Goal: Transaction & Acquisition: Purchase product/service

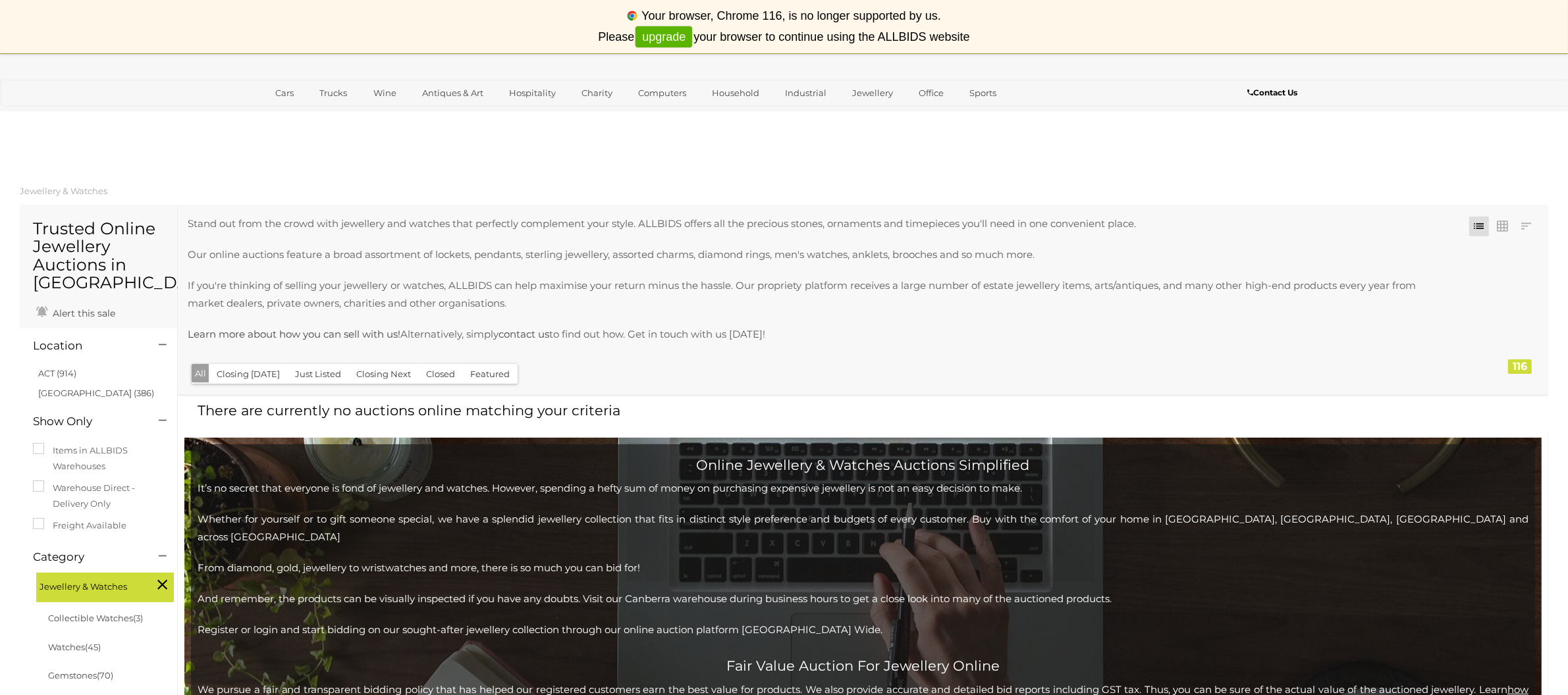
click at [1087, 291] on p "If you're thinking of selling your jewellery or watches, ALLBIDS can help maxim…" at bounding box center [802, 294] width 1228 height 36
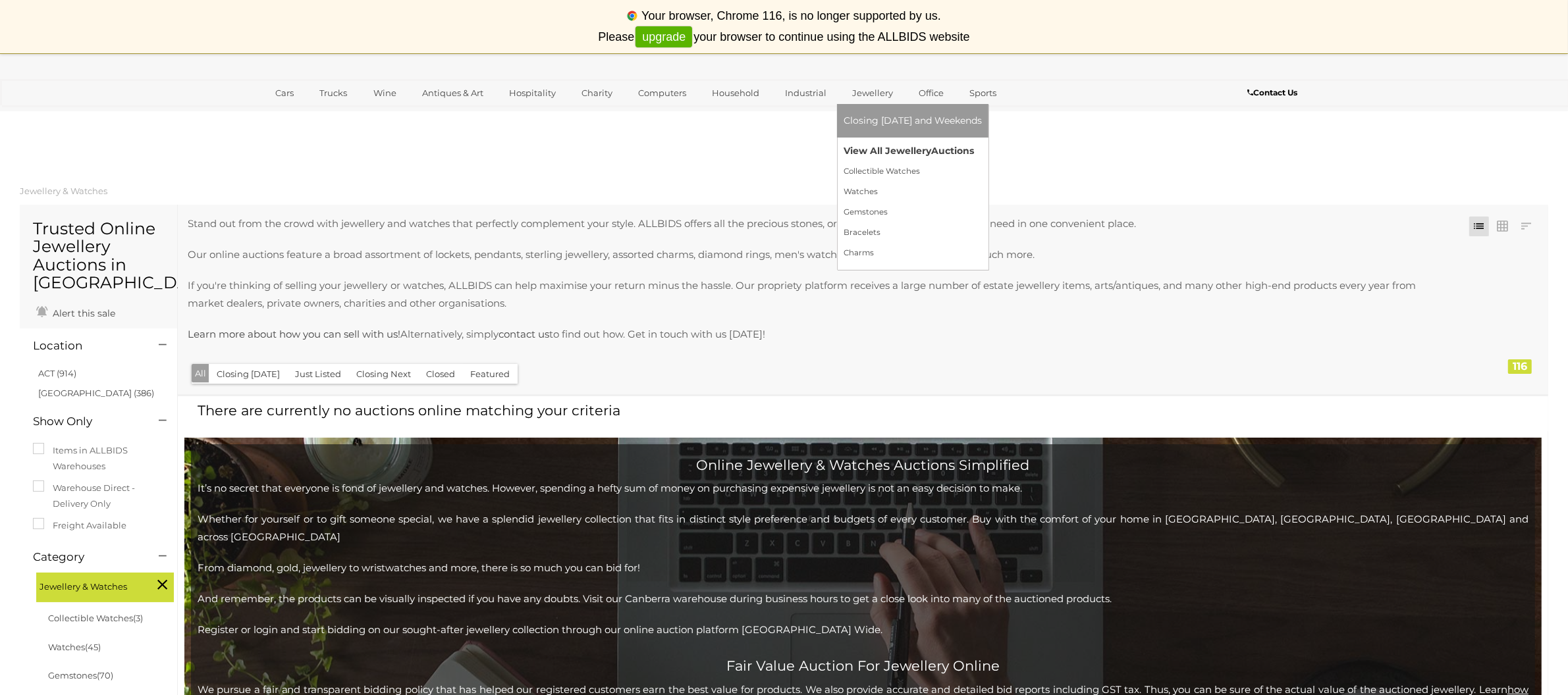
click at [878, 147] on link "View All Jewellery Auctions" at bounding box center [913, 151] width 139 height 20
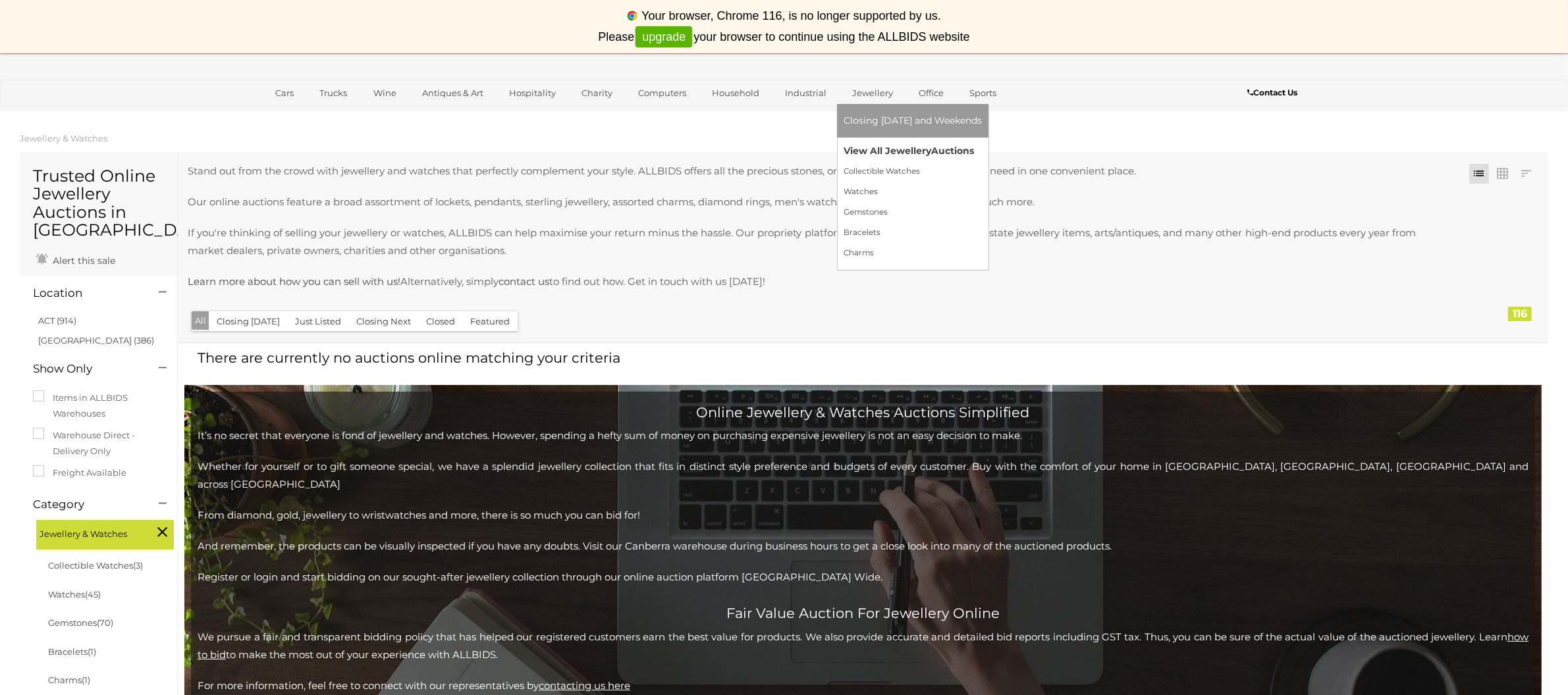
click at [878, 147] on link "View All Jewellery Auctions" at bounding box center [913, 151] width 139 height 20
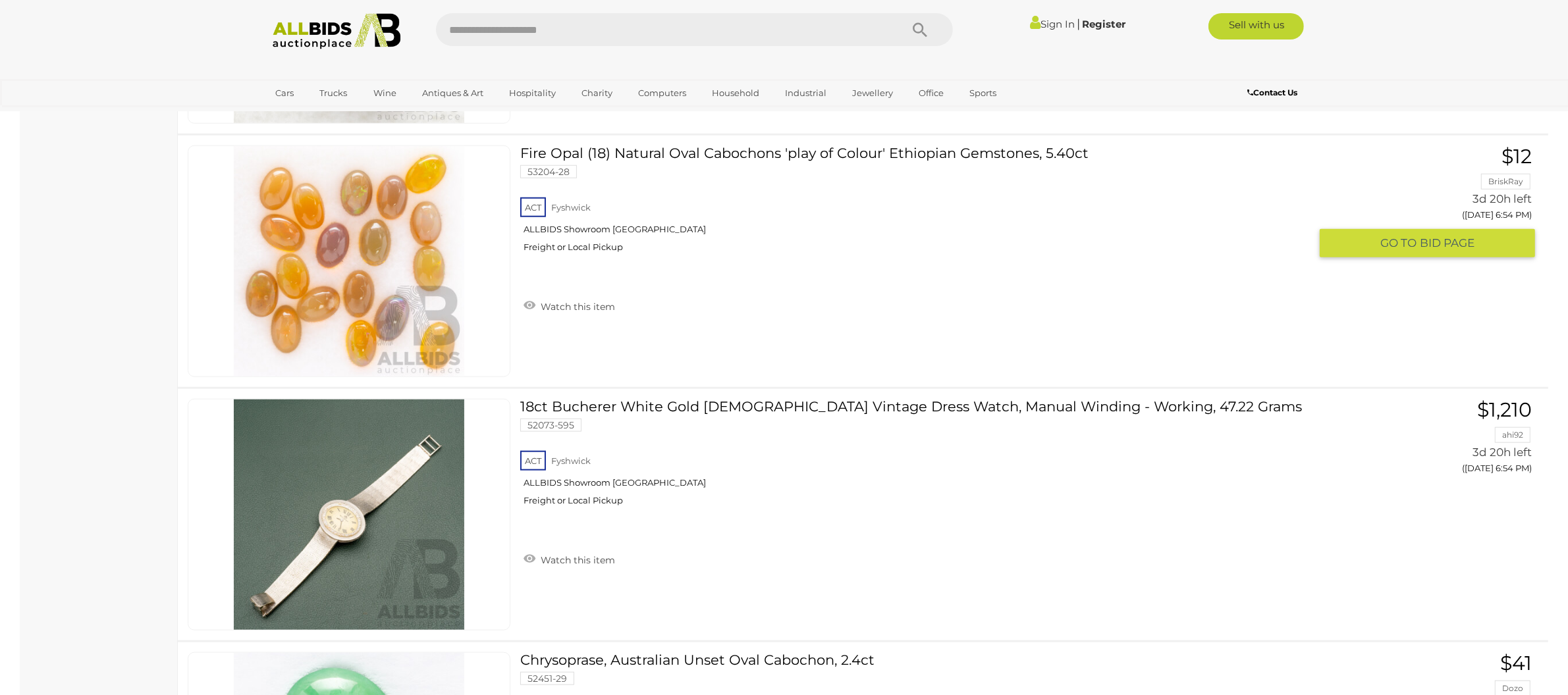
scroll to position [7814, 0]
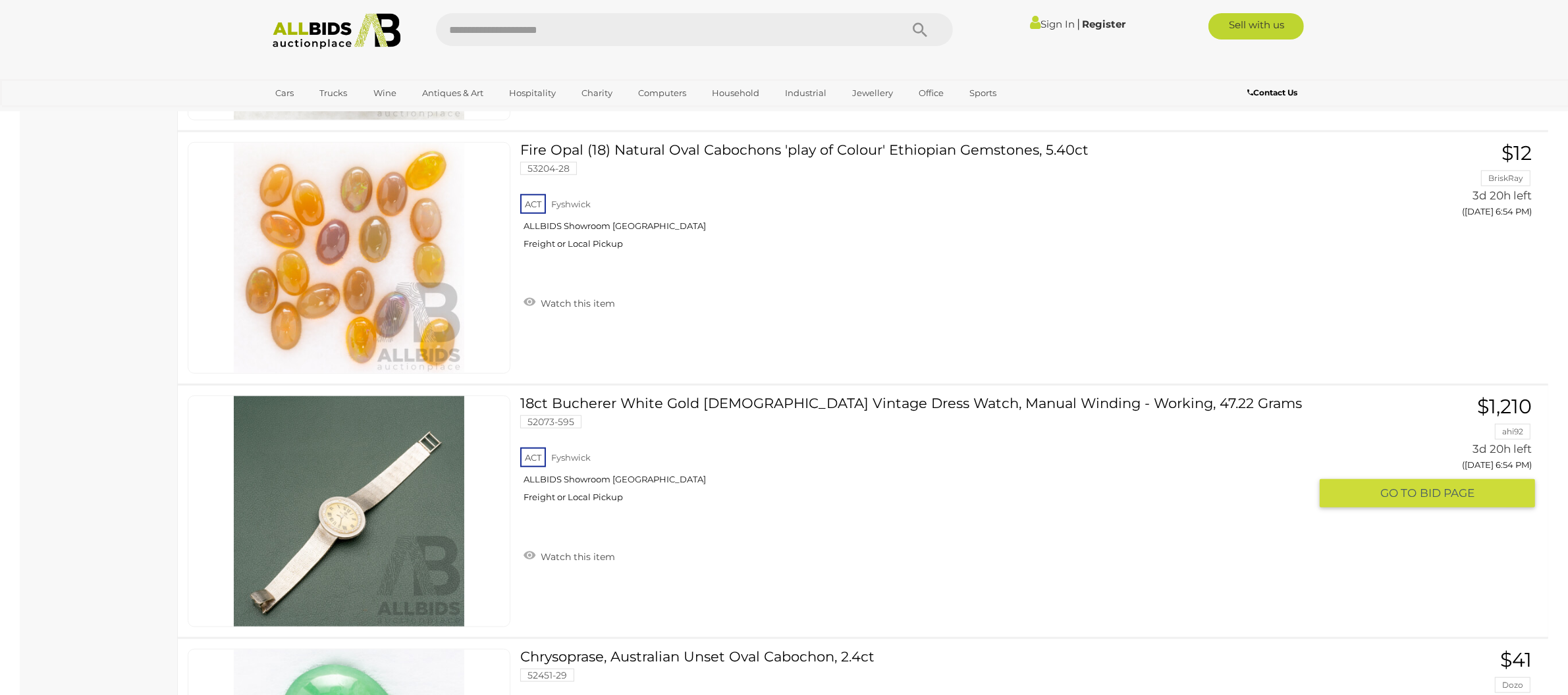
click at [283, 551] on img at bounding box center [348, 512] width 231 height 231
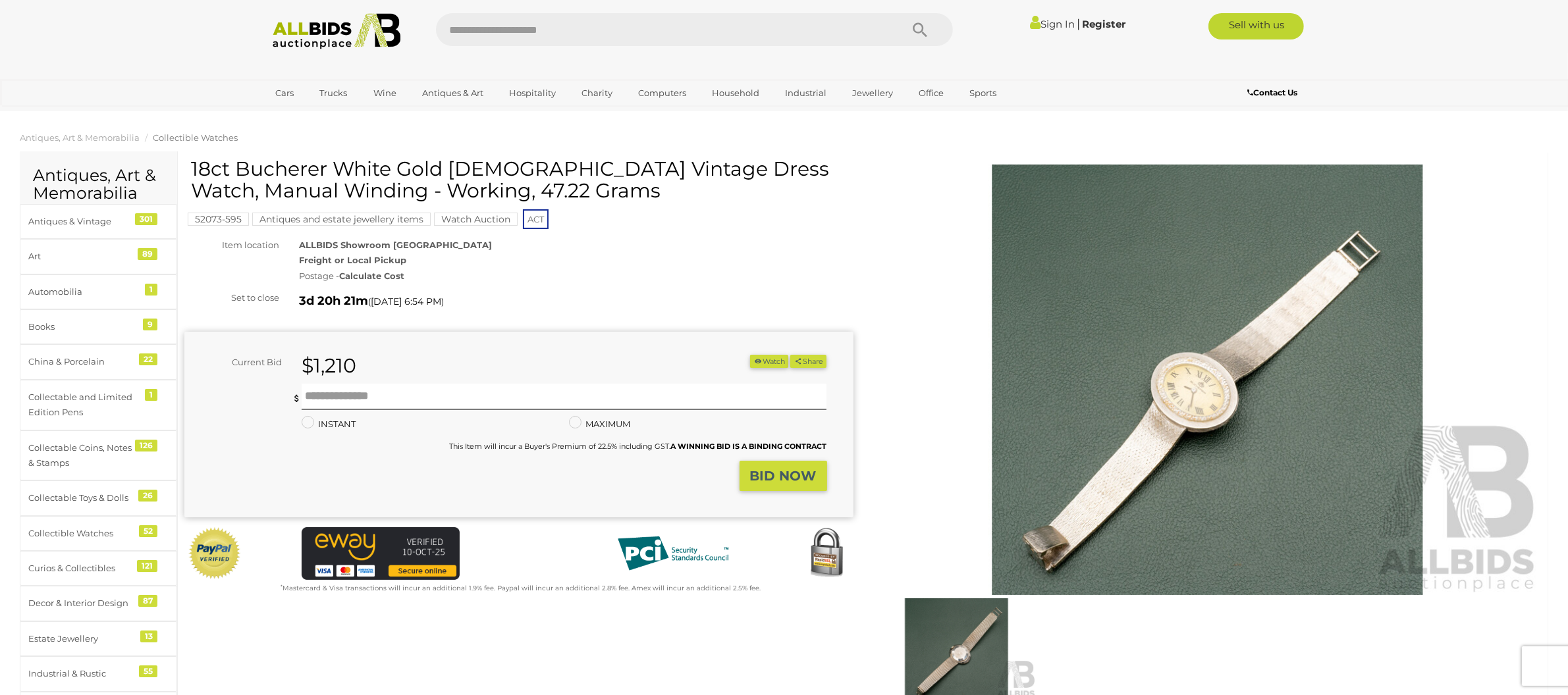
click at [1028, 508] on img at bounding box center [1207, 380] width 669 height 431
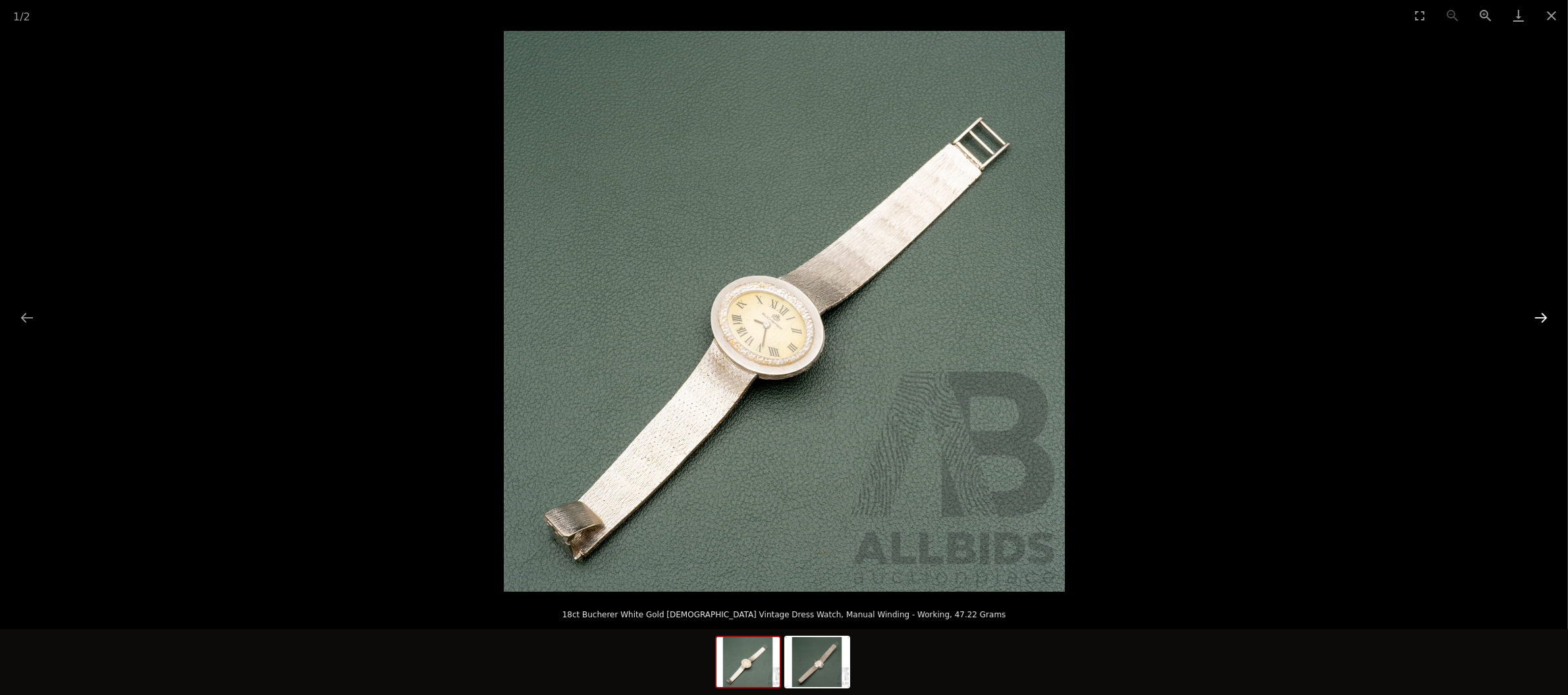
click at [1538, 317] on button "Next slide" at bounding box center [1541, 317] width 28 height 25
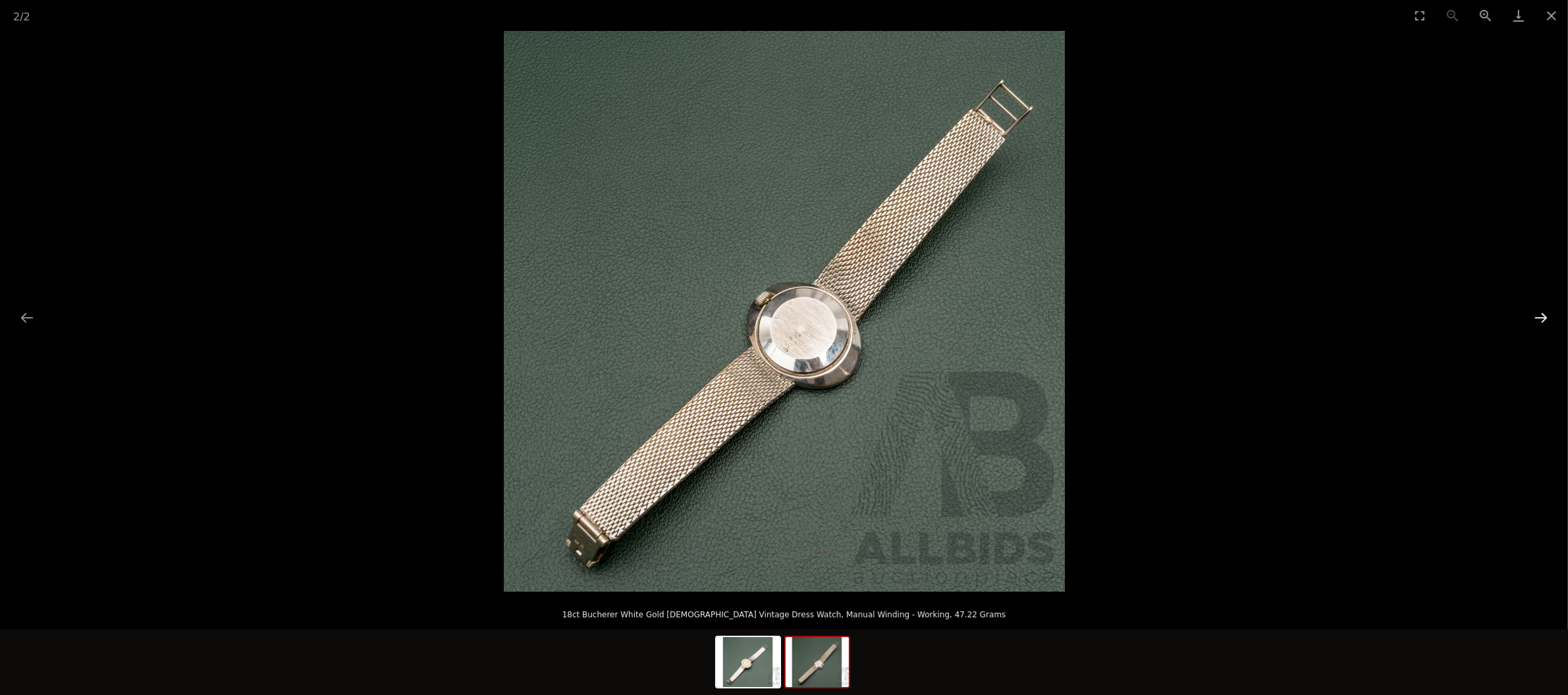
click at [1538, 317] on button "Next slide" at bounding box center [1541, 317] width 28 height 25
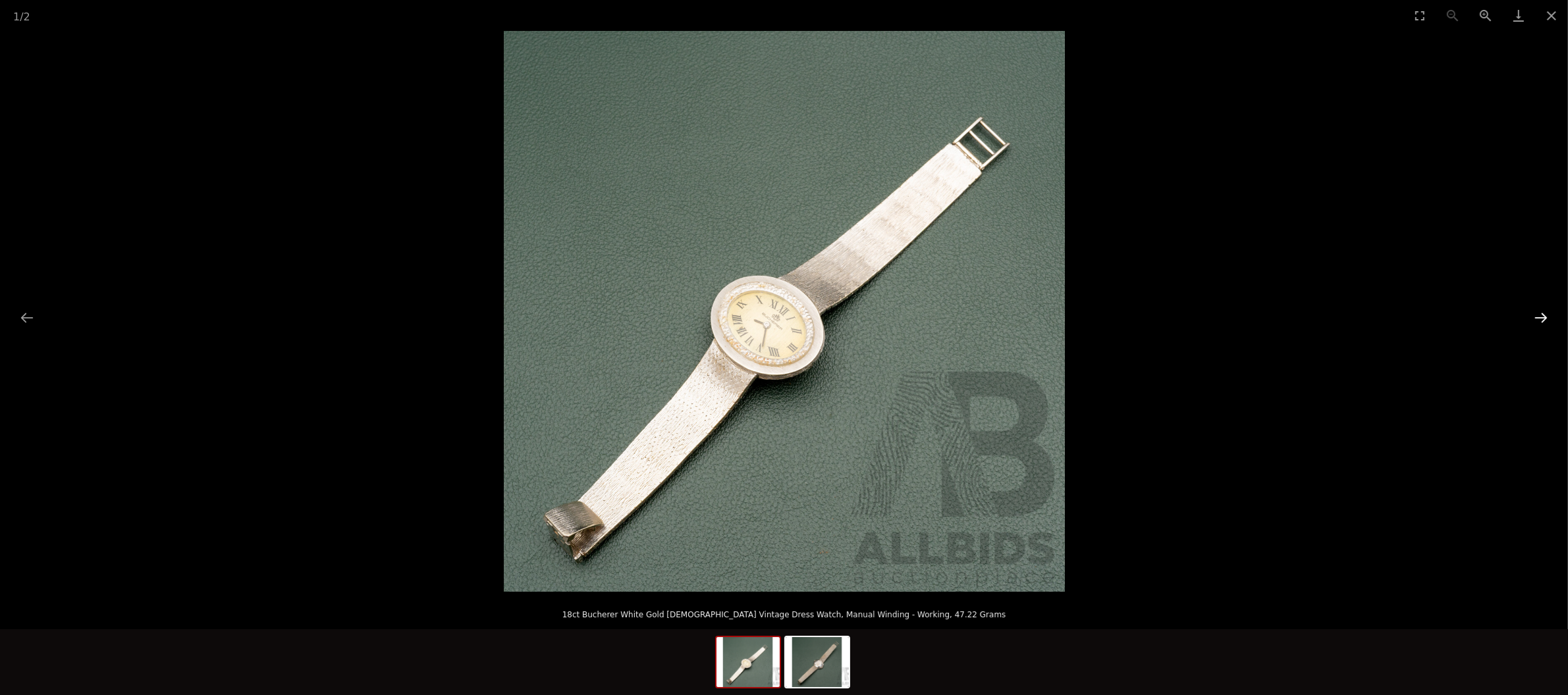
click at [1538, 317] on button "Next slide" at bounding box center [1541, 317] width 28 height 25
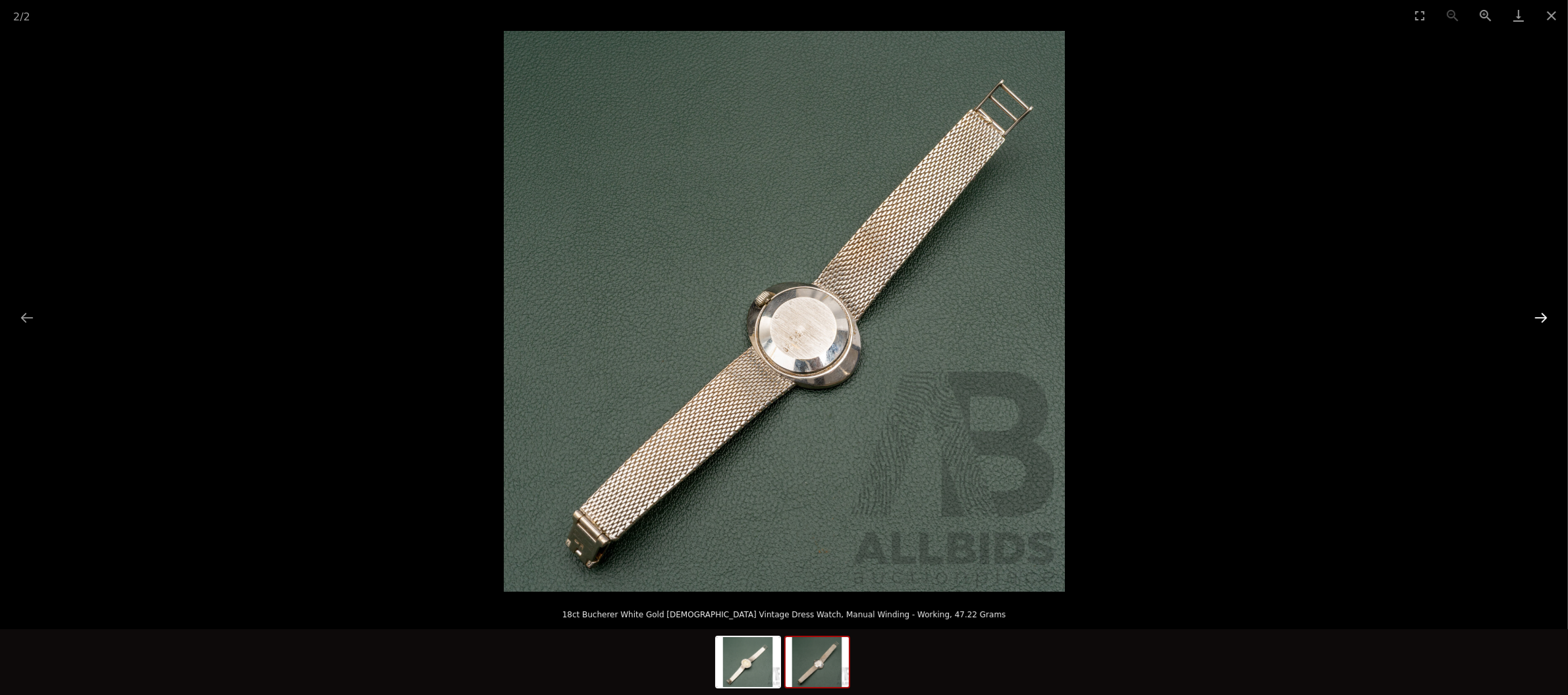
click at [1538, 317] on button "Next slide" at bounding box center [1541, 317] width 28 height 25
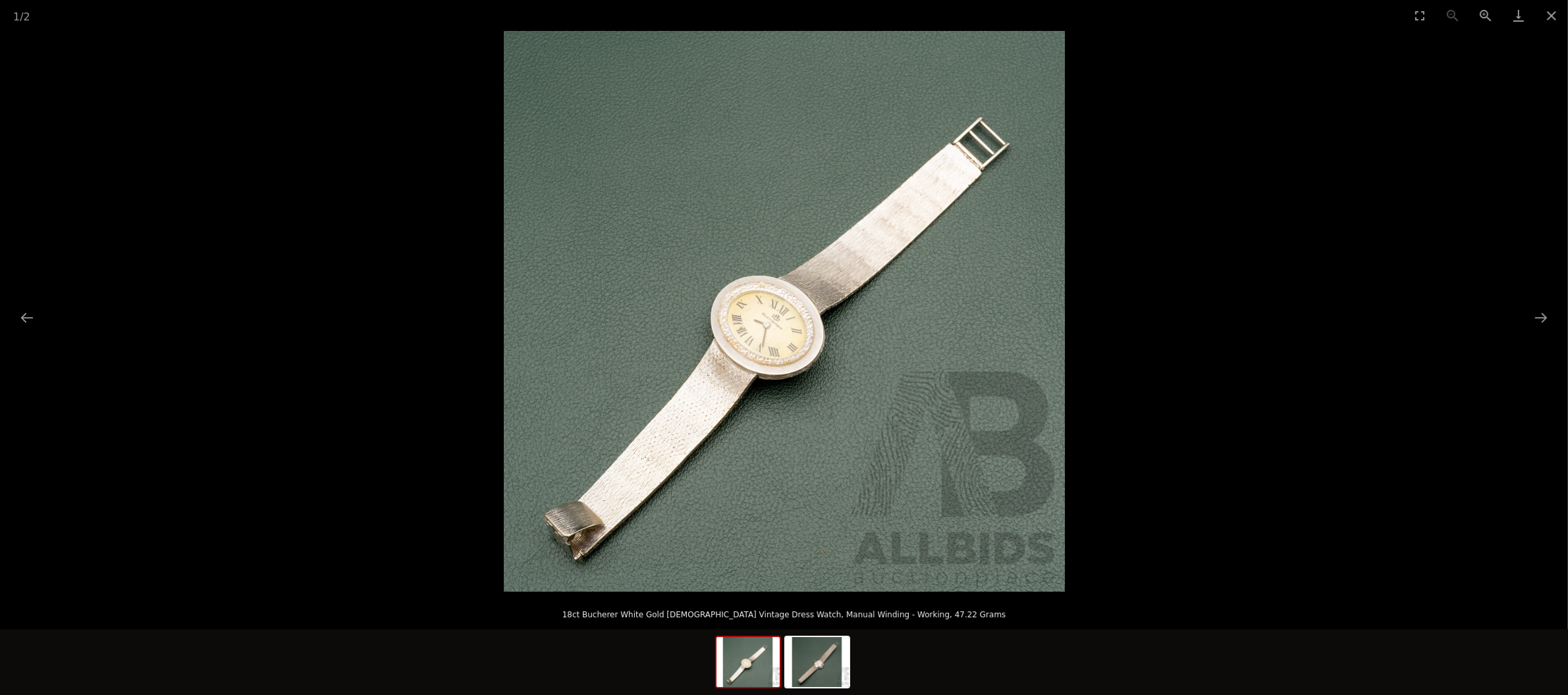
click at [691, 518] on img at bounding box center [784, 311] width 561 height 561
click at [1551, 8] on button "Close gallery" at bounding box center [1551, 15] width 33 height 31
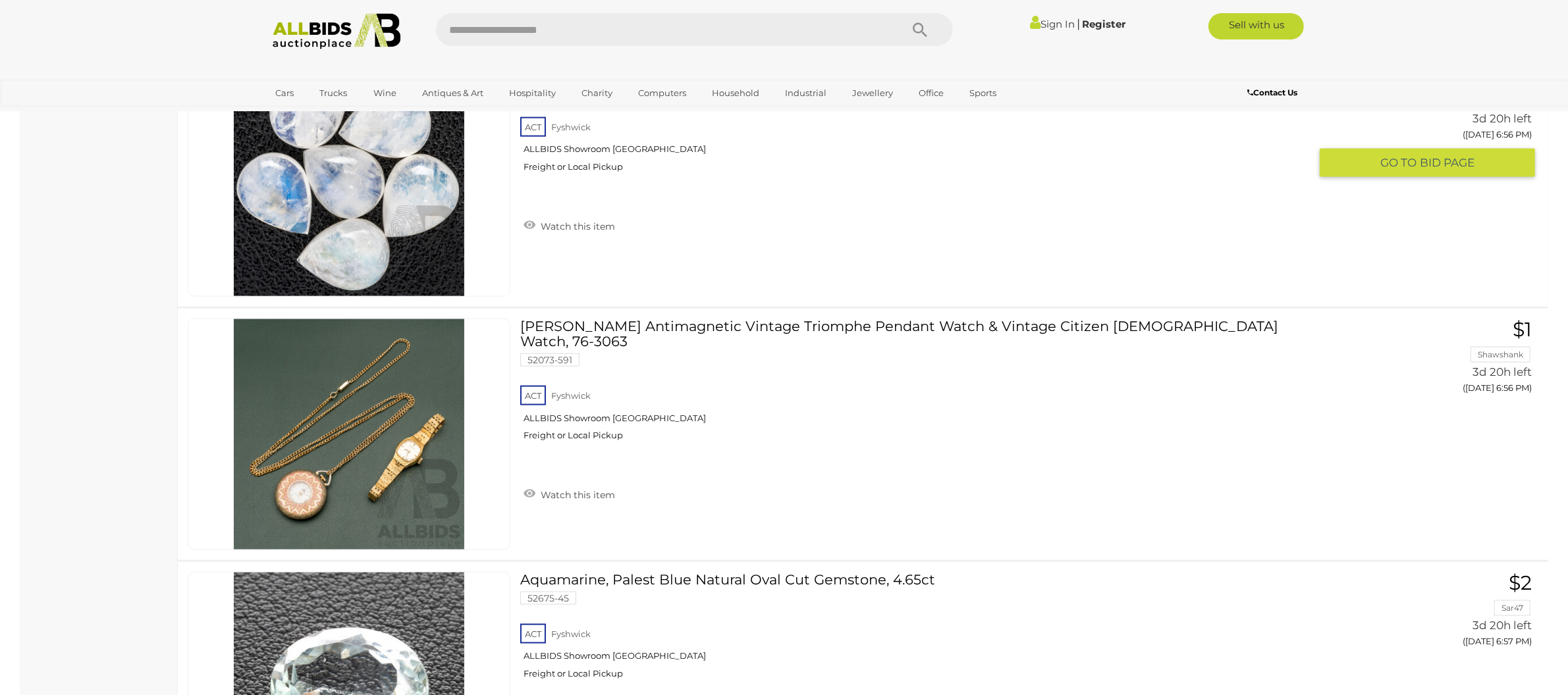
scroll to position [8653, 0]
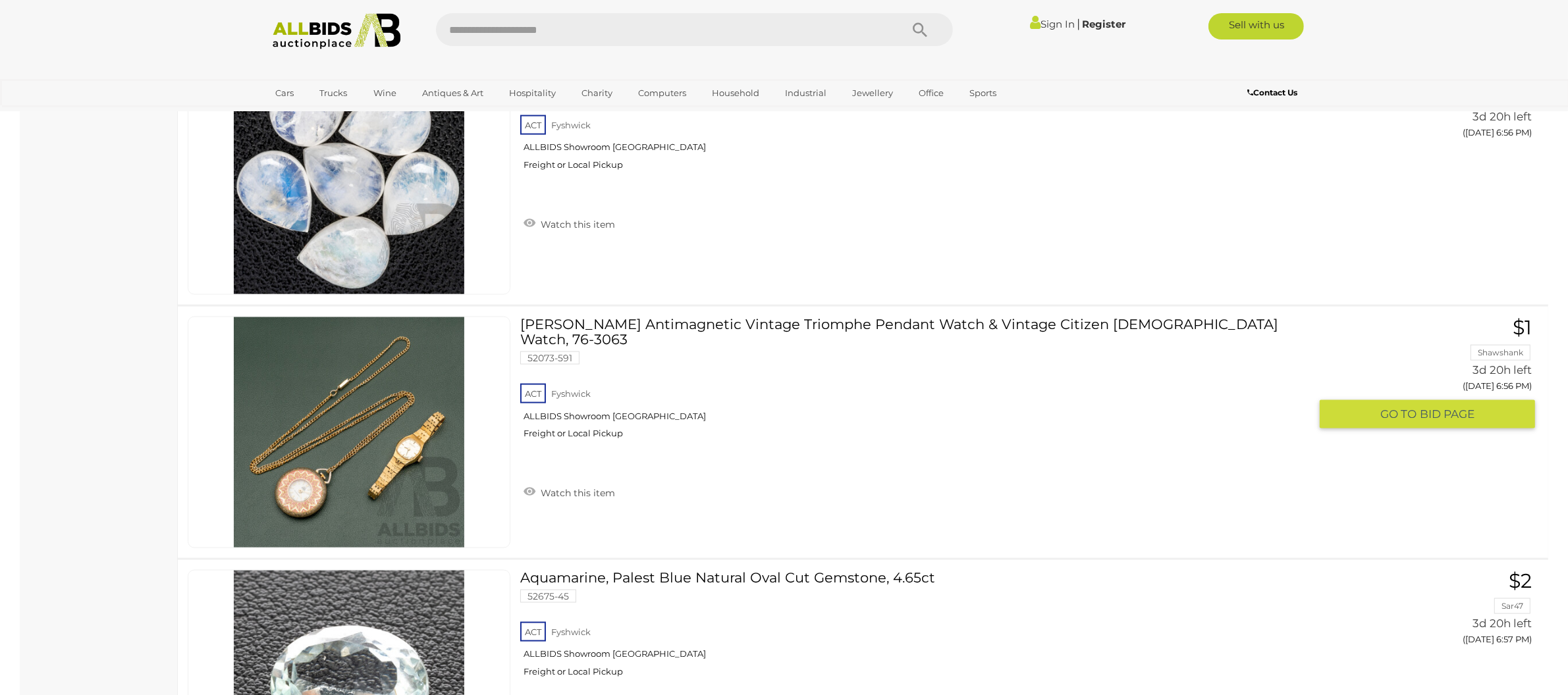
click at [392, 419] on link at bounding box center [349, 432] width 323 height 232
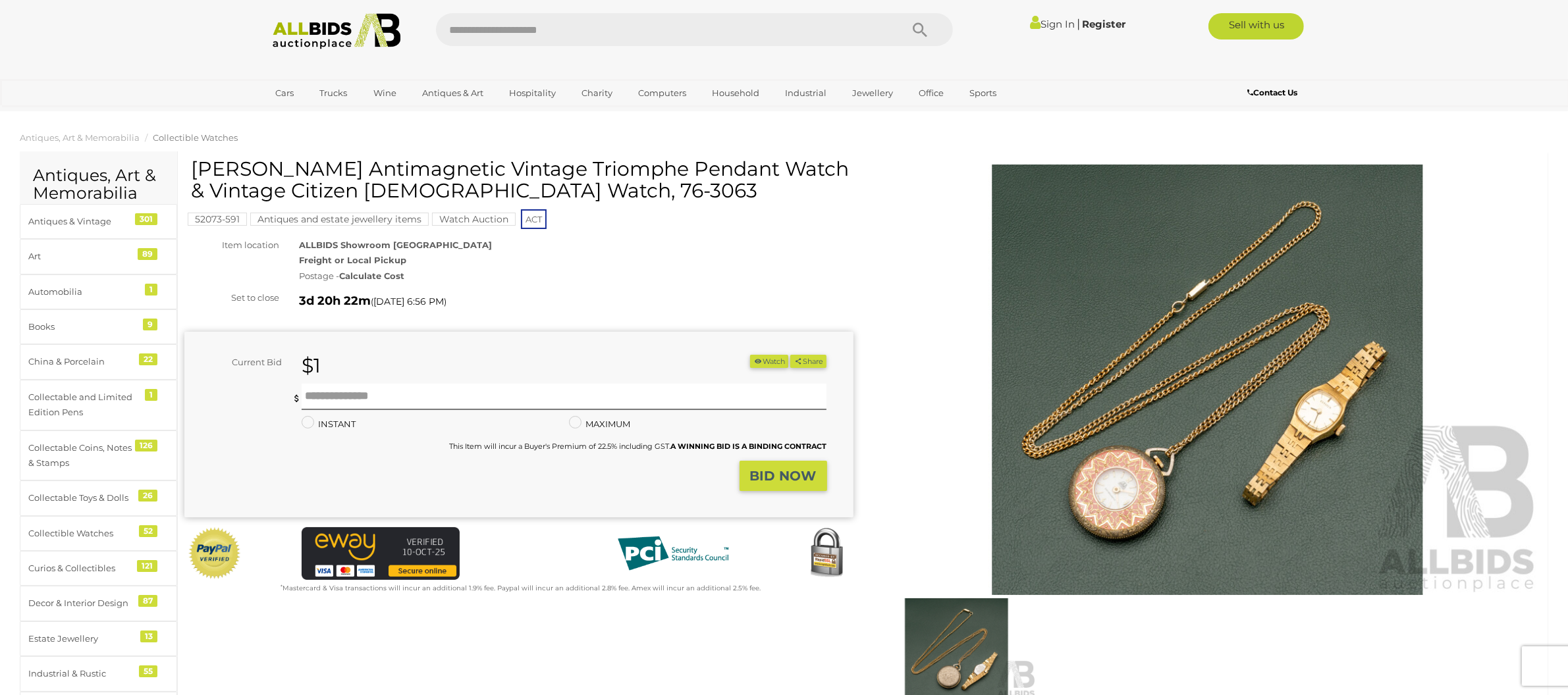
click at [1102, 482] on img at bounding box center [1207, 380] width 669 height 431
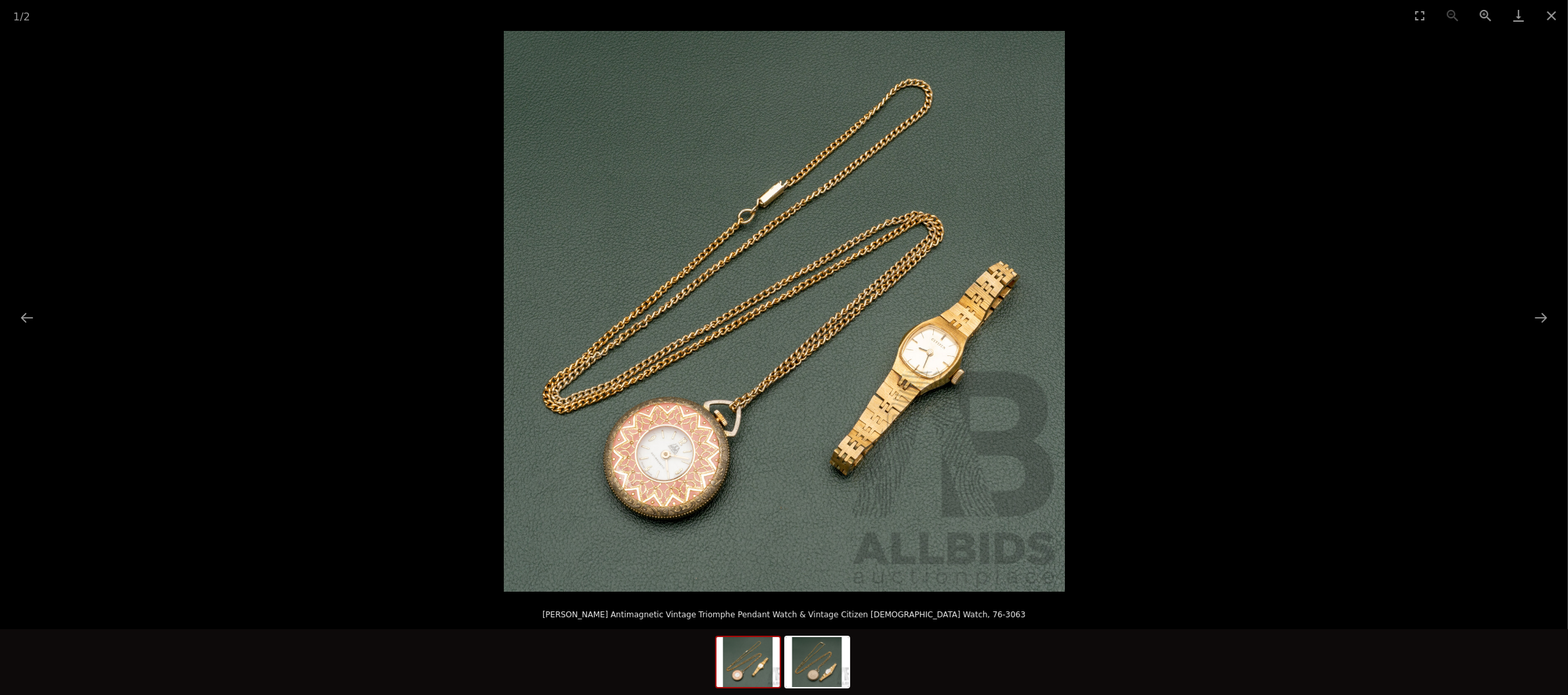
click at [1102, 482] on picture at bounding box center [784, 311] width 1568 height 561
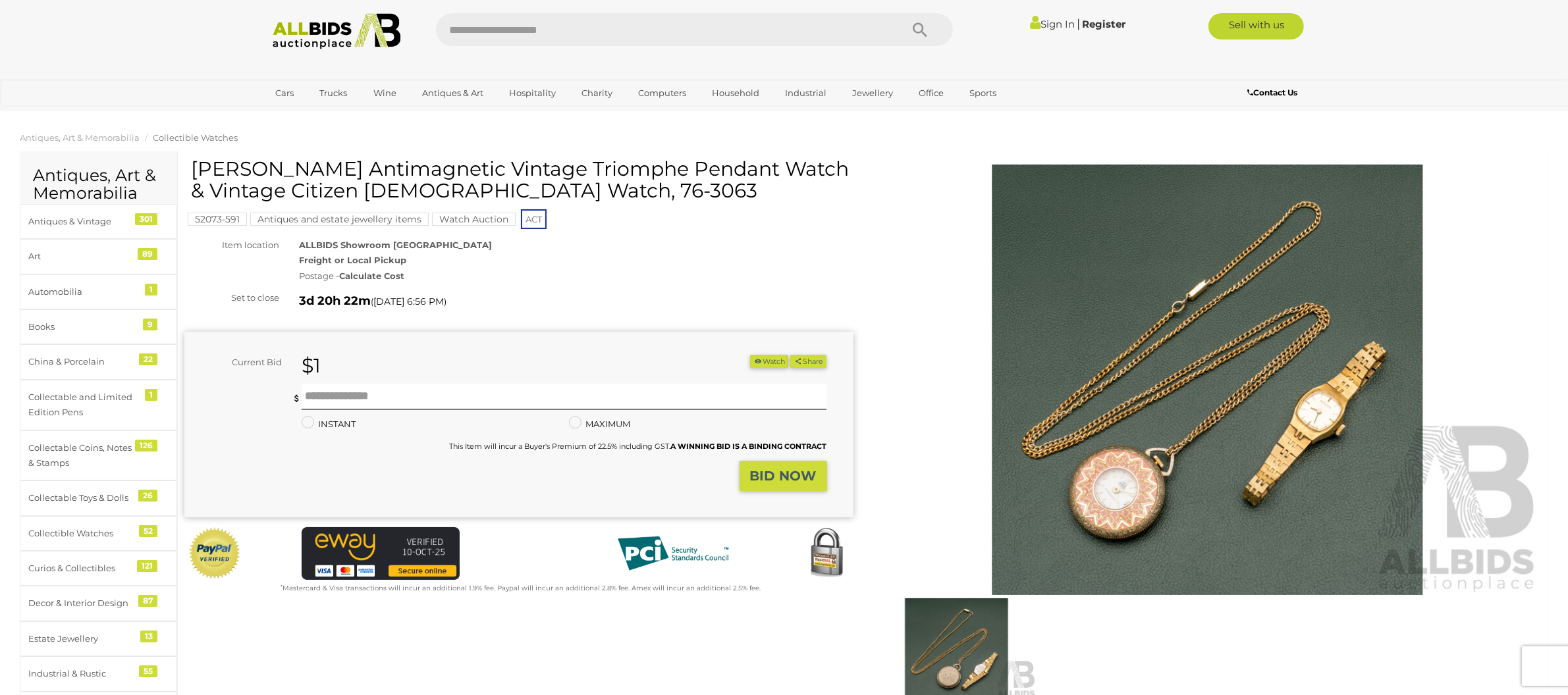
click at [1102, 482] on img at bounding box center [1207, 380] width 669 height 431
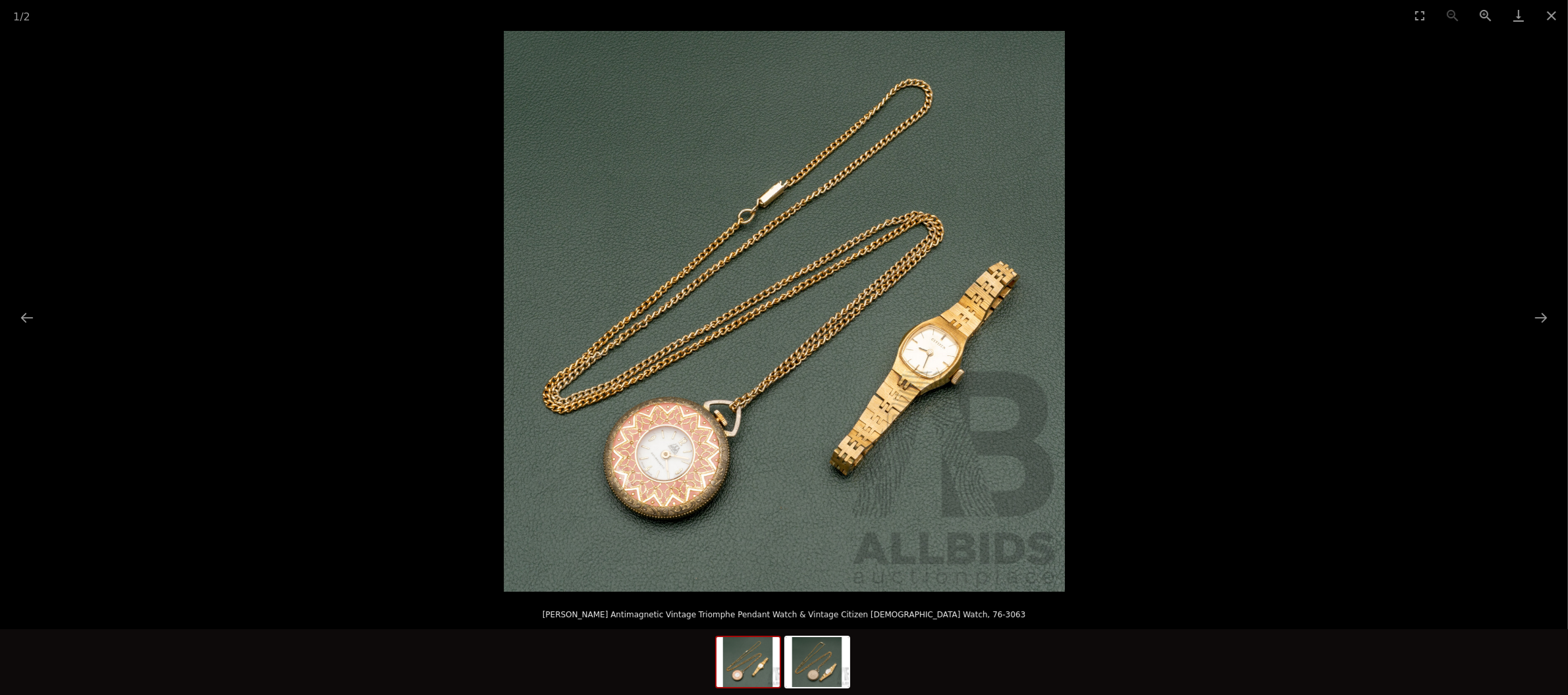
click at [1102, 482] on picture at bounding box center [784, 311] width 1568 height 561
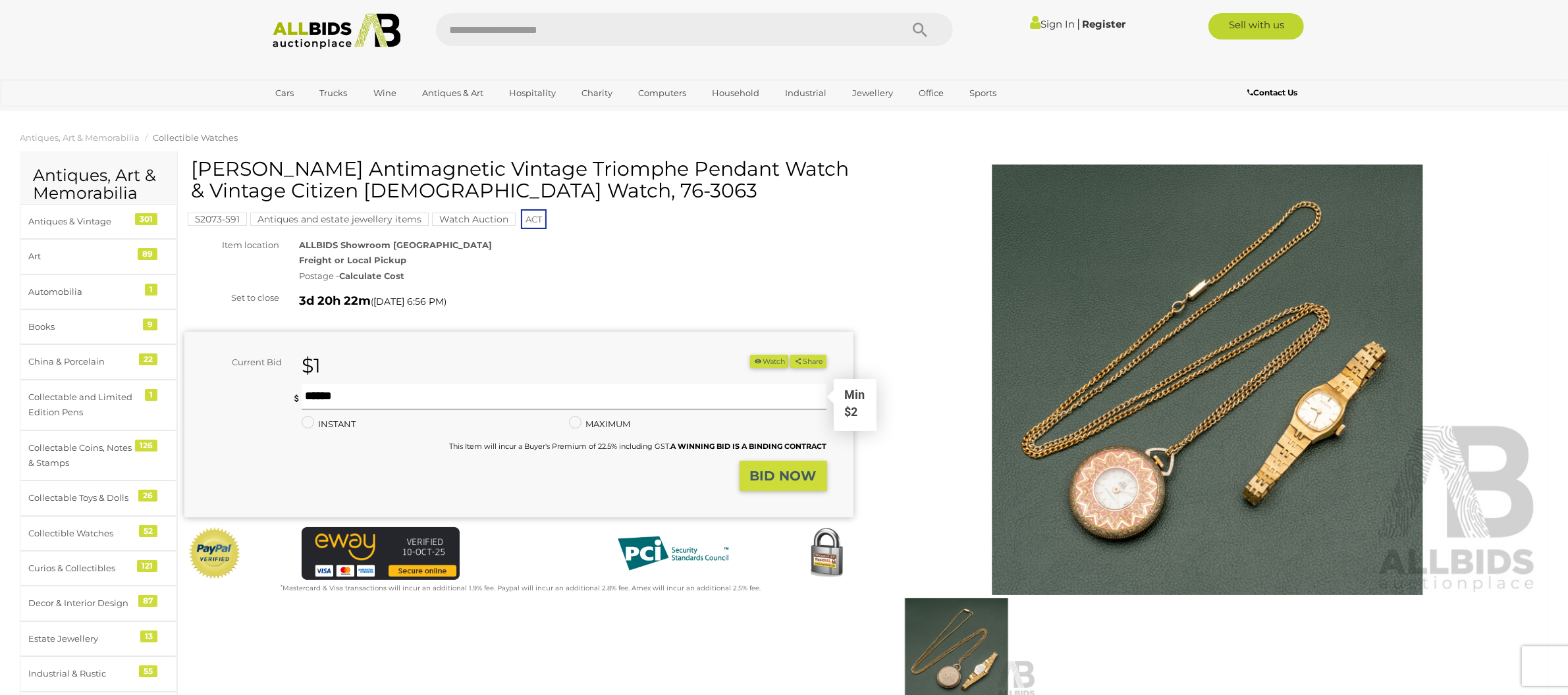
click at [684, 400] on input "text" at bounding box center [564, 397] width 525 height 26
type input "**"
click at [800, 478] on strong "BID NOW" at bounding box center [783, 476] width 67 height 16
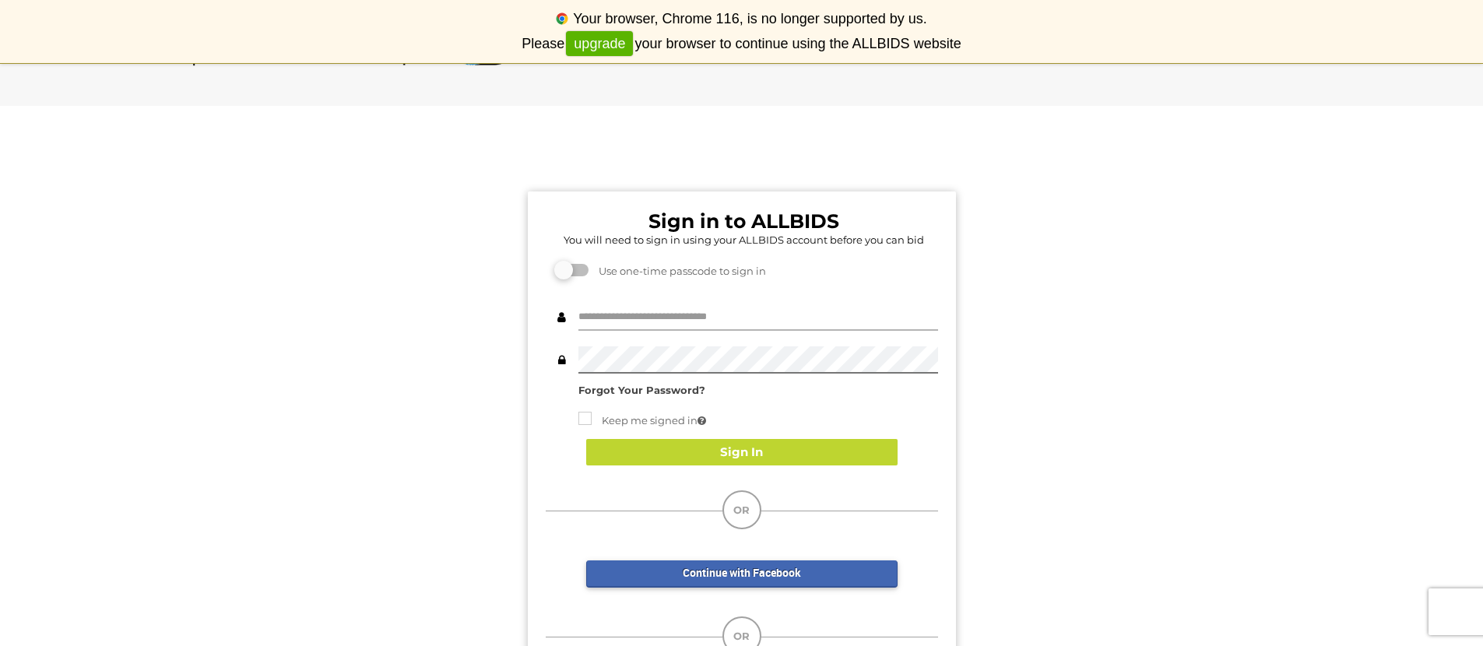
type input "**********"
click at [738, 385] on div "Forgot Your Password?" at bounding box center [758, 391] width 360 height 18
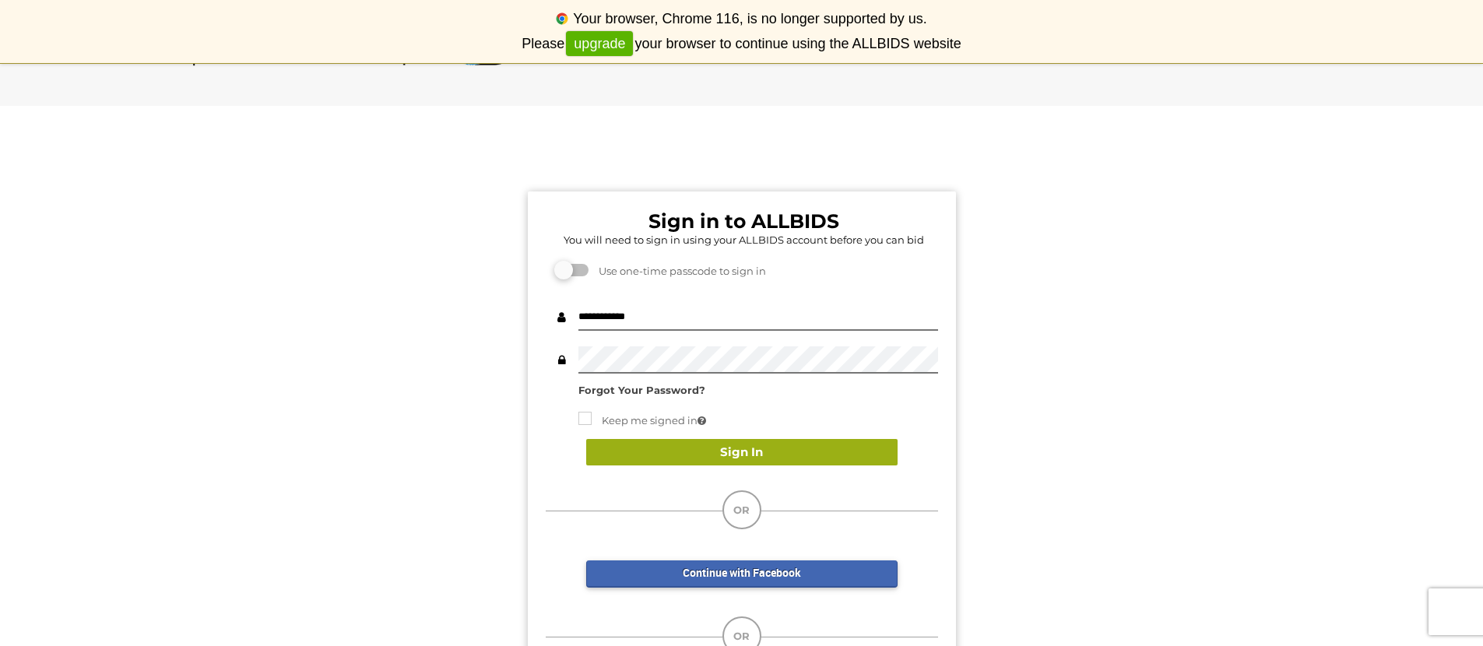
click at [756, 445] on button "Sign In" at bounding box center [741, 452] width 311 height 27
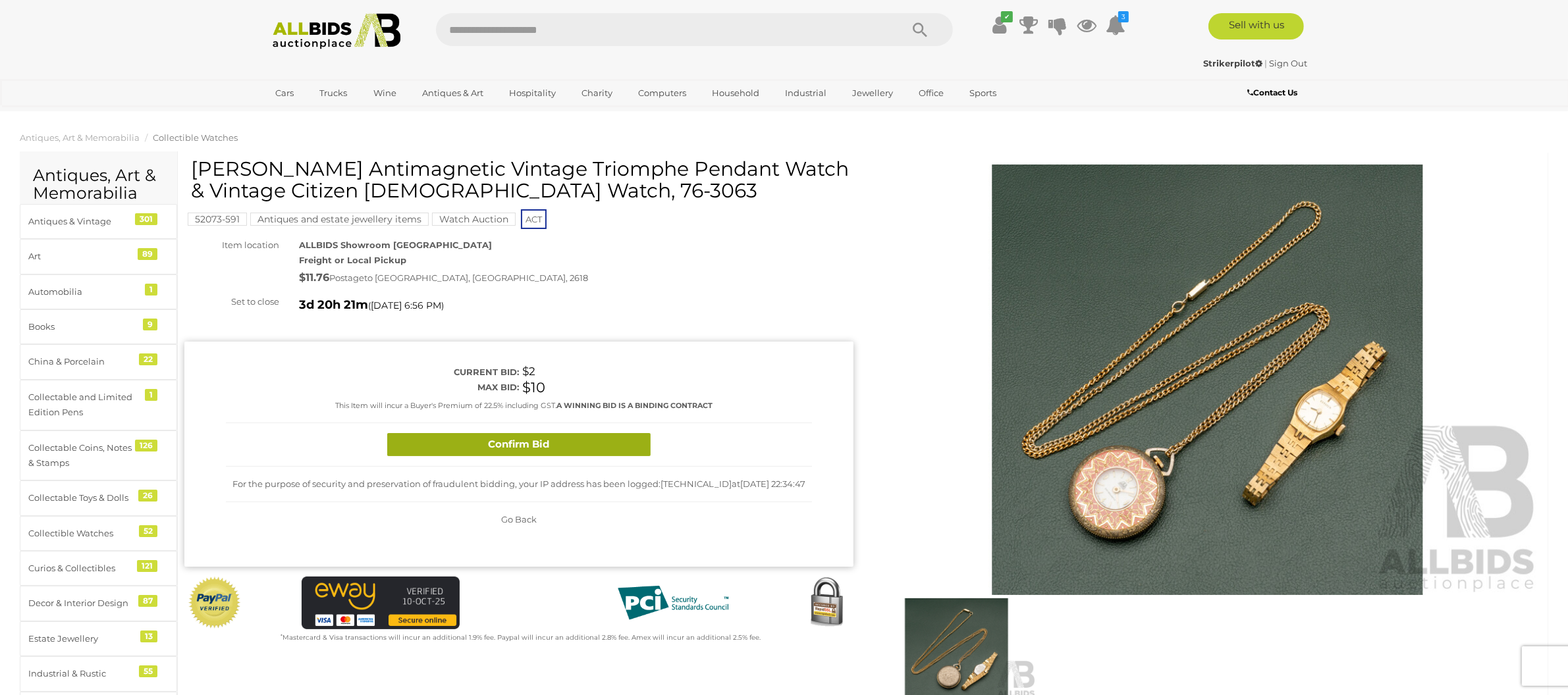
click at [561, 435] on button "Confirm Bid" at bounding box center [518, 444] width 263 height 23
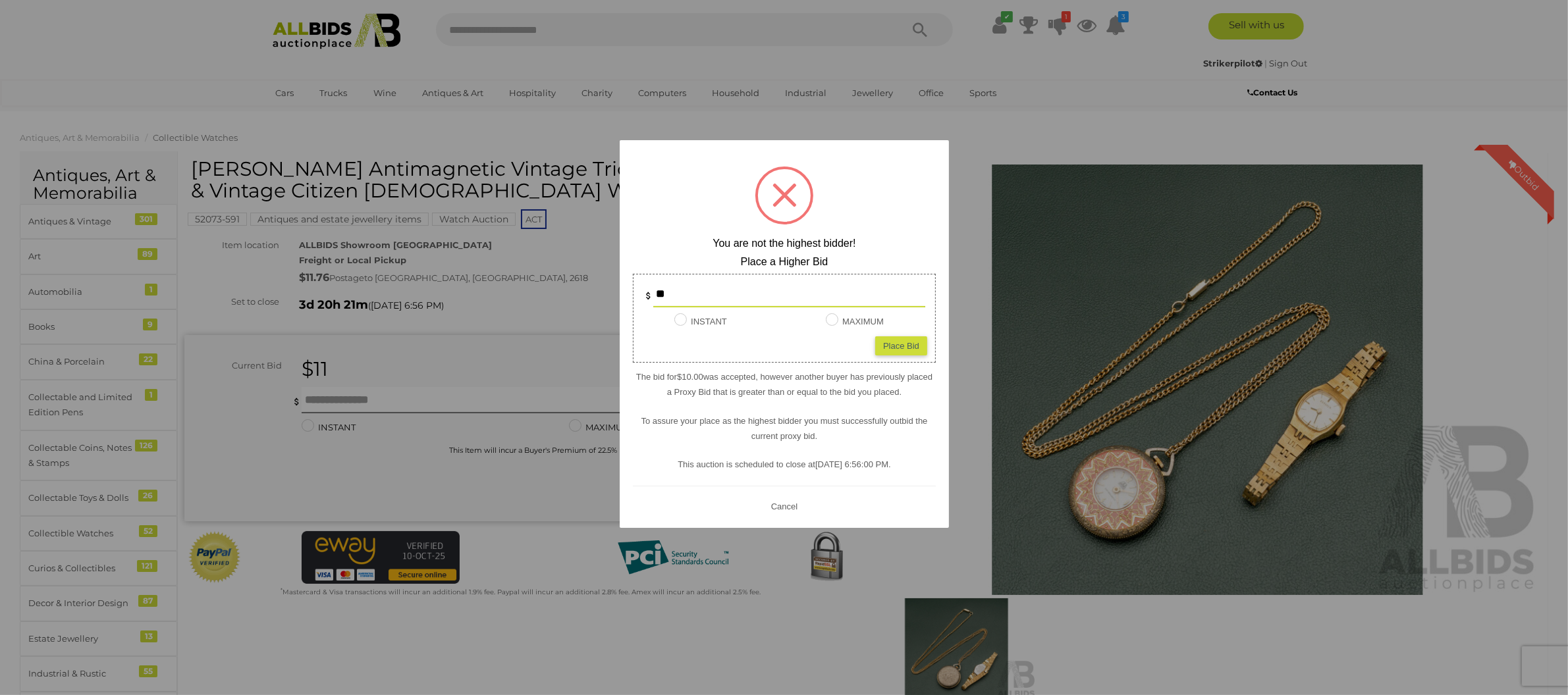
click at [790, 507] on button "Cancel" at bounding box center [783, 506] width 34 height 16
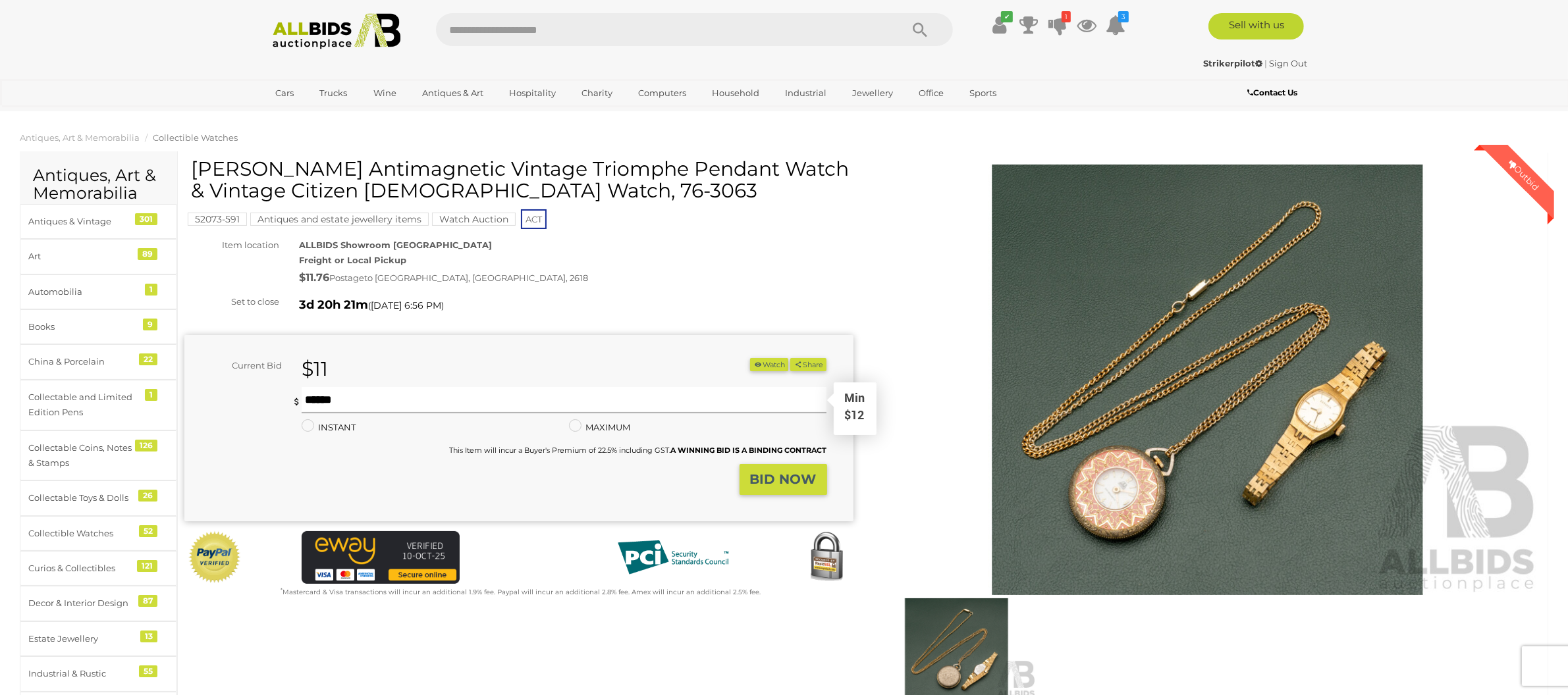
click at [406, 398] on input "text" at bounding box center [564, 400] width 525 height 26
type input "**"
click at [765, 369] on button "Watch" at bounding box center [769, 365] width 38 height 14
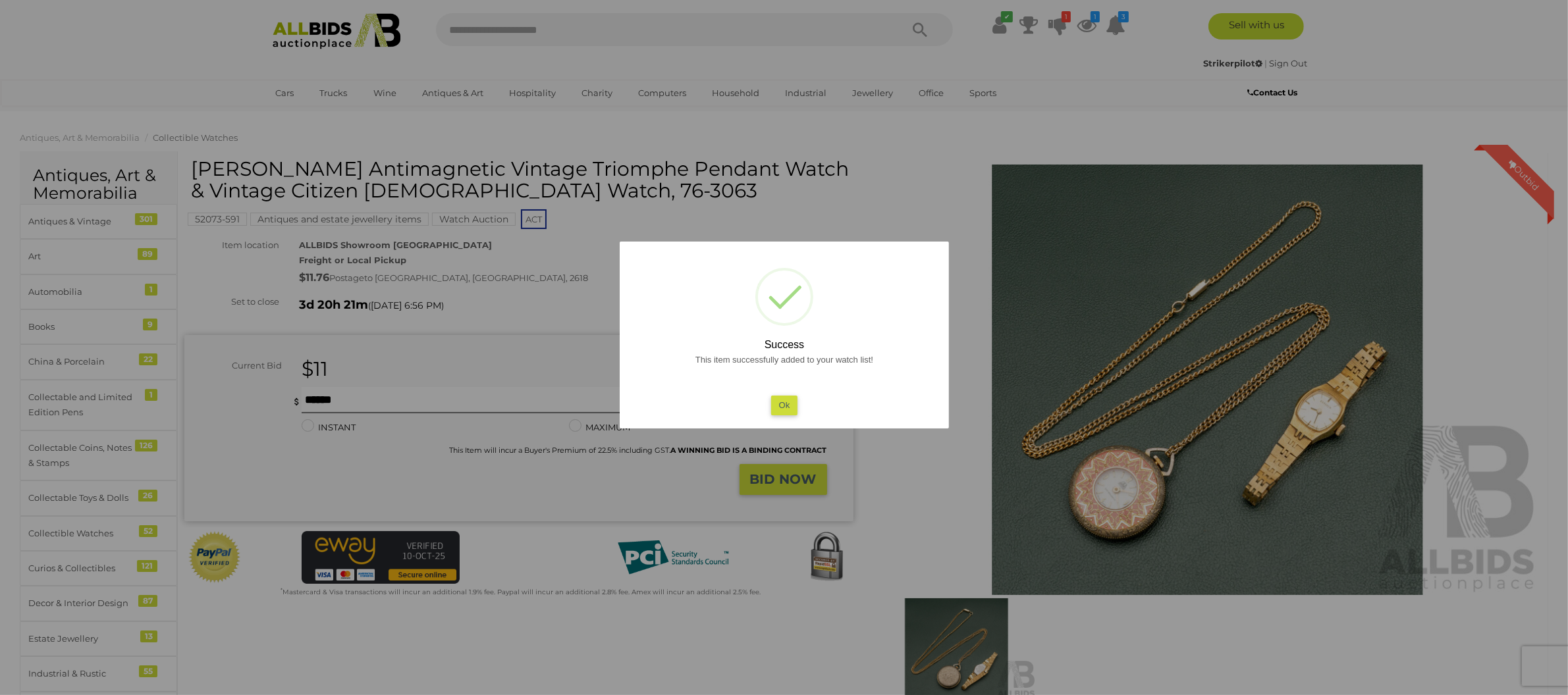
click at [782, 401] on button "Ok" at bounding box center [784, 405] width 27 height 19
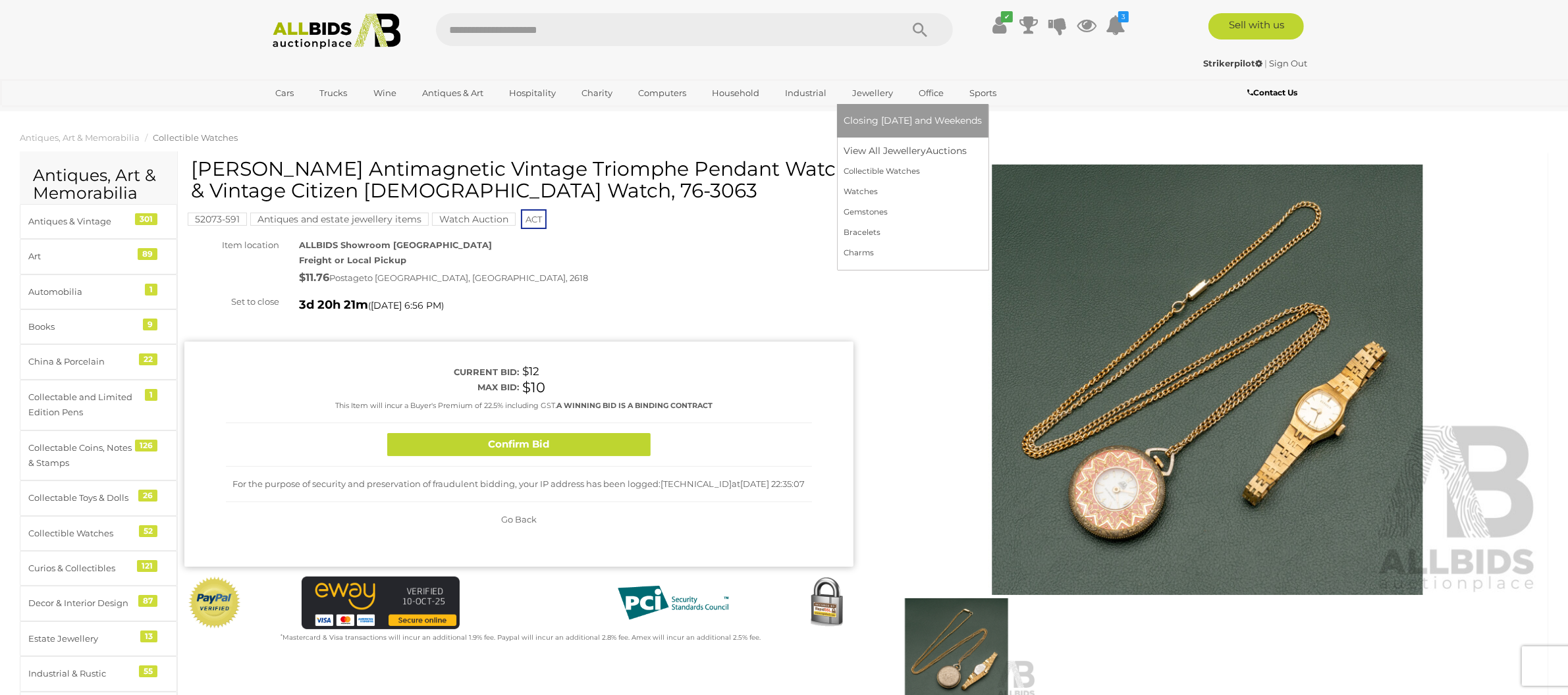
click at [873, 98] on link "Jewellery" at bounding box center [872, 93] width 58 height 22
click at [876, 156] on link "View All Jewellery Auctions" at bounding box center [913, 151] width 139 height 20
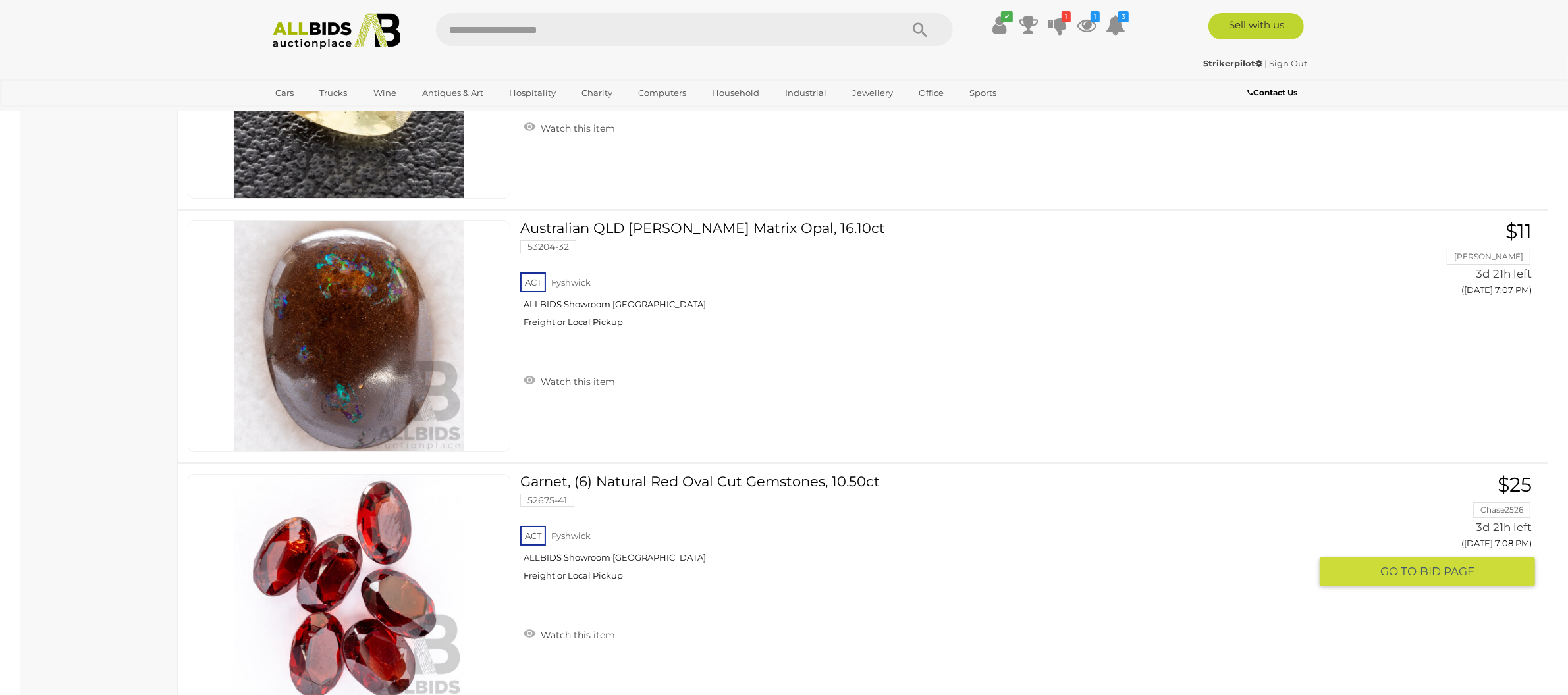
scroll to position [12782, 0]
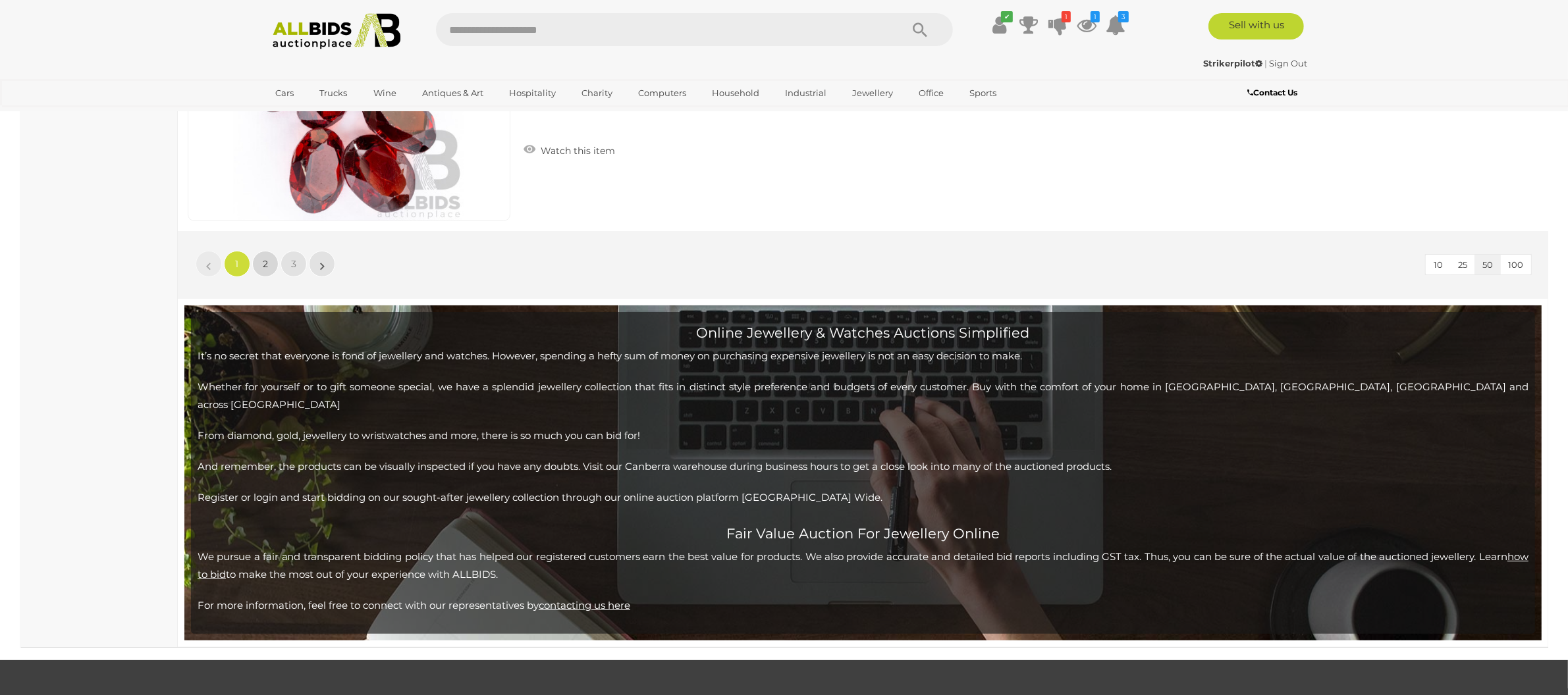
click at [266, 270] on link "2" at bounding box center [265, 264] width 26 height 26
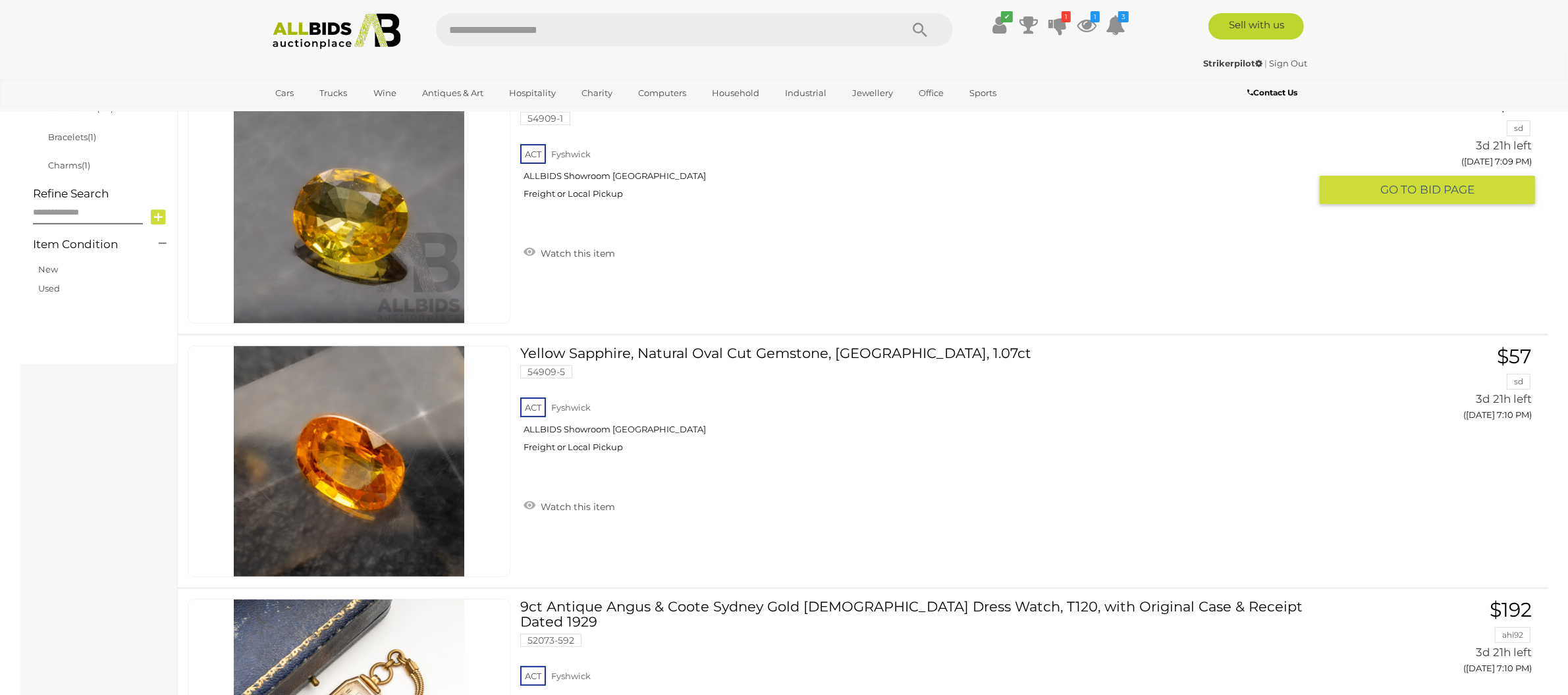
scroll to position [863, 0]
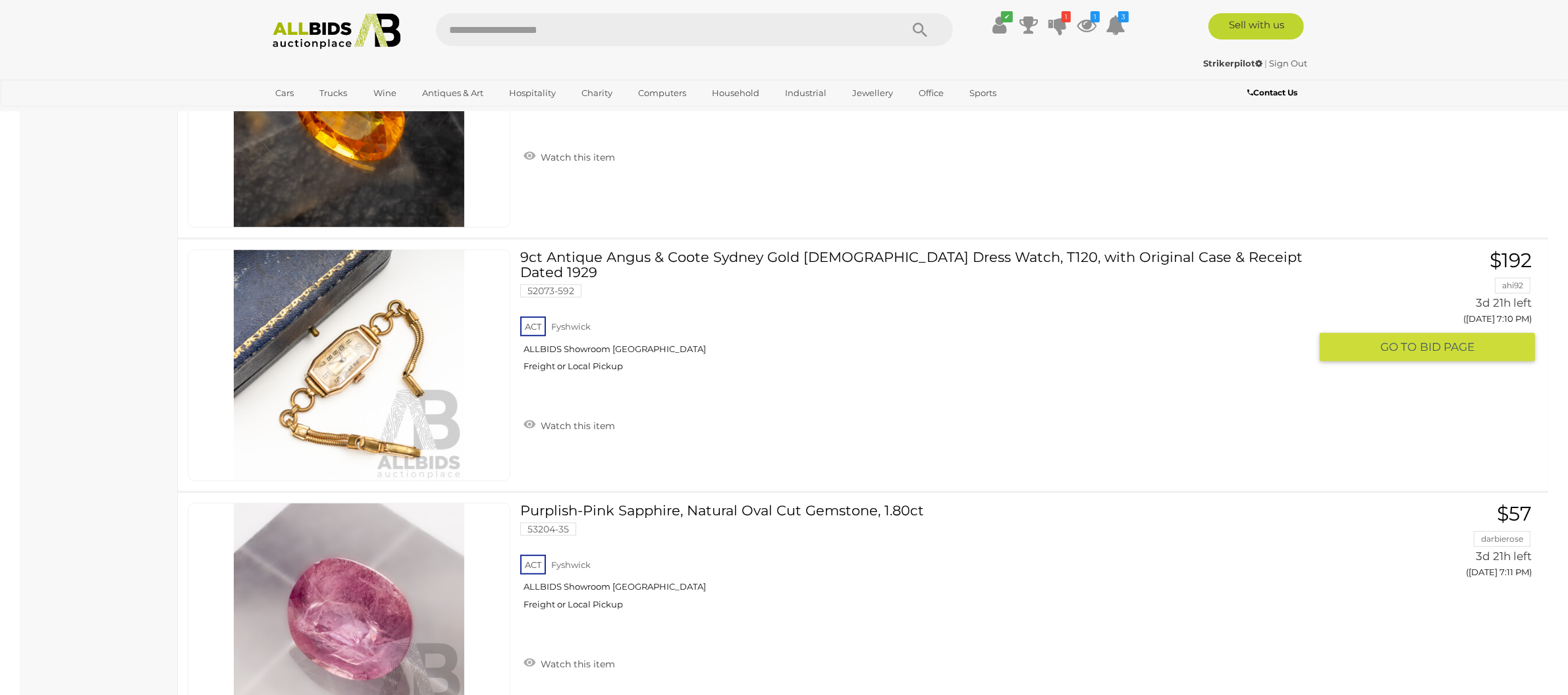
click at [340, 355] on link at bounding box center [349, 365] width 323 height 232
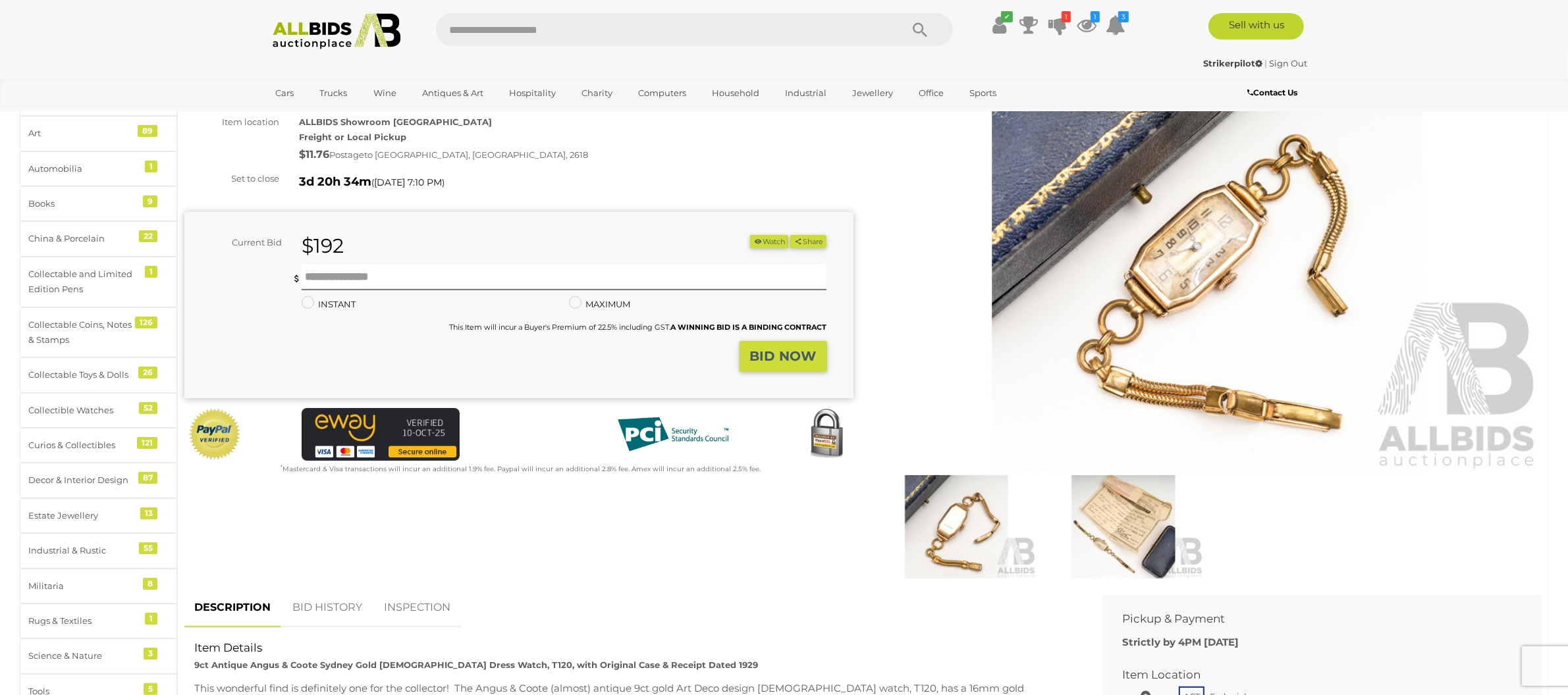
scroll to position [126, 0]
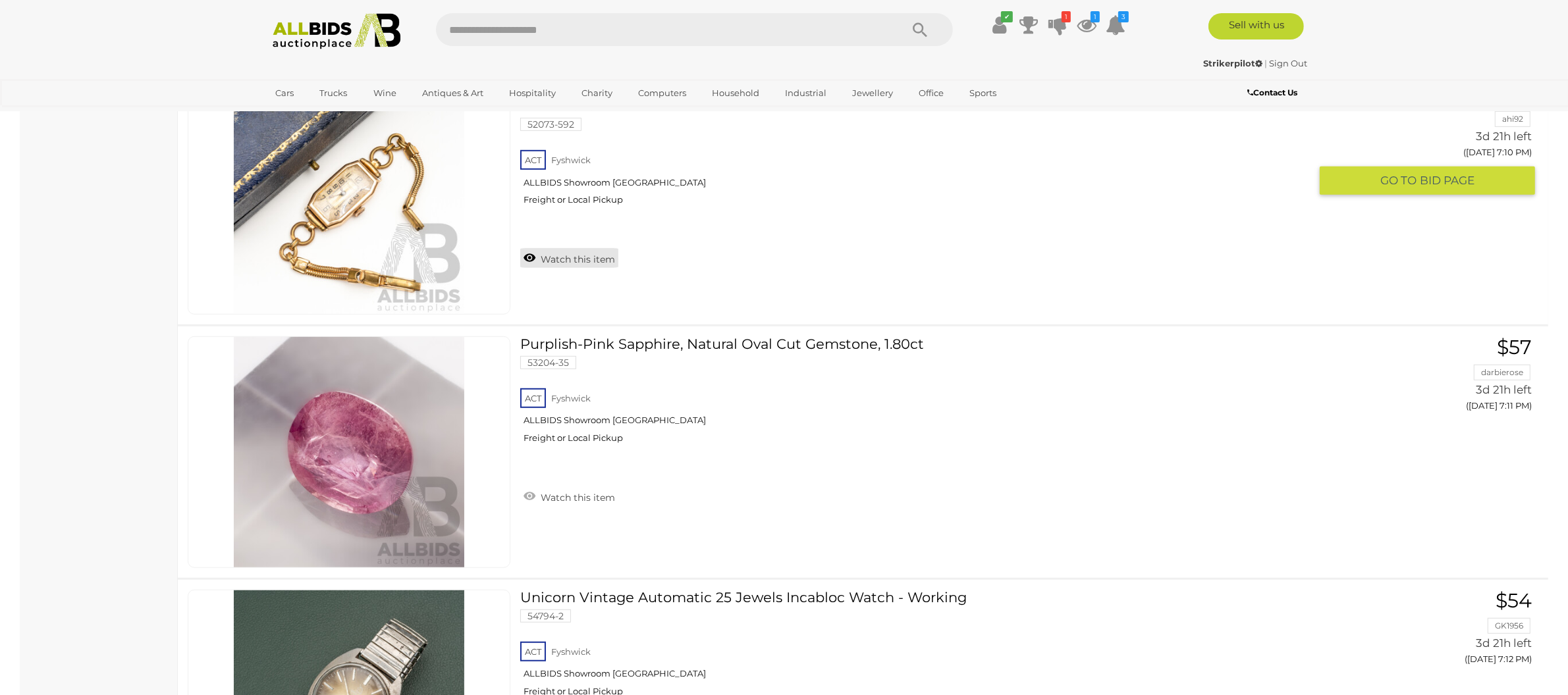
scroll to position [1031, 0]
click at [581, 248] on link "Watch this item" at bounding box center [569, 257] width 98 height 19
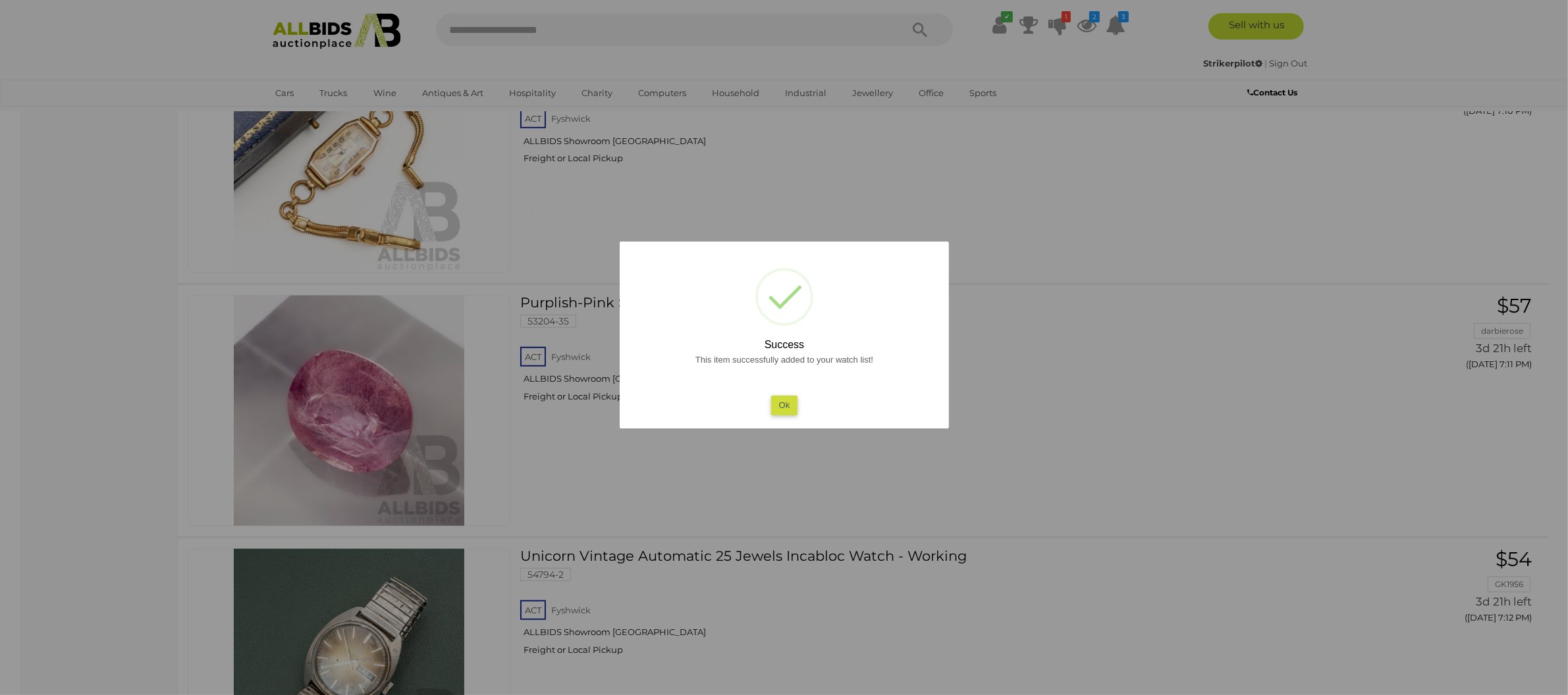
scroll to position [1190, 0]
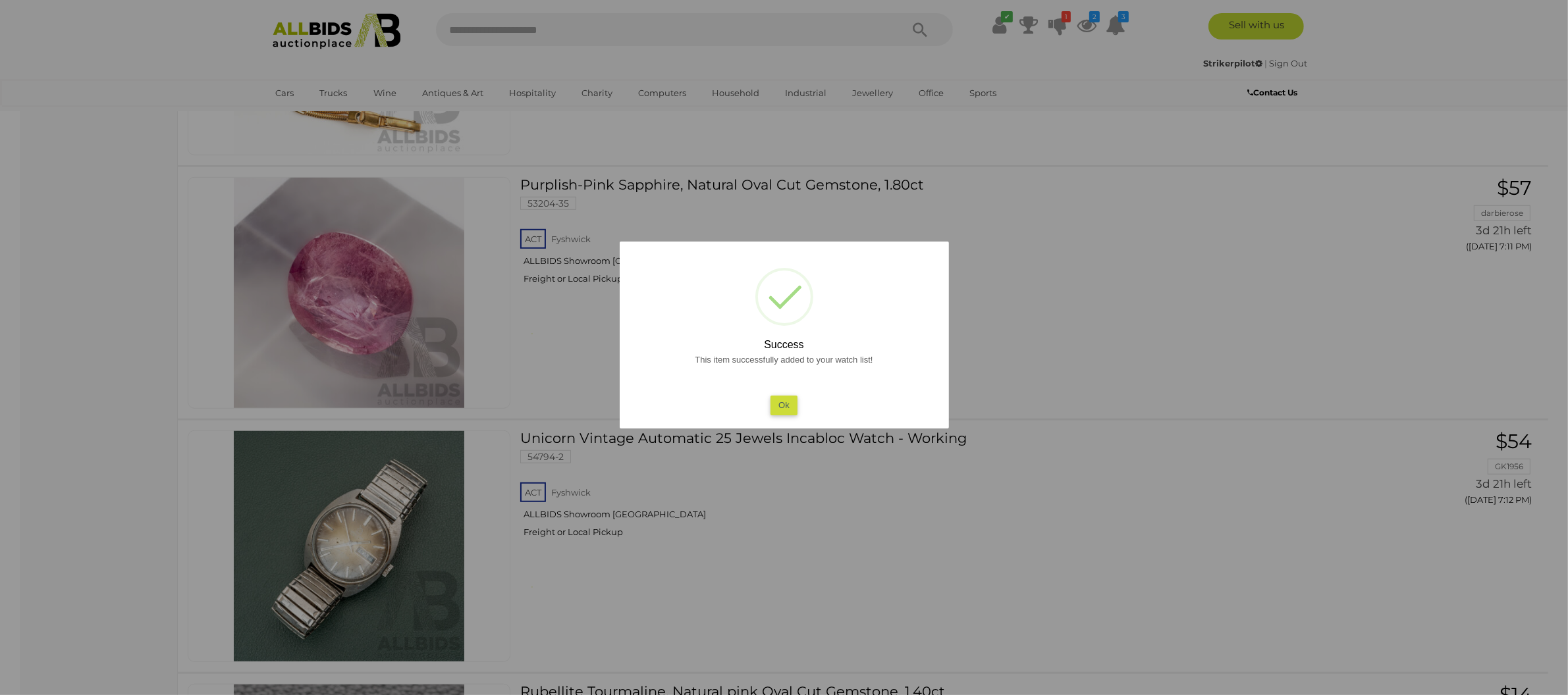
click at [788, 402] on button "Ok" at bounding box center [784, 405] width 27 height 19
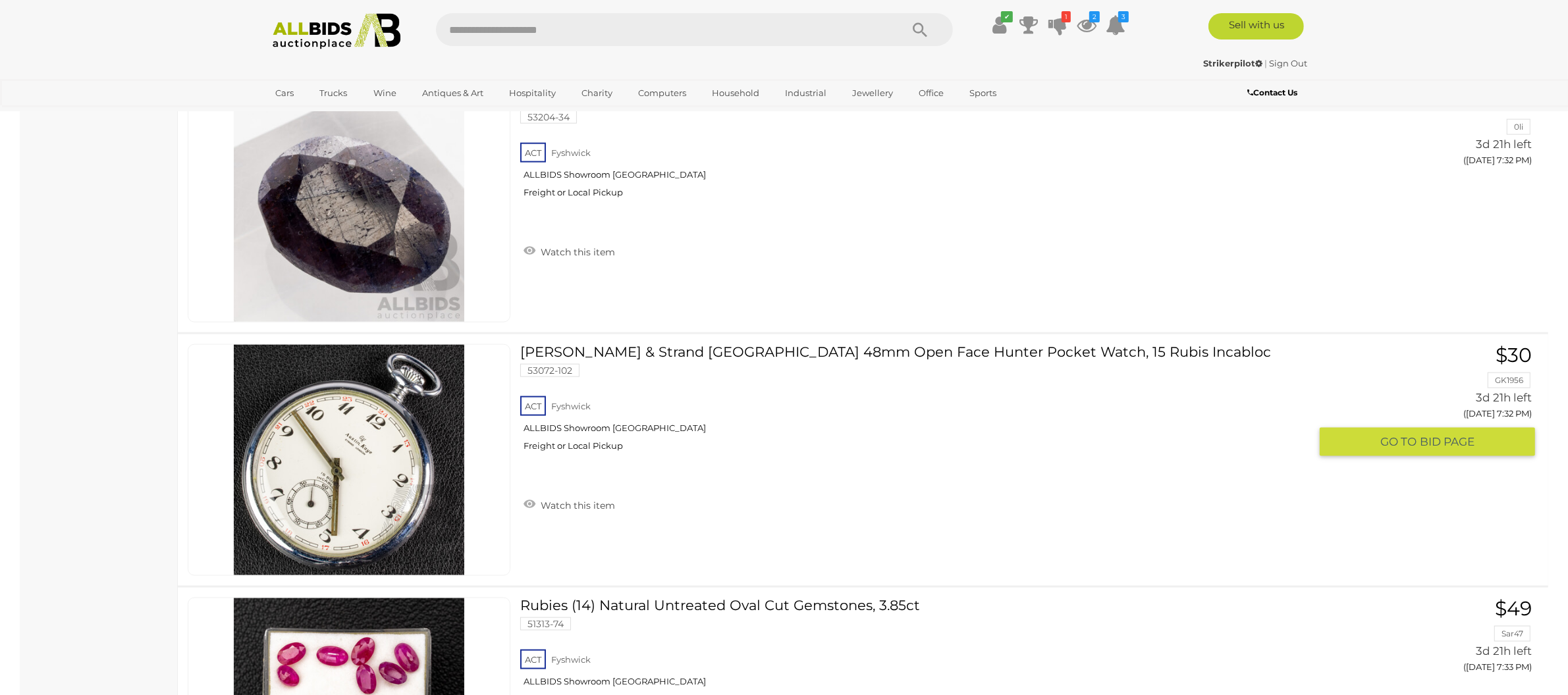
scroll to position [8393, 0]
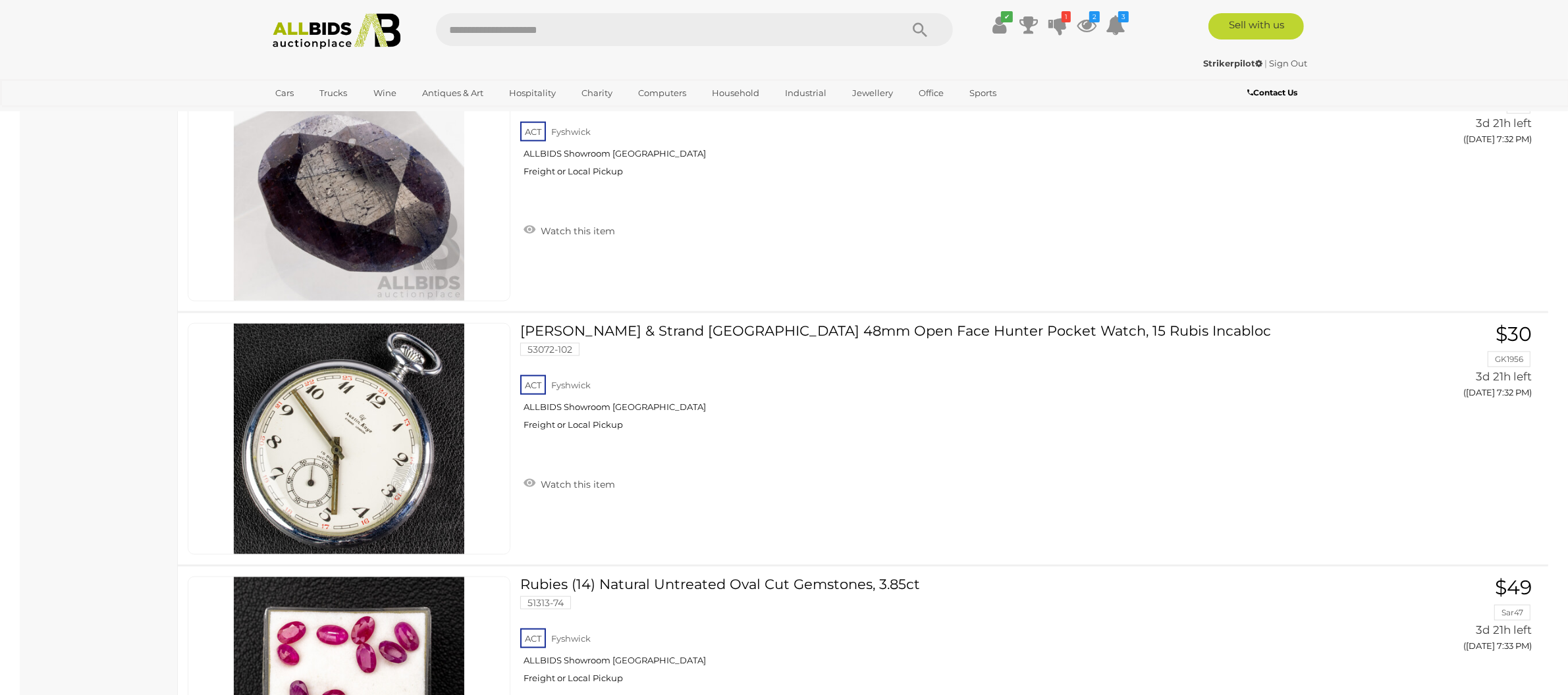
drag, startPoint x: 508, startPoint y: 330, endPoint x: 504, endPoint y: 4, distance: 326.0
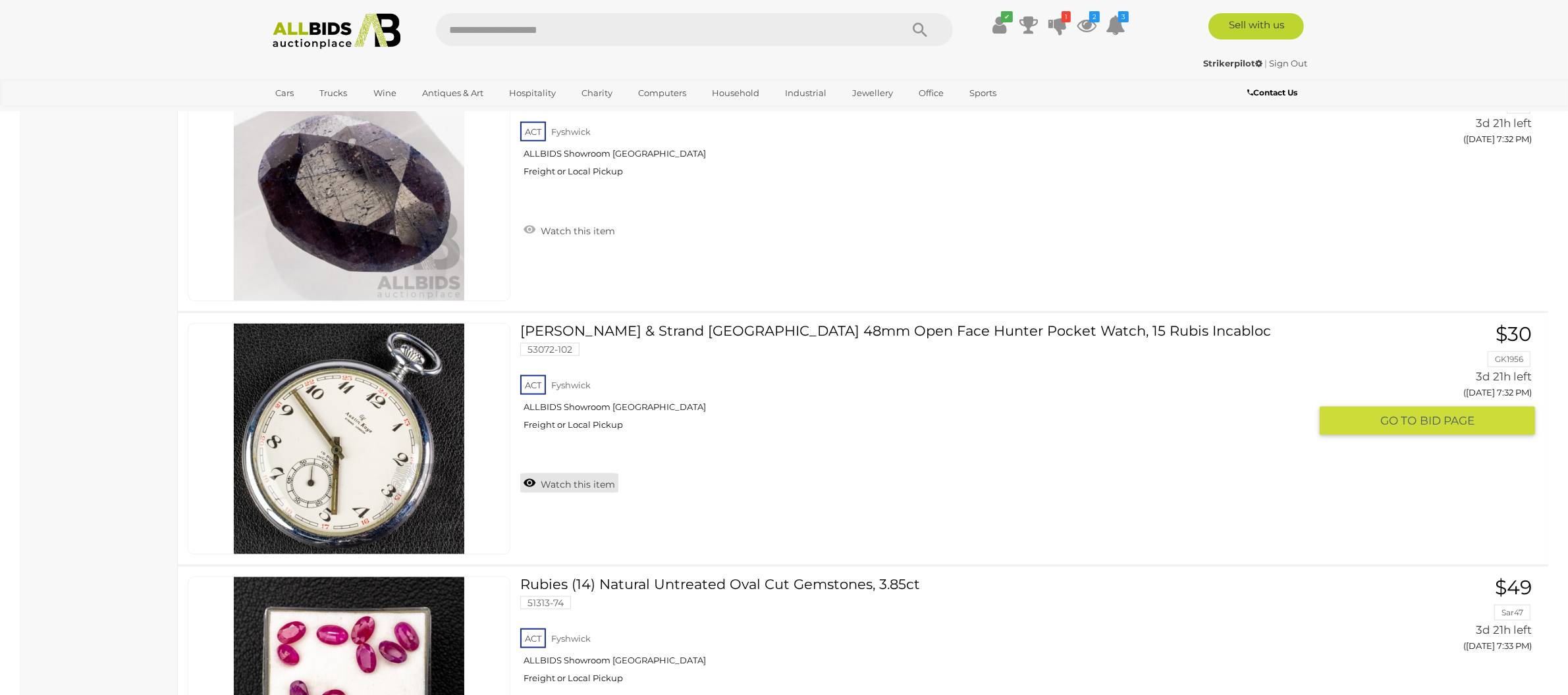
click at [581, 490] on link "Watch this item" at bounding box center [569, 483] width 98 height 19
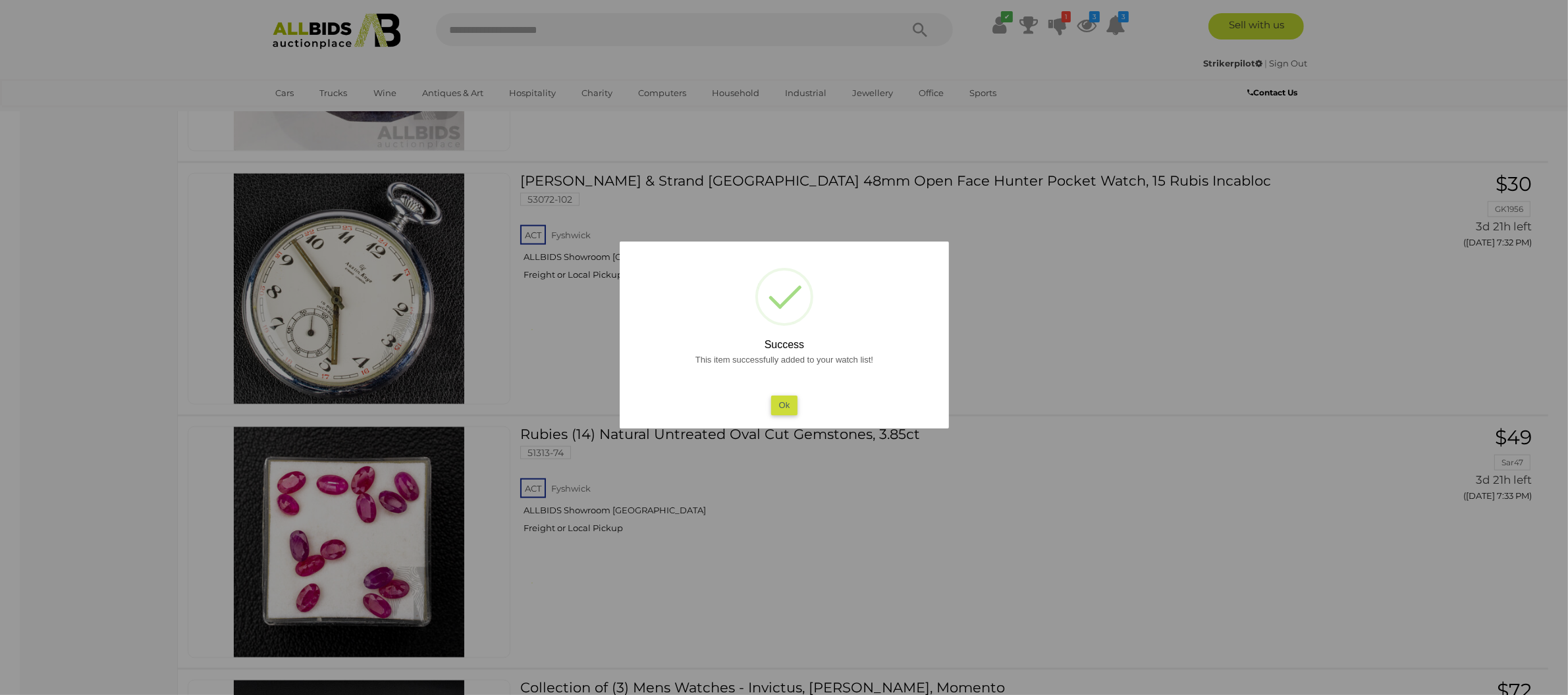
scroll to position [8546, 0]
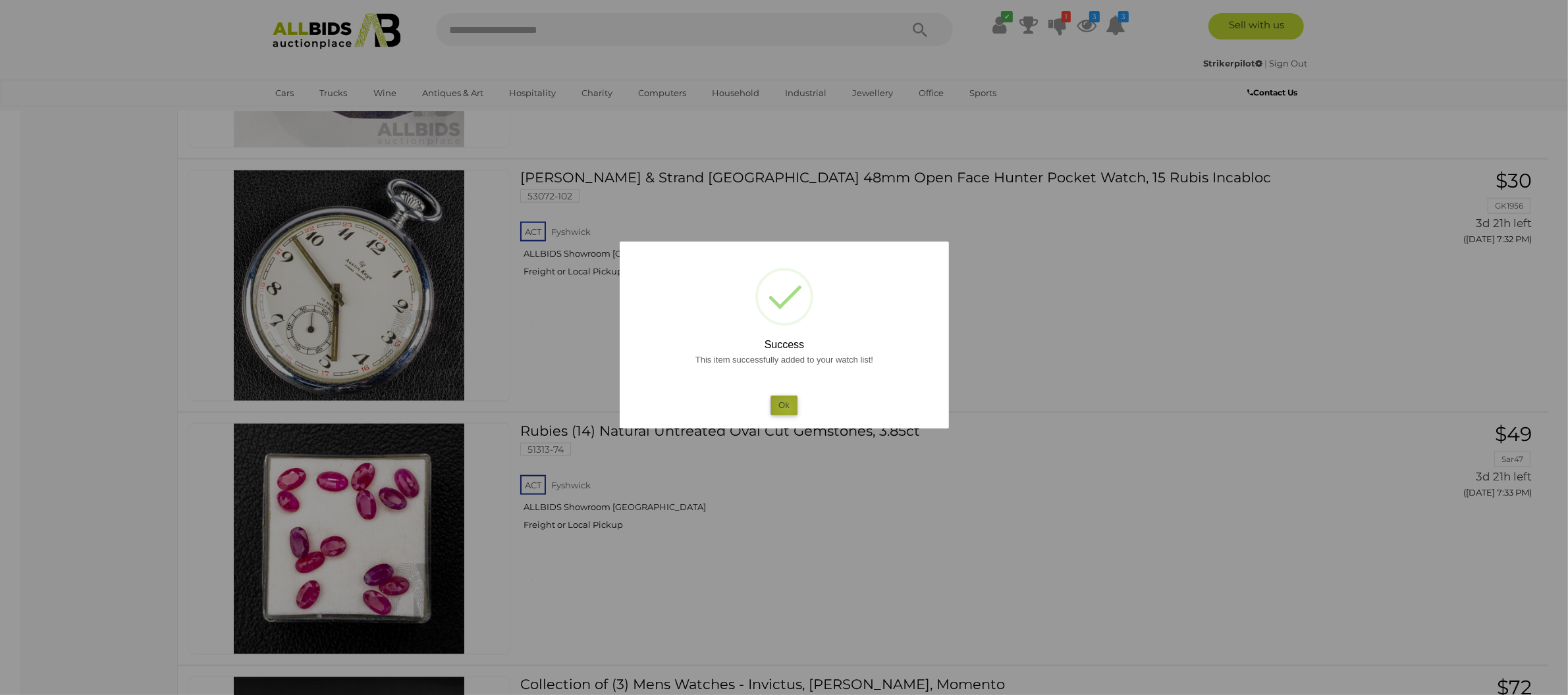
click at [787, 407] on button "Ok" at bounding box center [784, 405] width 27 height 19
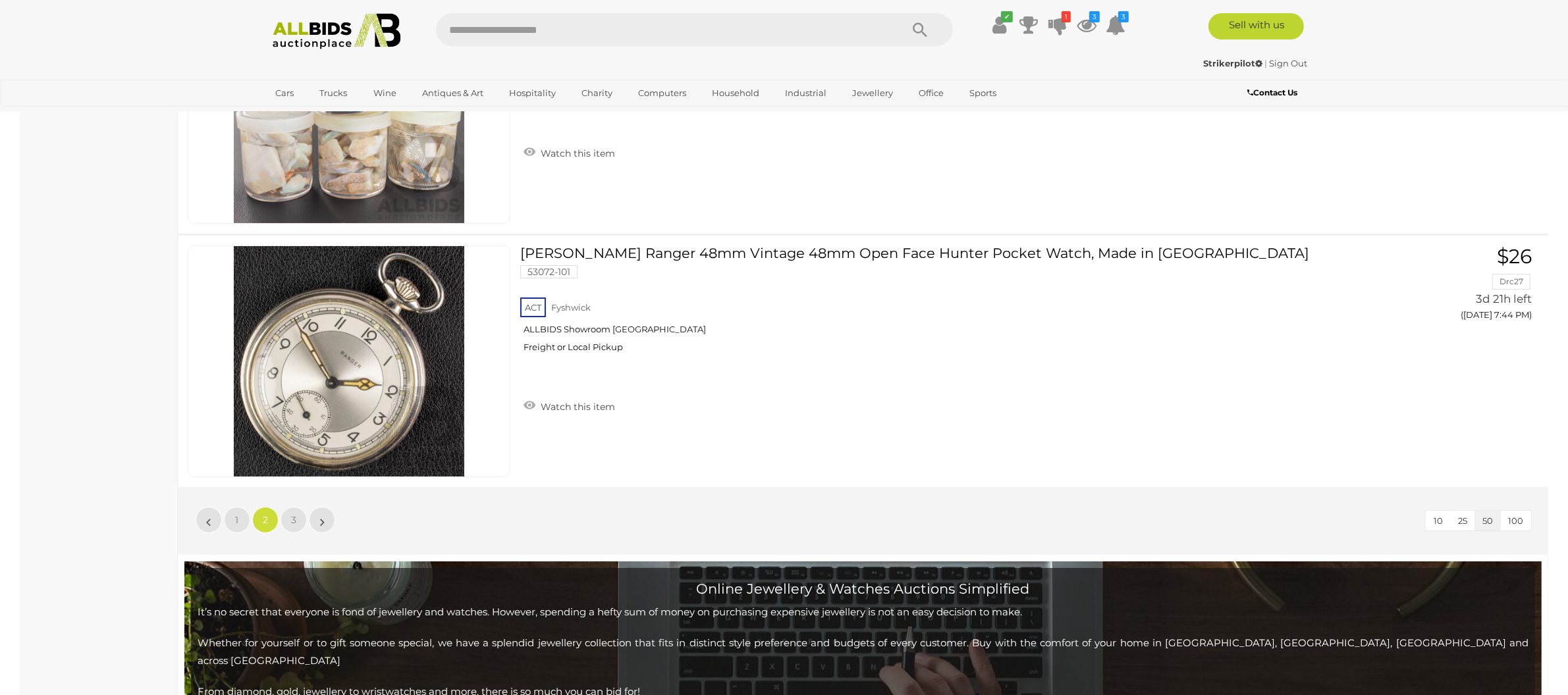
scroll to position [12539, 0]
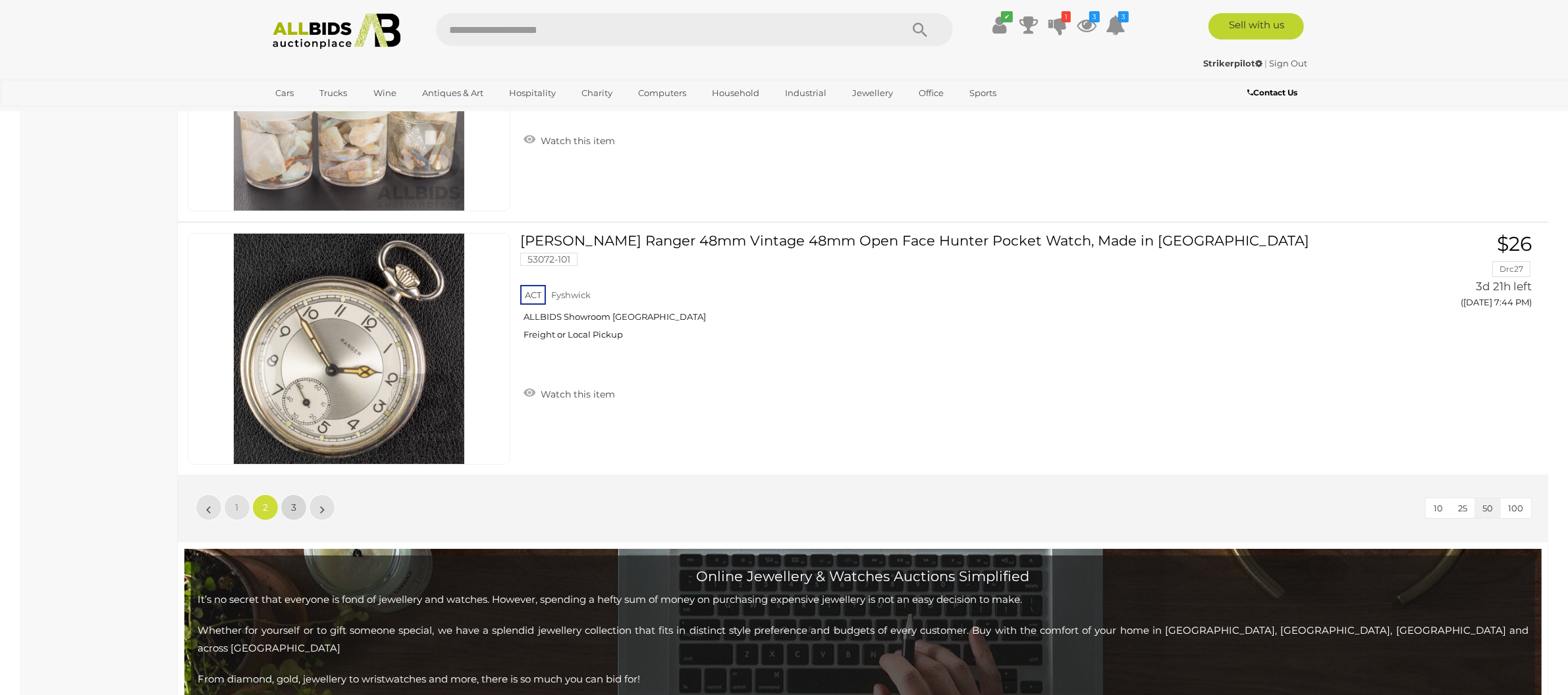
click at [298, 507] on link "3" at bounding box center [293, 507] width 26 height 26
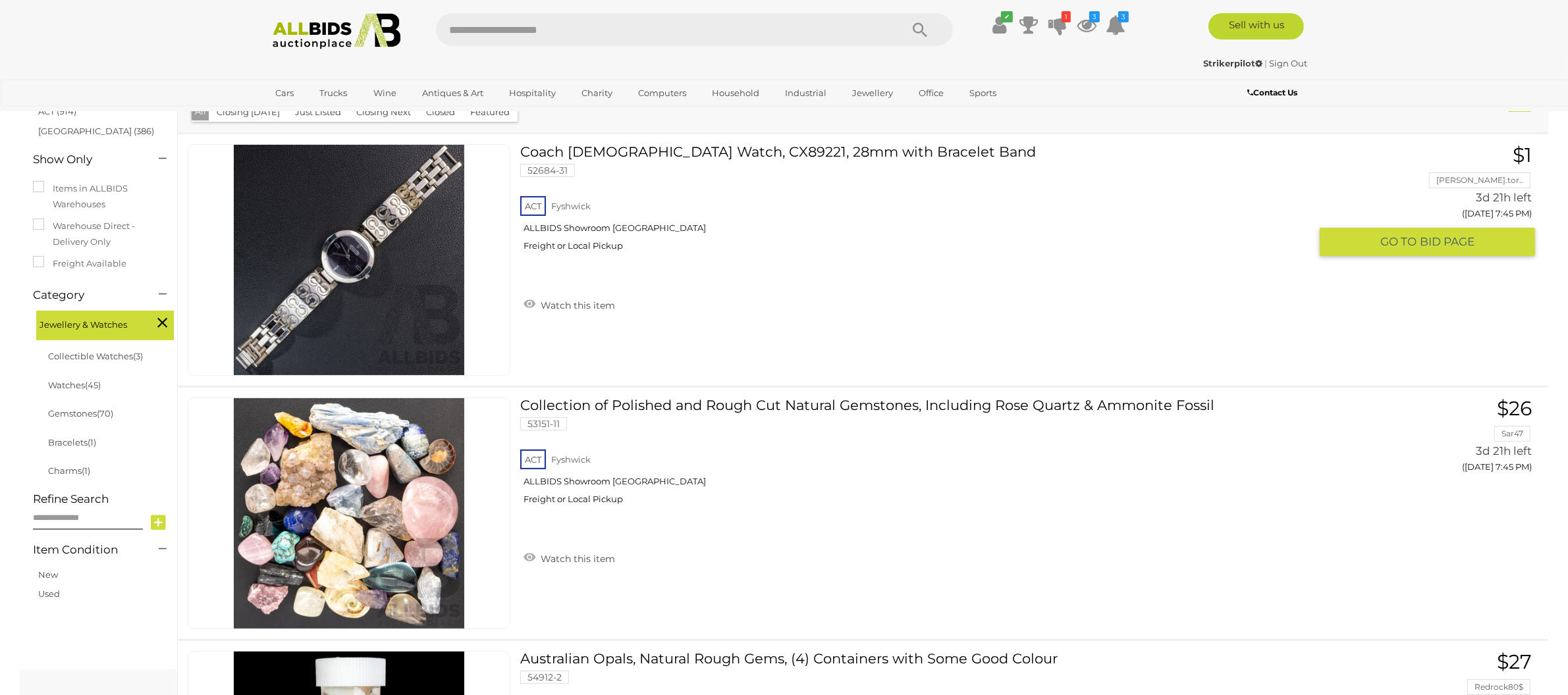
click at [379, 293] on img at bounding box center [348, 260] width 231 height 231
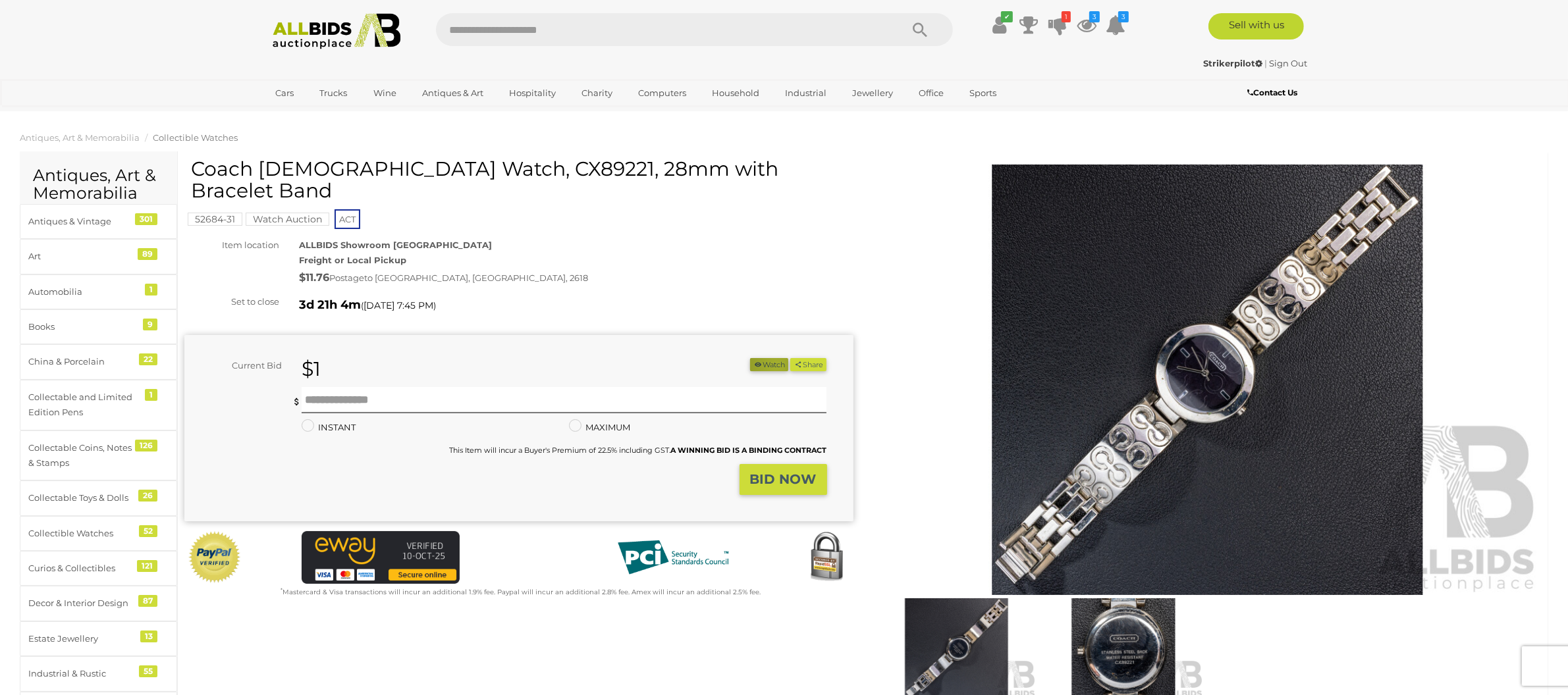
click at [771, 358] on button "Watch" at bounding box center [769, 365] width 38 height 14
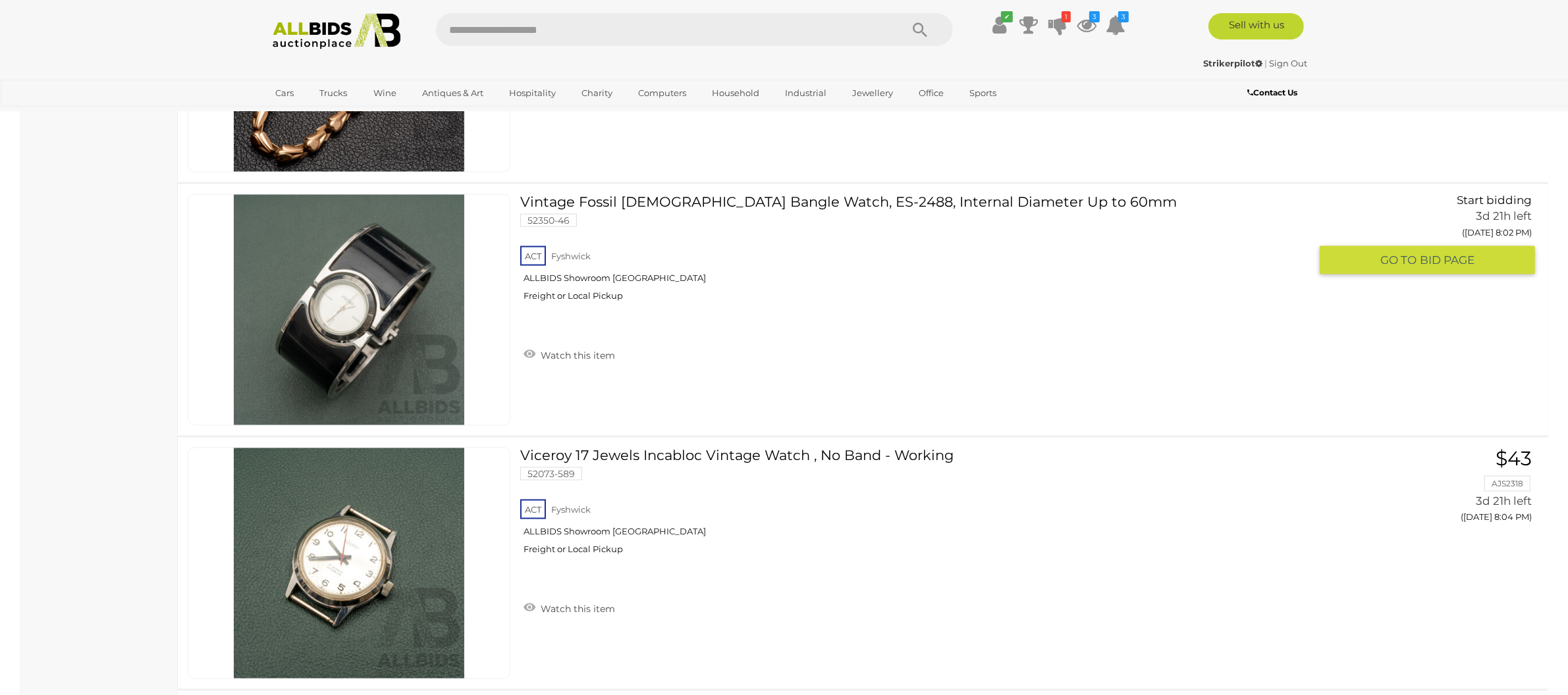
scroll to position [2443, 0]
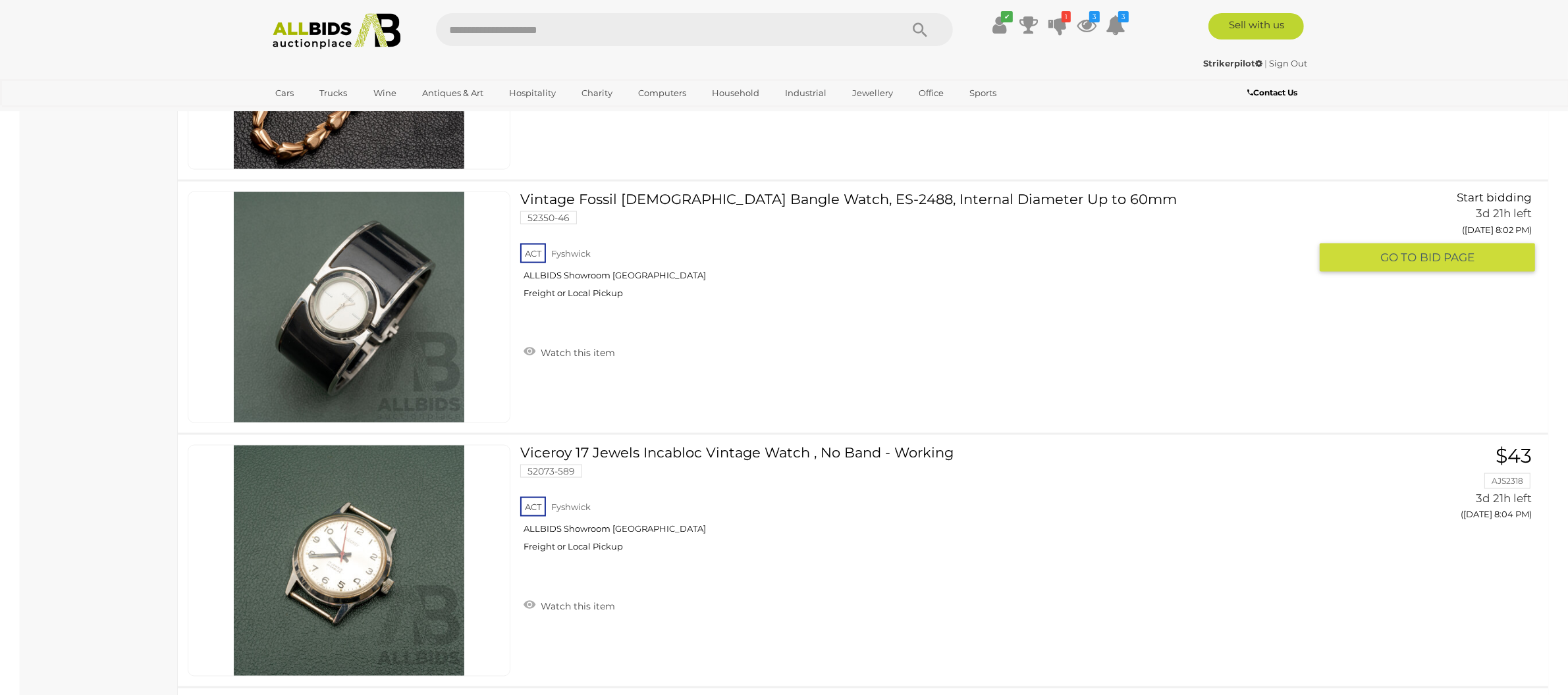
click at [376, 314] on img at bounding box center [348, 307] width 231 height 231
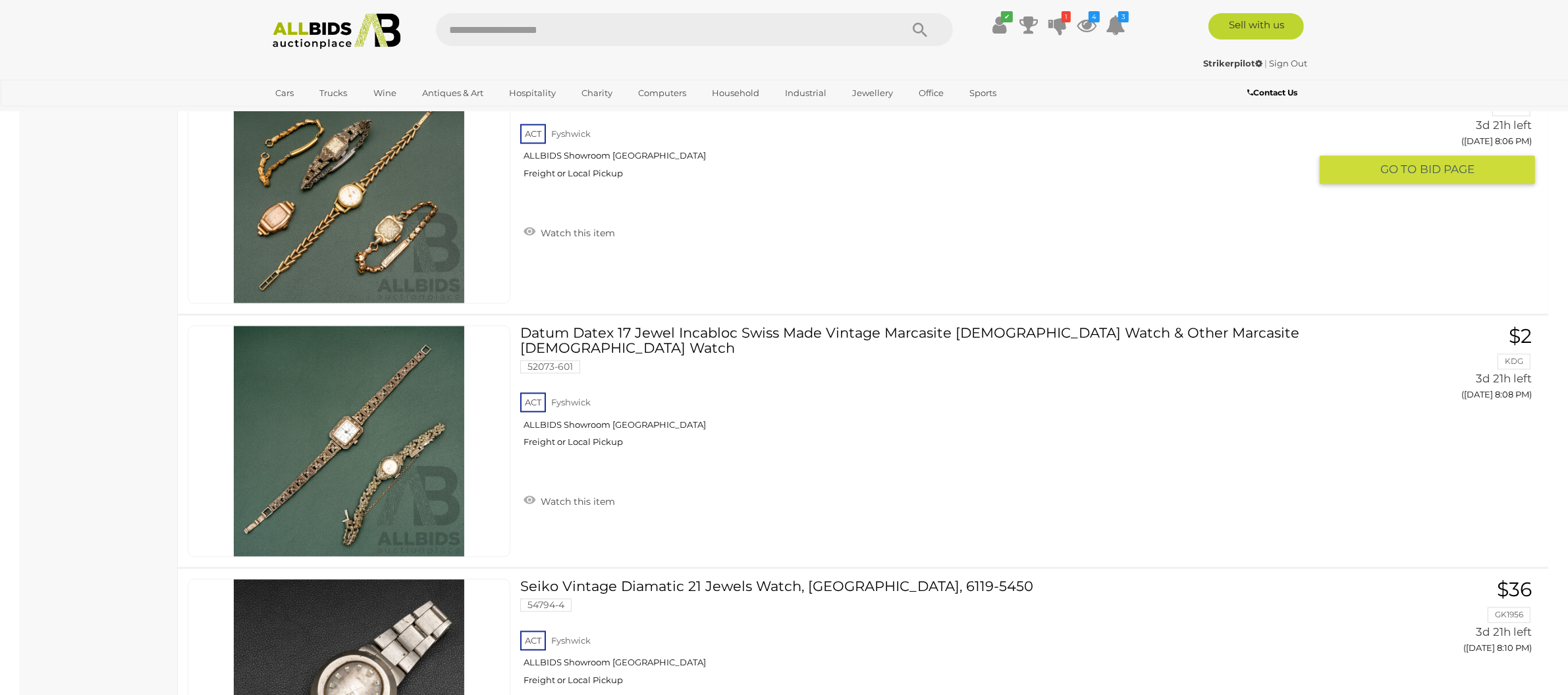
scroll to position [3257, 0]
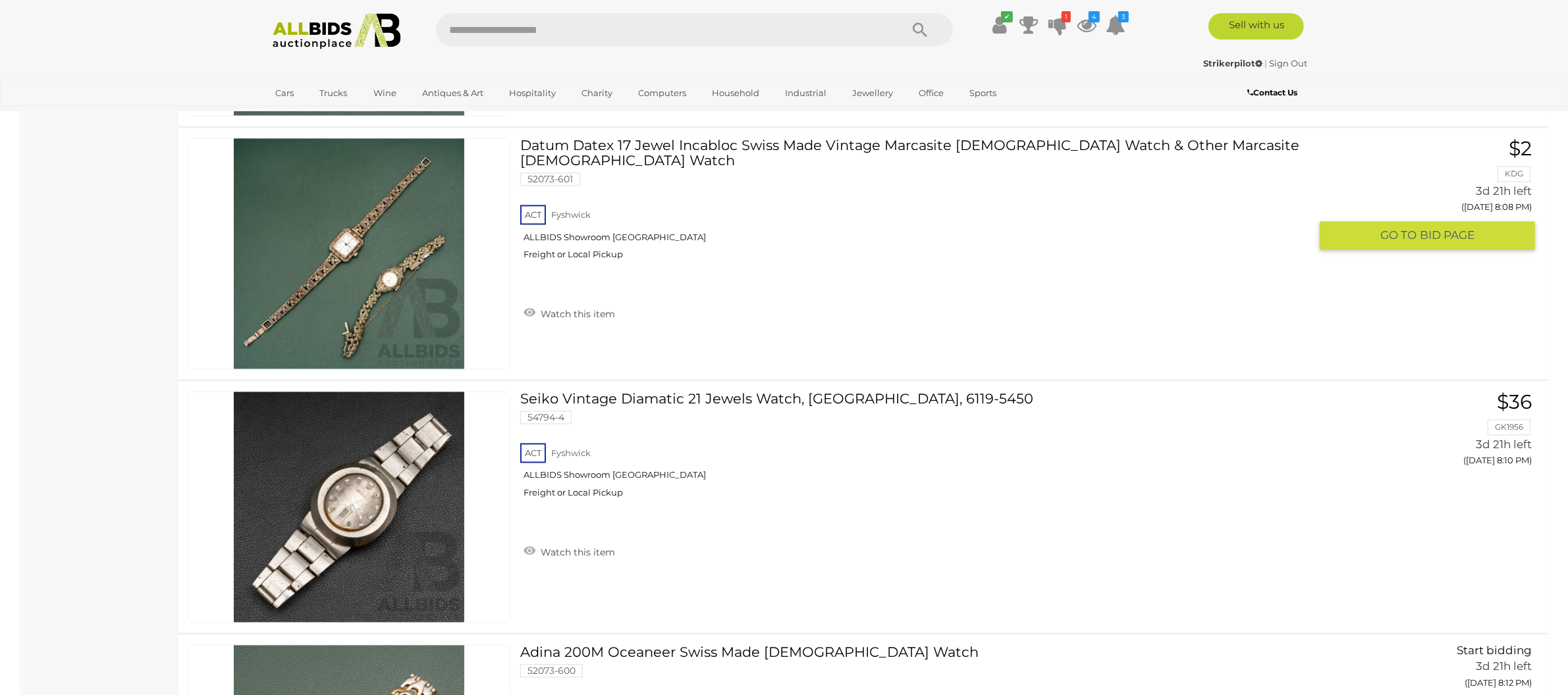
click at [329, 304] on img at bounding box center [348, 254] width 231 height 231
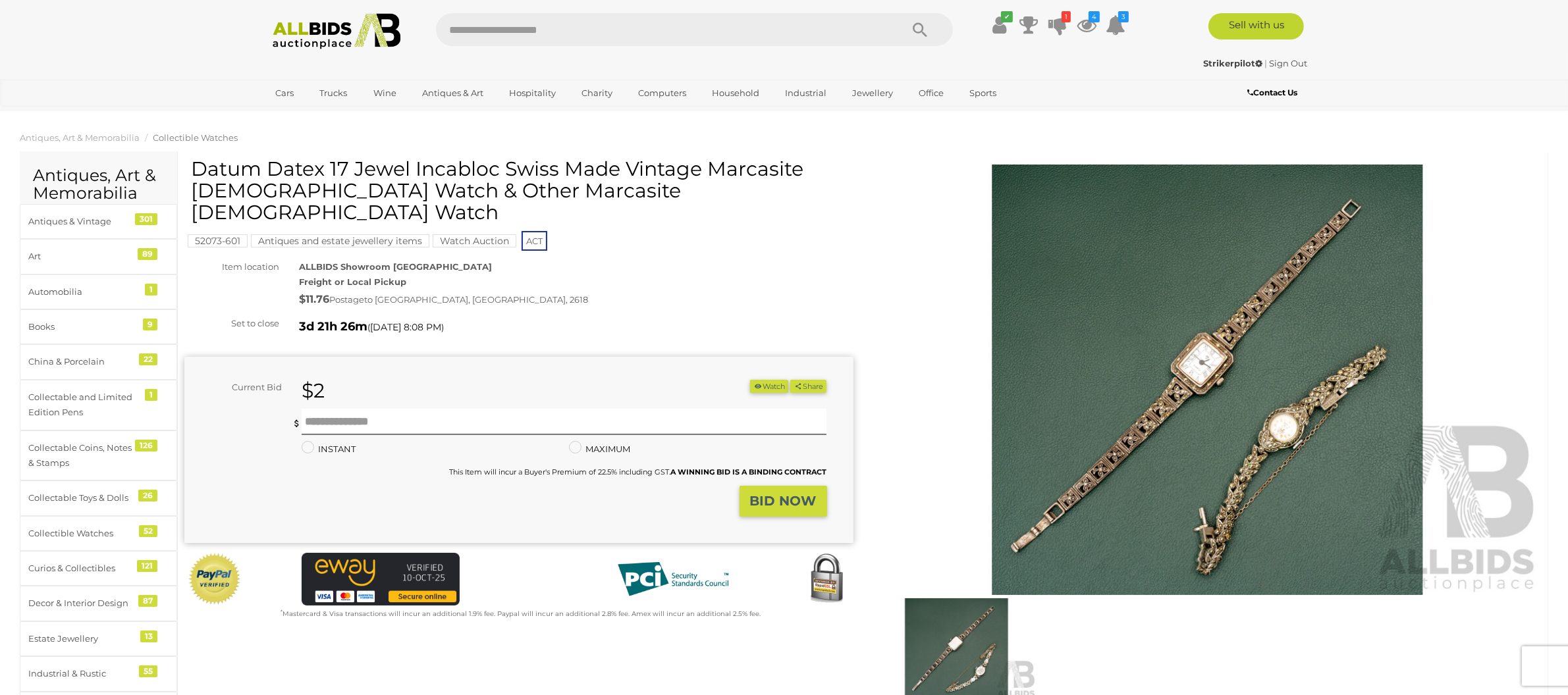
click at [1208, 498] on img at bounding box center [1207, 380] width 669 height 431
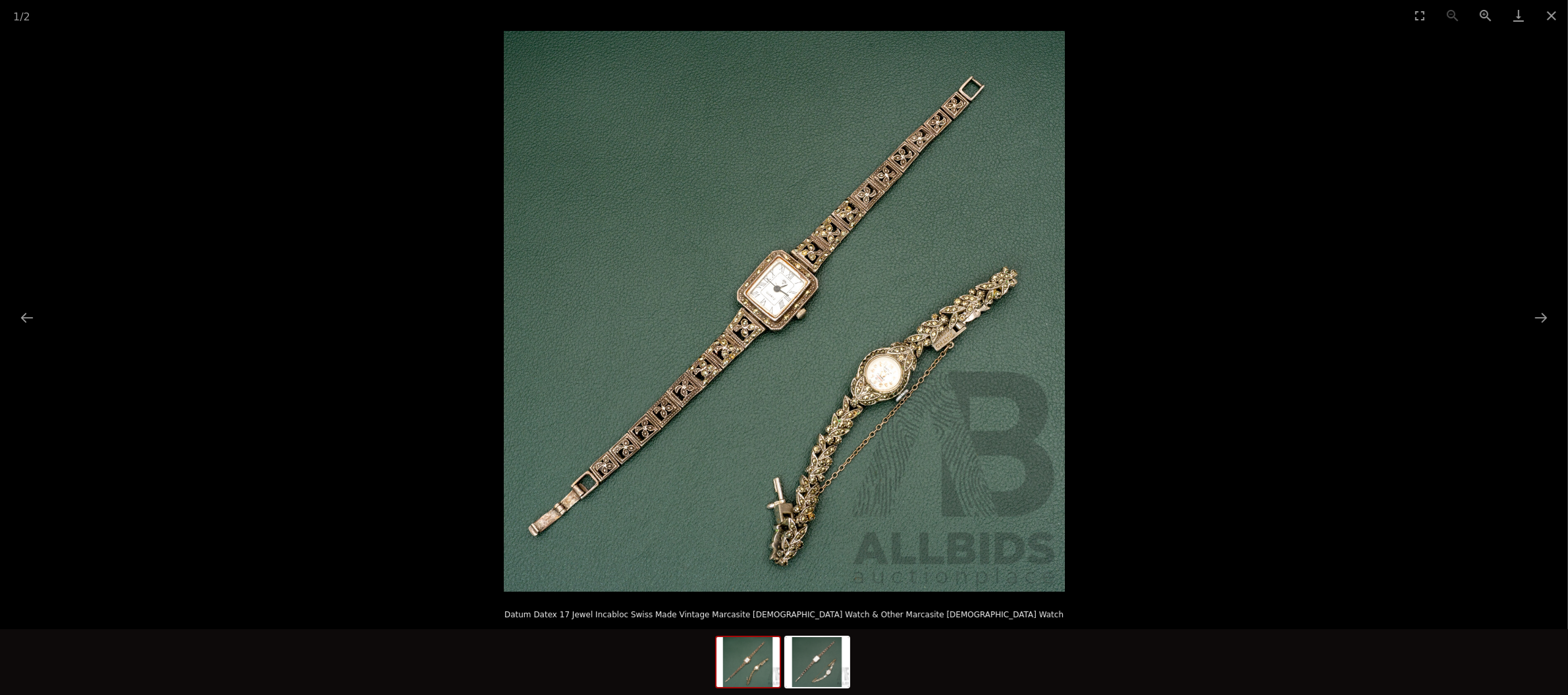
click at [978, 494] on img at bounding box center [784, 311] width 561 height 561
click at [1540, 309] on button "Next slide" at bounding box center [1541, 317] width 28 height 25
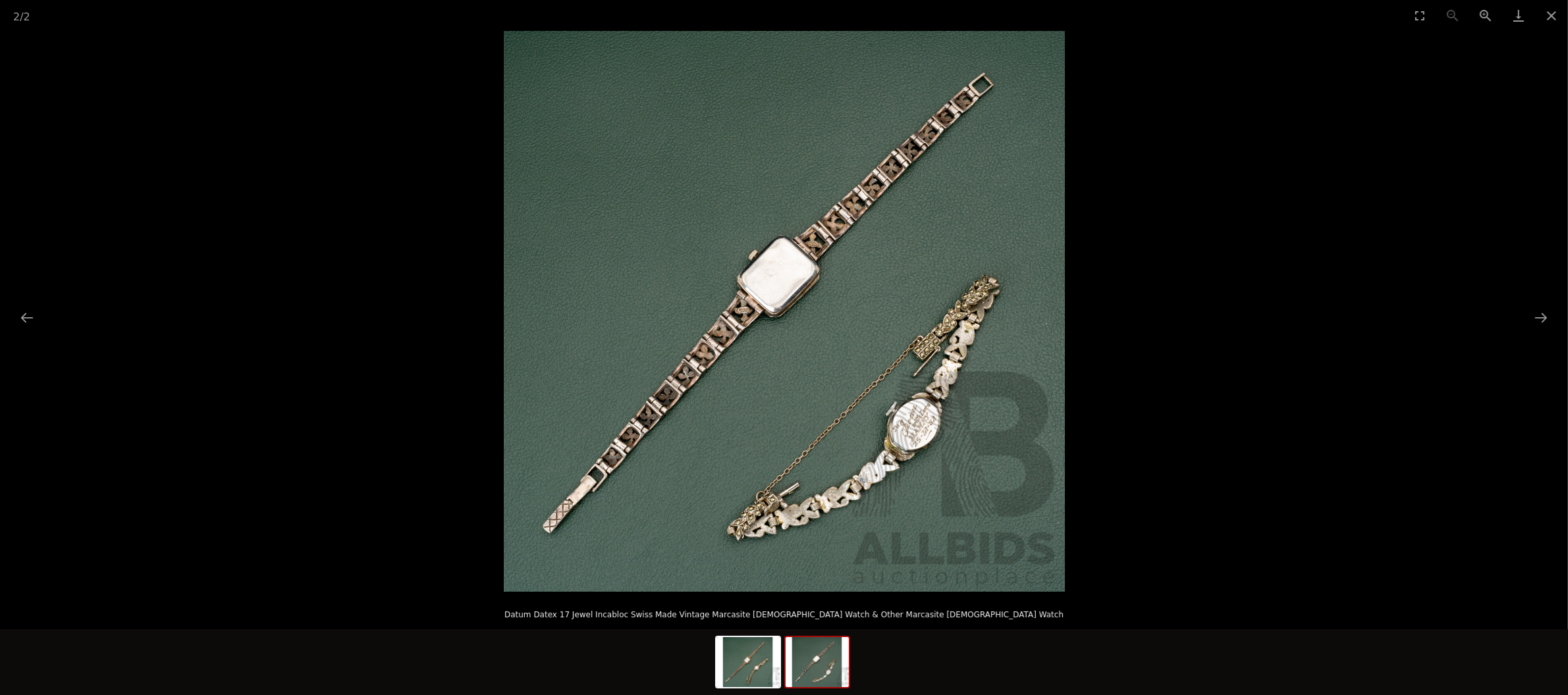
click at [938, 433] on img at bounding box center [784, 311] width 561 height 561
click at [1516, 11] on link "Download" at bounding box center [1518, 15] width 33 height 31
click at [1538, 317] on button "Next slide" at bounding box center [1541, 317] width 28 height 25
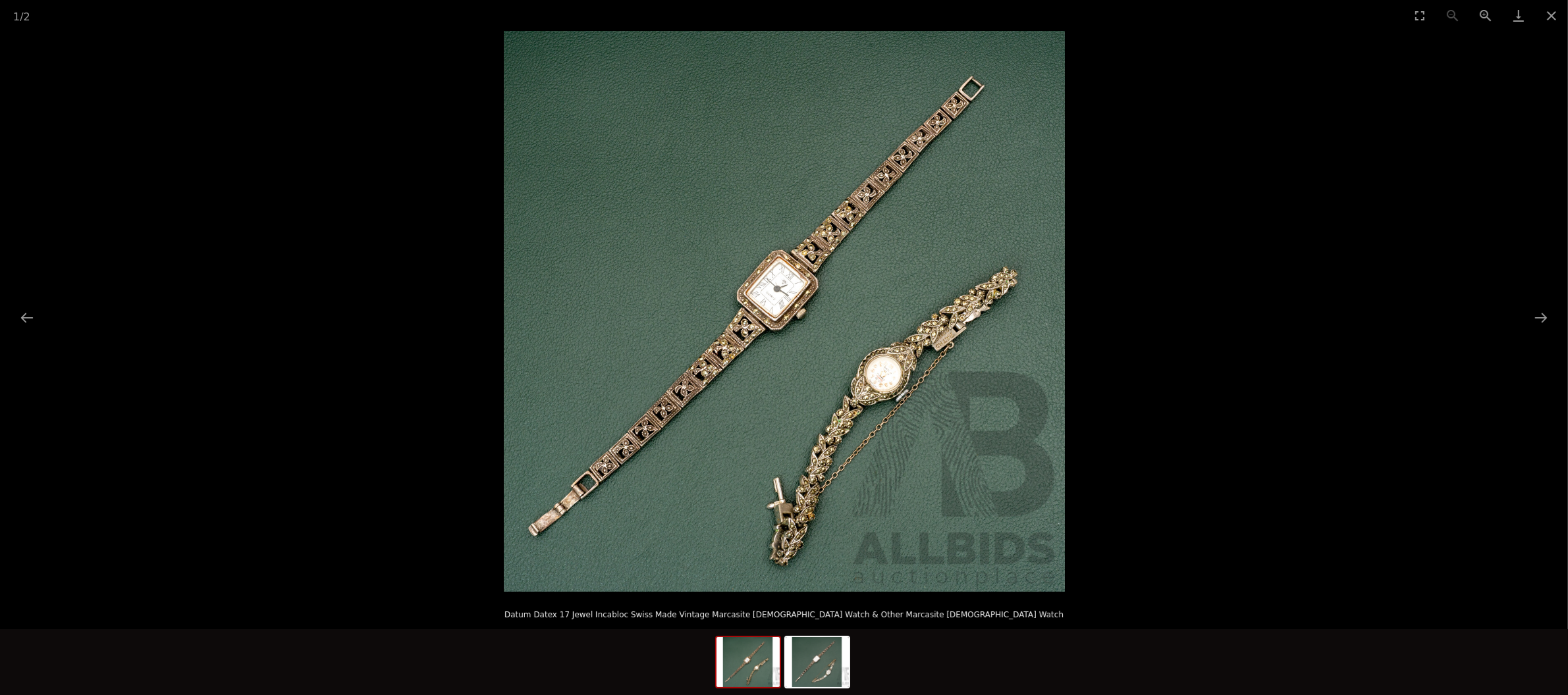
click at [1055, 348] on img at bounding box center [784, 311] width 561 height 561
click at [852, 366] on img at bounding box center [784, 311] width 561 height 561
click at [1524, 23] on link "Download" at bounding box center [1518, 15] width 33 height 31
click at [1554, 14] on button "Close gallery" at bounding box center [1551, 15] width 33 height 31
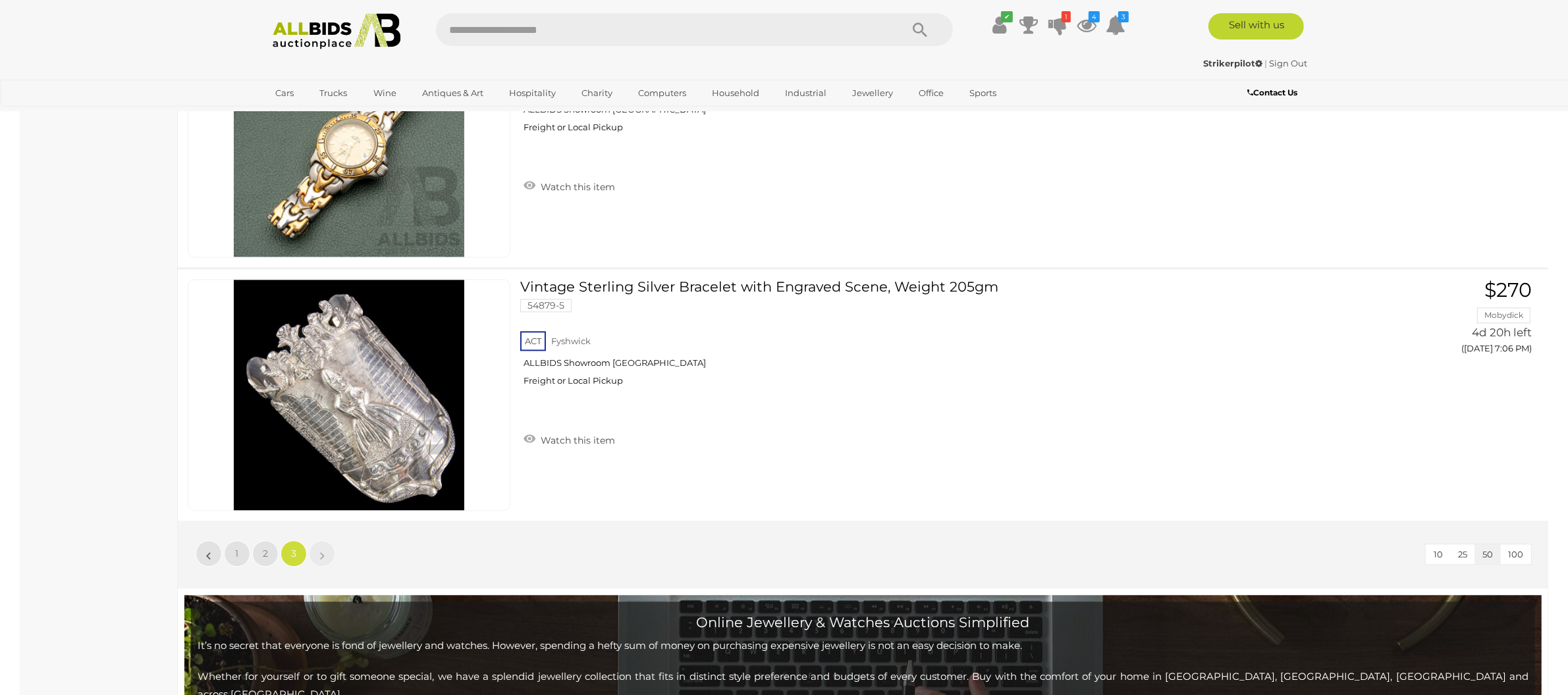
scroll to position [3878, 0]
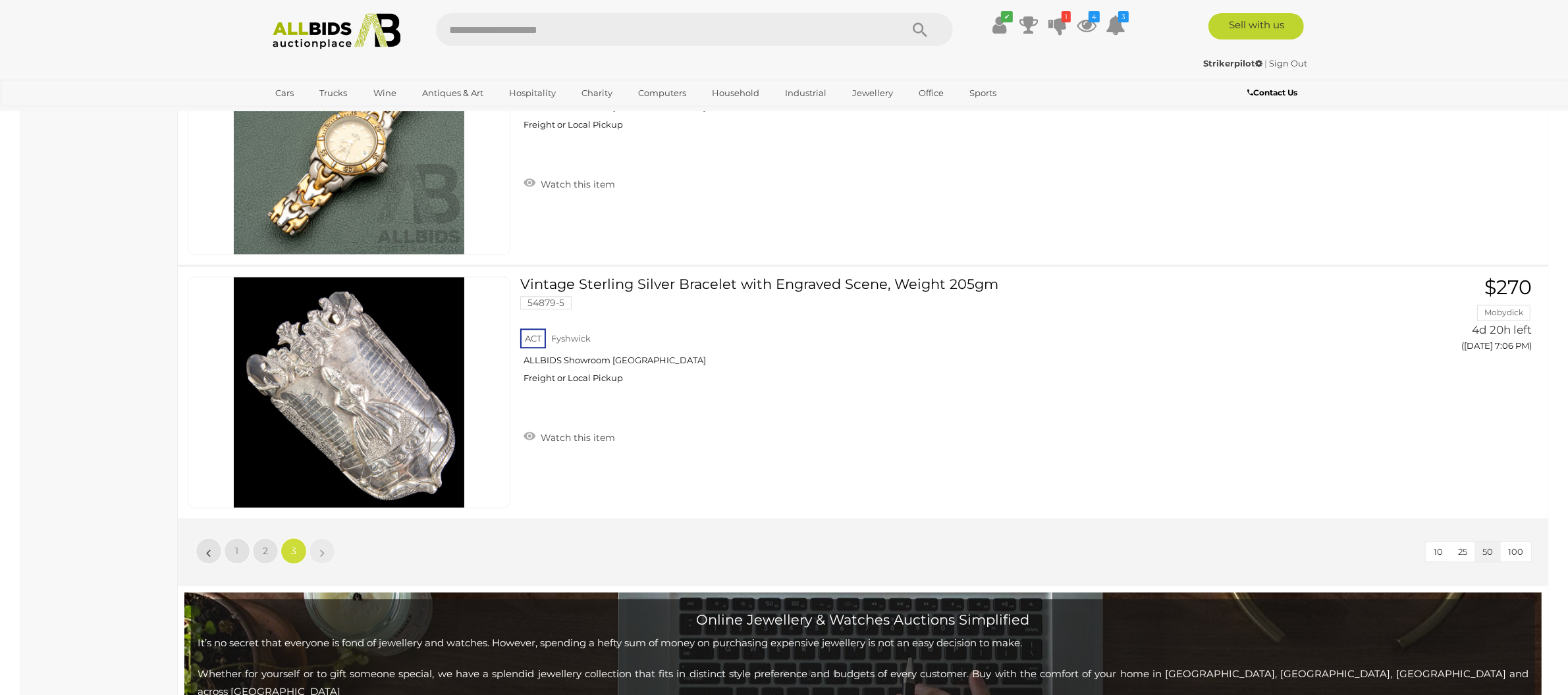
click at [337, 551] on div "10 25 50 100 « 1 2 3 »" at bounding box center [863, 552] width 1370 height 68
click at [325, 556] on link "»" at bounding box center [321, 550] width 26 height 26
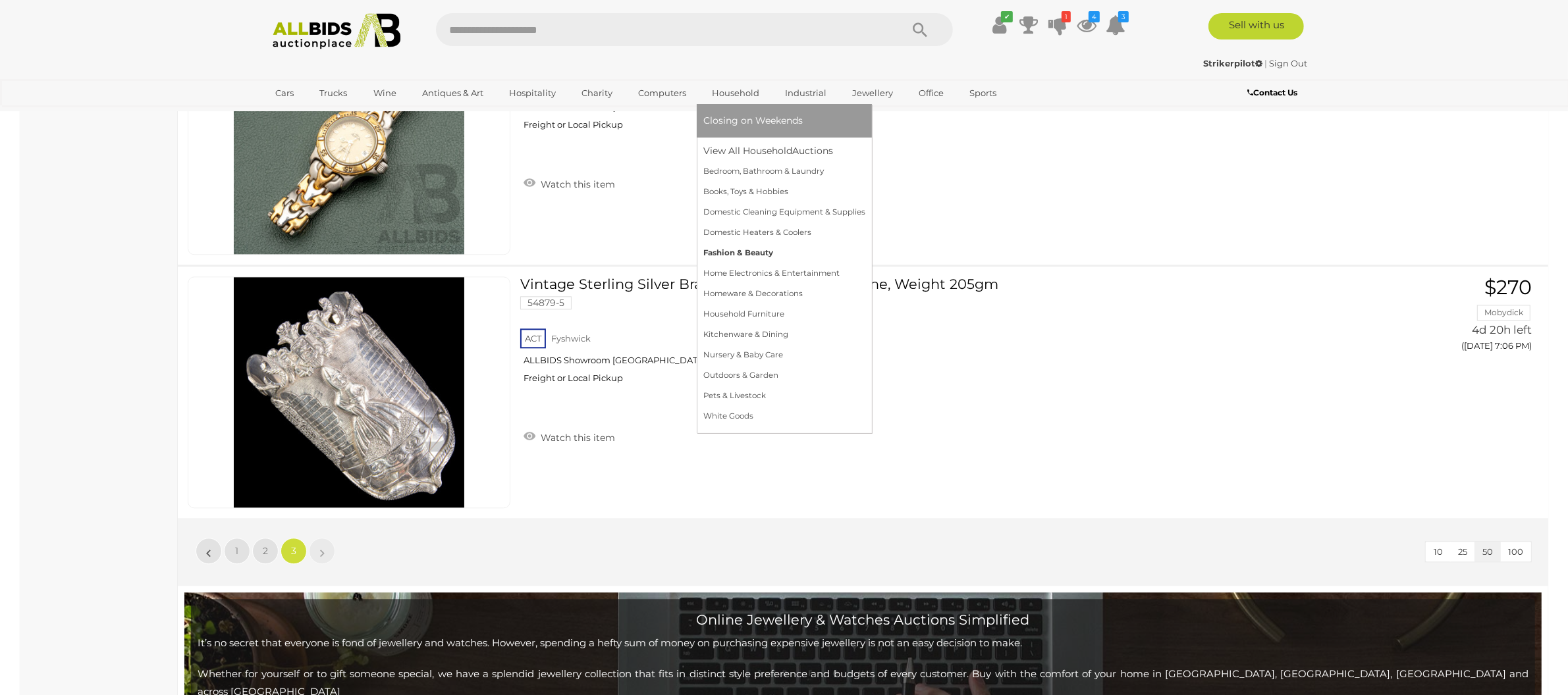
click at [733, 251] on link "Fashion & Beauty" at bounding box center [785, 253] width 162 height 20
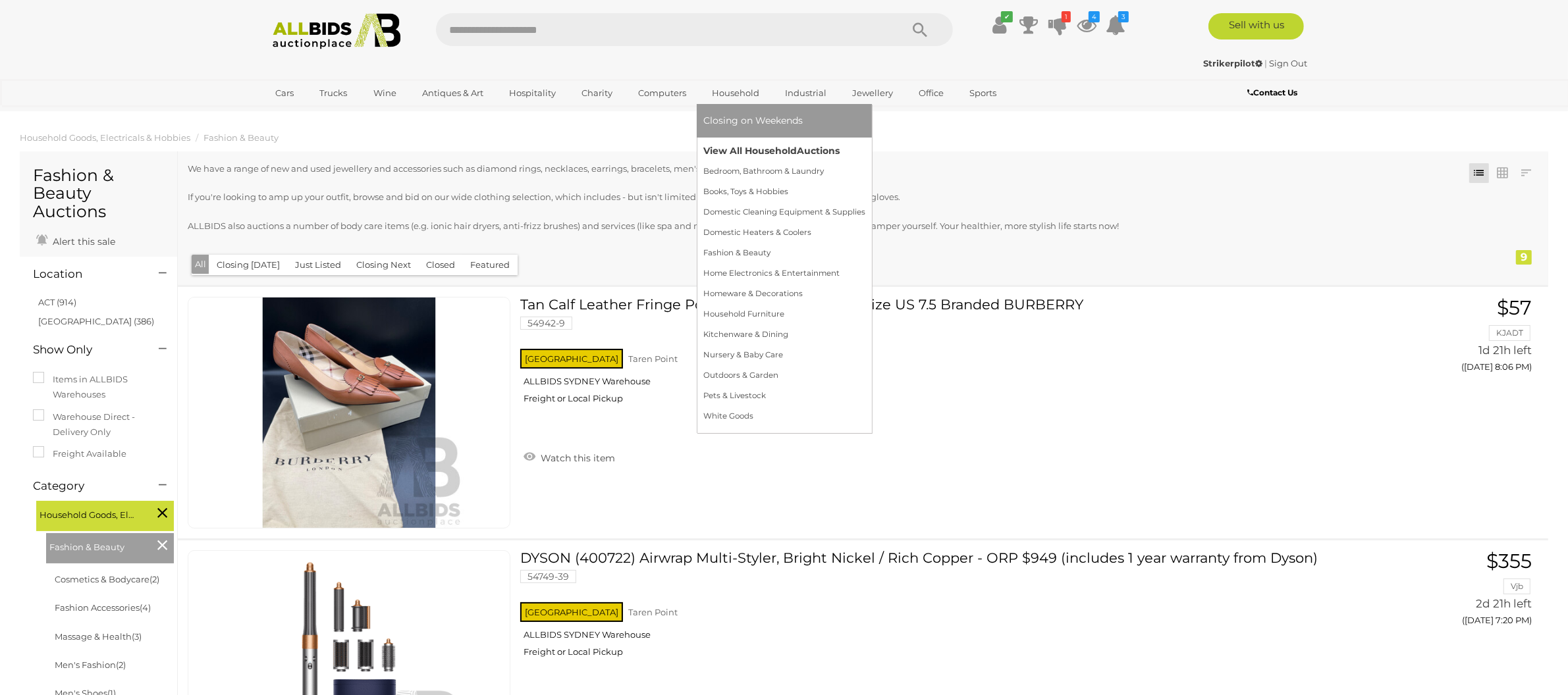
click at [730, 153] on link "View All Household Auctions" at bounding box center [785, 151] width 162 height 20
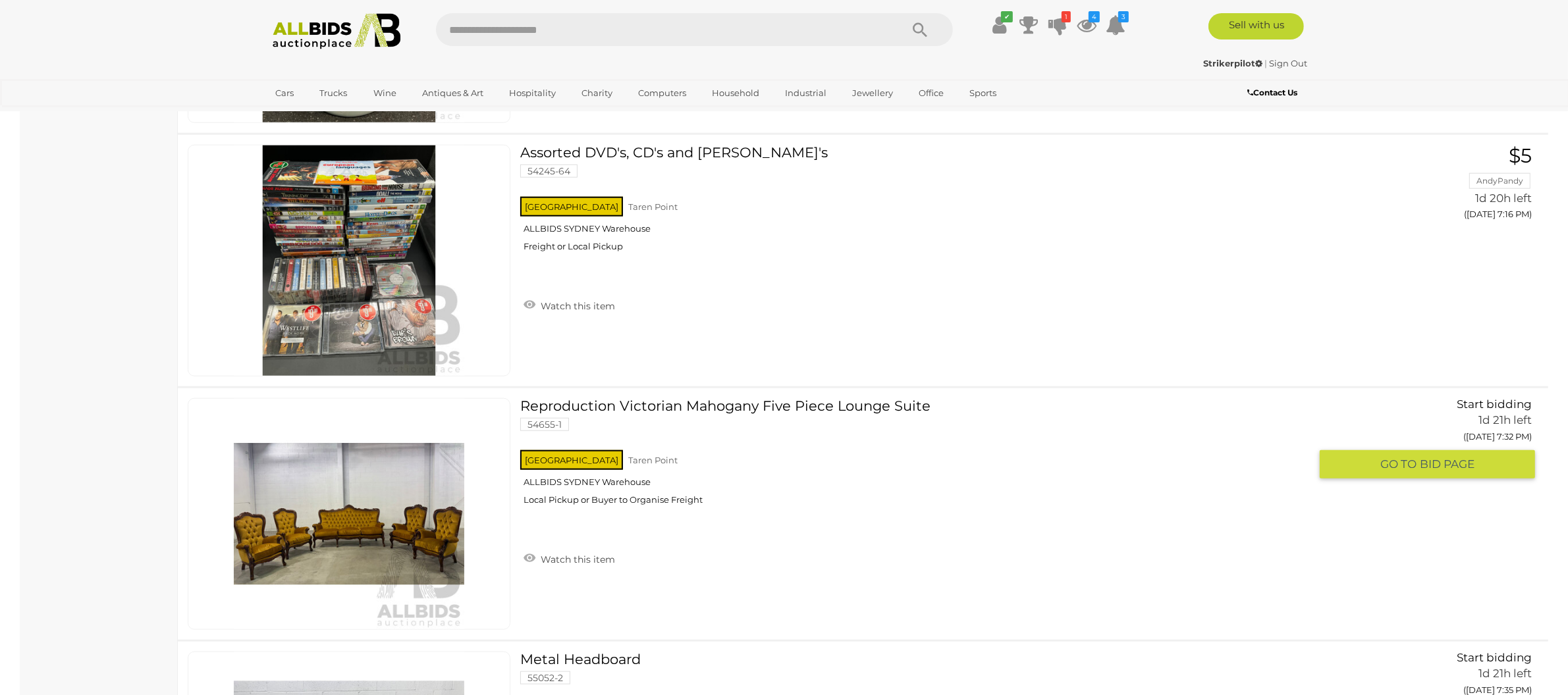
scroll to position [1648, 0]
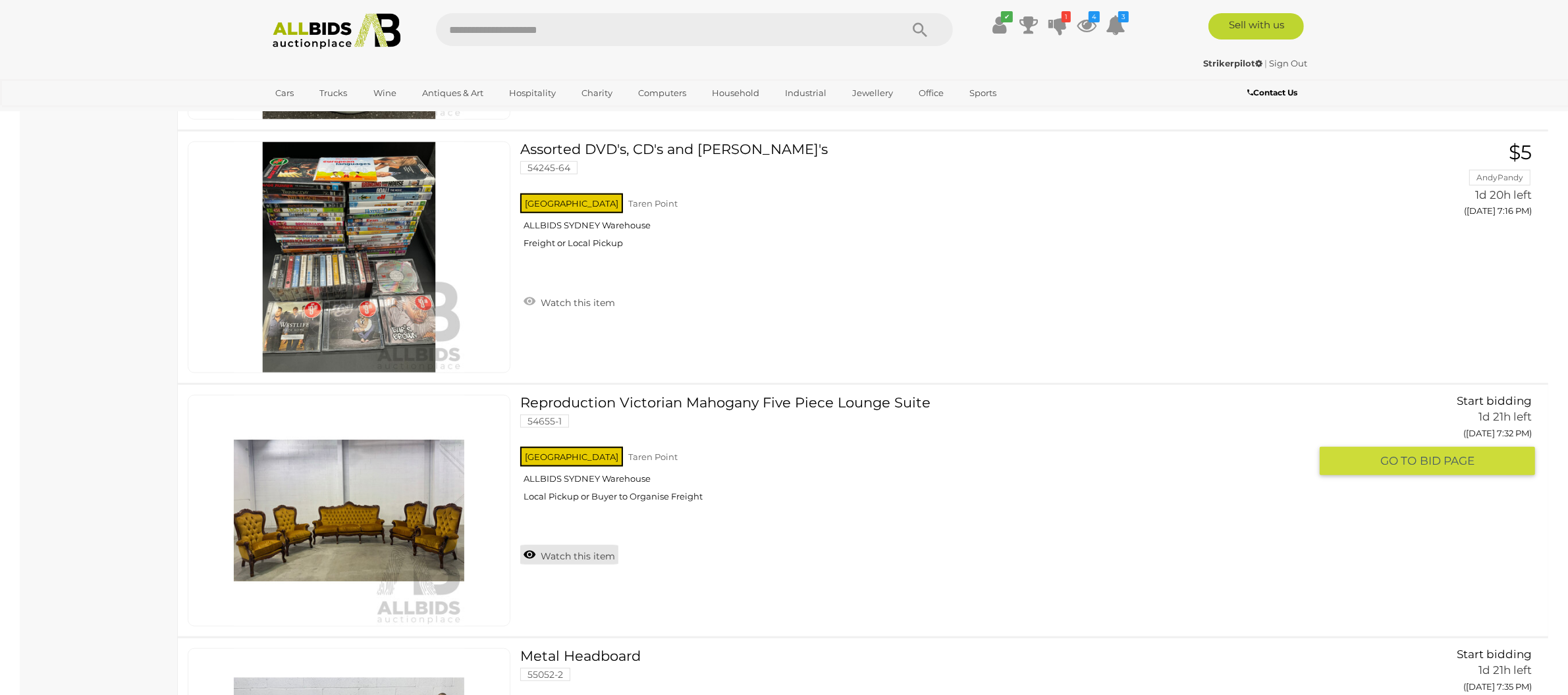
click at [569, 557] on link "Watch this item" at bounding box center [569, 555] width 98 height 19
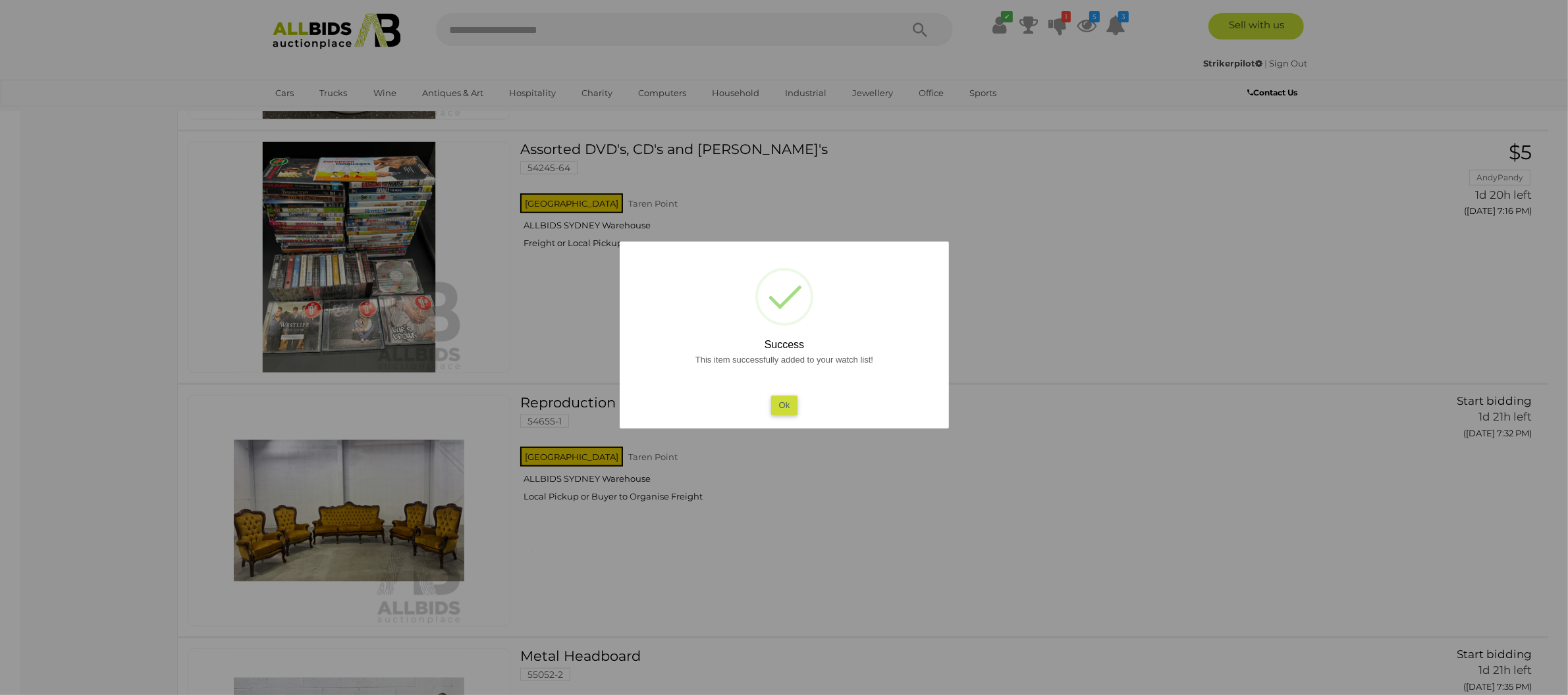
click at [788, 400] on button "Ok" at bounding box center [784, 405] width 27 height 19
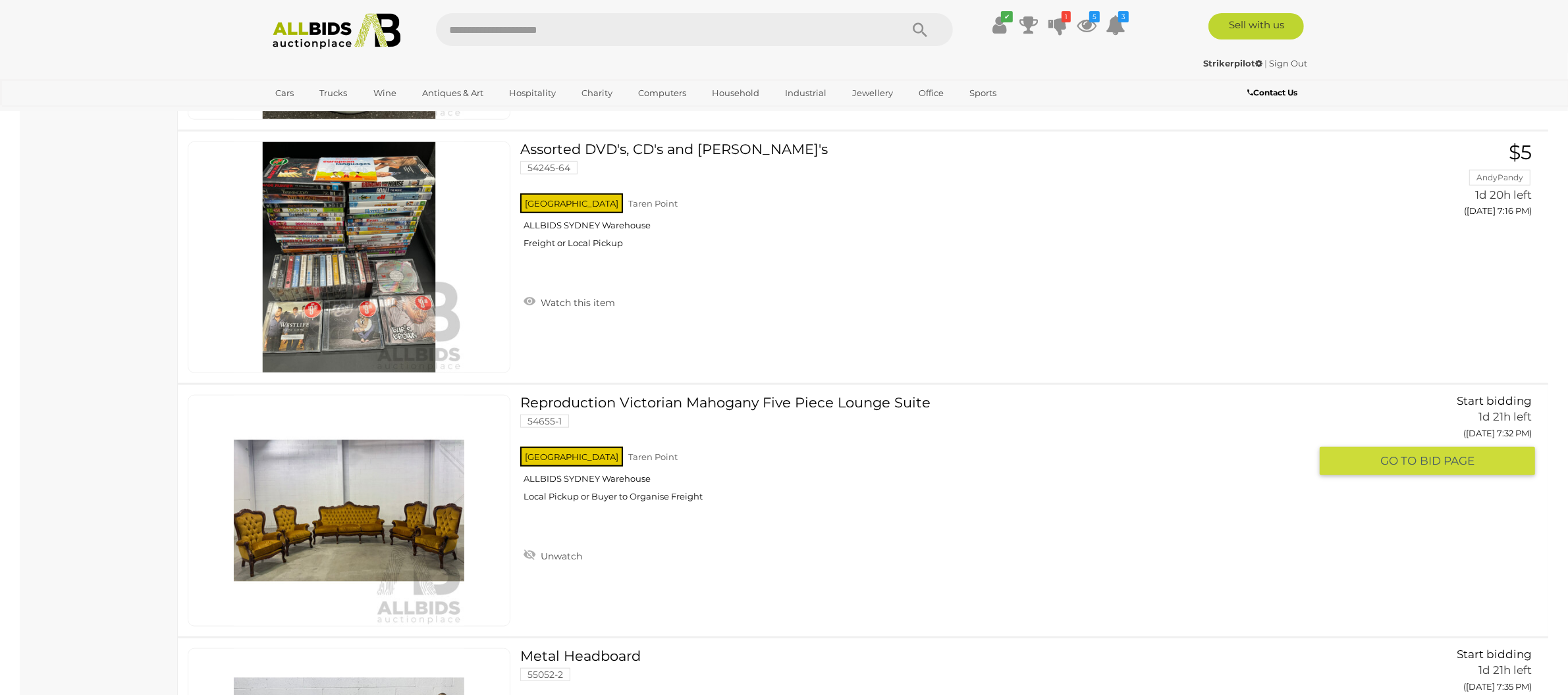
click at [363, 515] on img at bounding box center [348, 511] width 231 height 231
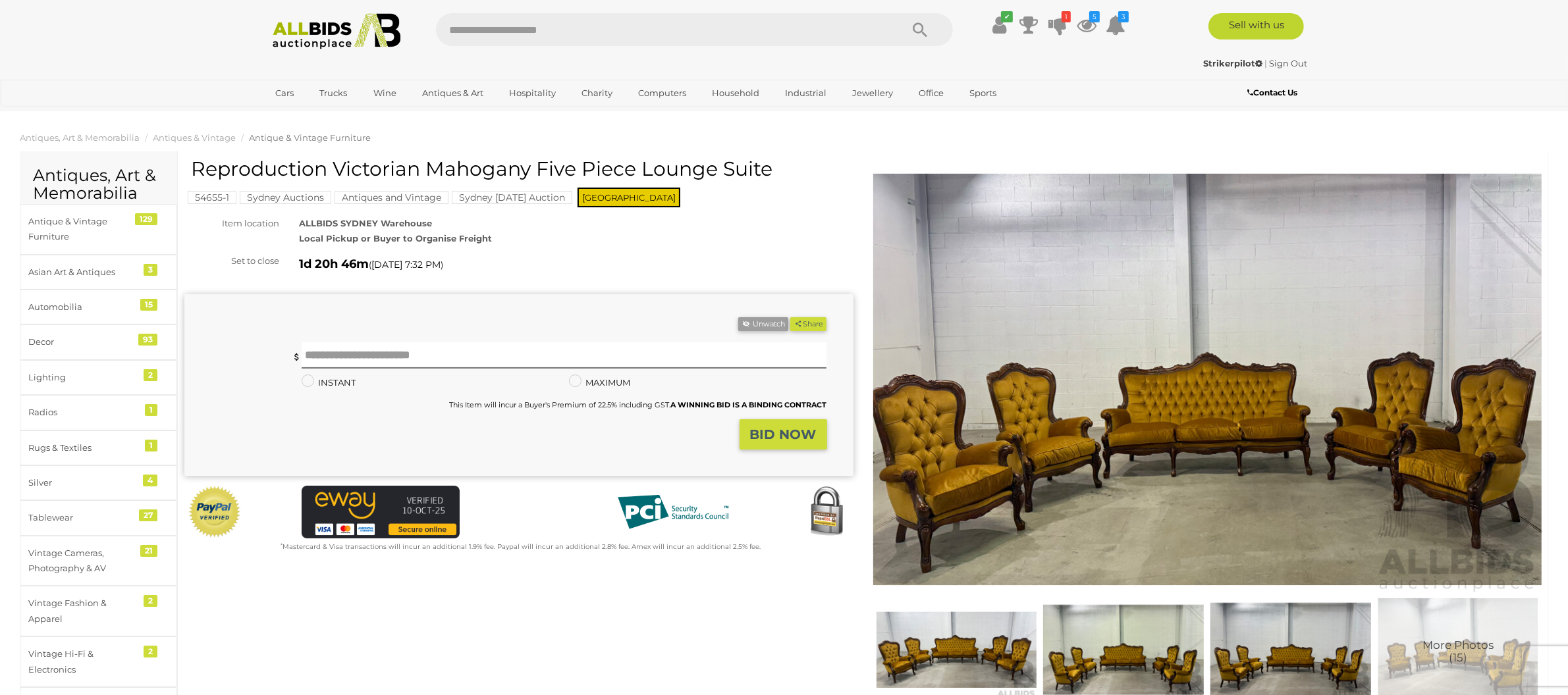
click at [1081, 386] on img at bounding box center [1207, 380] width 669 height 431
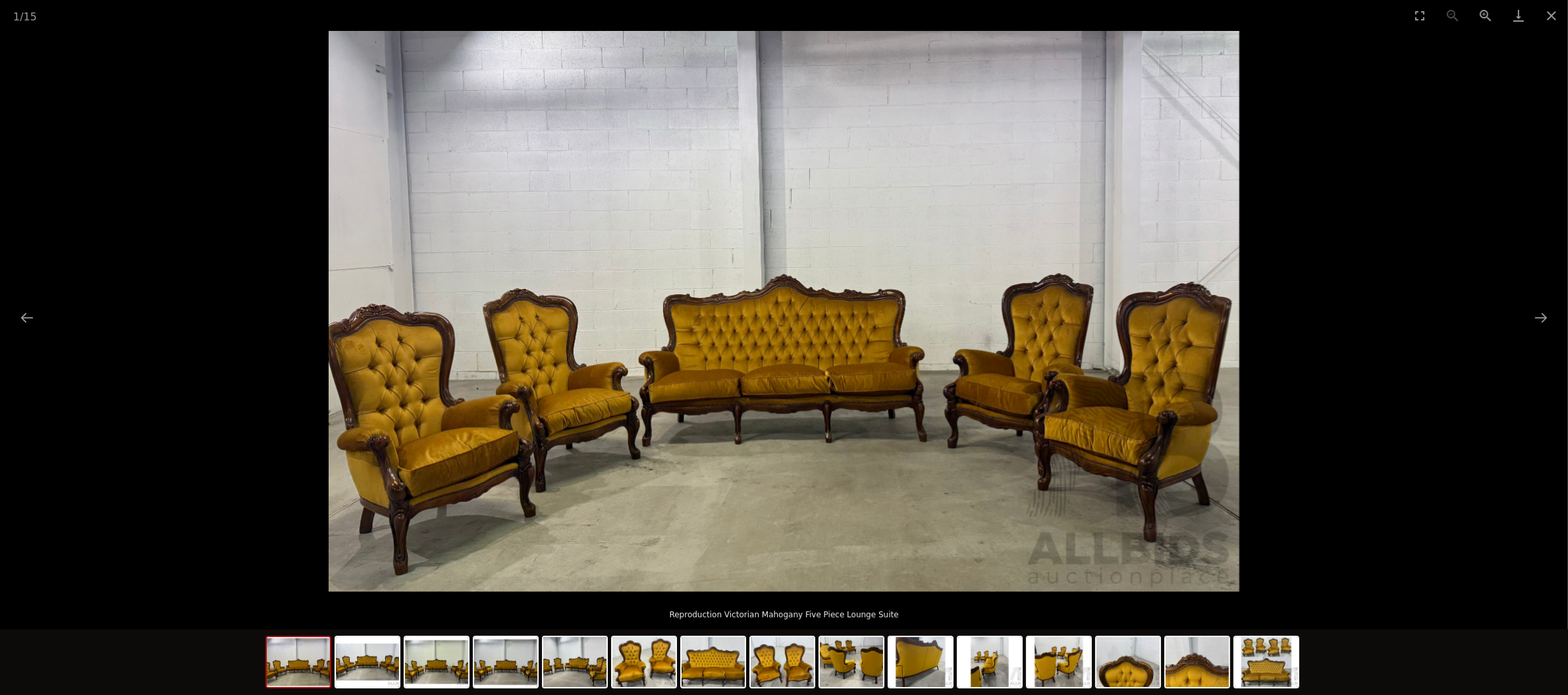
click at [1117, 367] on img at bounding box center [784, 311] width 911 height 561
click at [1543, 312] on button "Next slide" at bounding box center [1541, 317] width 28 height 25
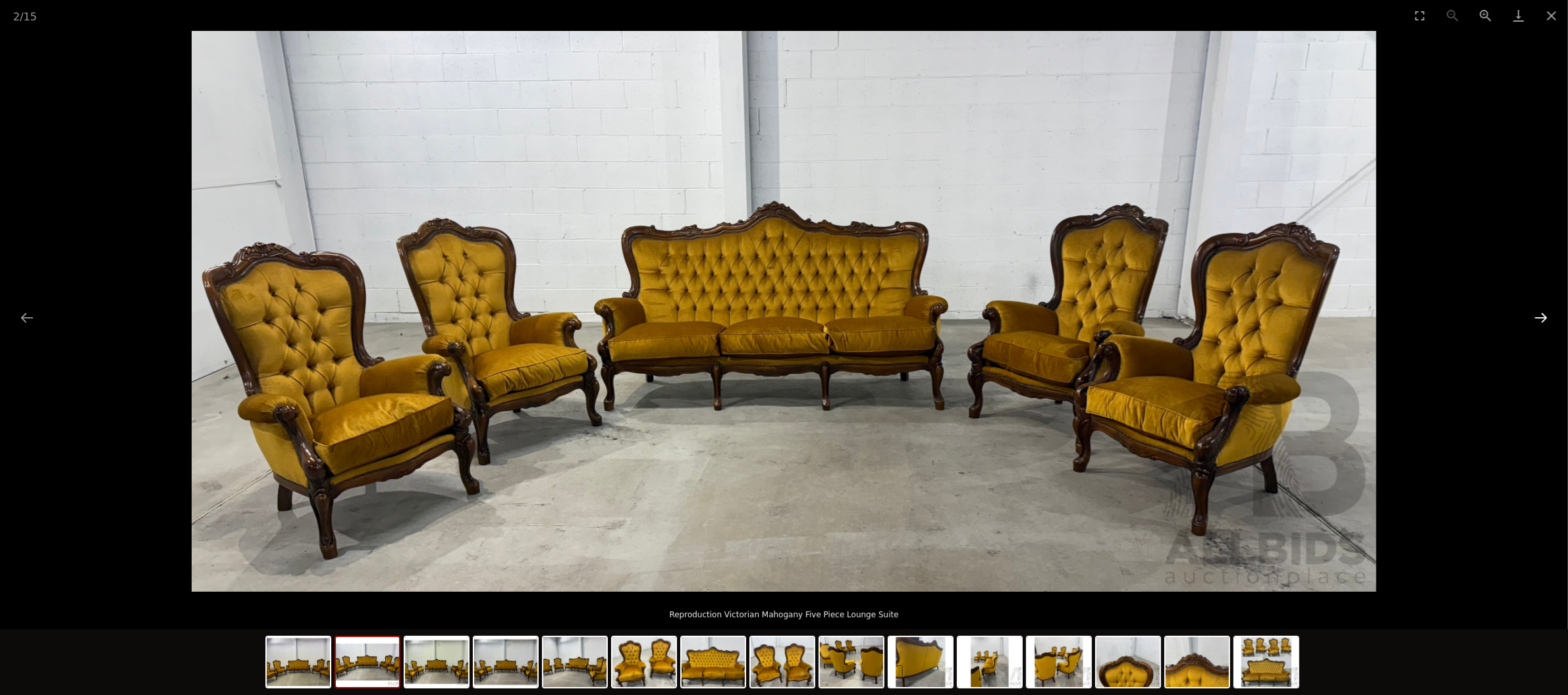
click at [1543, 312] on button "Next slide" at bounding box center [1541, 317] width 28 height 25
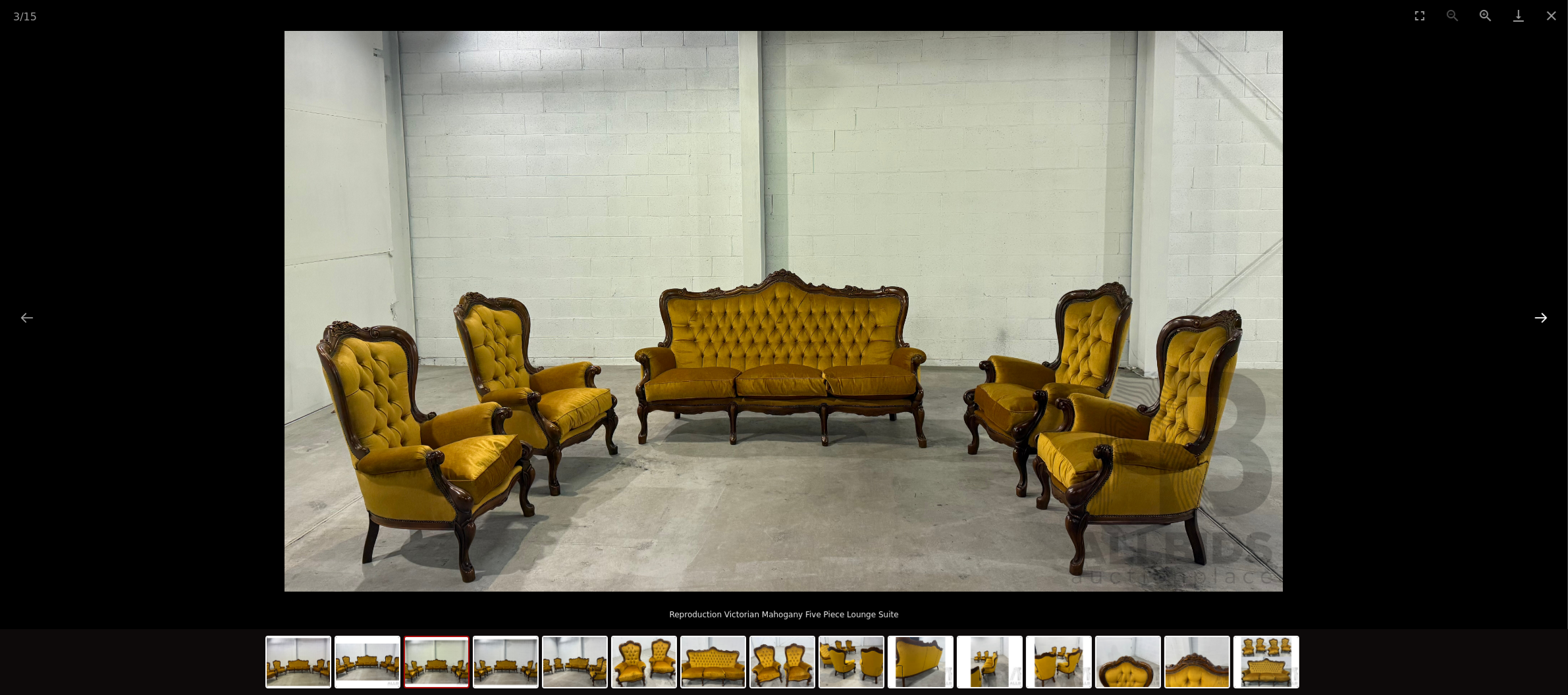
click at [1543, 312] on button "Next slide" at bounding box center [1541, 317] width 28 height 25
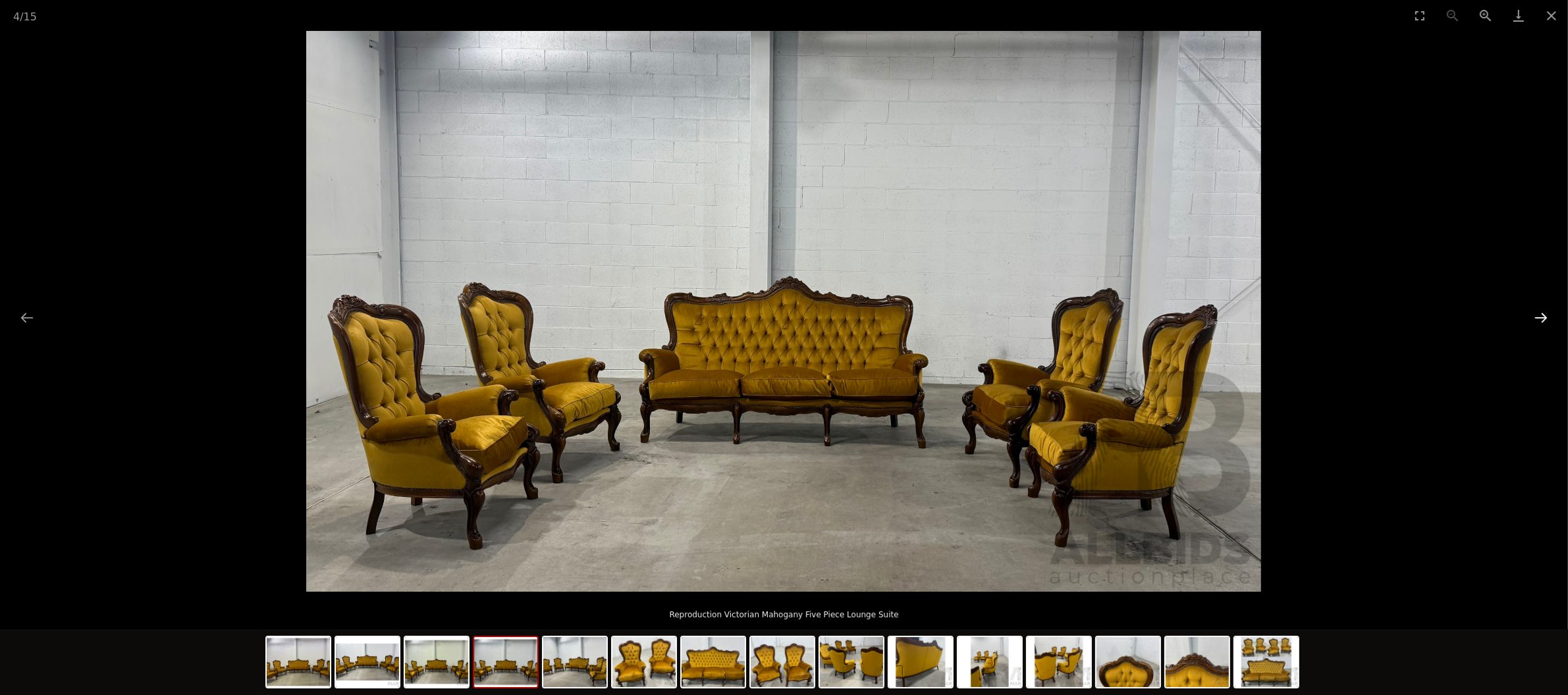
click at [1543, 312] on button "Next slide" at bounding box center [1541, 317] width 28 height 25
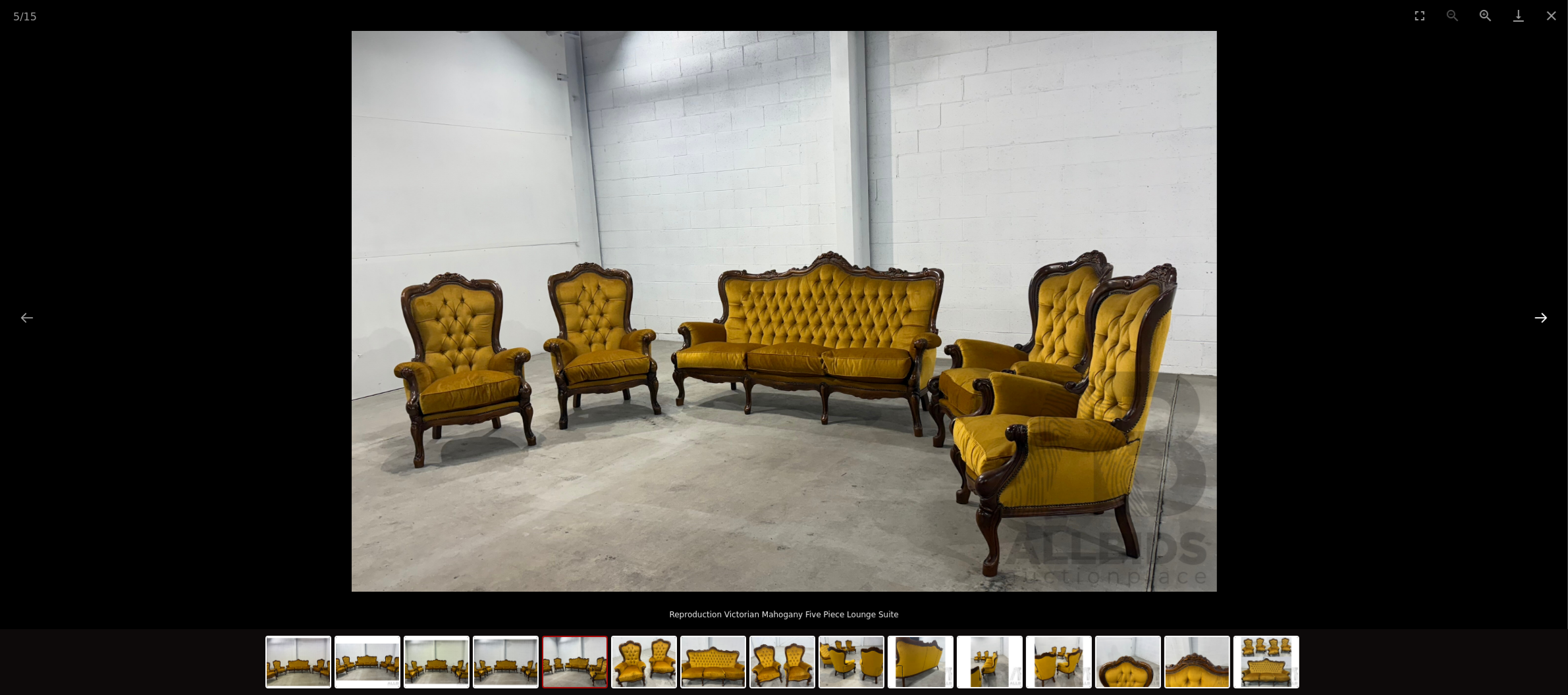
click at [1543, 312] on button "Next slide" at bounding box center [1541, 317] width 28 height 25
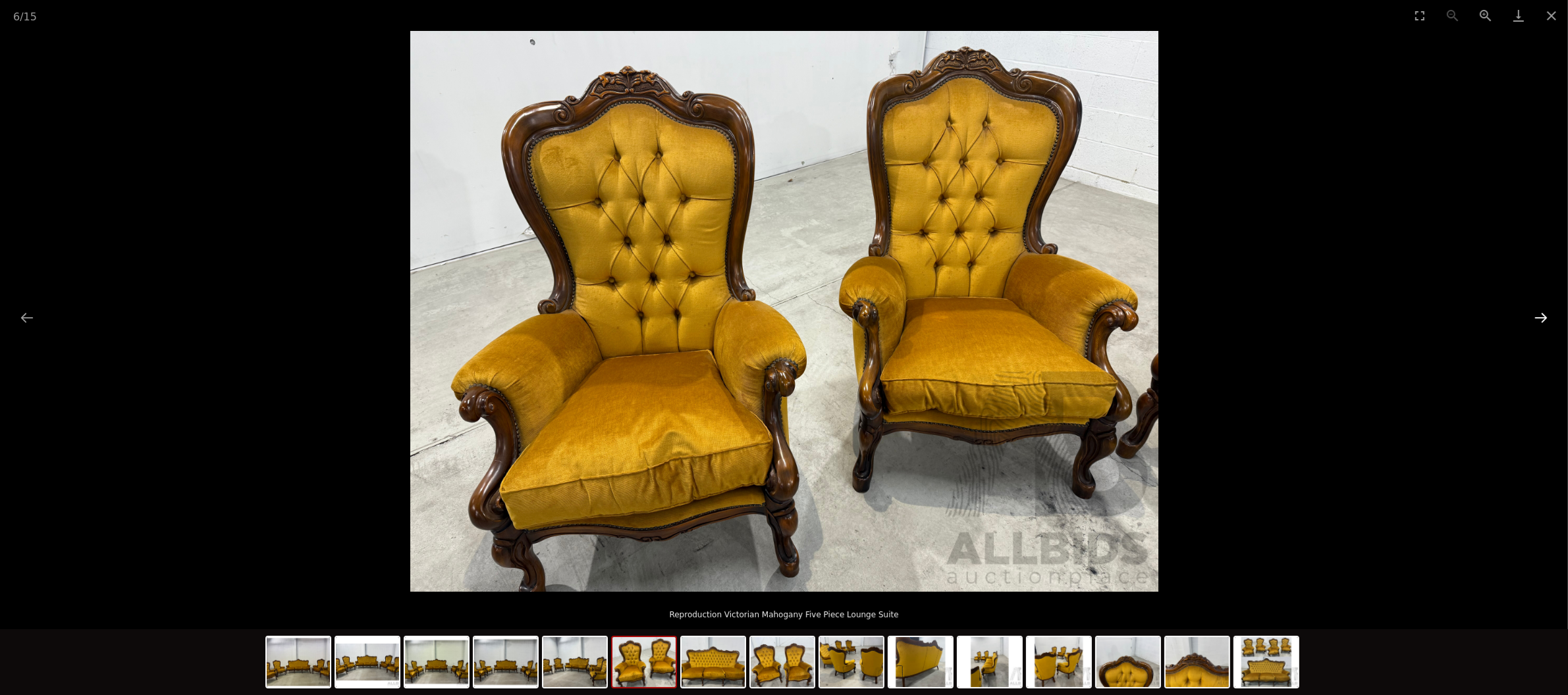
click at [1543, 312] on button "Next slide" at bounding box center [1541, 317] width 28 height 25
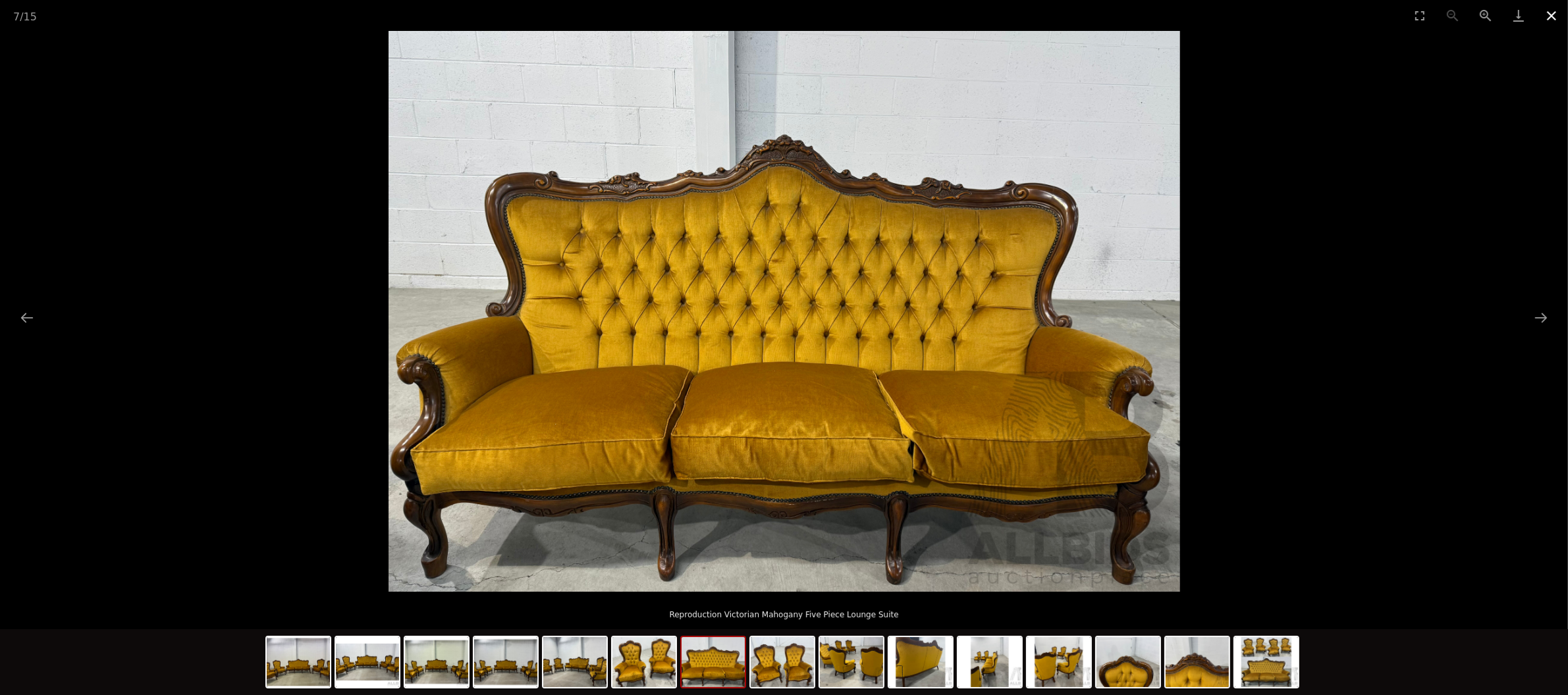
click at [1551, 15] on button "Close gallery" at bounding box center [1551, 15] width 33 height 31
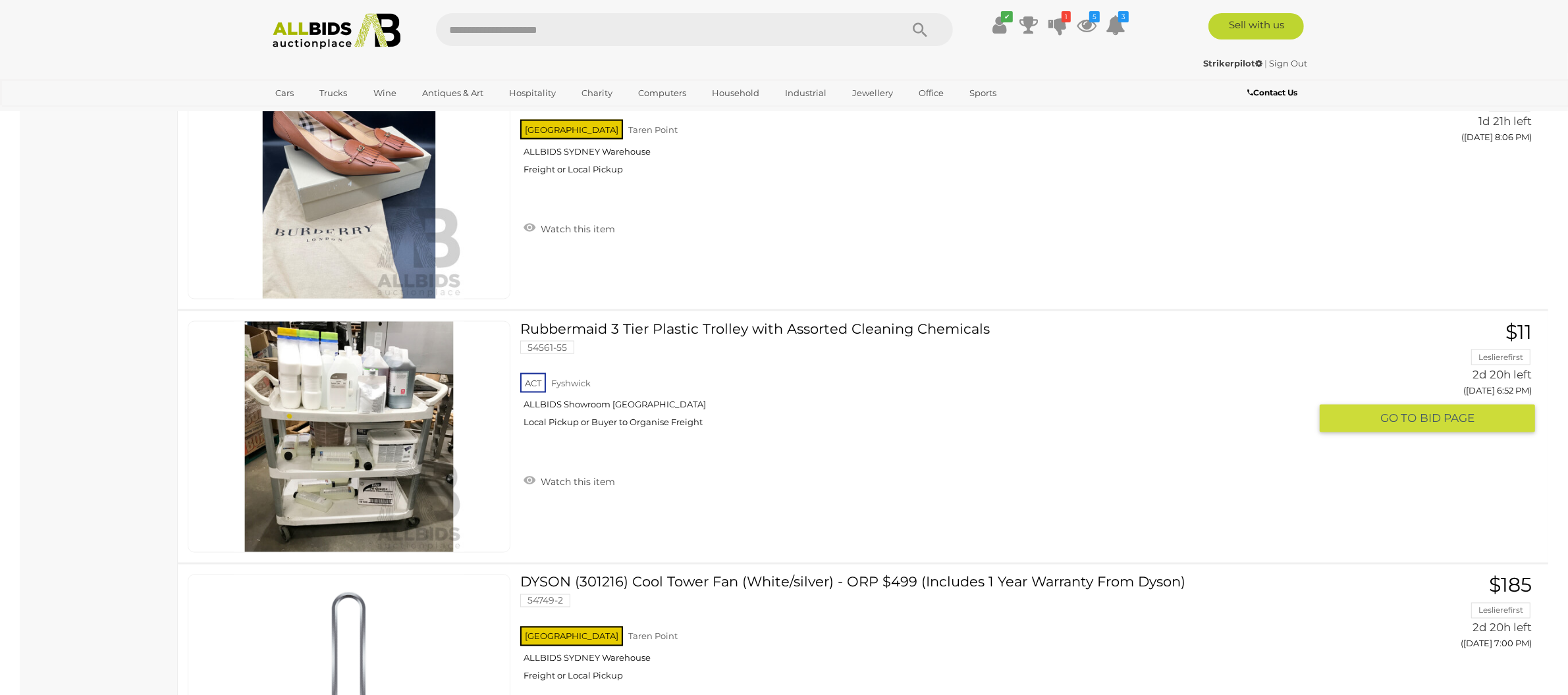
scroll to position [2739, 0]
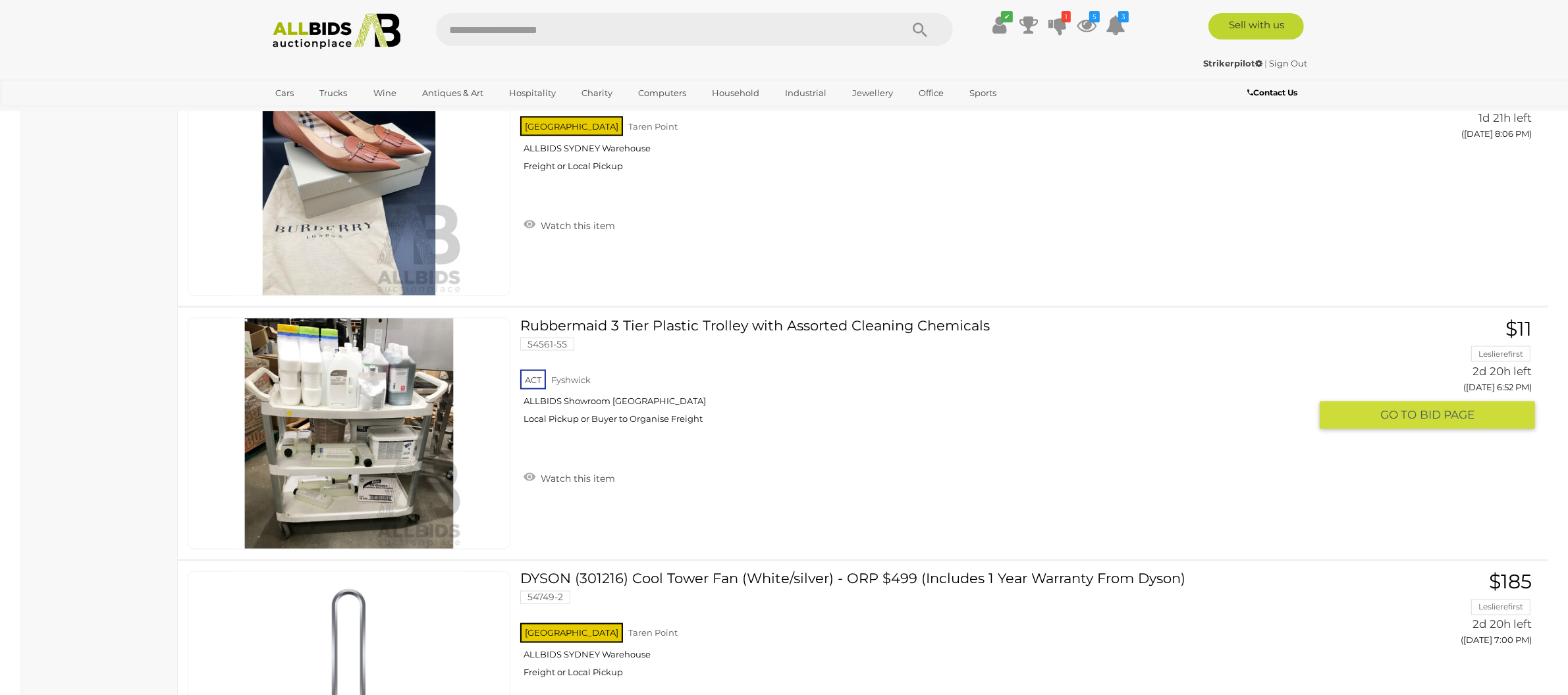
click at [352, 415] on link at bounding box center [349, 434] width 323 height 232
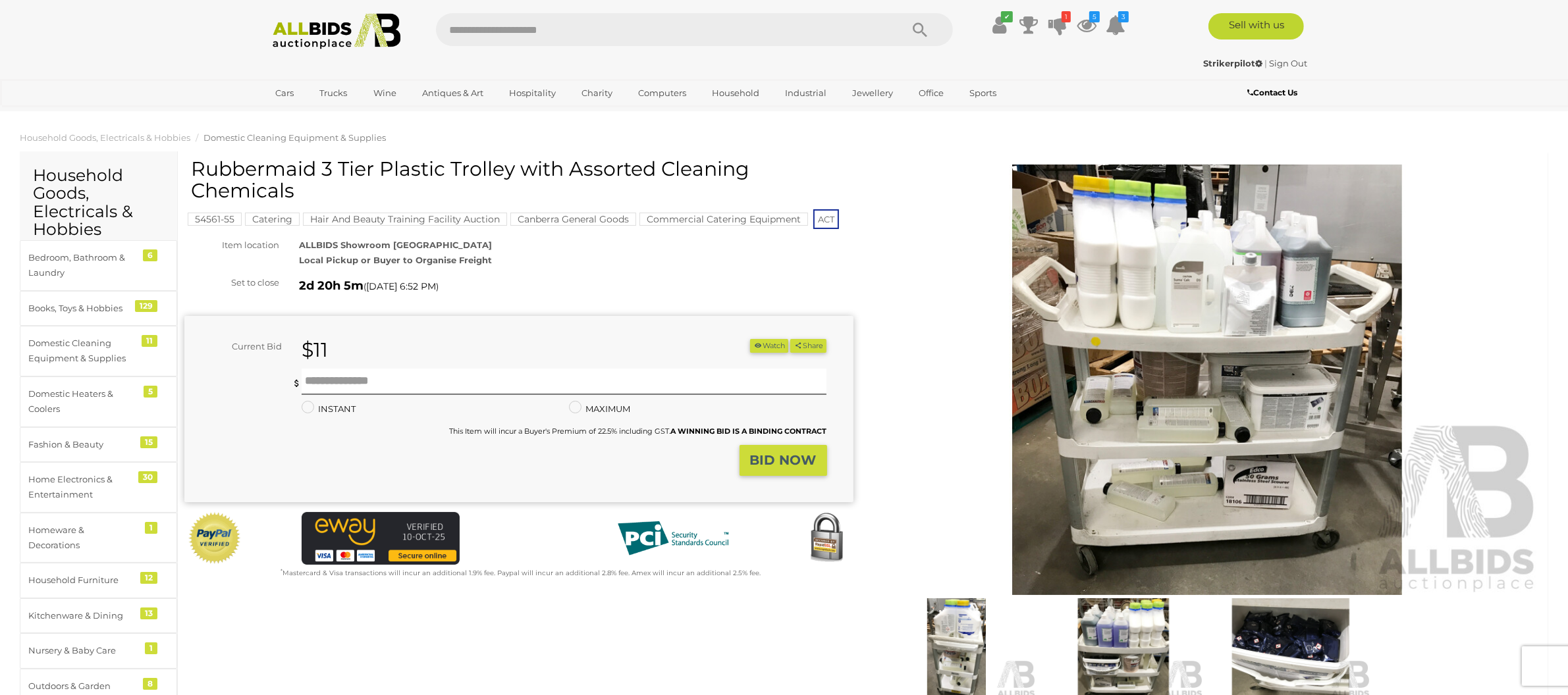
click at [1209, 363] on img at bounding box center [1207, 380] width 669 height 431
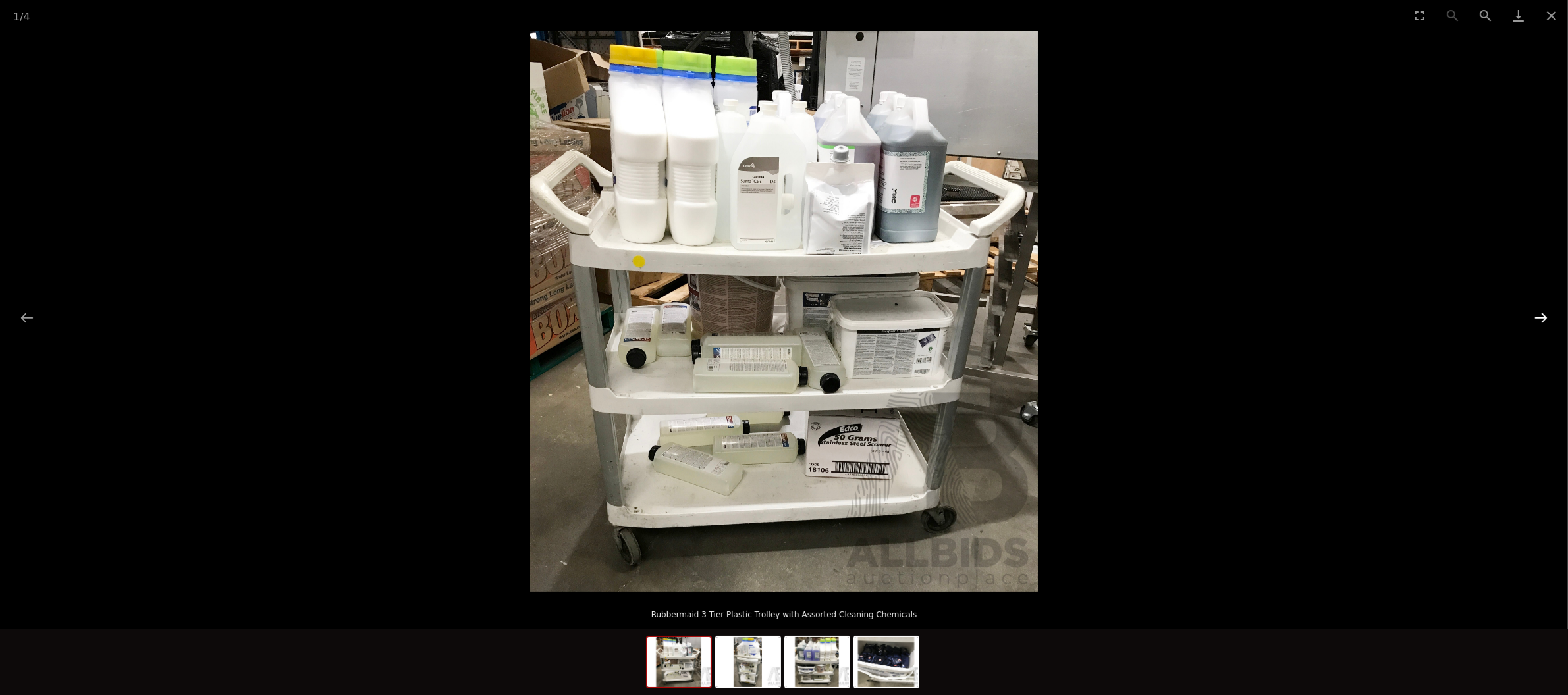
click at [1531, 322] on button "Next slide" at bounding box center [1541, 317] width 28 height 25
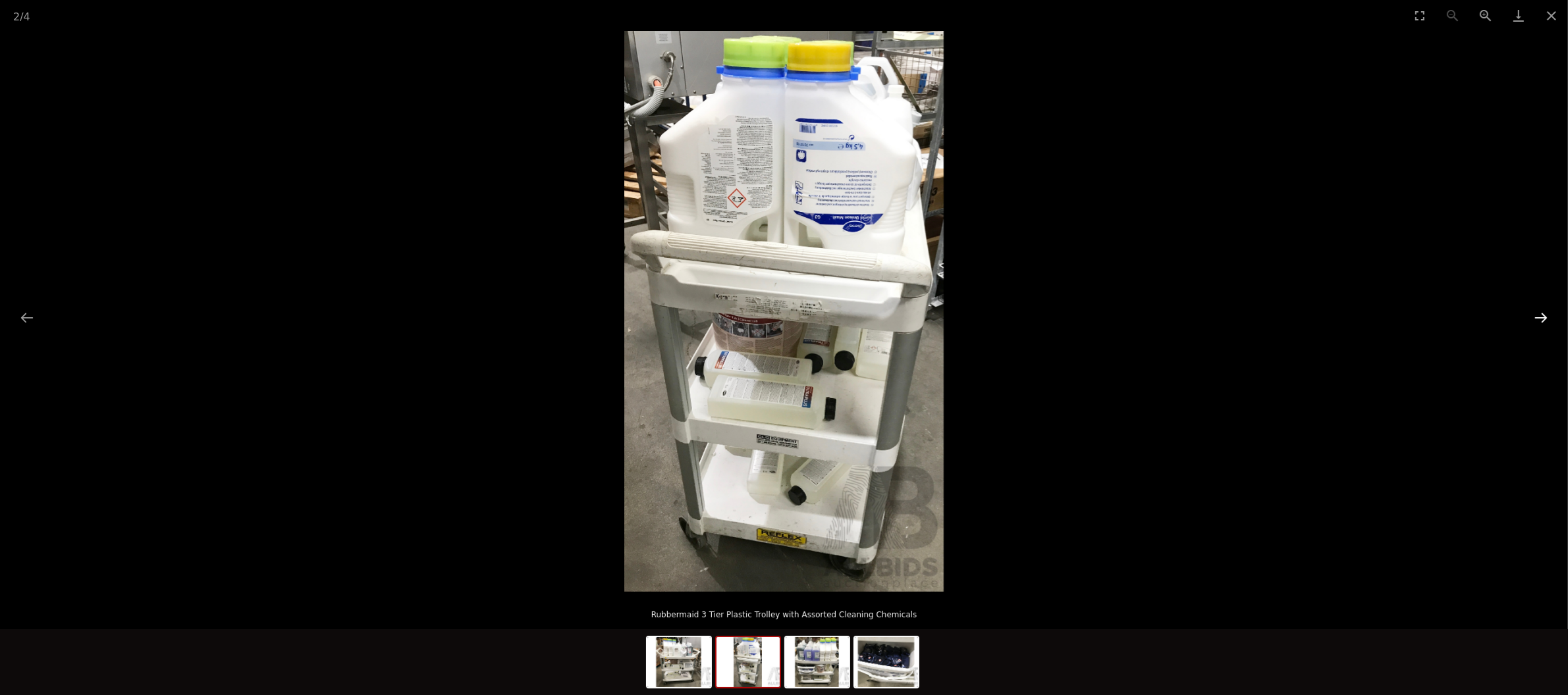
click at [1531, 322] on button "Next slide" at bounding box center [1541, 317] width 28 height 25
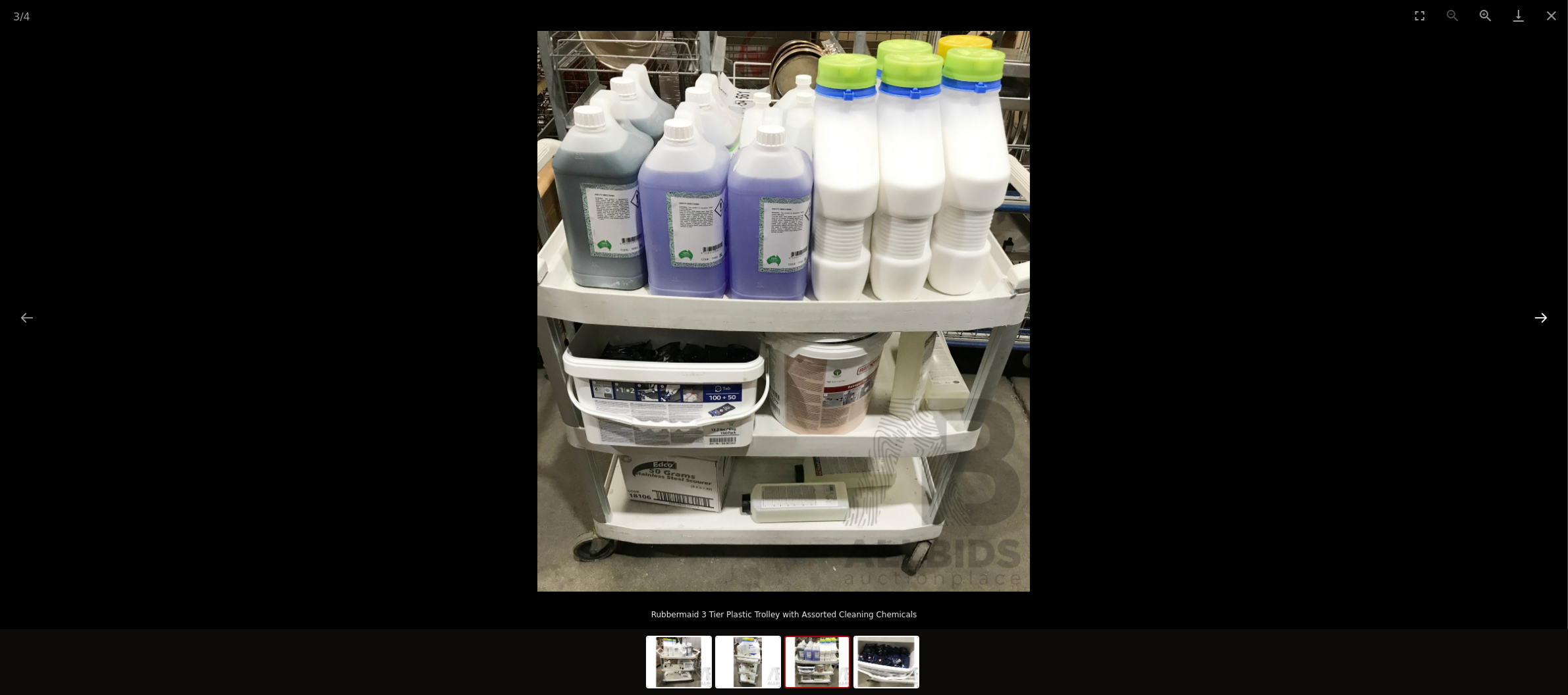
click at [1531, 322] on button "Next slide" at bounding box center [1541, 317] width 28 height 25
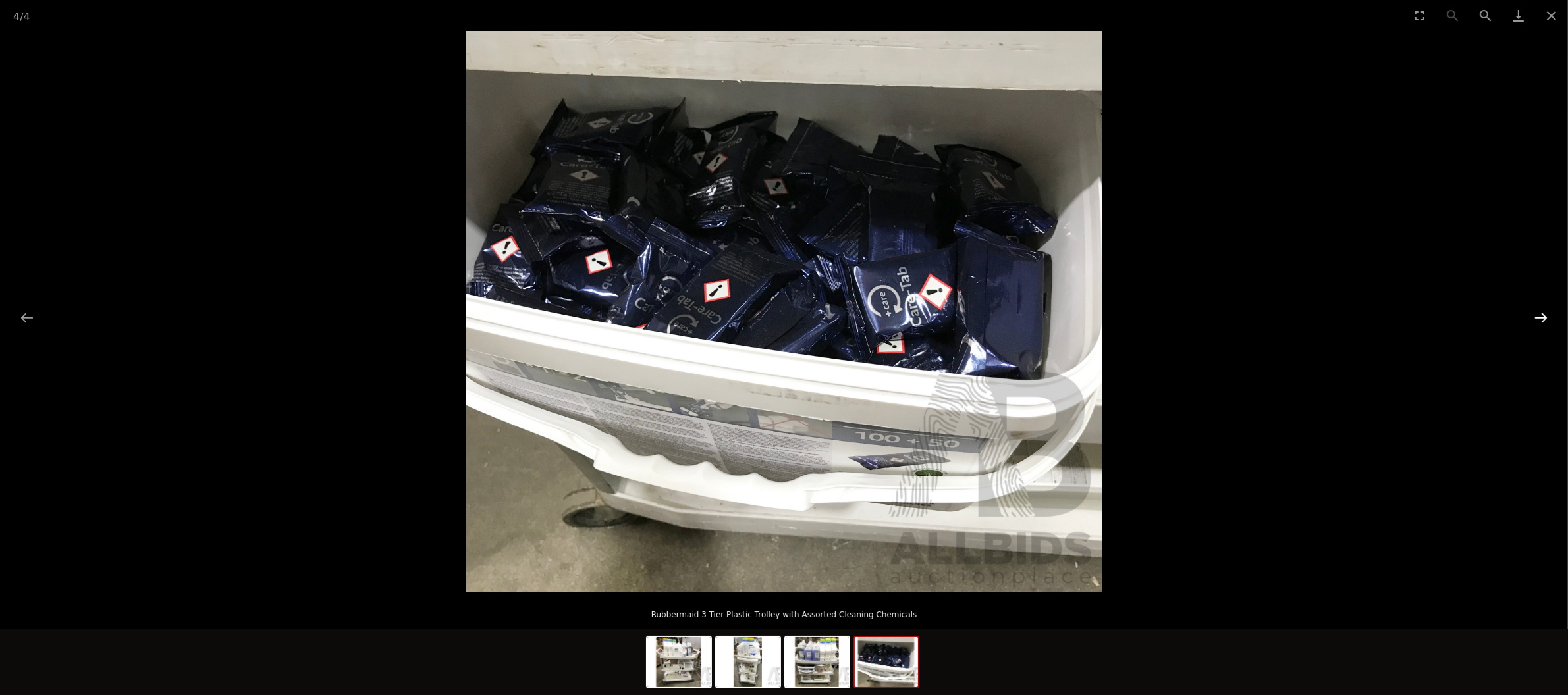
click at [1531, 321] on button "Next slide" at bounding box center [1541, 317] width 28 height 25
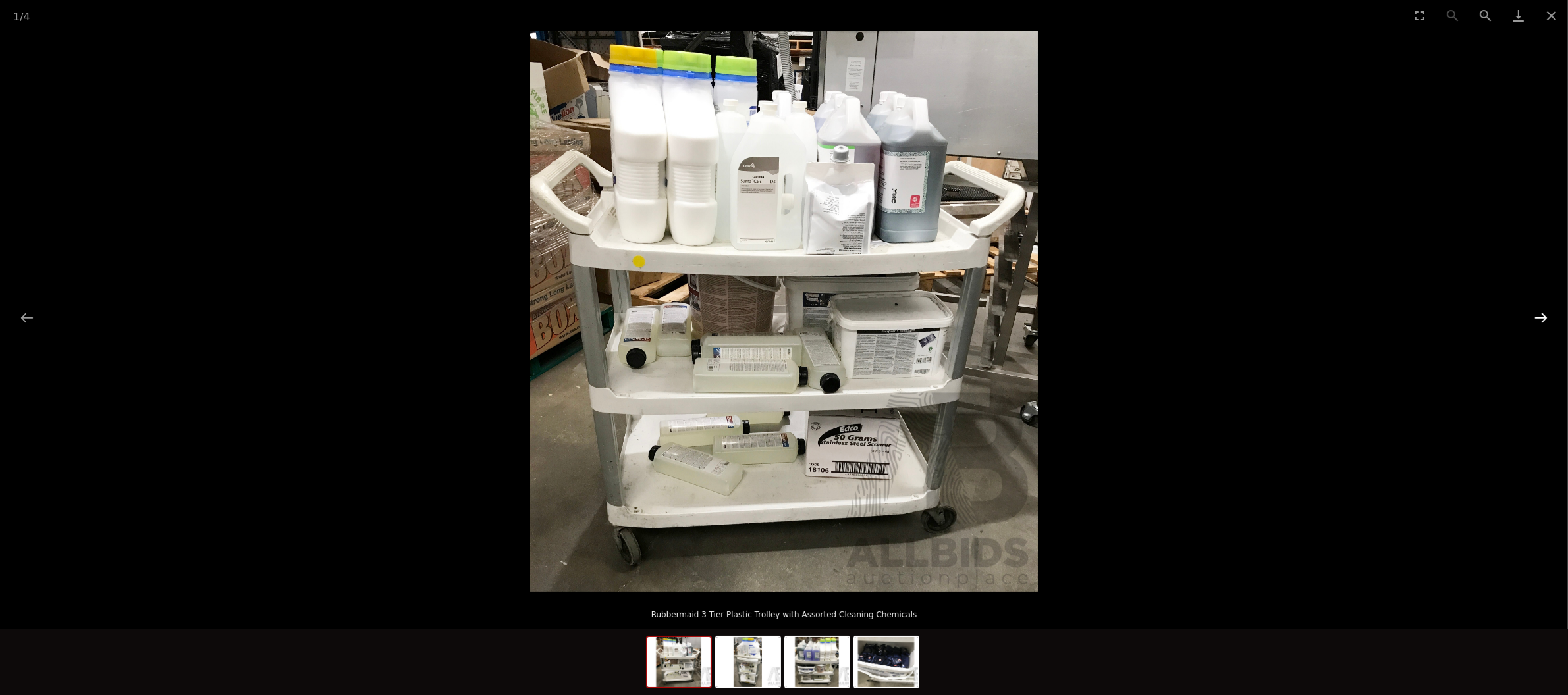
click at [1531, 321] on button "Next slide" at bounding box center [1541, 317] width 28 height 25
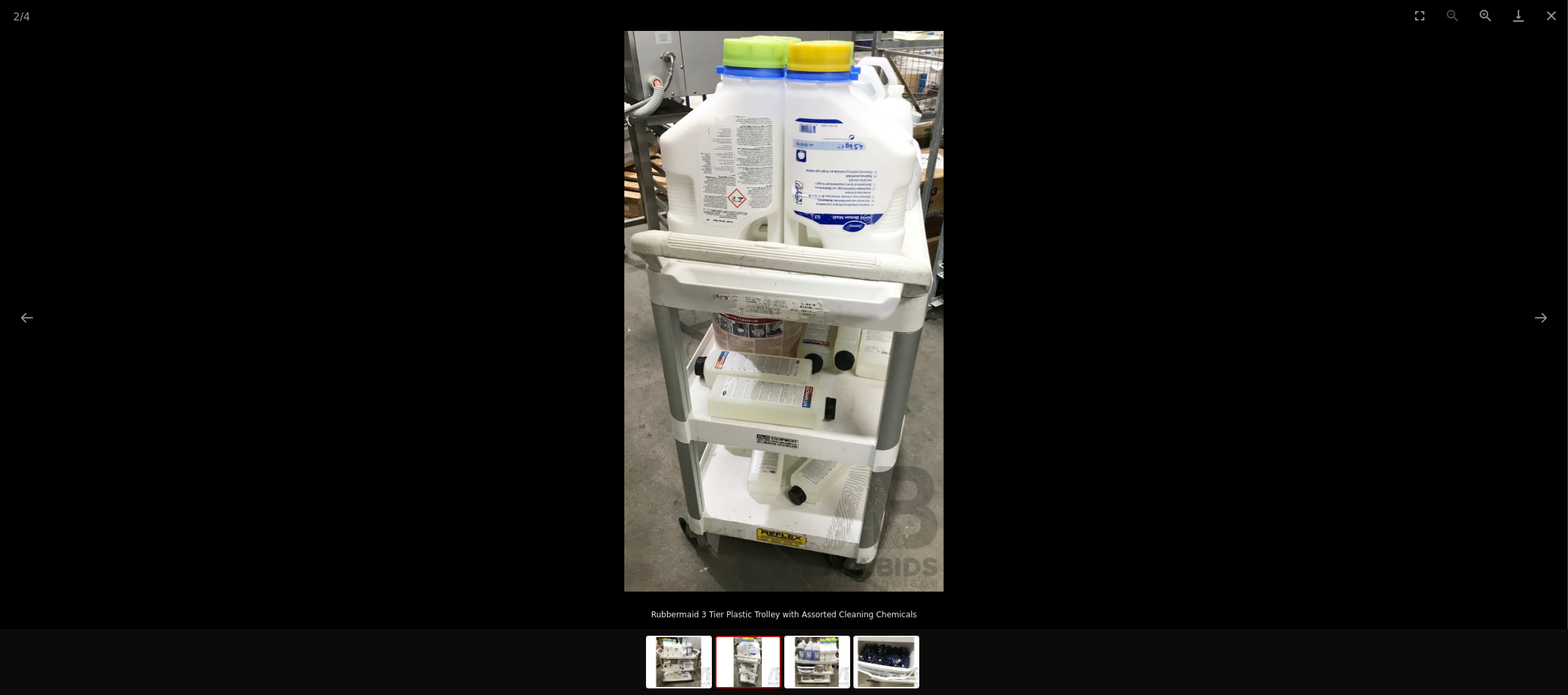
click at [856, 217] on img at bounding box center [784, 311] width 320 height 561
click at [1560, 9] on button "Close gallery" at bounding box center [1551, 15] width 33 height 31
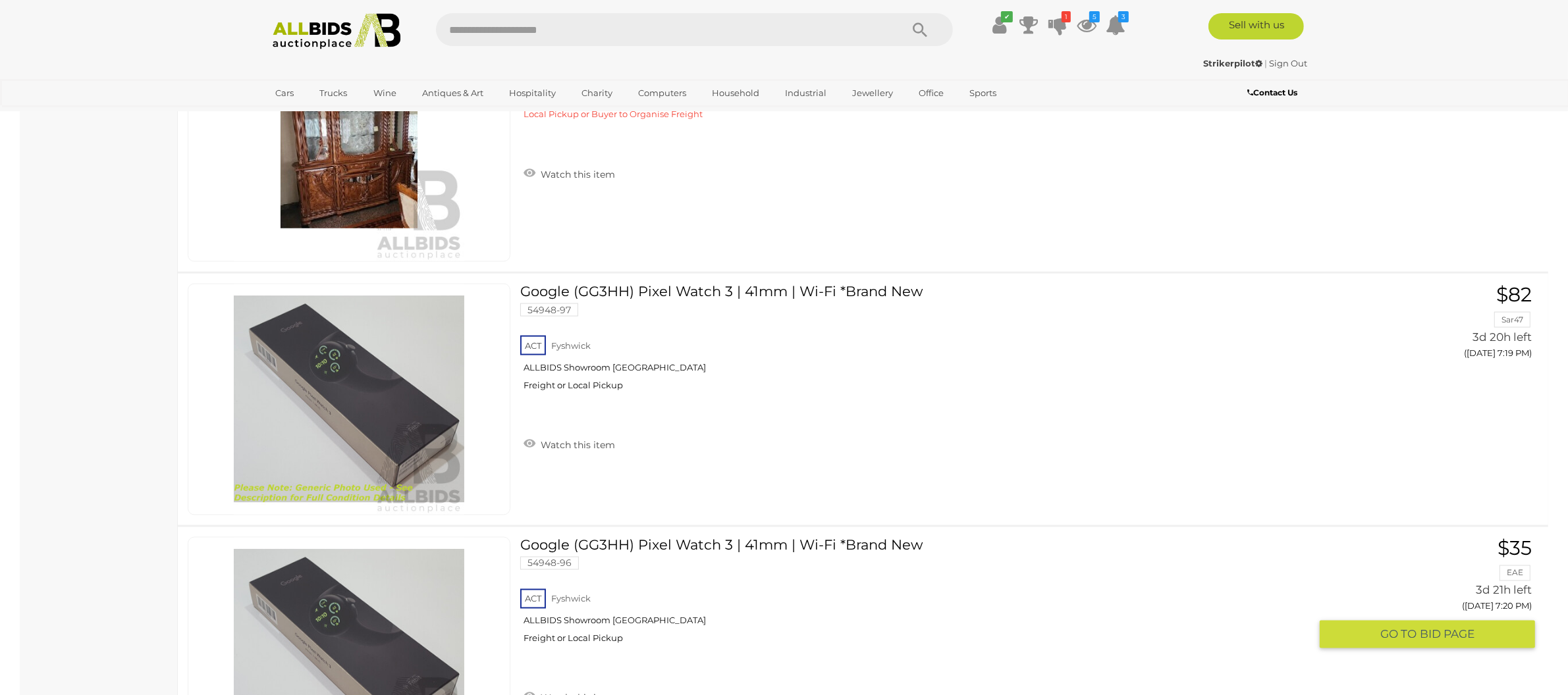
scroll to position [9270, 0]
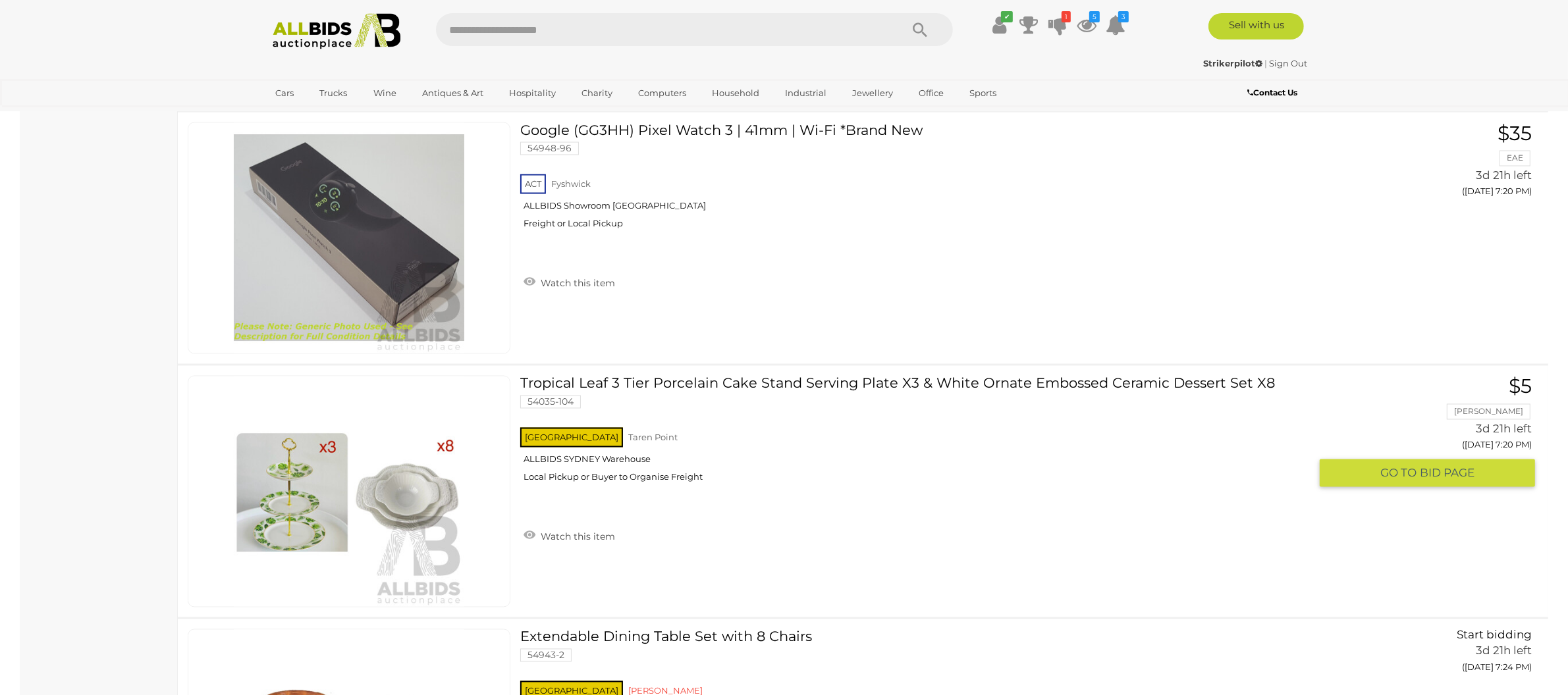
click at [390, 473] on link at bounding box center [349, 492] width 323 height 232
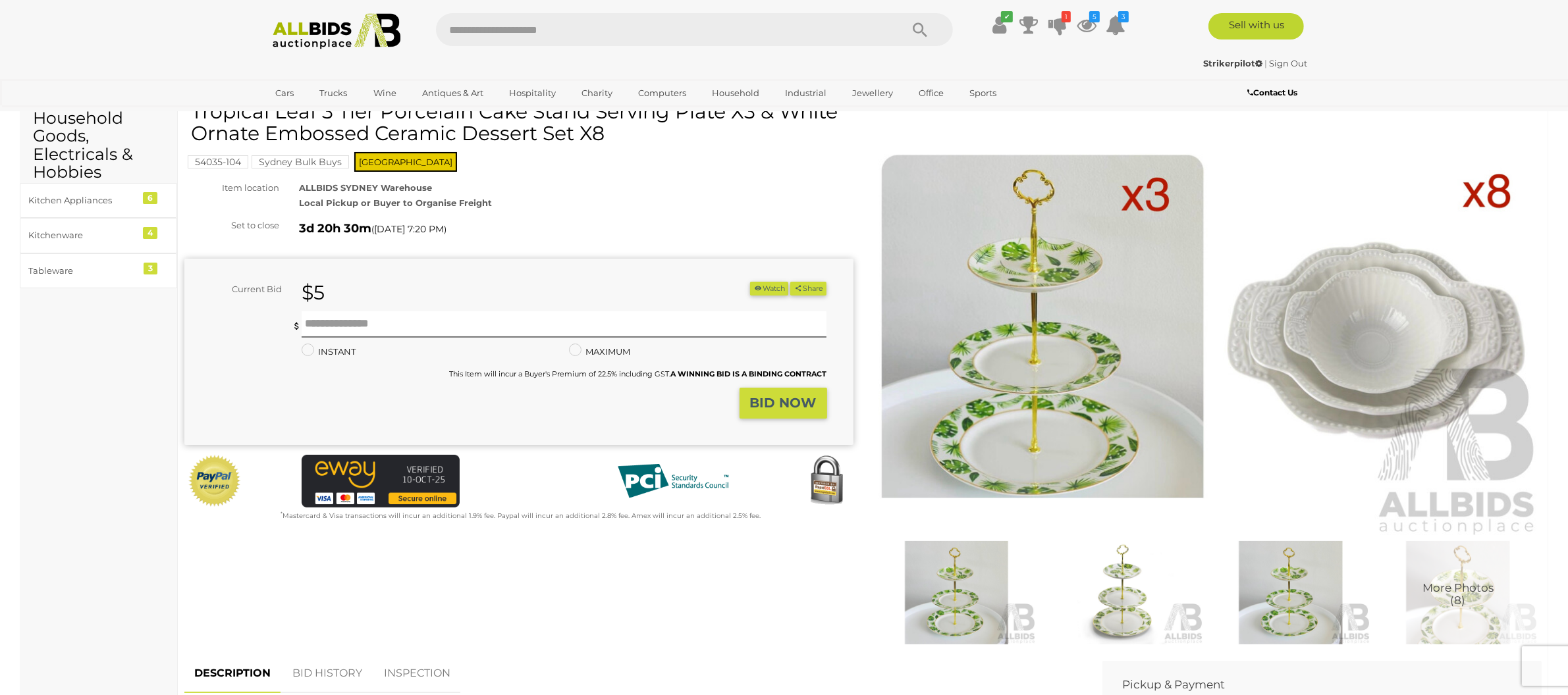
scroll to position [88, 0]
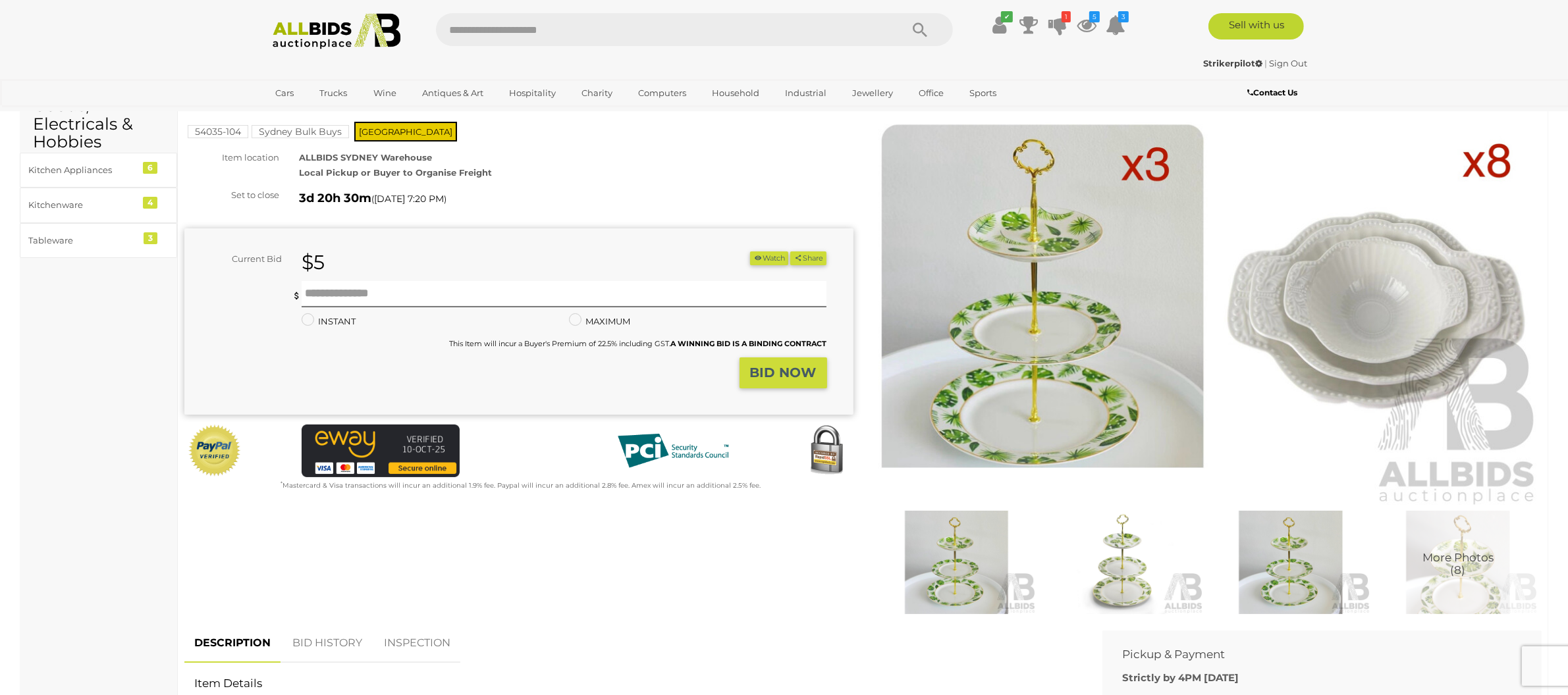
click at [1450, 537] on img at bounding box center [1458, 562] width 161 height 103
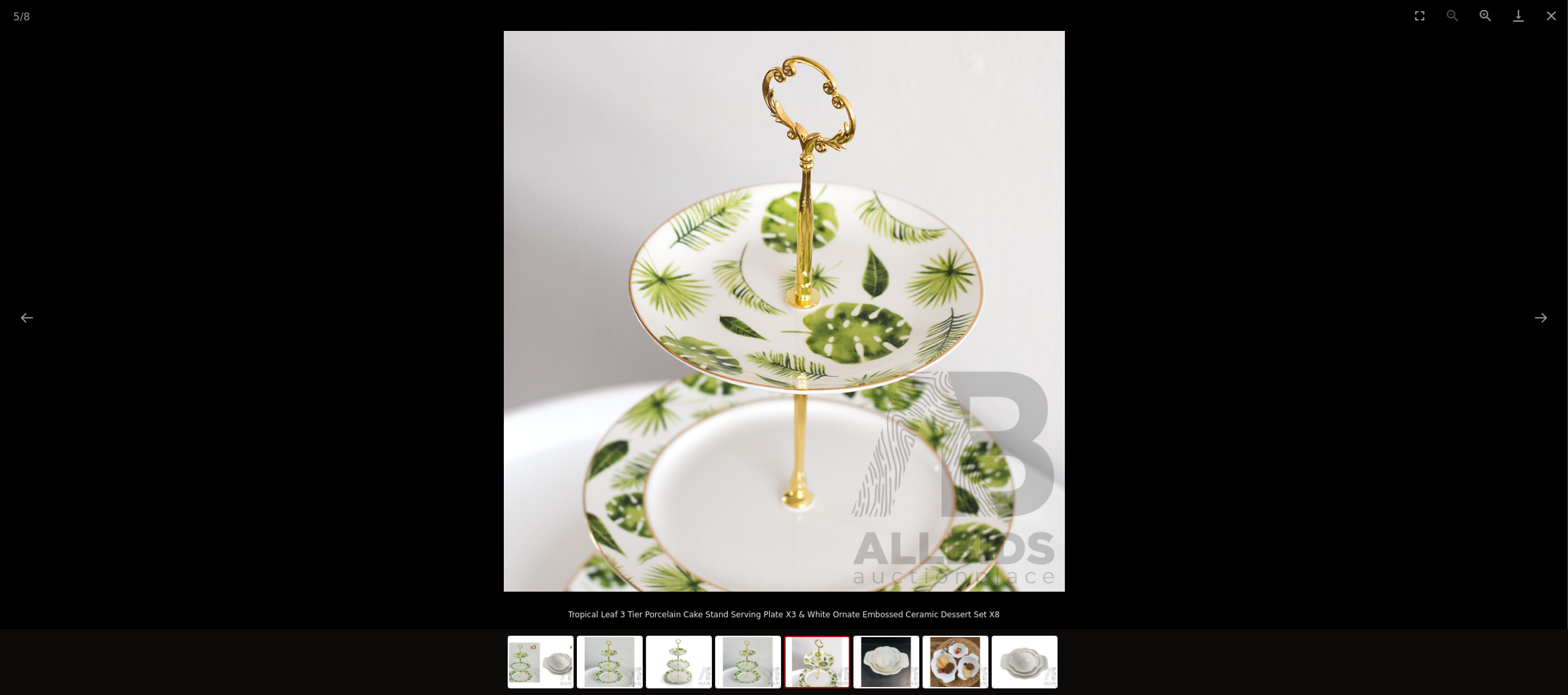
scroll to position [241, 0]
click at [888, 678] on img at bounding box center [886, 662] width 63 height 50
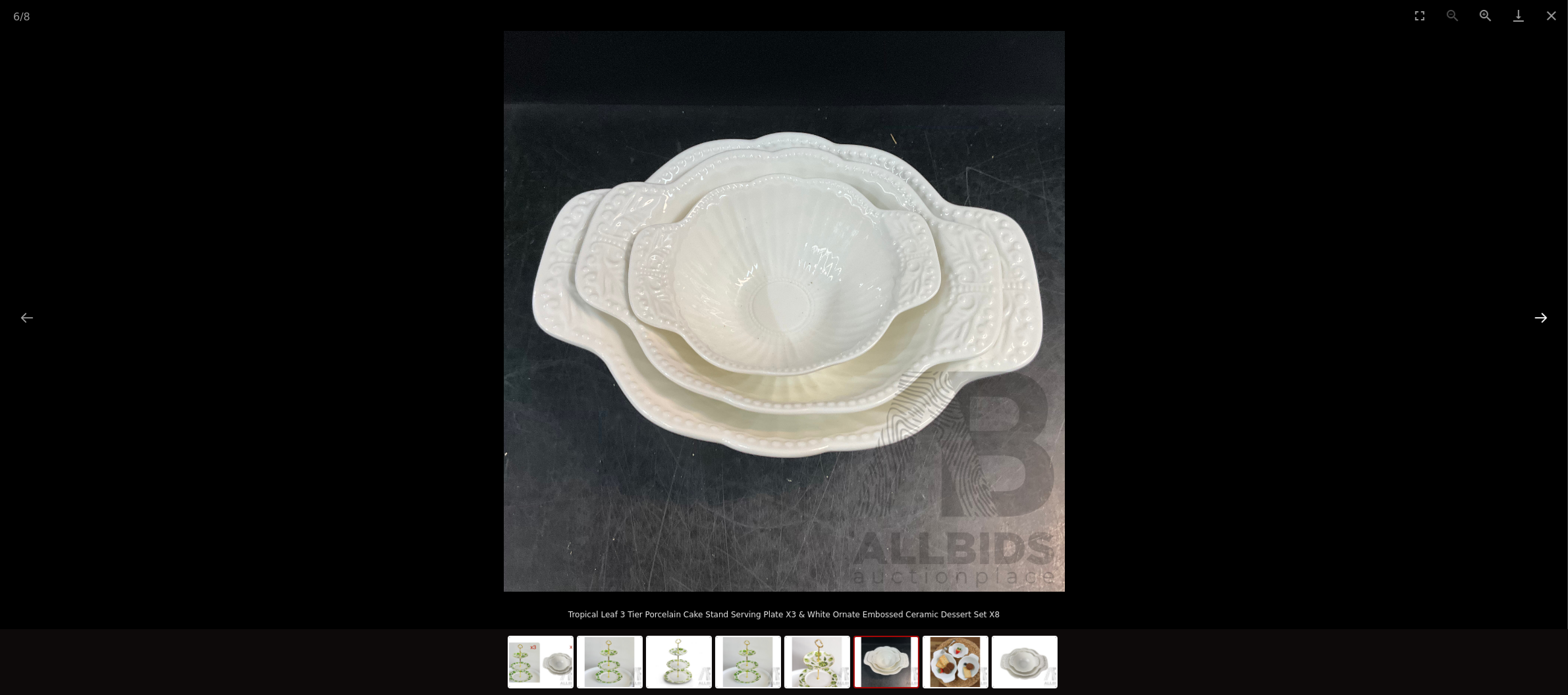
click at [1538, 320] on button "Next slide" at bounding box center [1541, 317] width 28 height 25
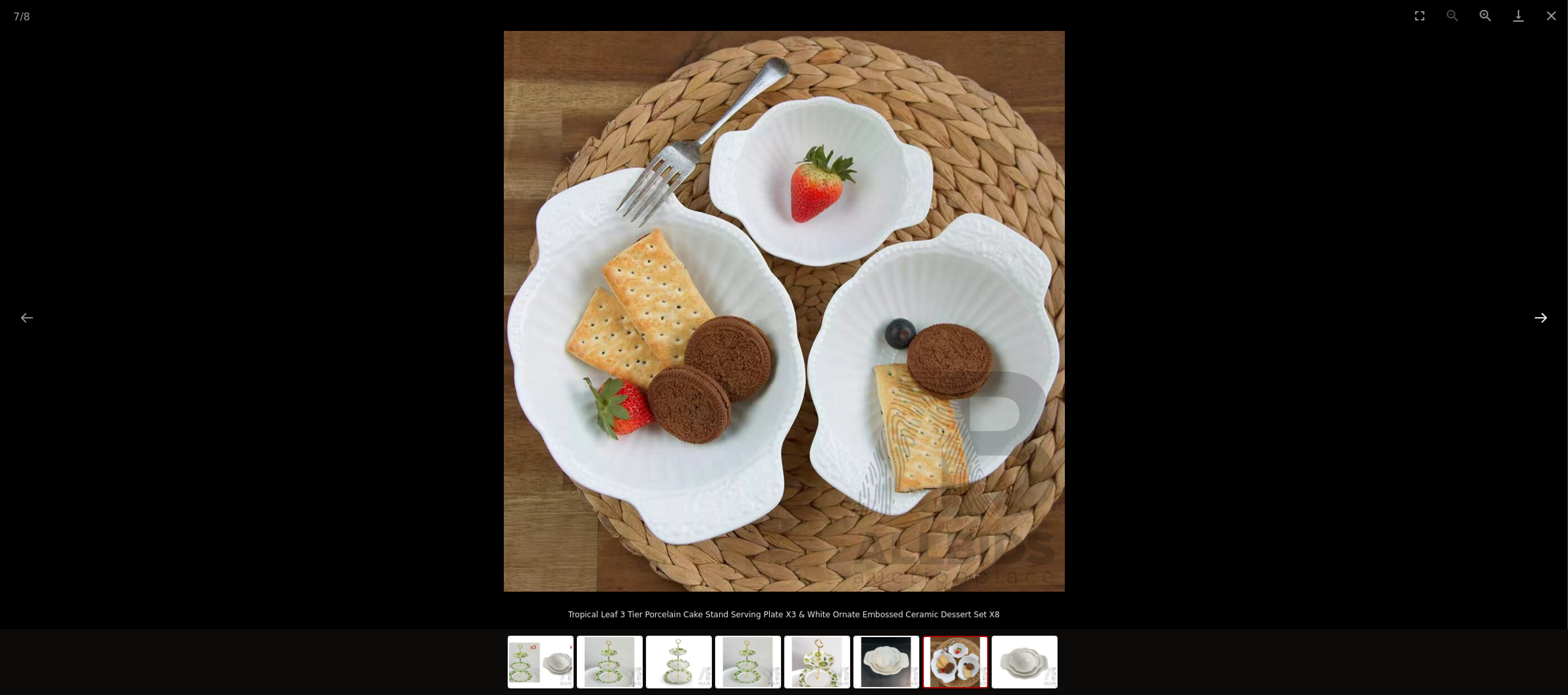
click at [1538, 320] on button "Next slide" at bounding box center [1541, 317] width 28 height 25
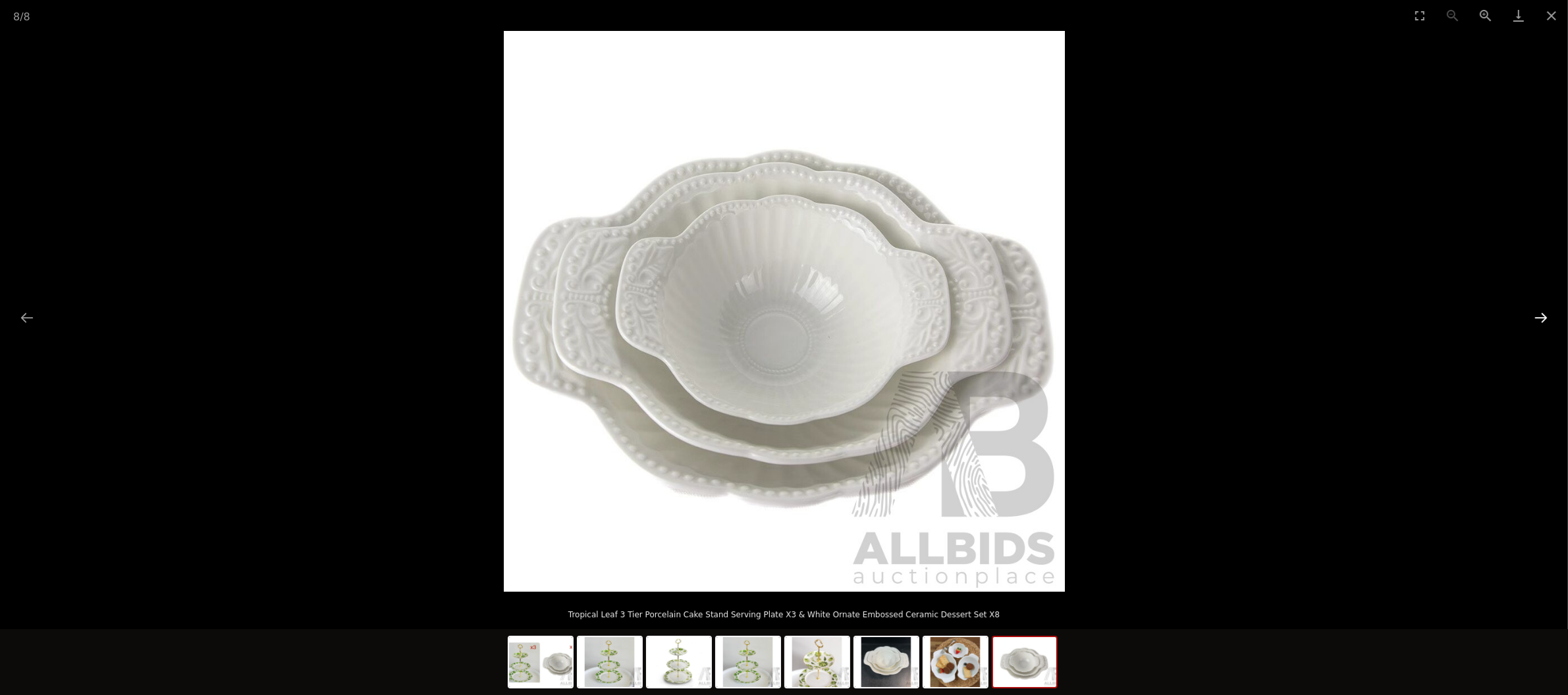
click at [1539, 320] on button "Next slide" at bounding box center [1541, 317] width 28 height 25
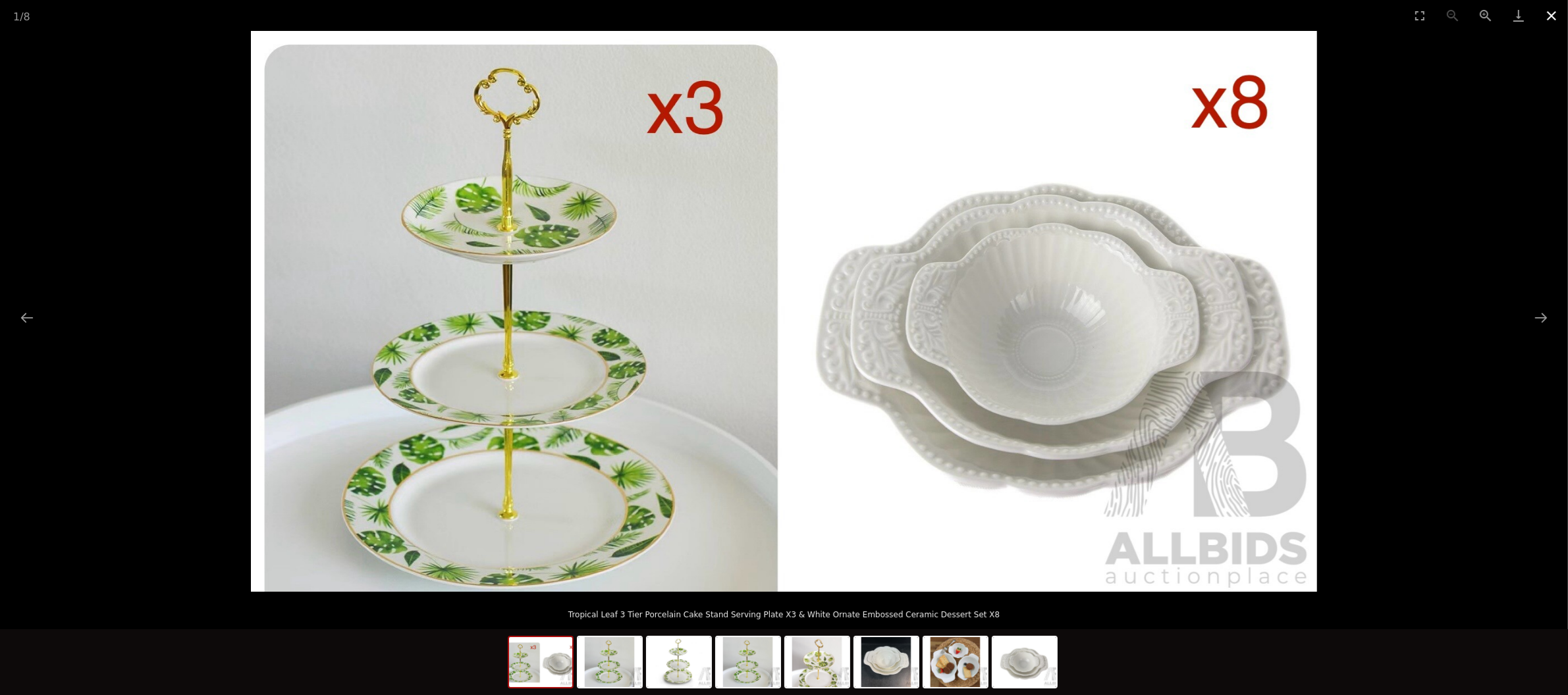
click at [1549, 10] on button "Close gallery" at bounding box center [1551, 15] width 33 height 31
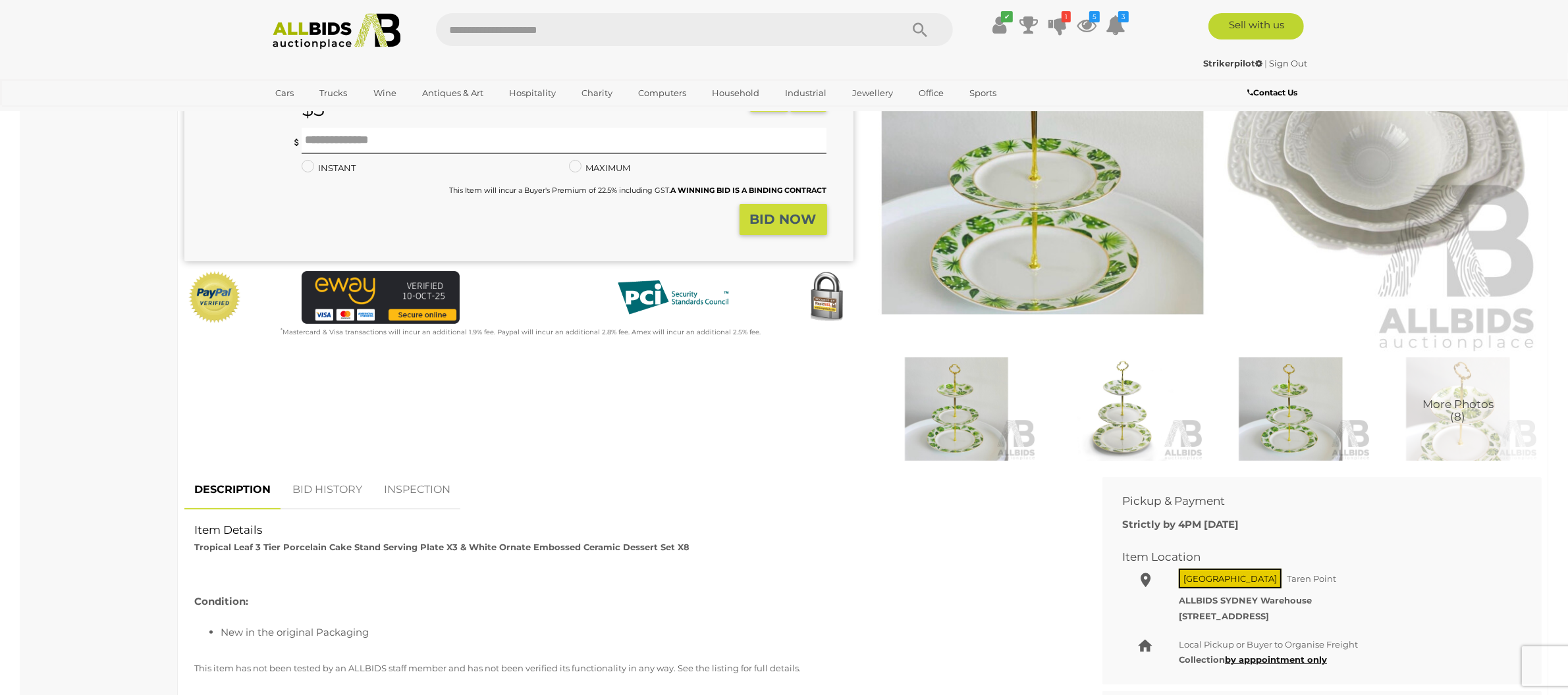
scroll to position [88, 0]
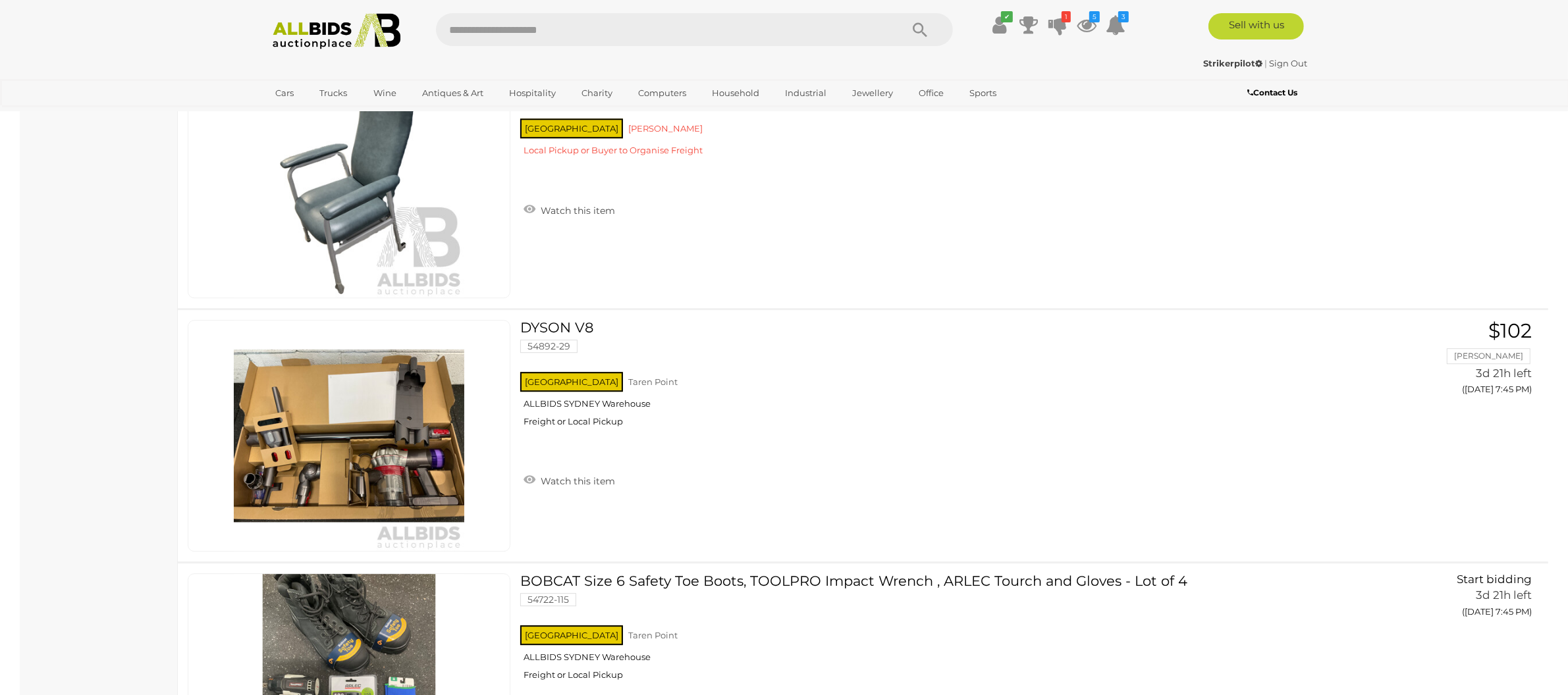
scroll to position [10901, 0]
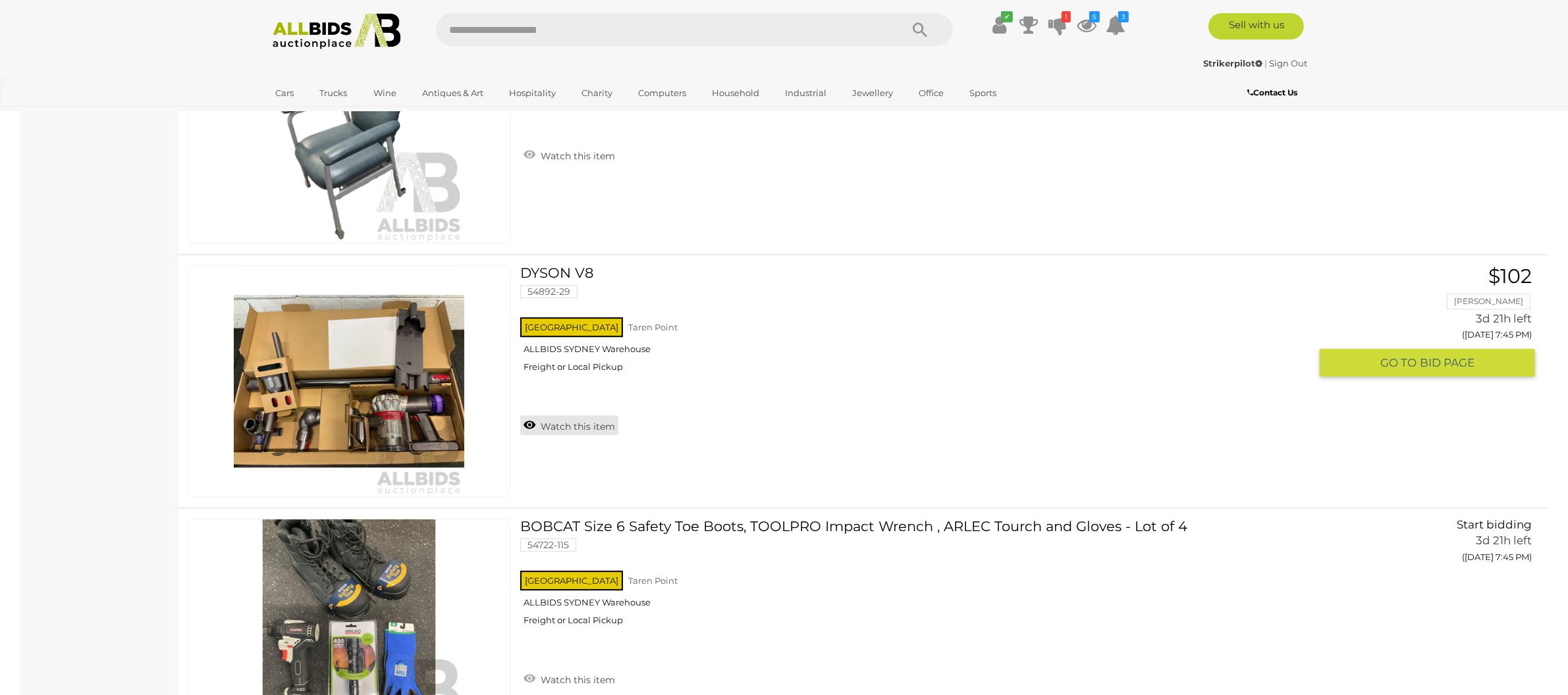
click at [578, 428] on link "Watch this item" at bounding box center [569, 424] width 98 height 19
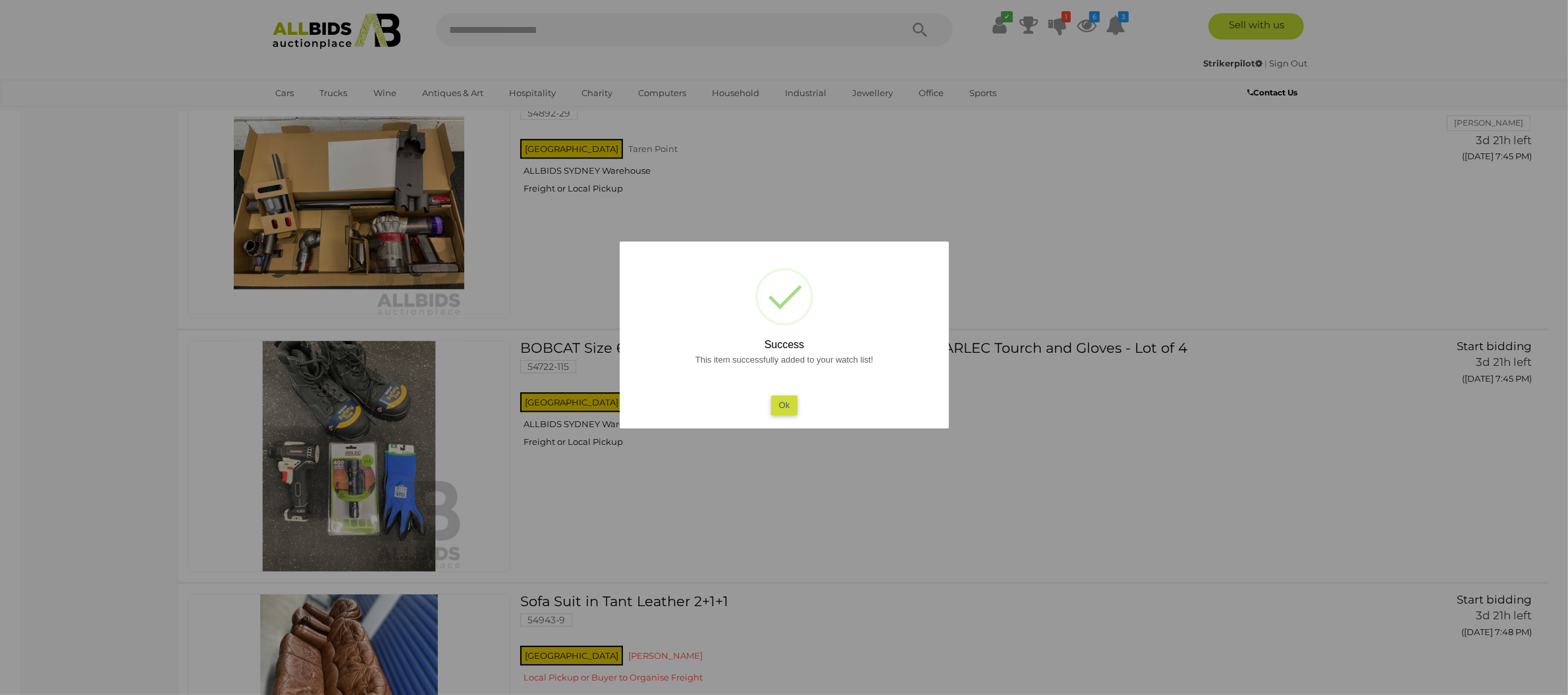
scroll to position [11227, 0]
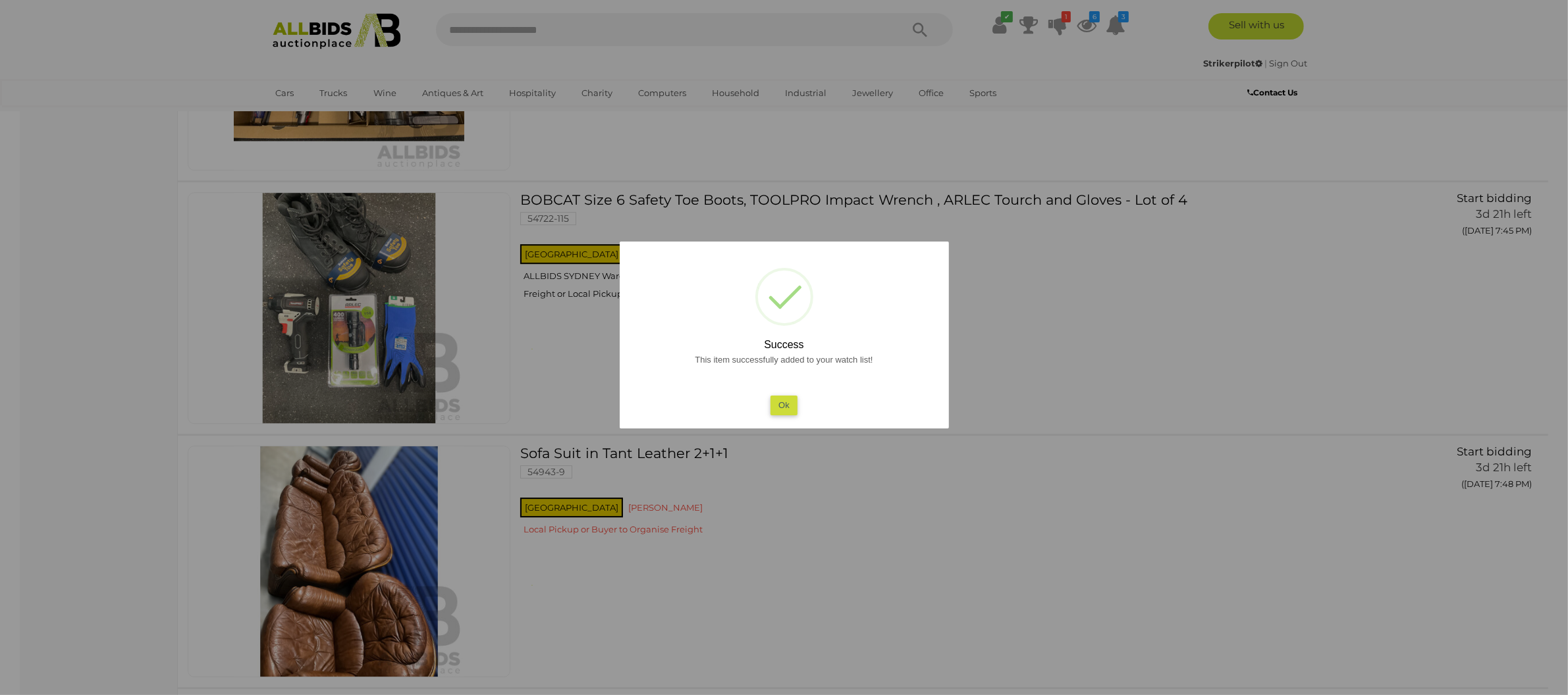
click at [779, 405] on button "Ok" at bounding box center [784, 405] width 27 height 19
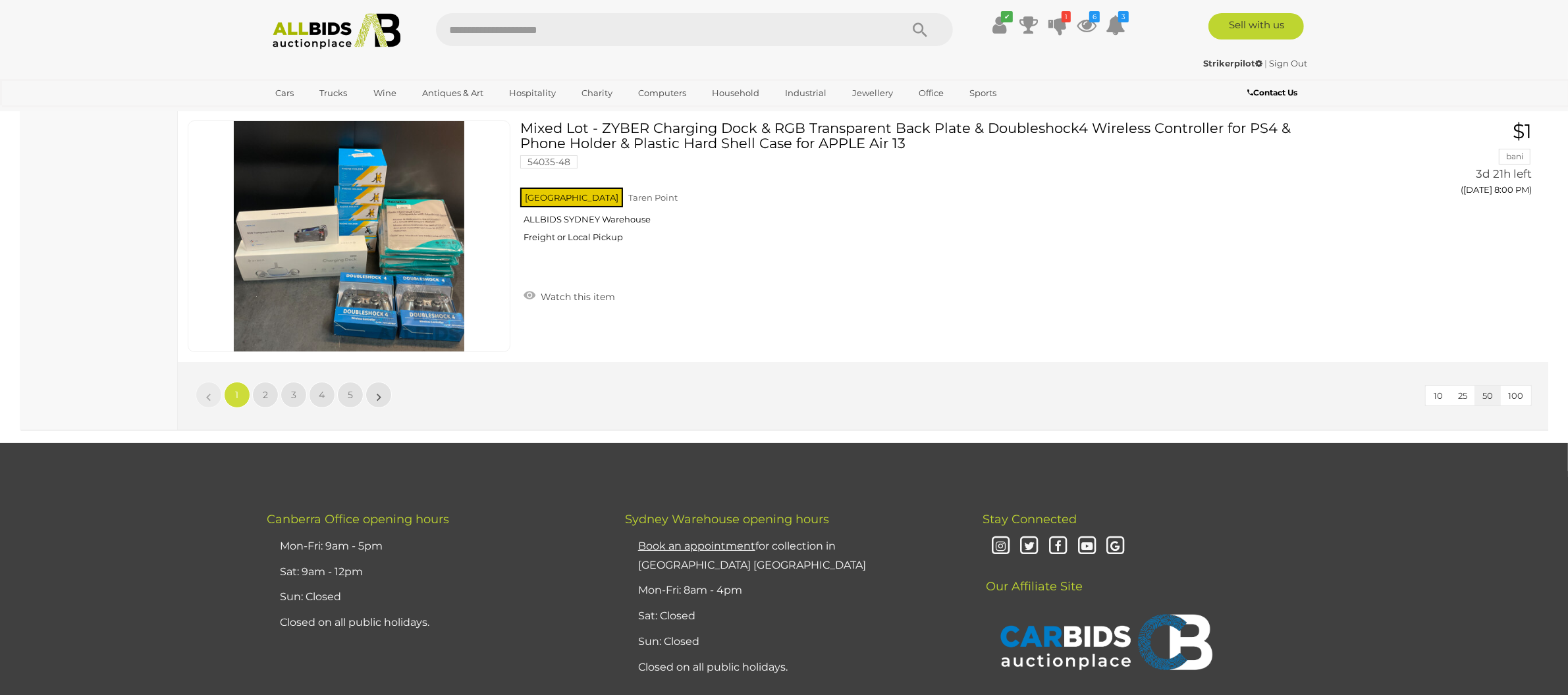
scroll to position [12568, 0]
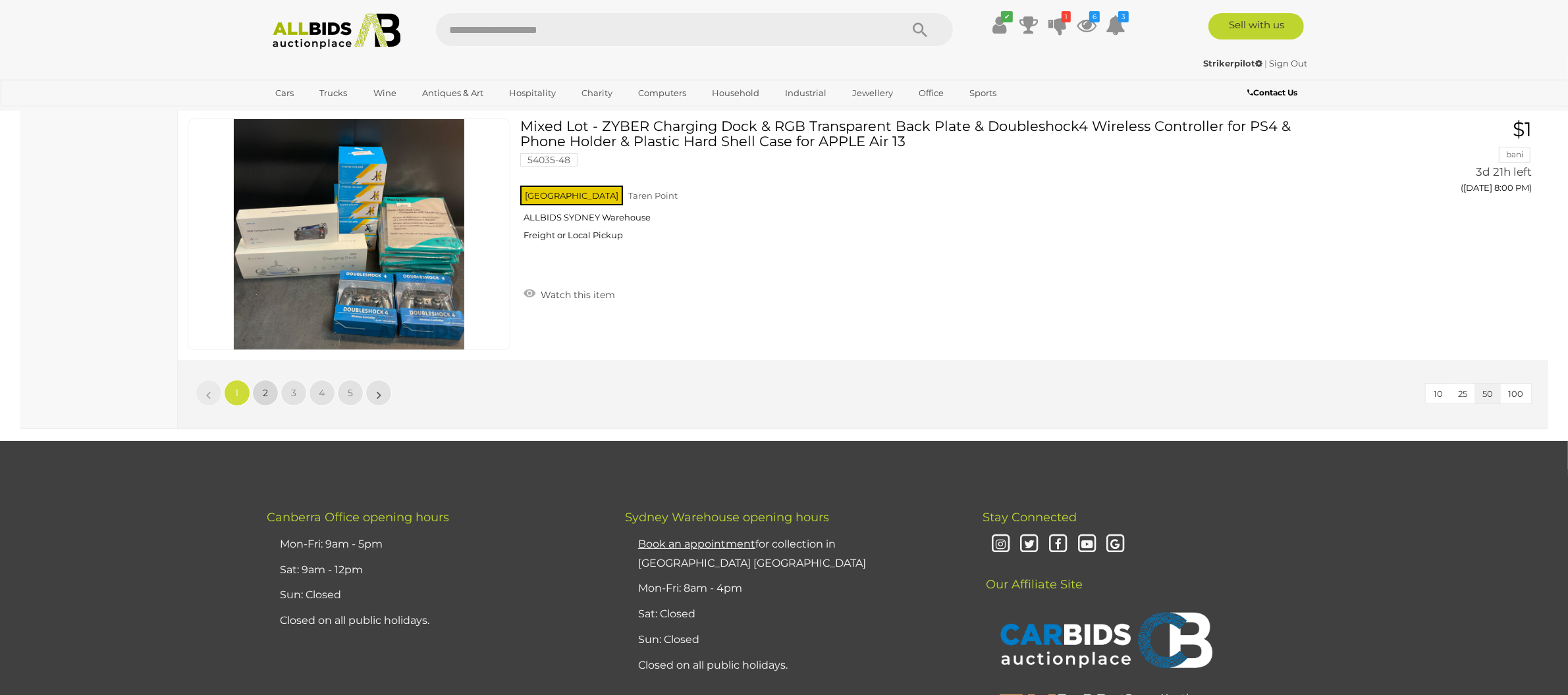
click at [265, 397] on span "2" at bounding box center [266, 393] width 5 height 12
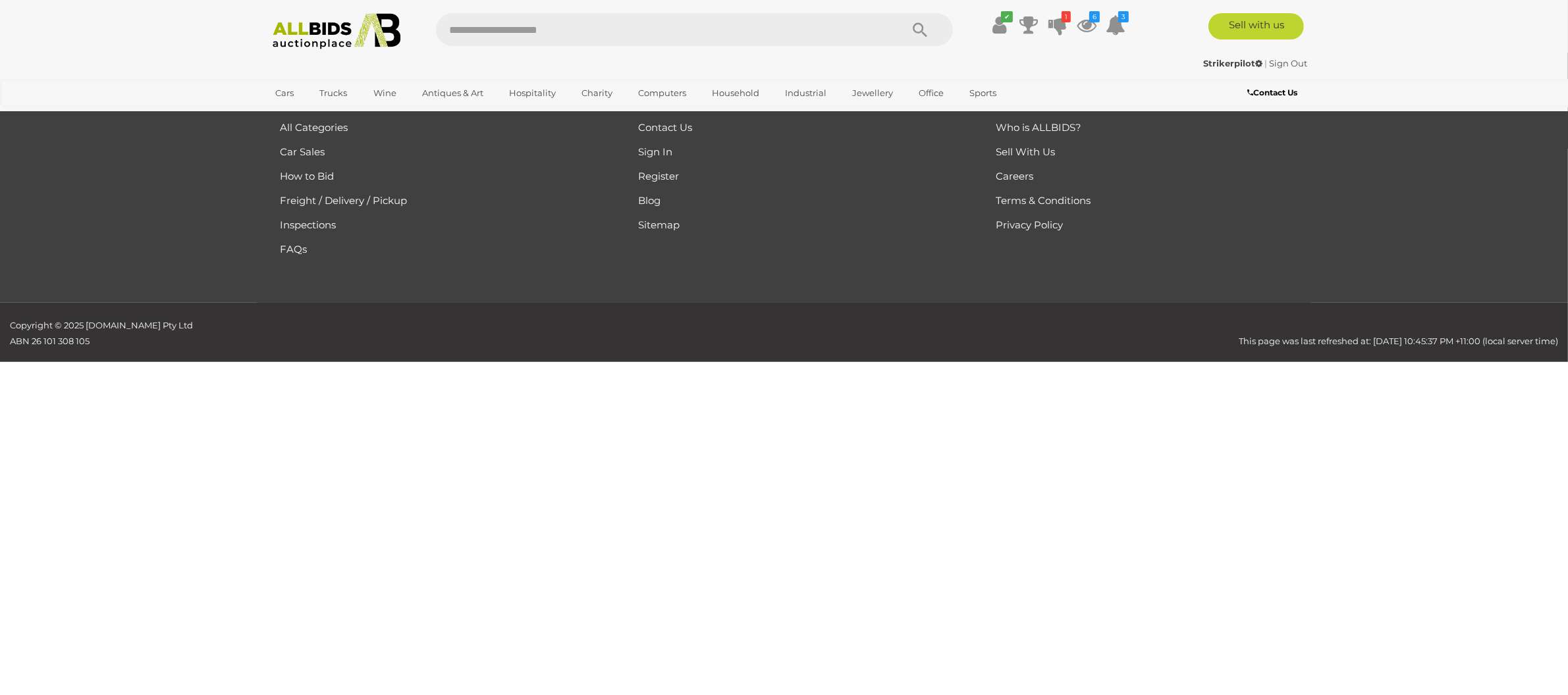
scroll to position [123, 0]
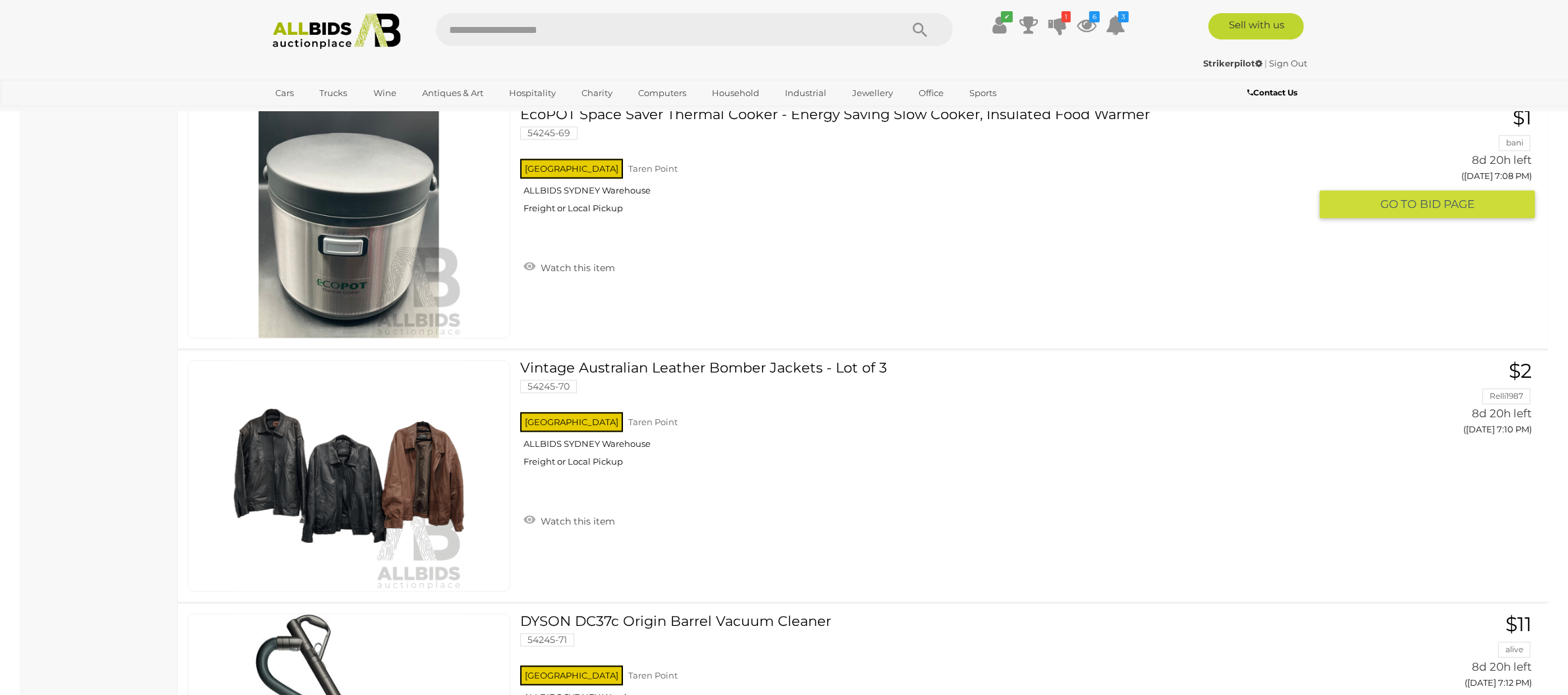
scroll to position [10097, 0]
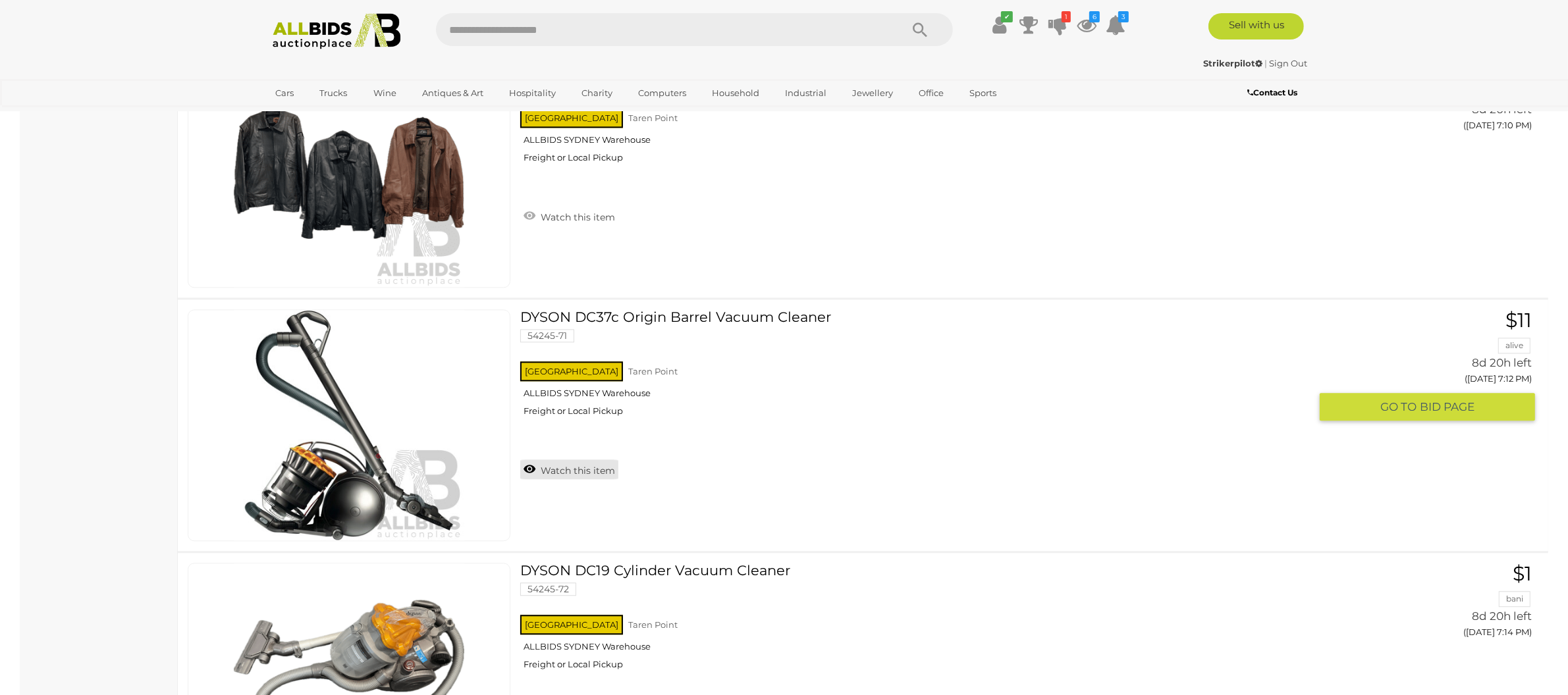
click at [580, 467] on link "Watch this item" at bounding box center [569, 468] width 98 height 19
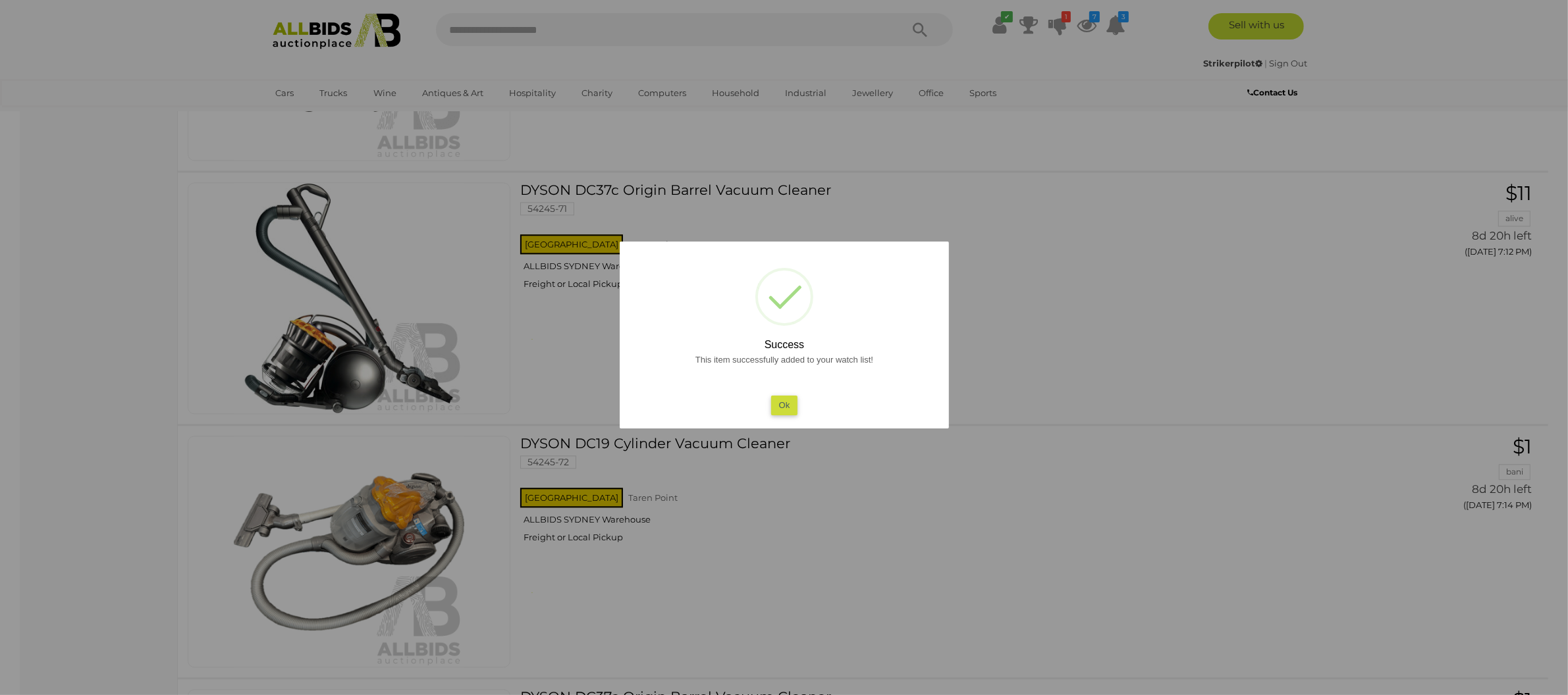
scroll to position [10258, 0]
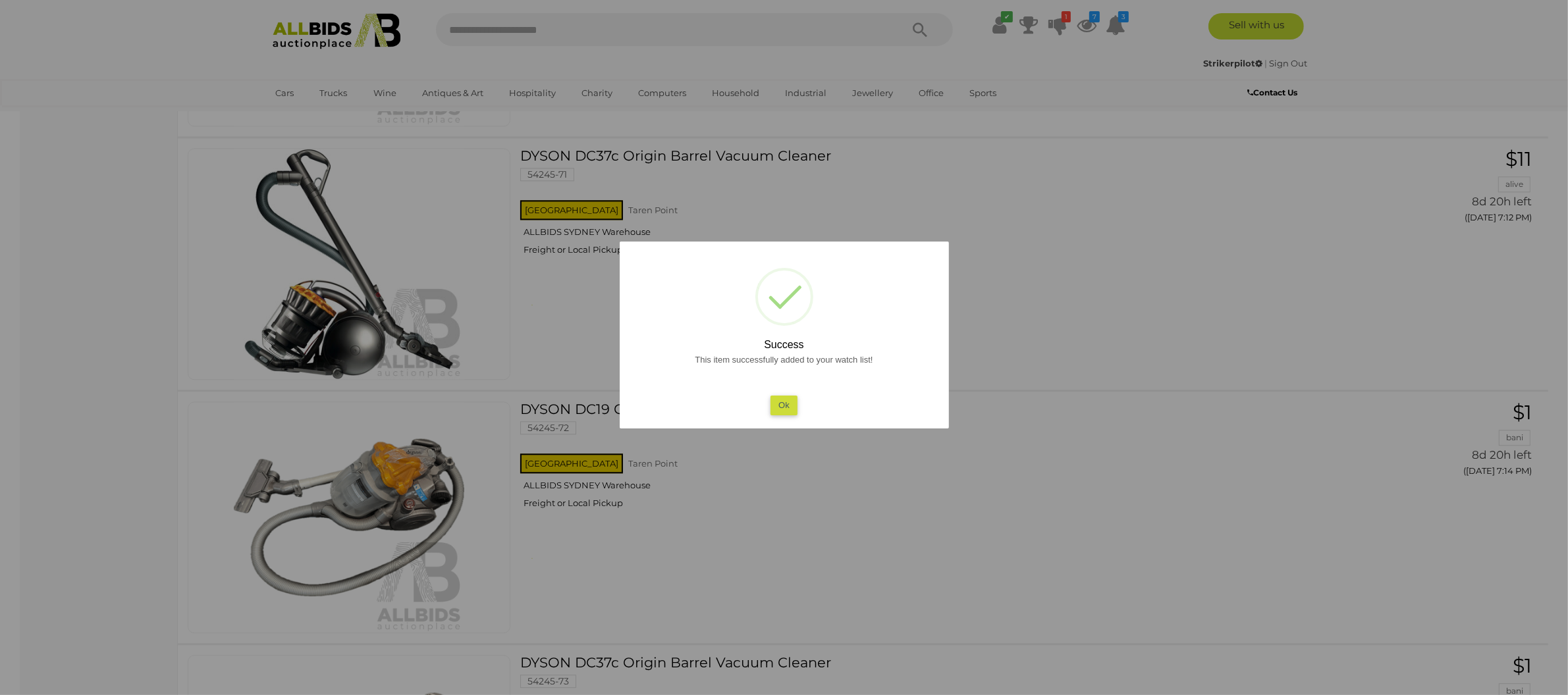
click at [791, 408] on button "Ok" at bounding box center [784, 405] width 27 height 19
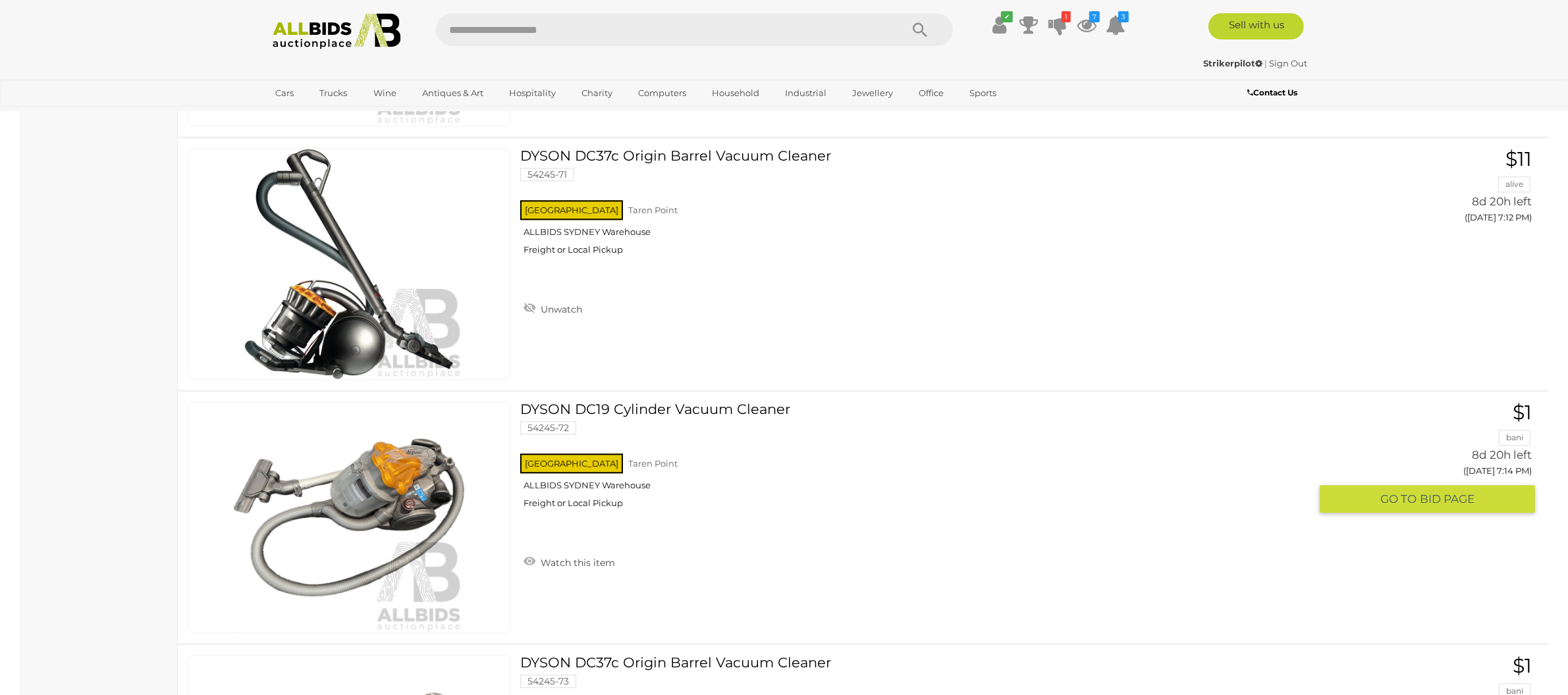
click at [579, 557] on link "Watch this item" at bounding box center [569, 561] width 98 height 19
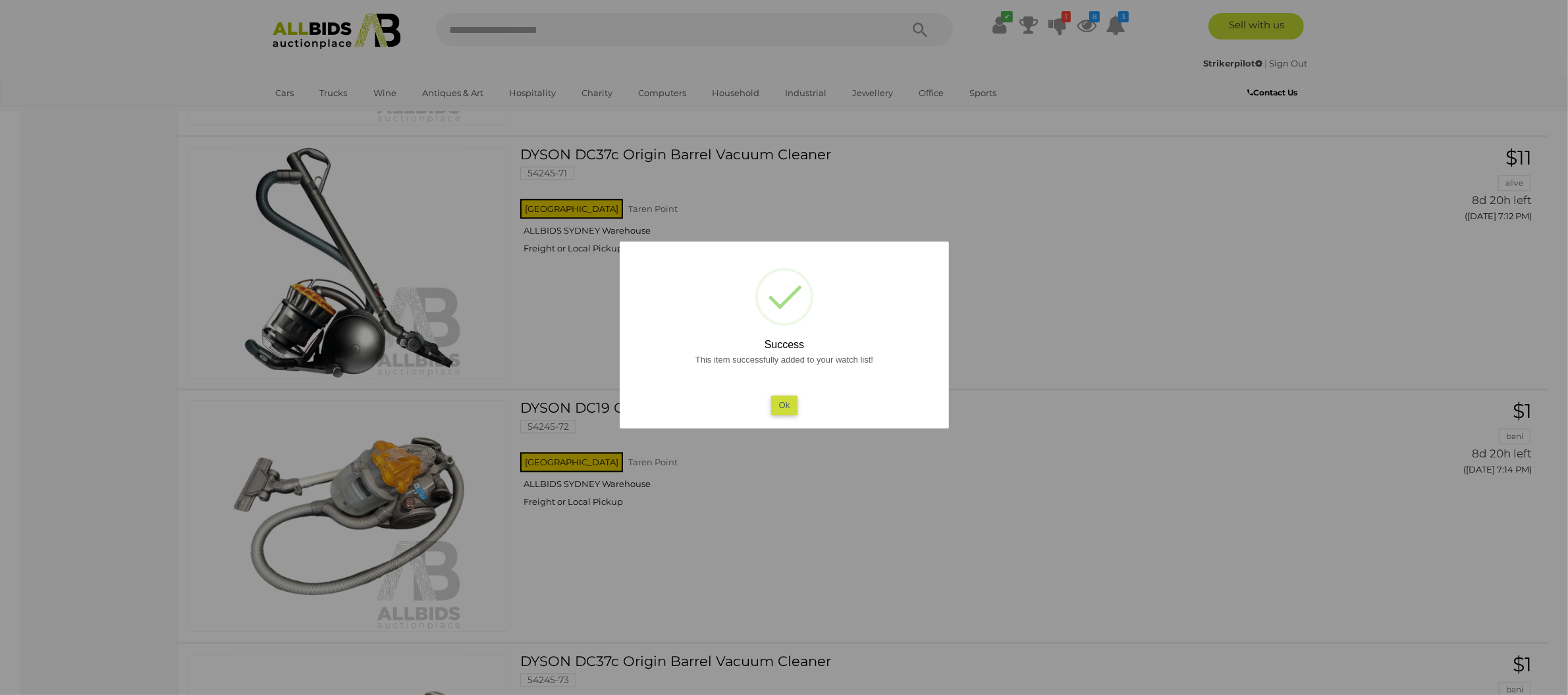
scroll to position [10355, 0]
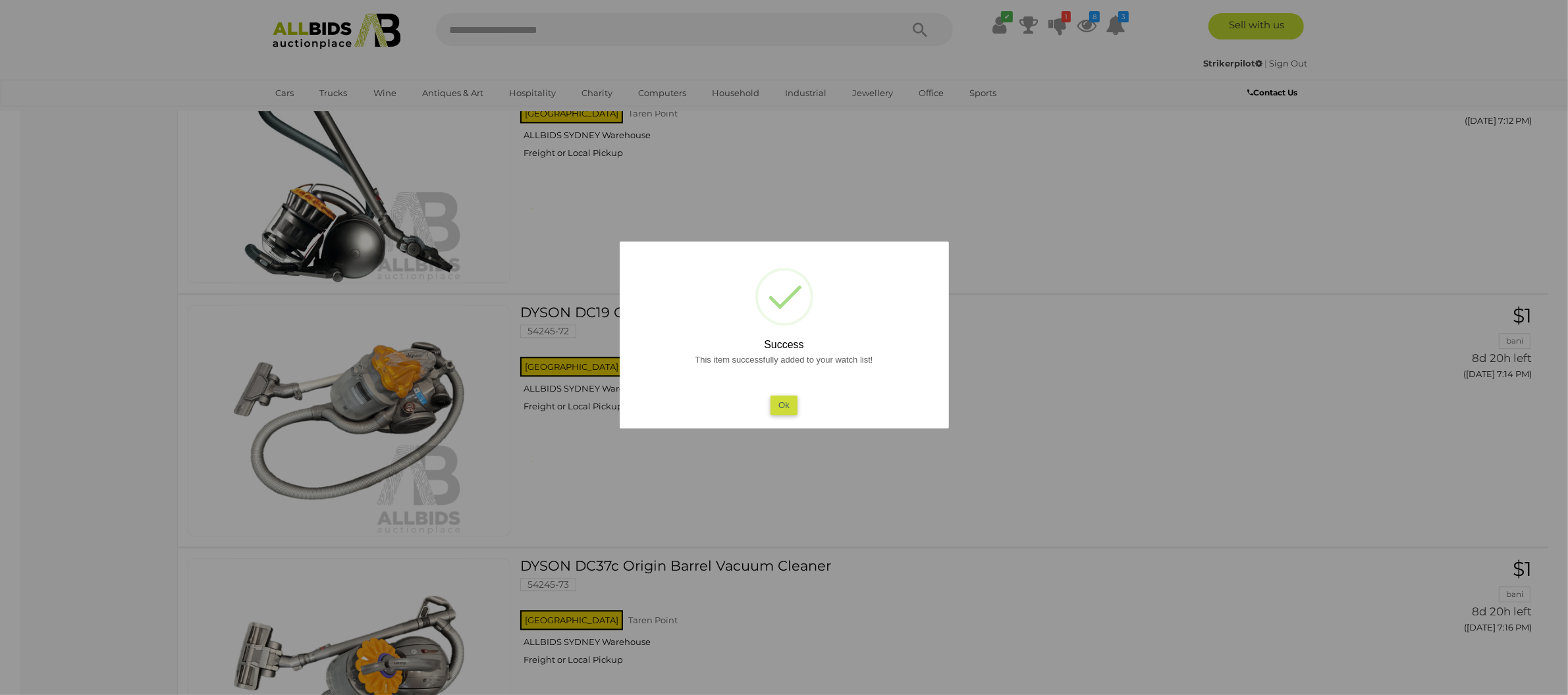
click at [781, 403] on button "Ok" at bounding box center [784, 405] width 27 height 19
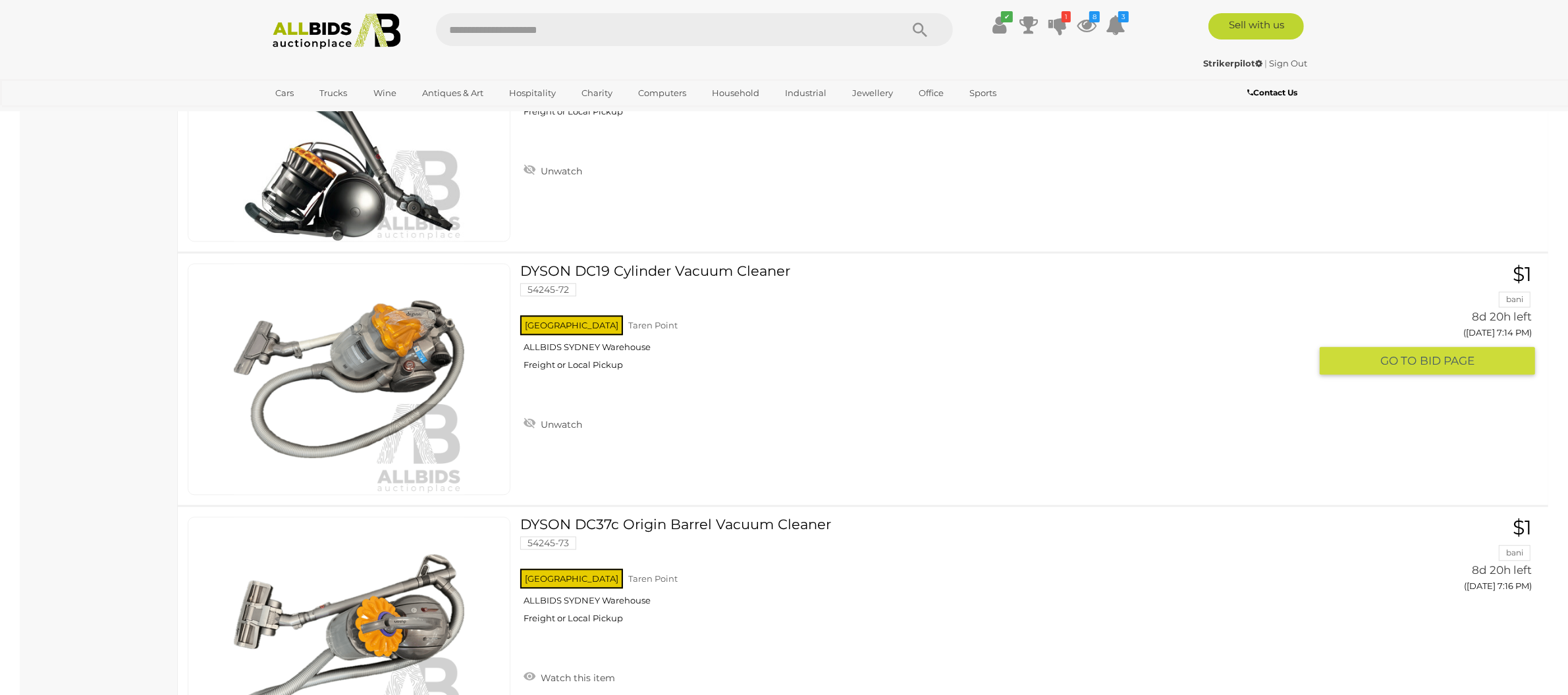
scroll to position [10496, 0]
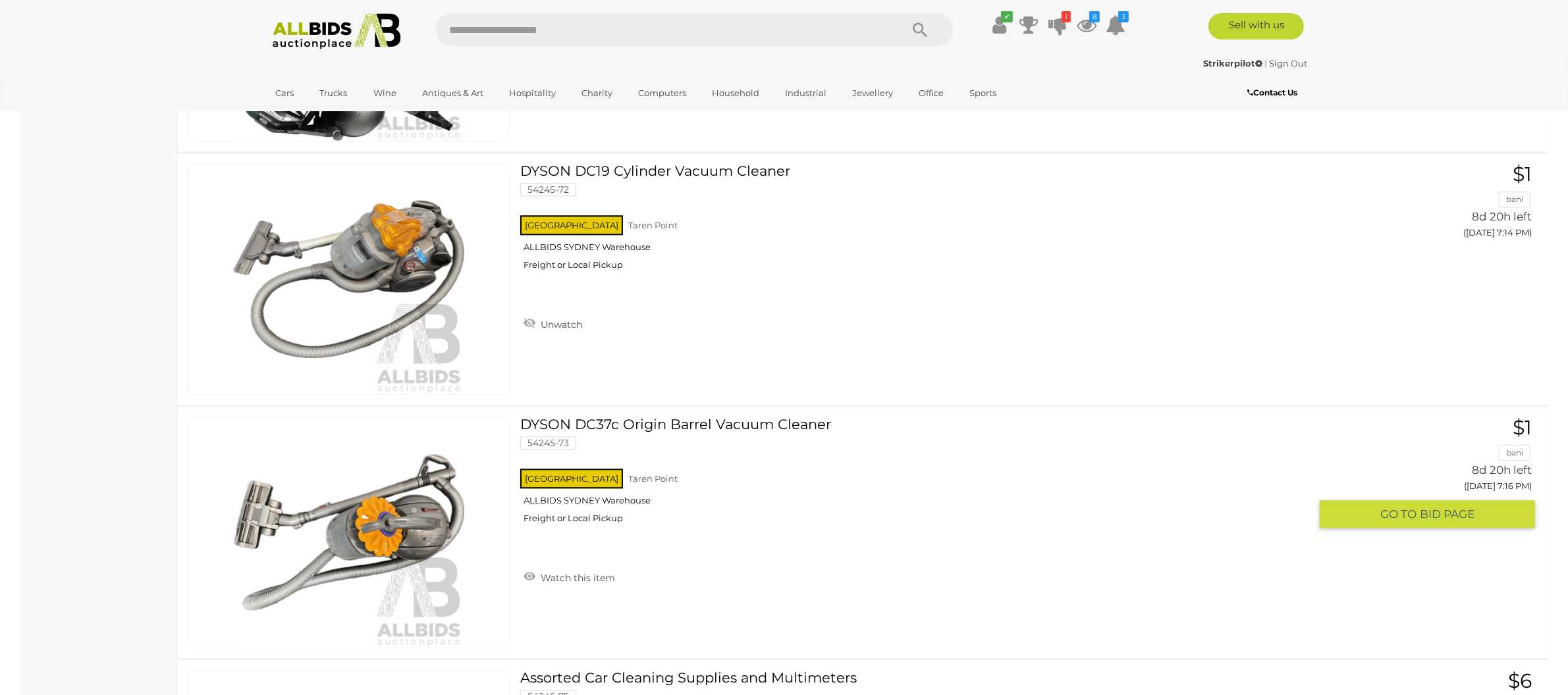
click at [568, 581] on link "Watch this item" at bounding box center [569, 576] width 98 height 19
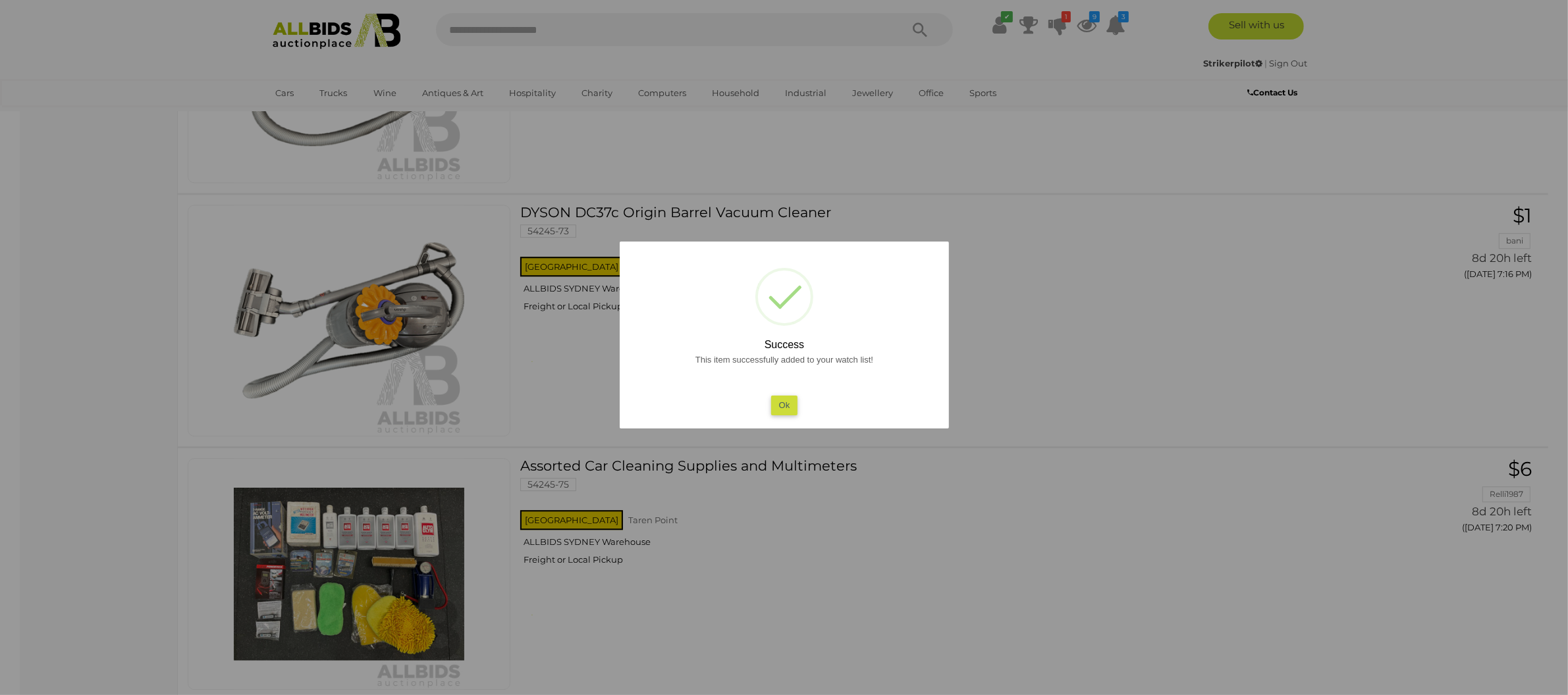
scroll to position [10936, 0]
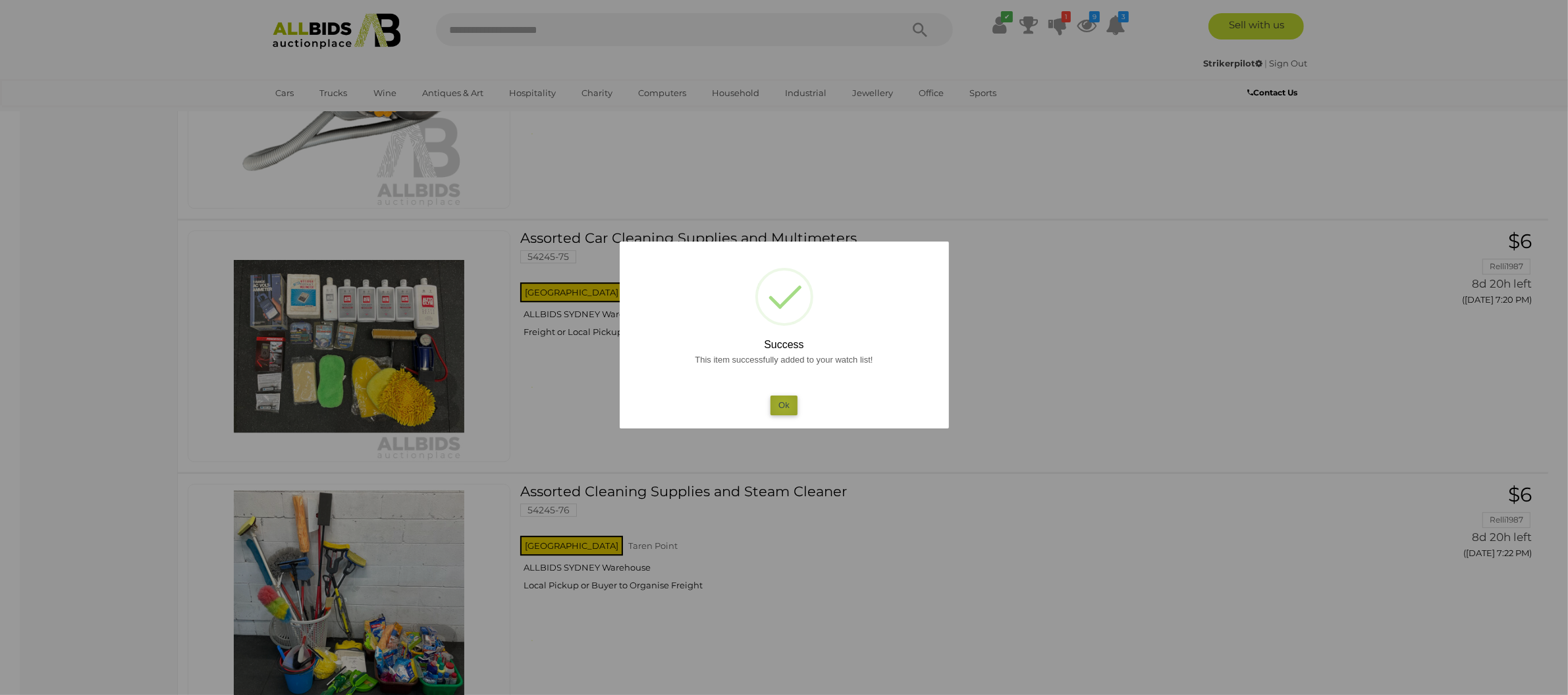
click at [785, 404] on button "Ok" at bounding box center [784, 405] width 27 height 19
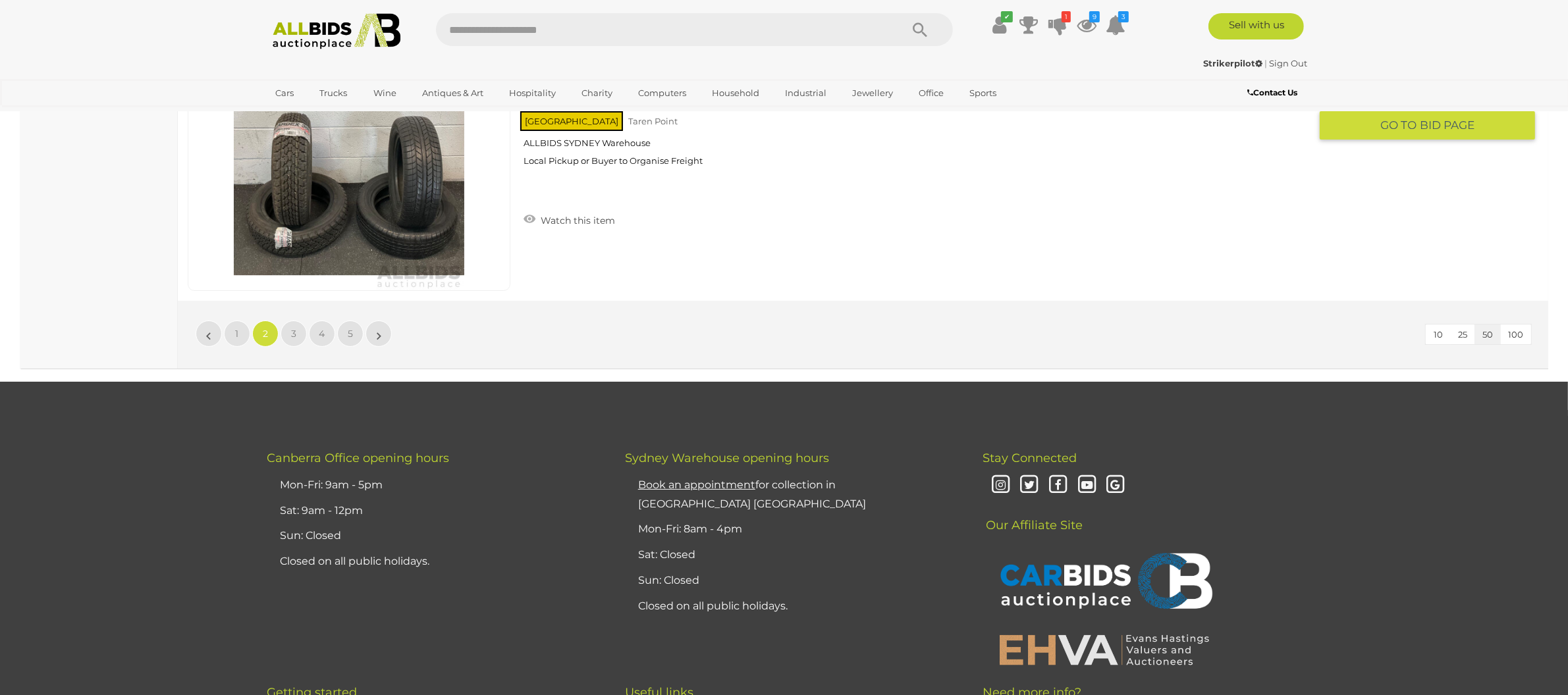
scroll to position [12660, 0]
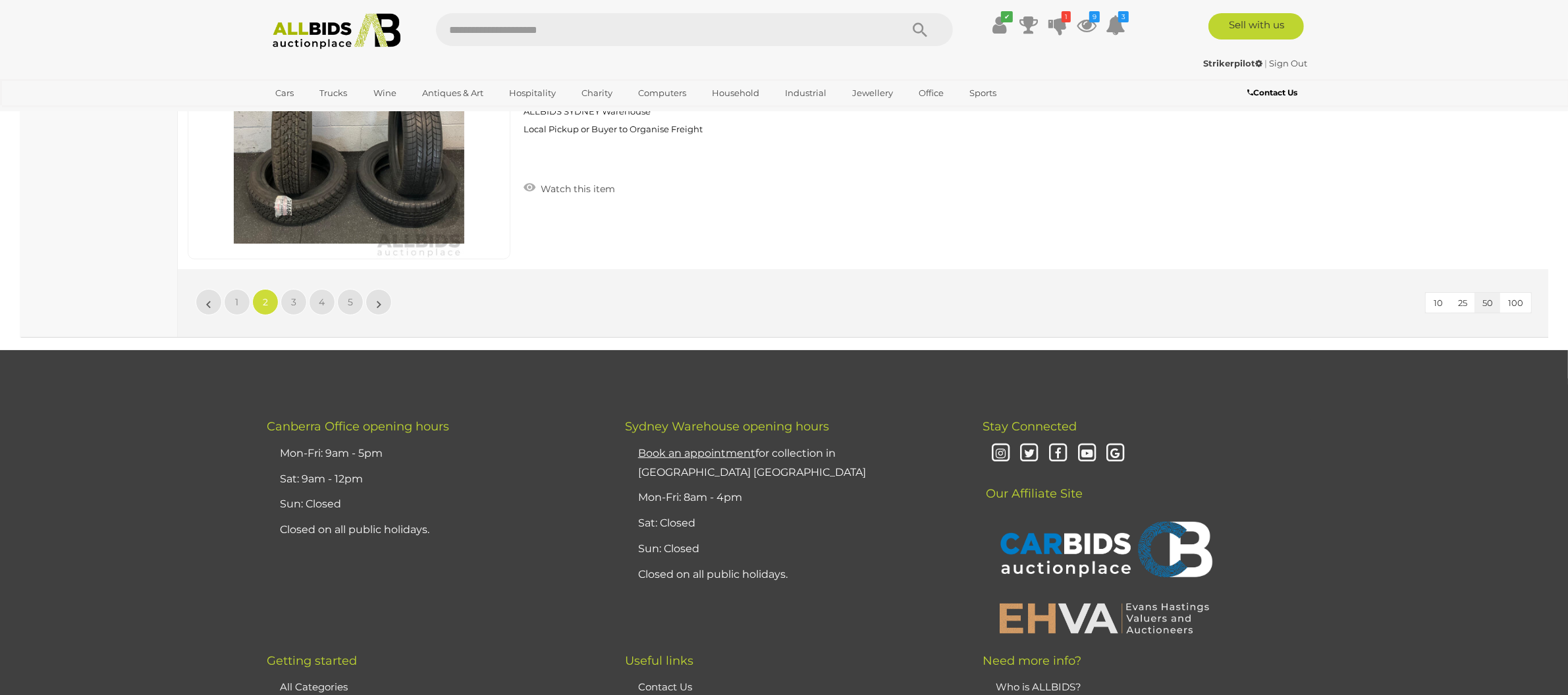
click at [1509, 304] on span "100" at bounding box center [1516, 303] width 15 height 10
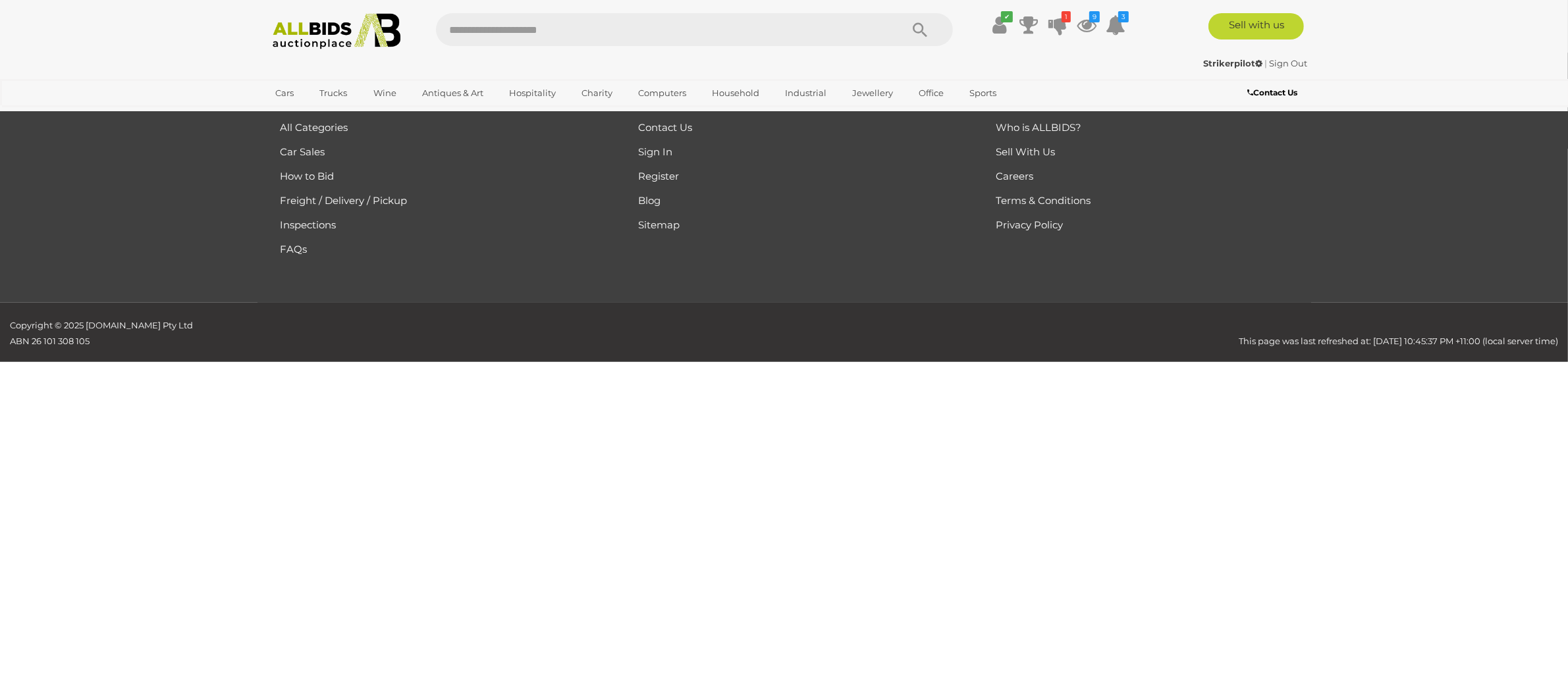
scroll to position [123, 0]
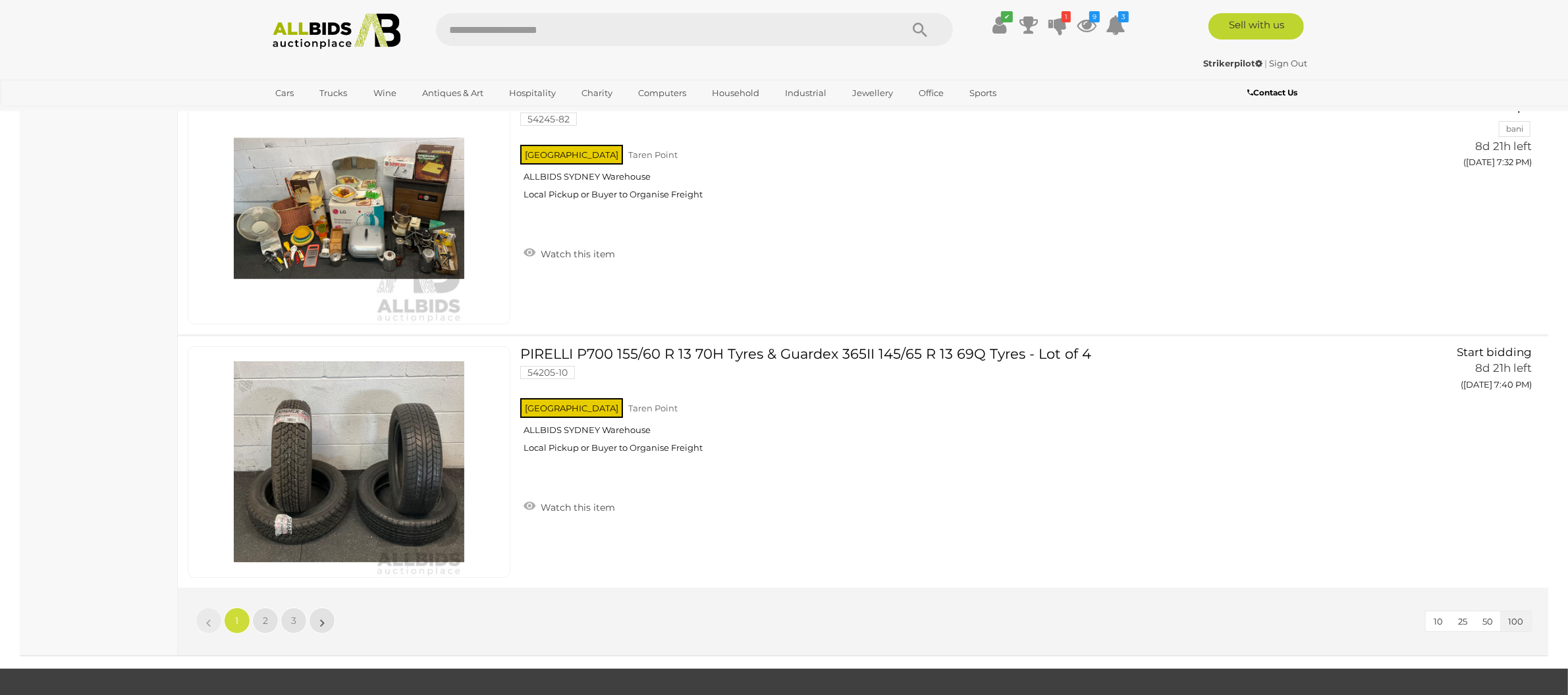
scroll to position [25302, 0]
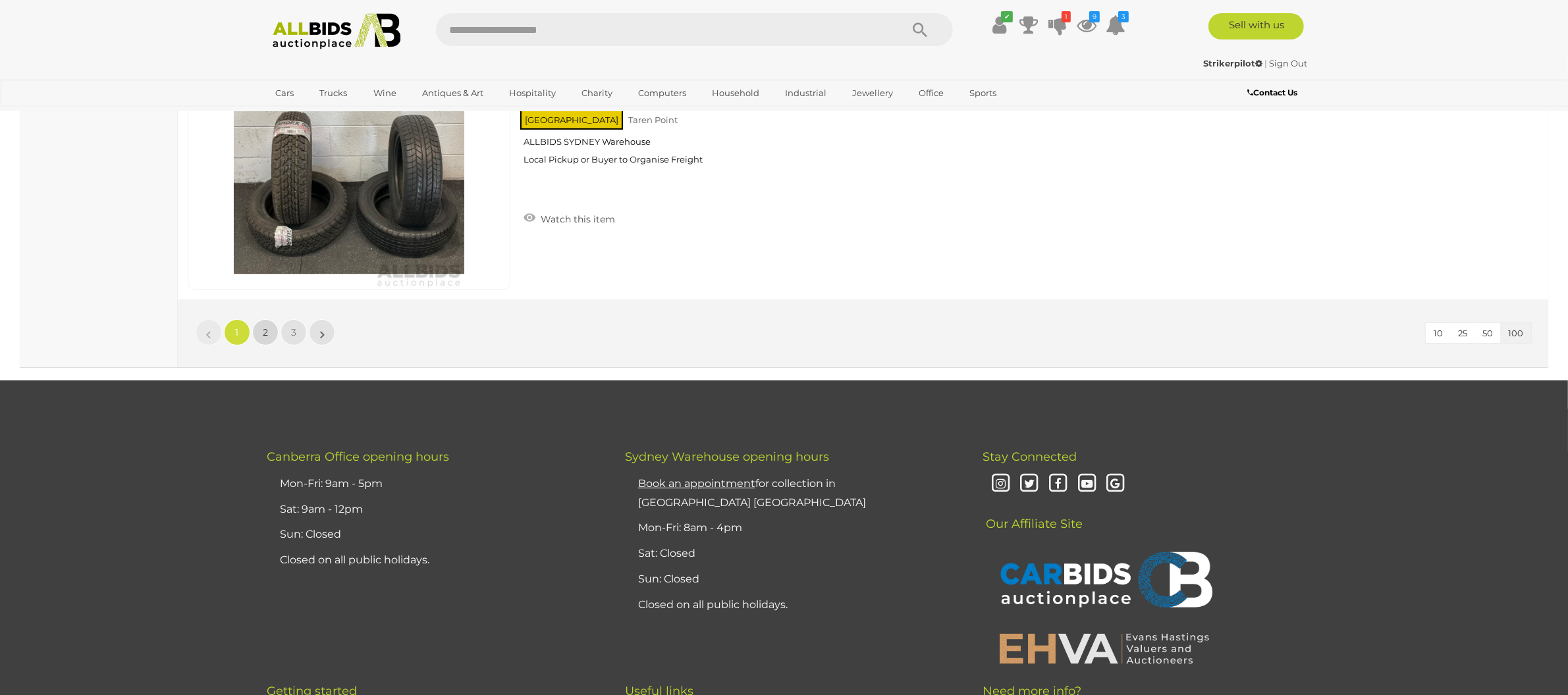
click at [270, 339] on link "2" at bounding box center [265, 332] width 26 height 26
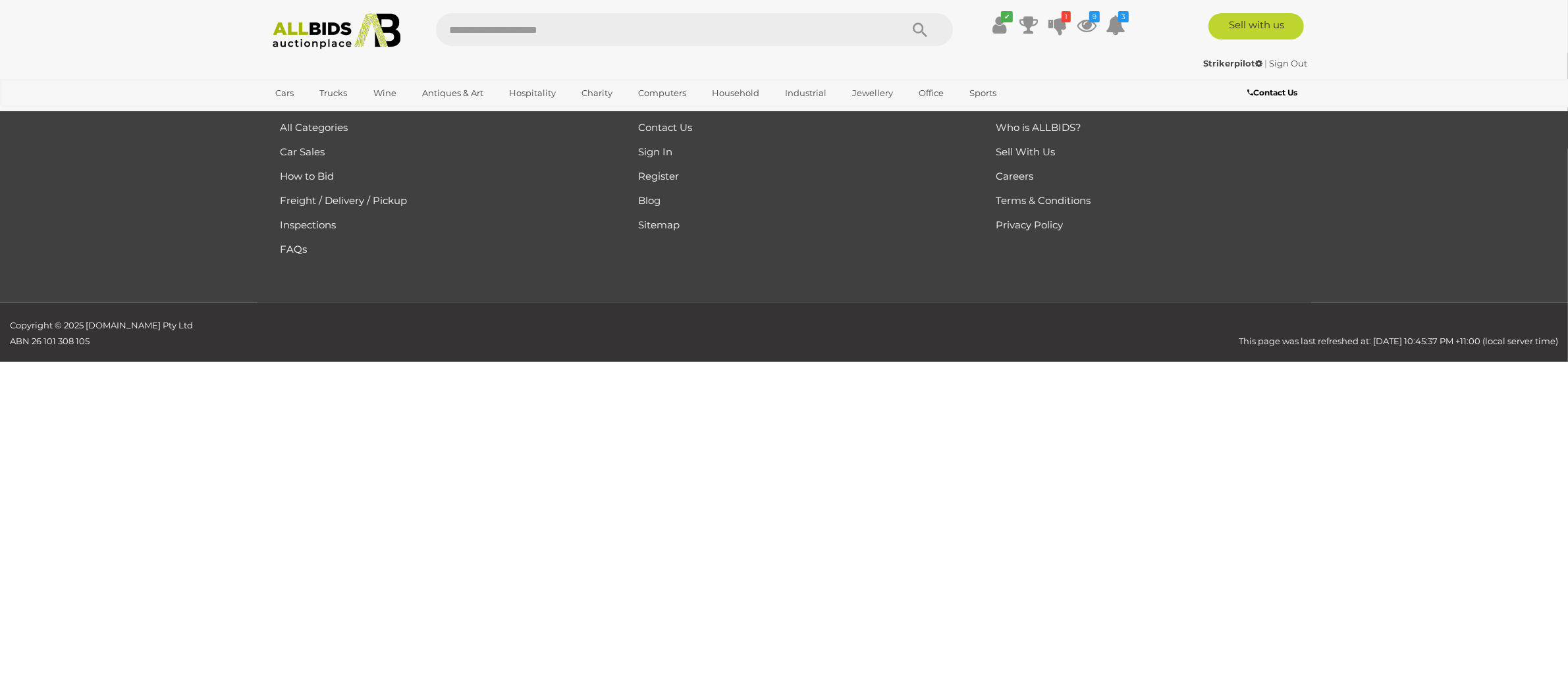
scroll to position [123, 0]
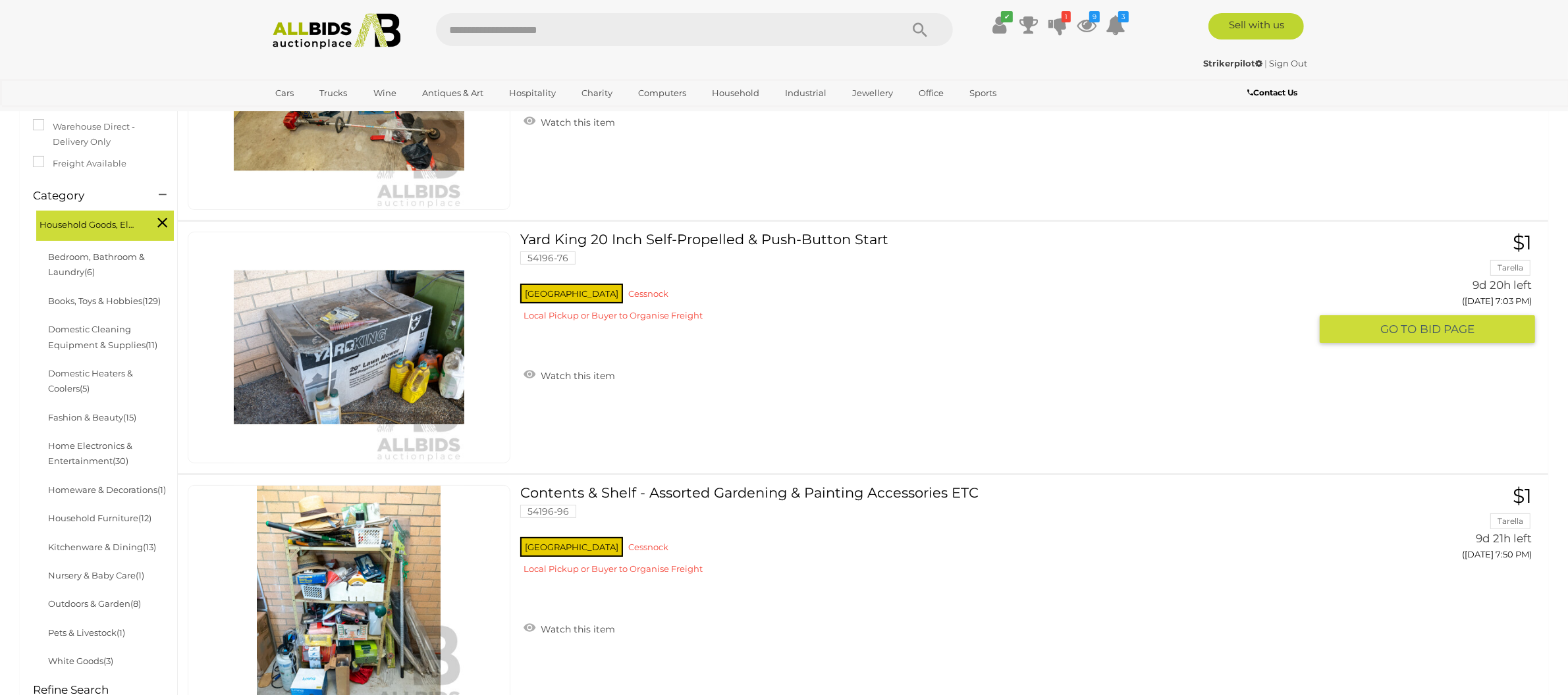
scroll to position [71, 0]
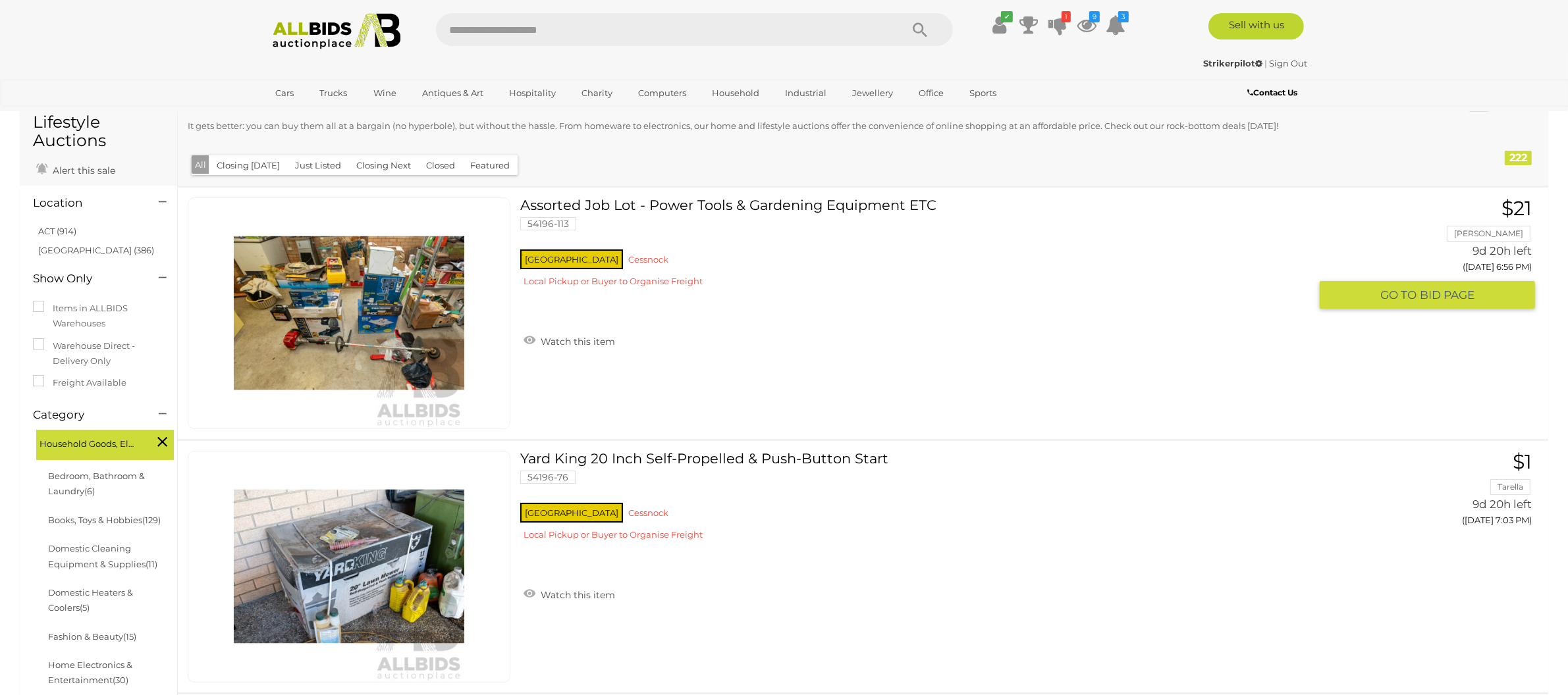
click at [387, 281] on link at bounding box center [349, 314] width 323 height 232
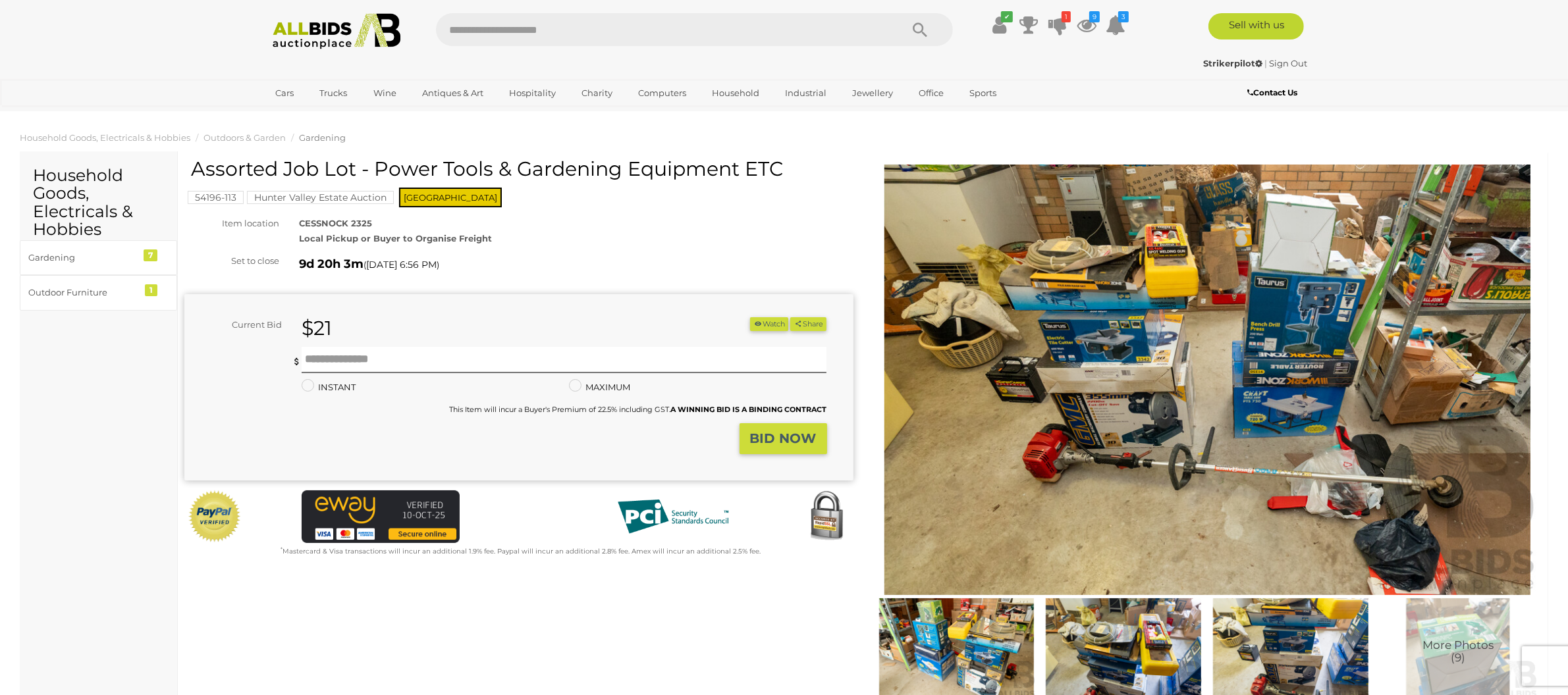
click at [1132, 547] on img at bounding box center [1207, 380] width 669 height 431
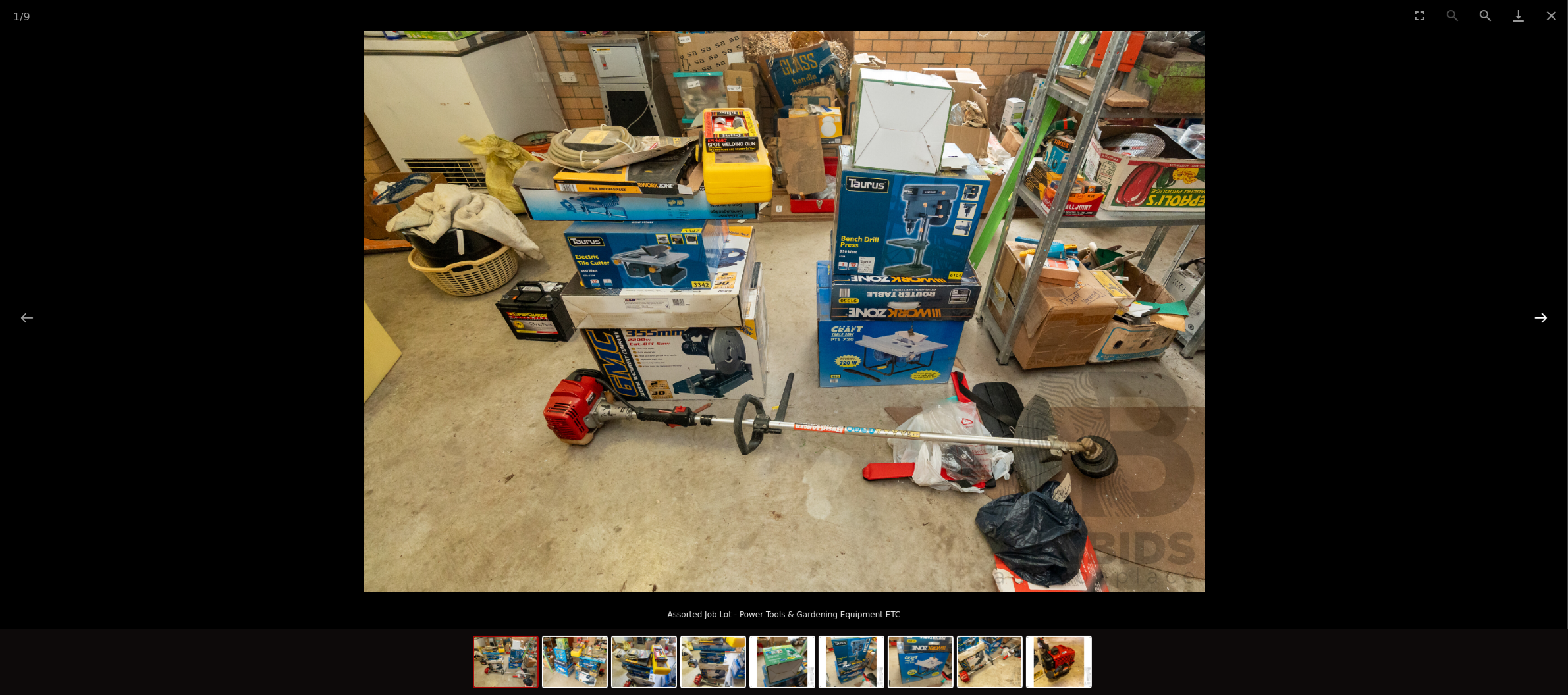
click at [1536, 315] on button "Next slide" at bounding box center [1541, 317] width 28 height 25
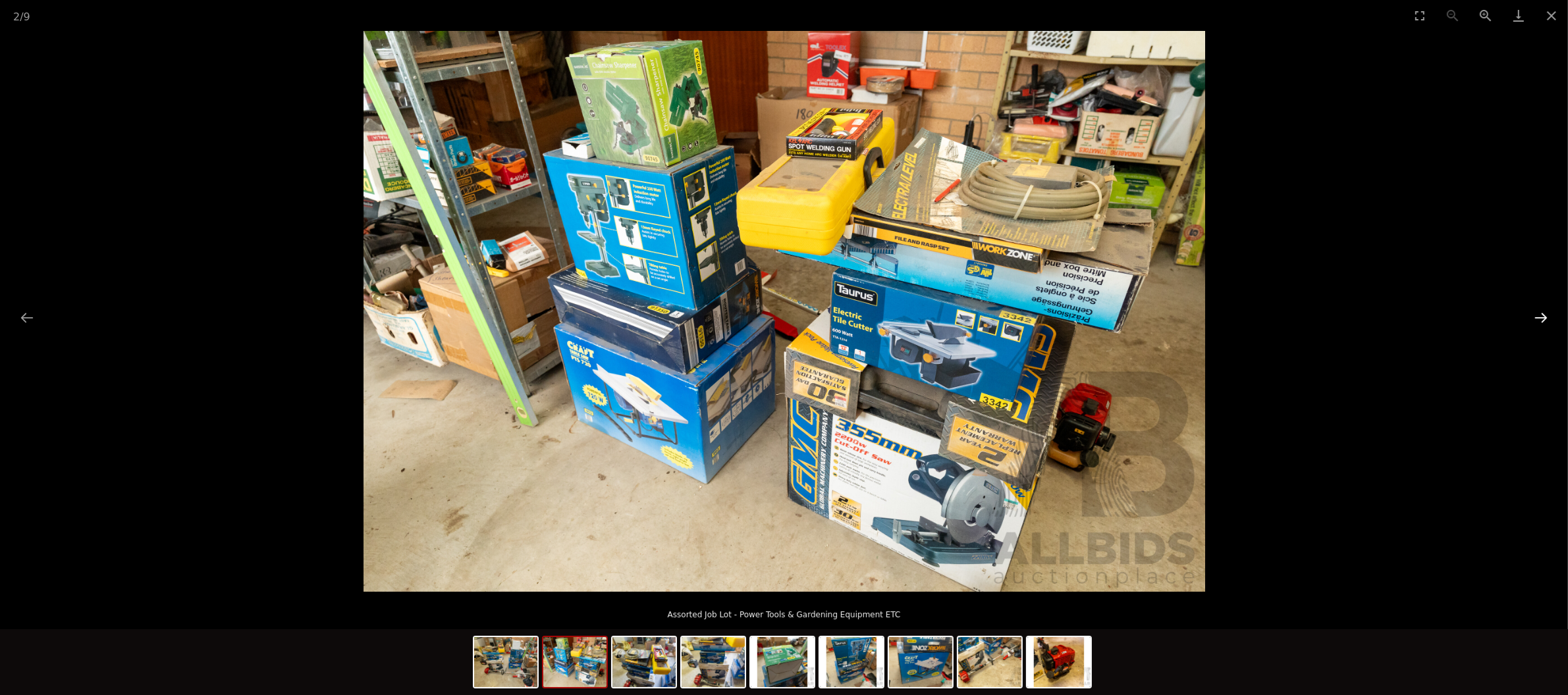
click at [1536, 315] on button "Next slide" at bounding box center [1541, 317] width 28 height 25
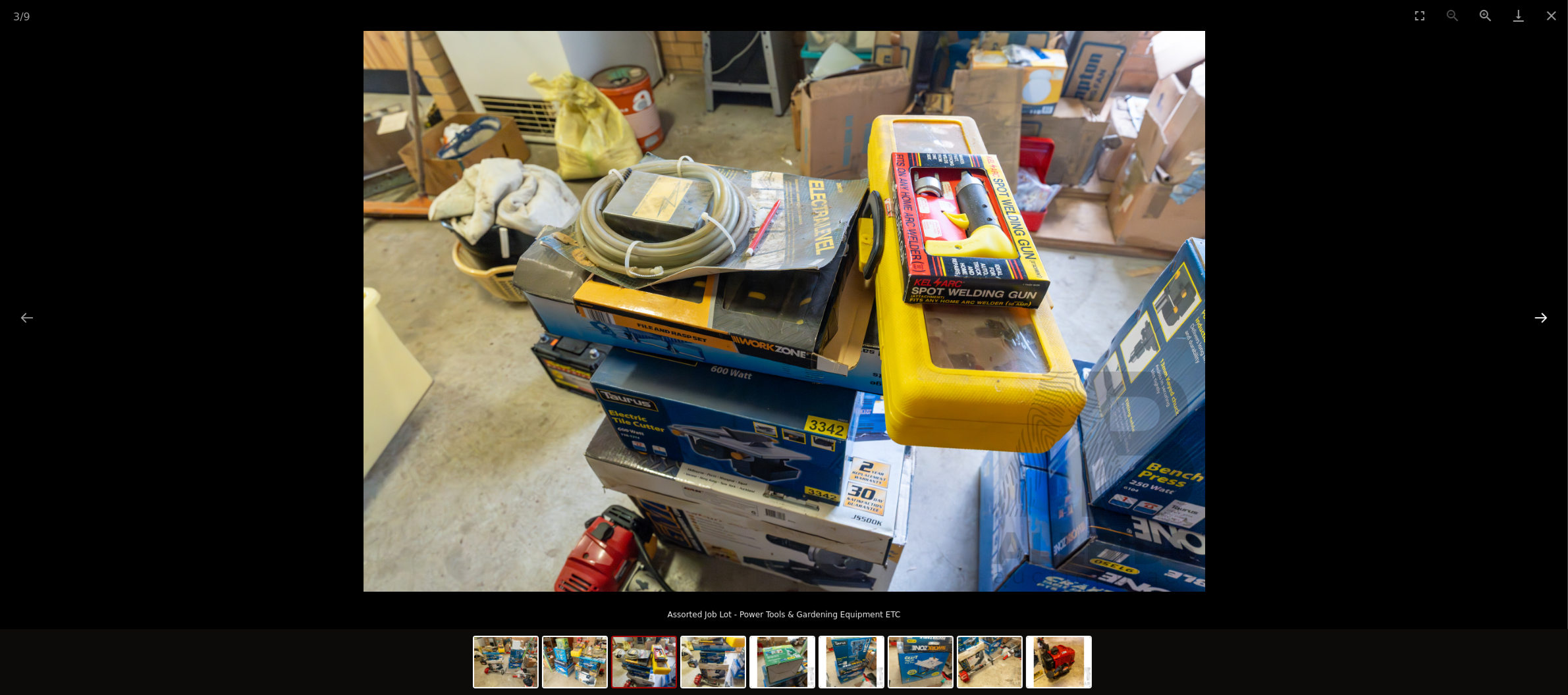
click at [1536, 315] on button "Next slide" at bounding box center [1541, 317] width 28 height 25
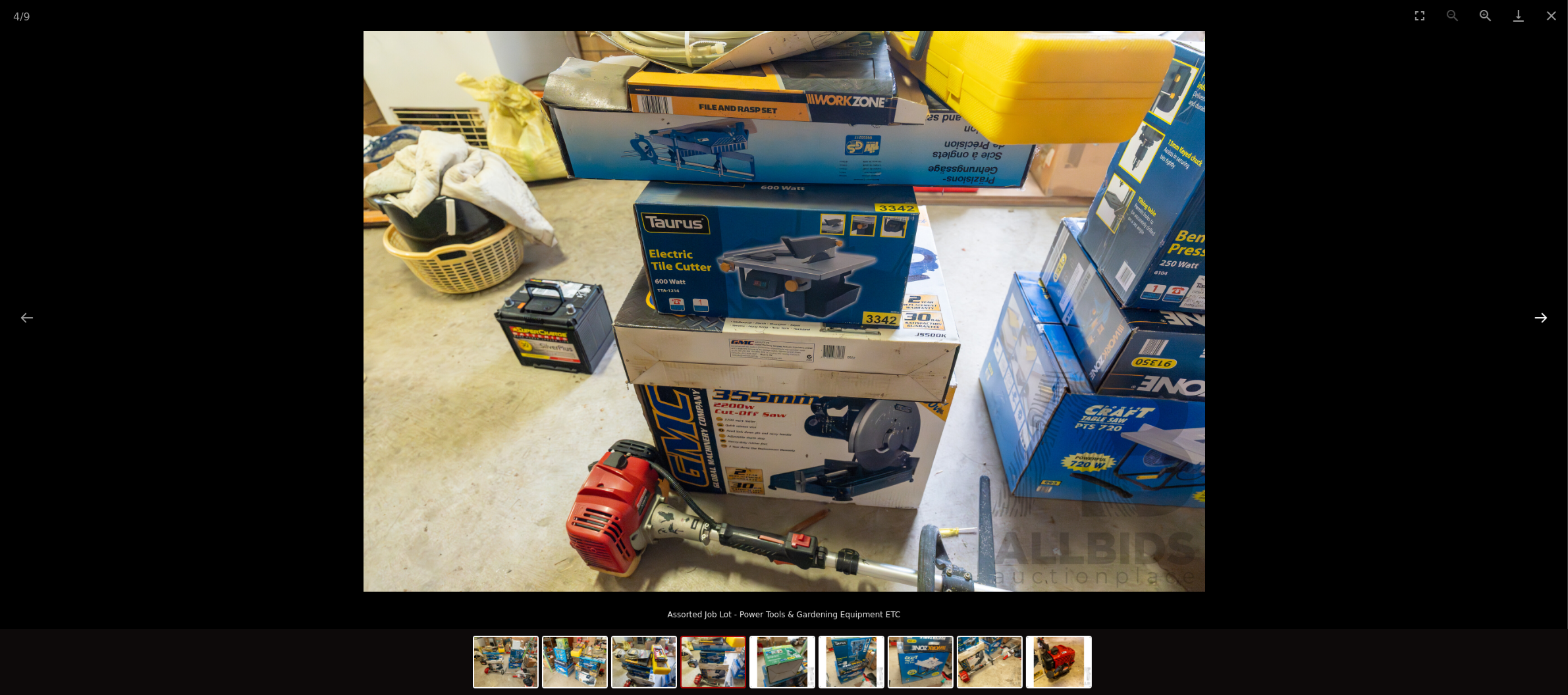
click at [1536, 315] on button "Next slide" at bounding box center [1541, 317] width 28 height 25
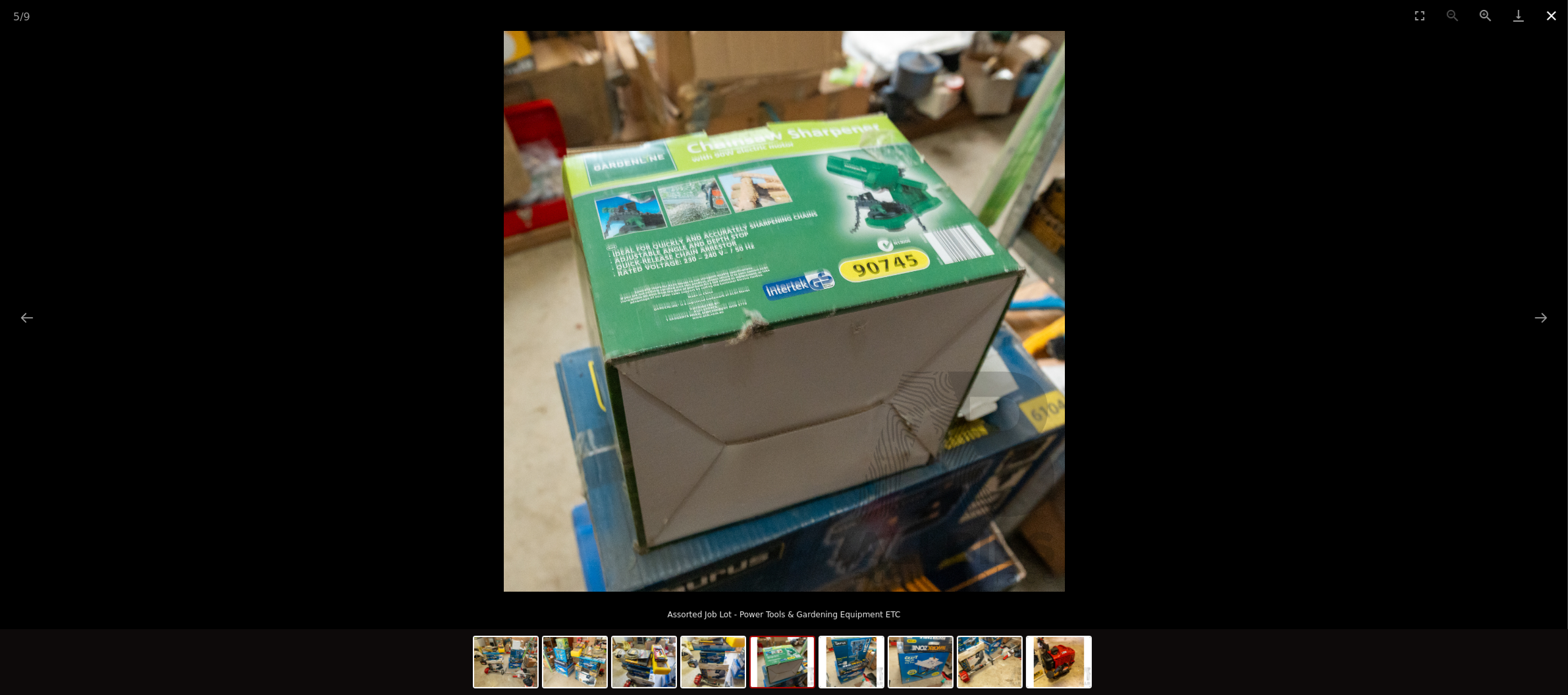
click at [1549, 19] on button "Close gallery" at bounding box center [1551, 15] width 33 height 31
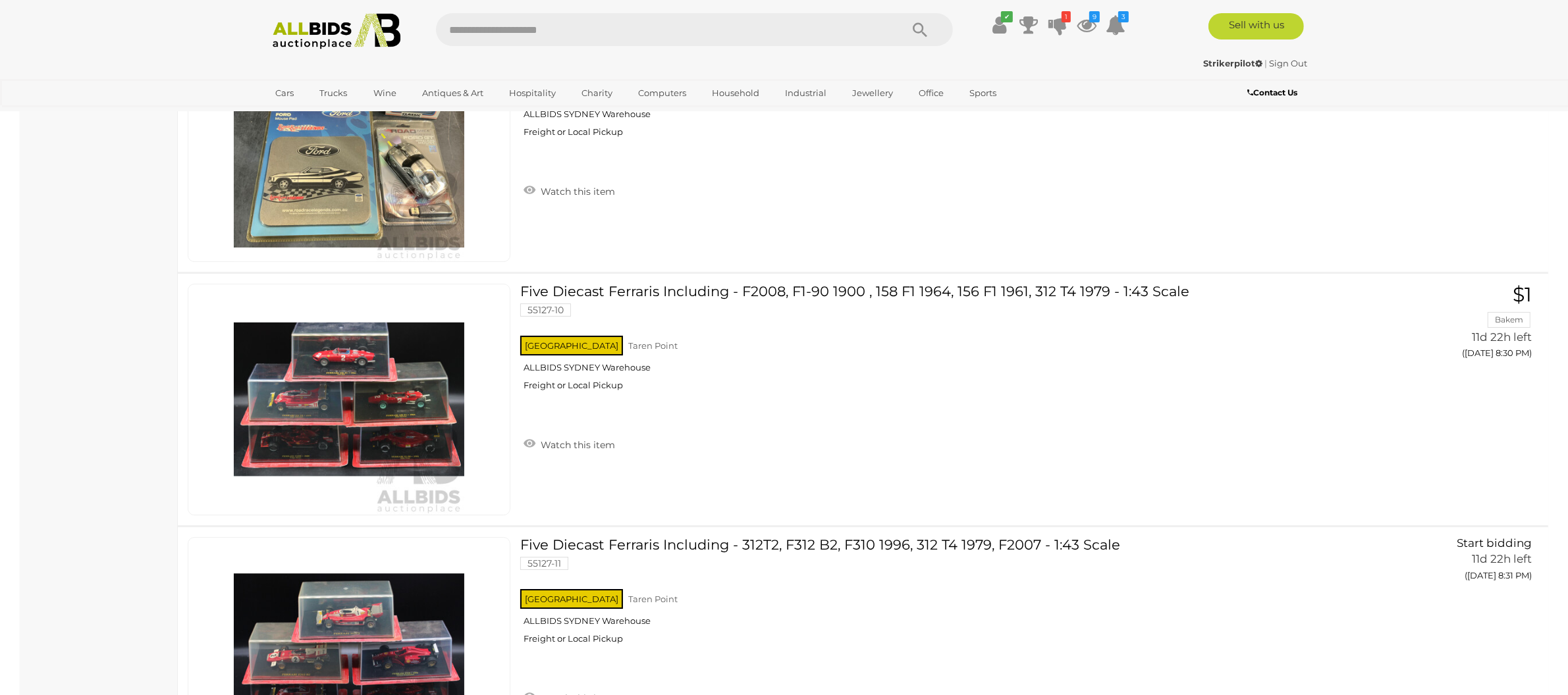
scroll to position [25390, 0]
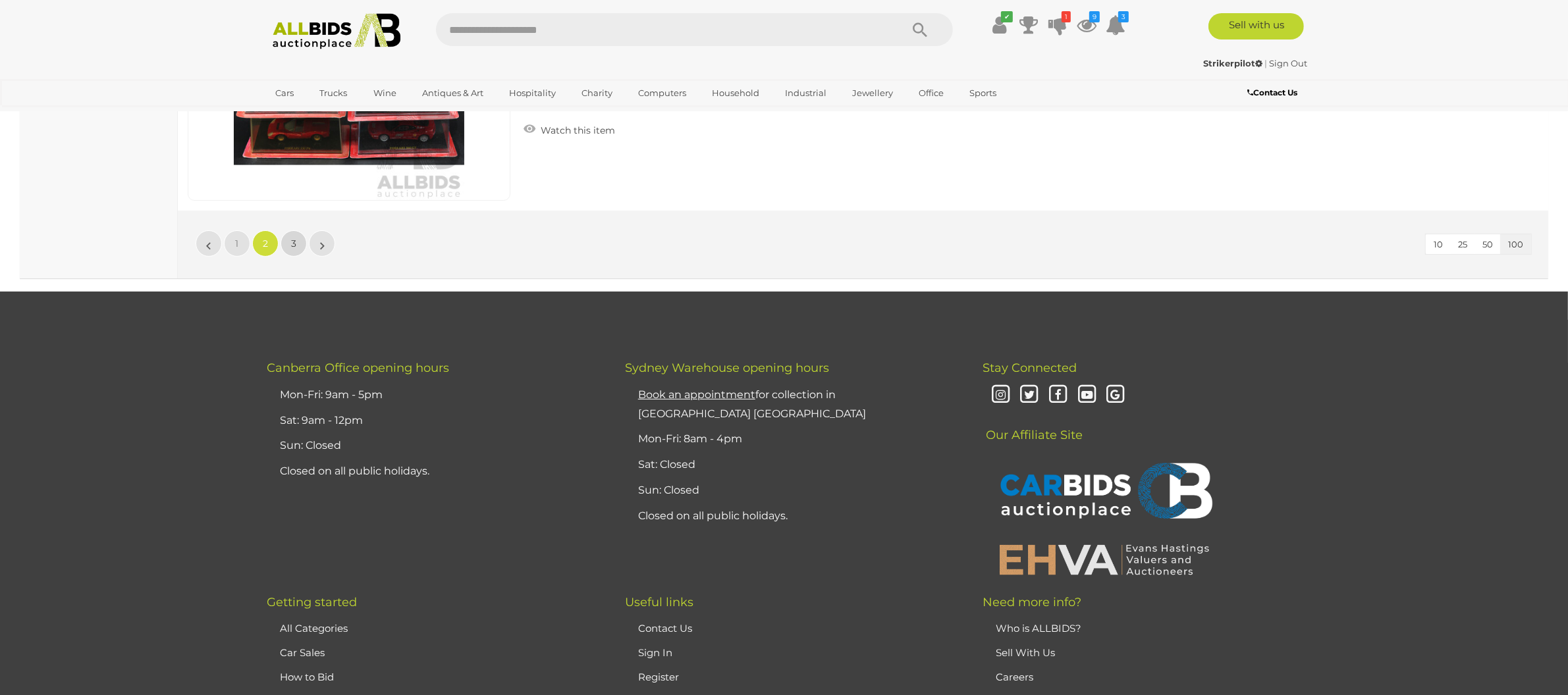
click at [293, 238] on span "3" at bounding box center [293, 244] width 5 height 12
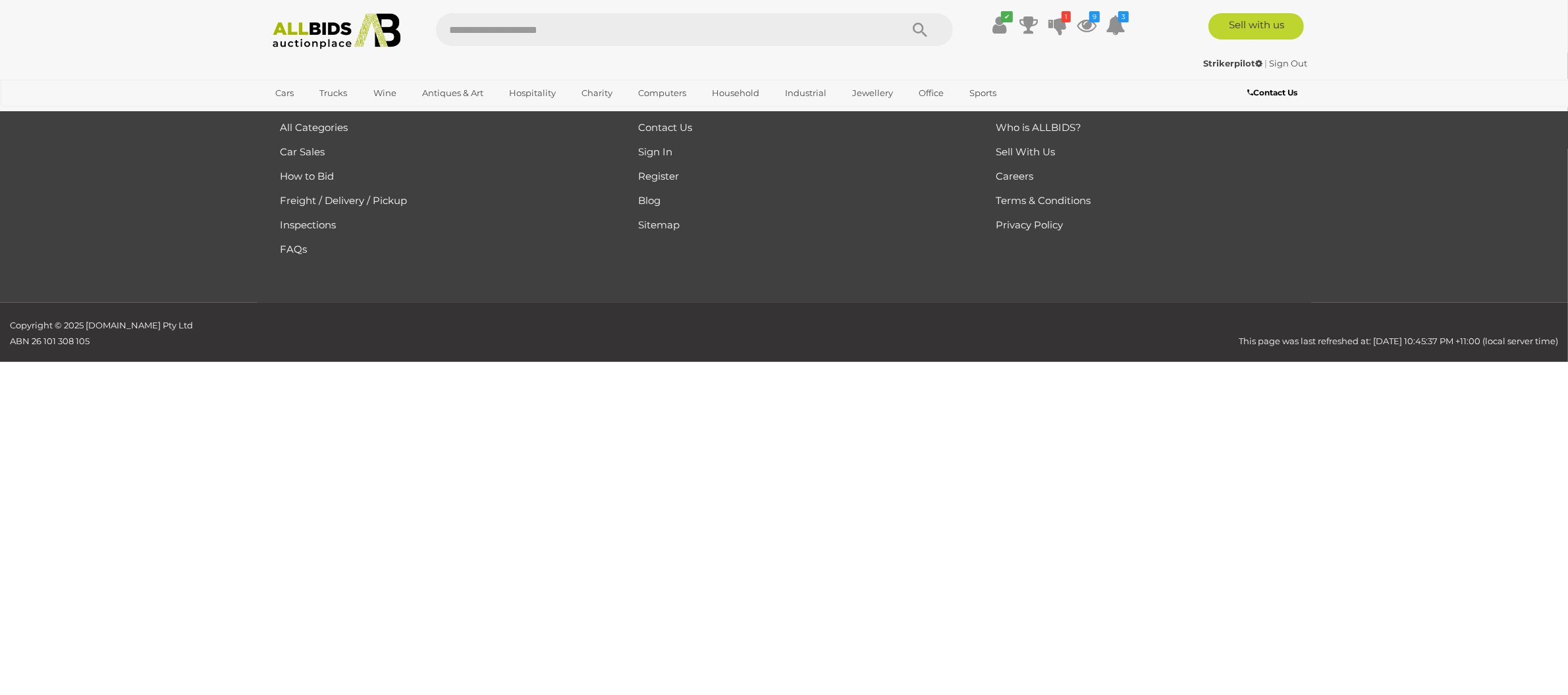
scroll to position [123, 0]
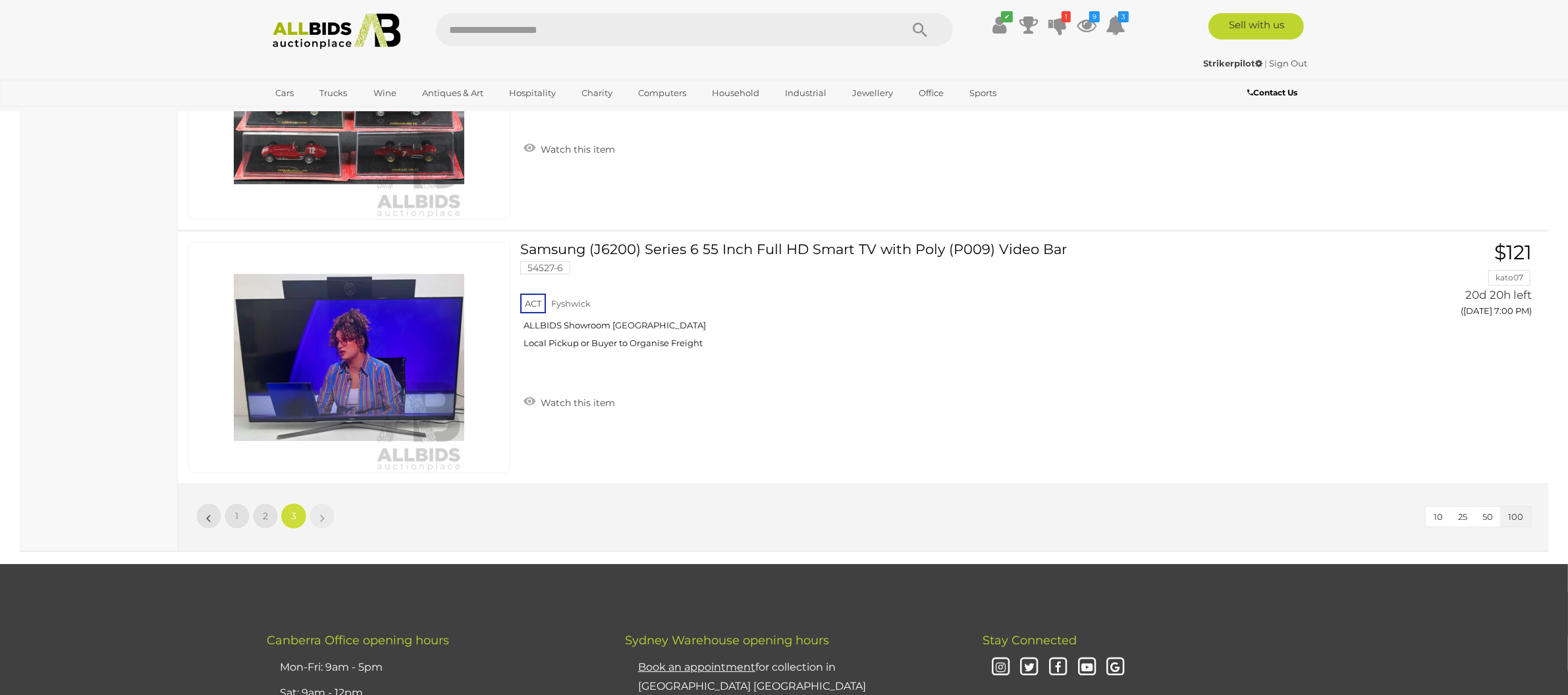
scroll to position [4228, 0]
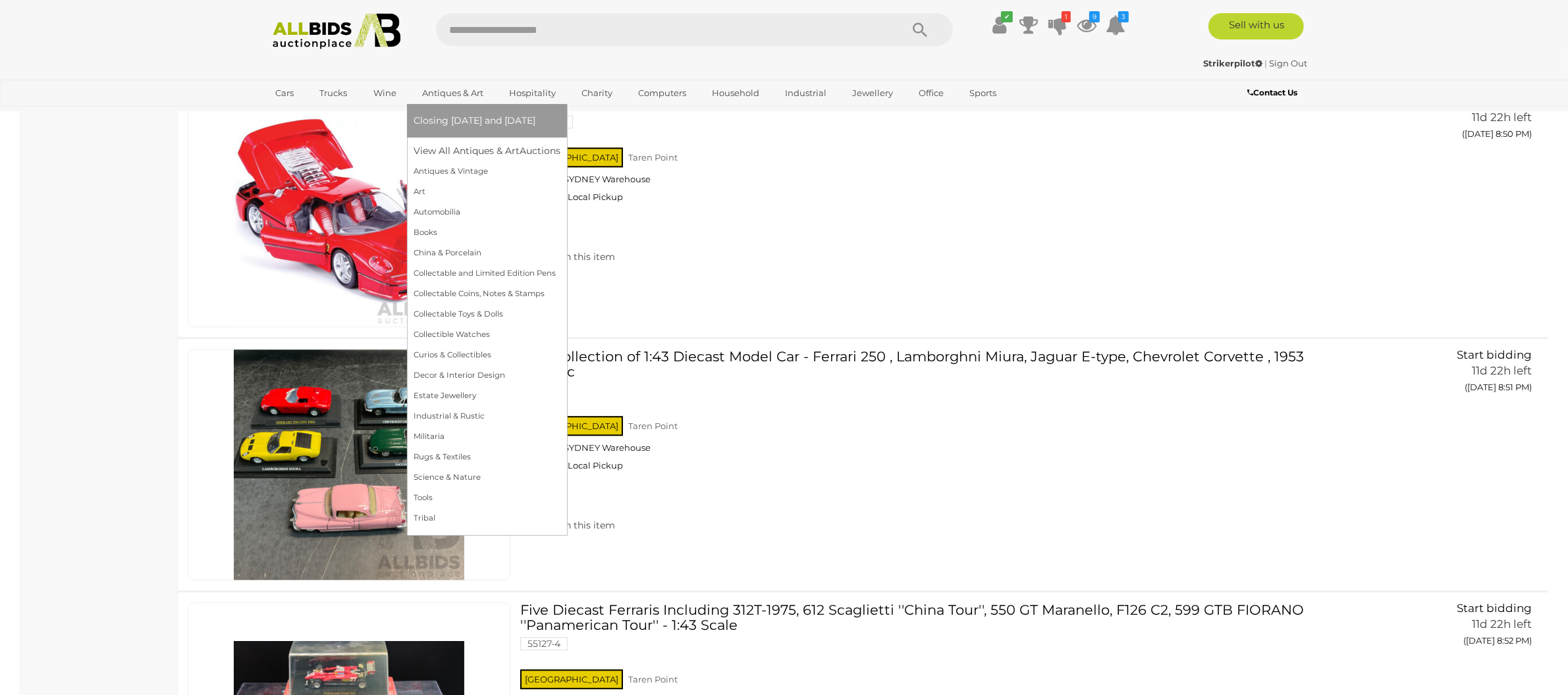
click at [468, 91] on link "Antiques & Art" at bounding box center [452, 93] width 79 height 22
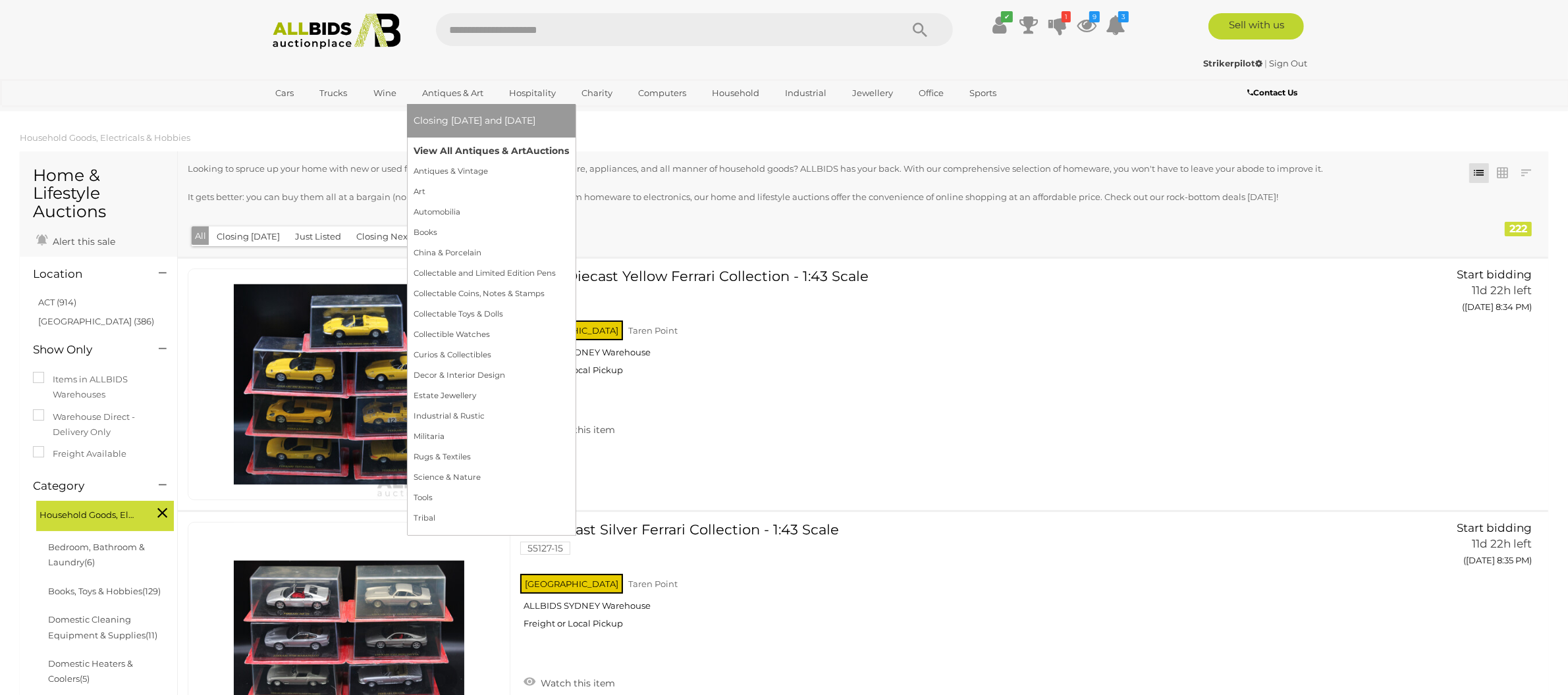
click at [466, 145] on link "View All Antiques & Art Auctions" at bounding box center [491, 151] width 156 height 20
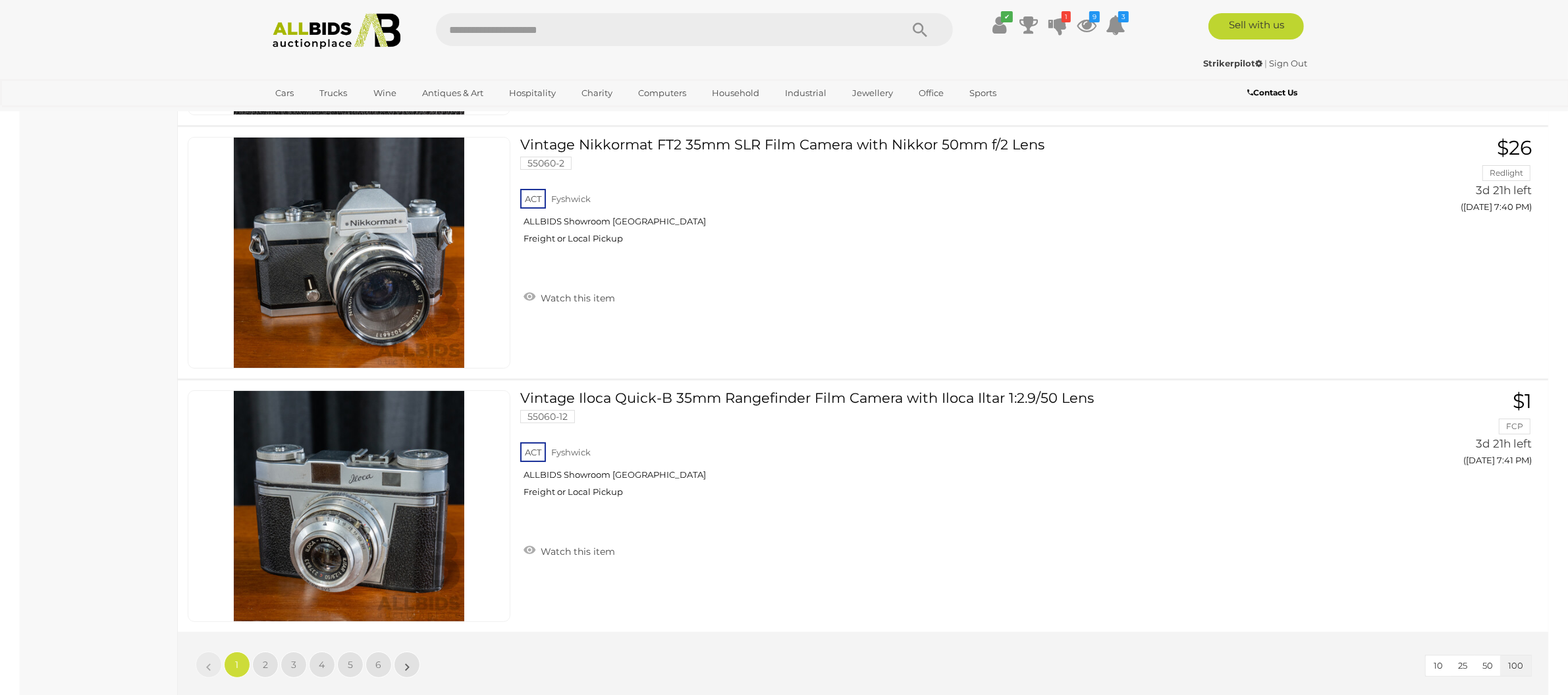
scroll to position [25396, 0]
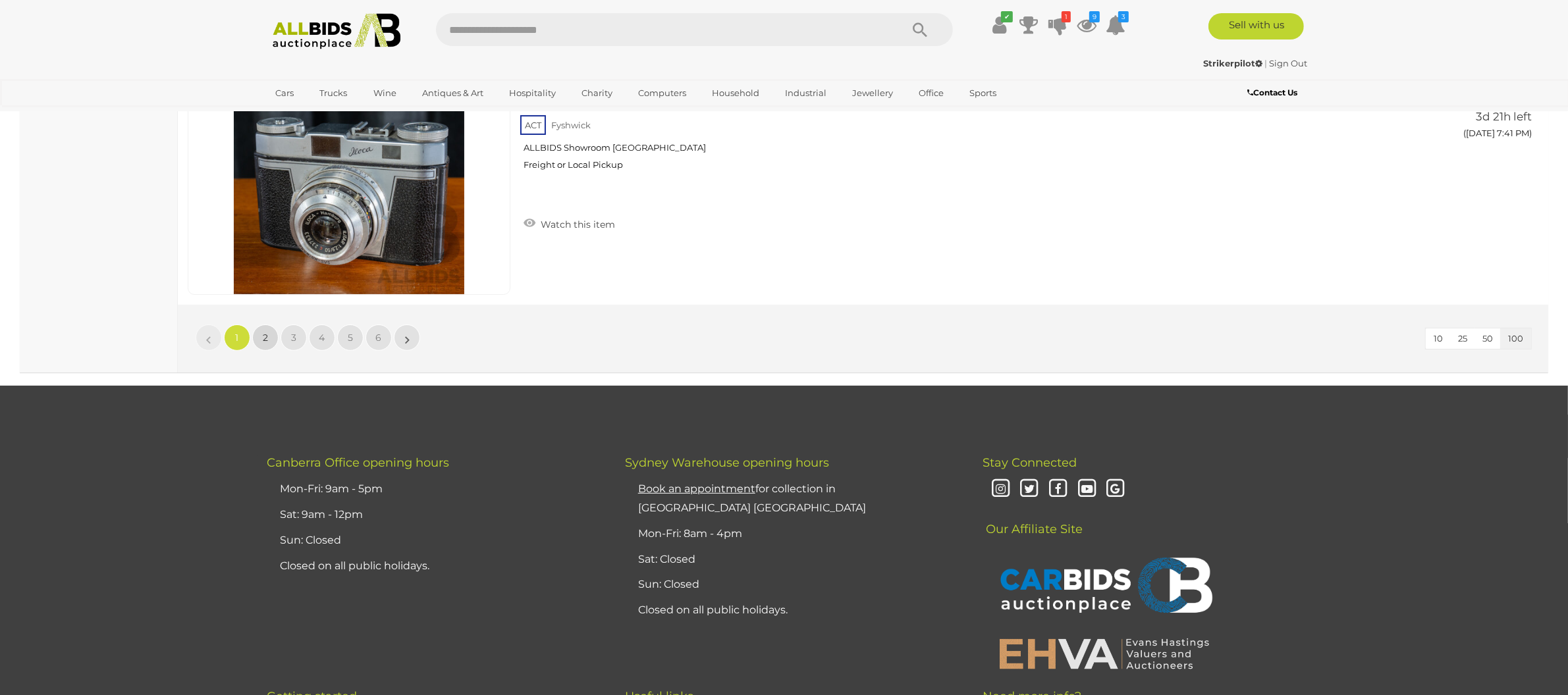
click at [266, 331] on span "2" at bounding box center [266, 337] width 5 height 12
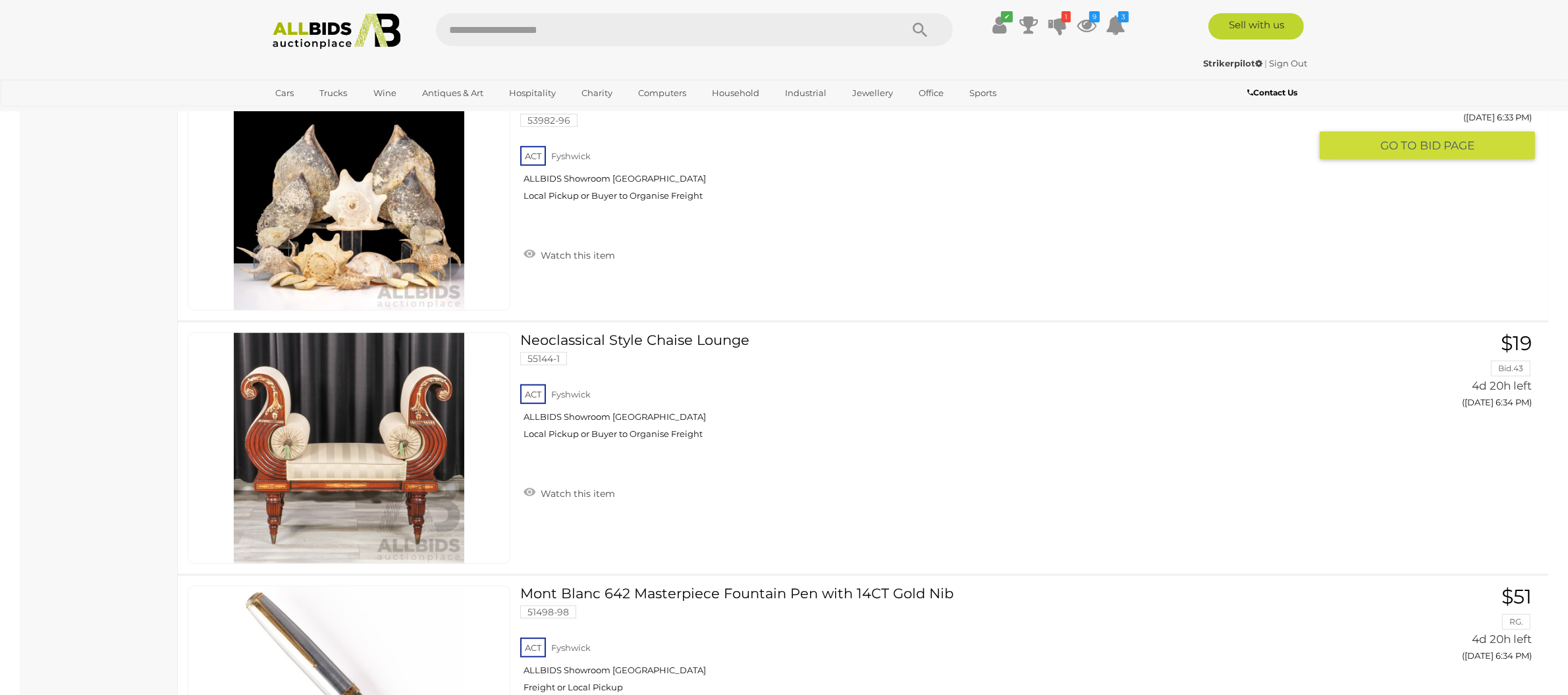
scroll to position [13979, 0]
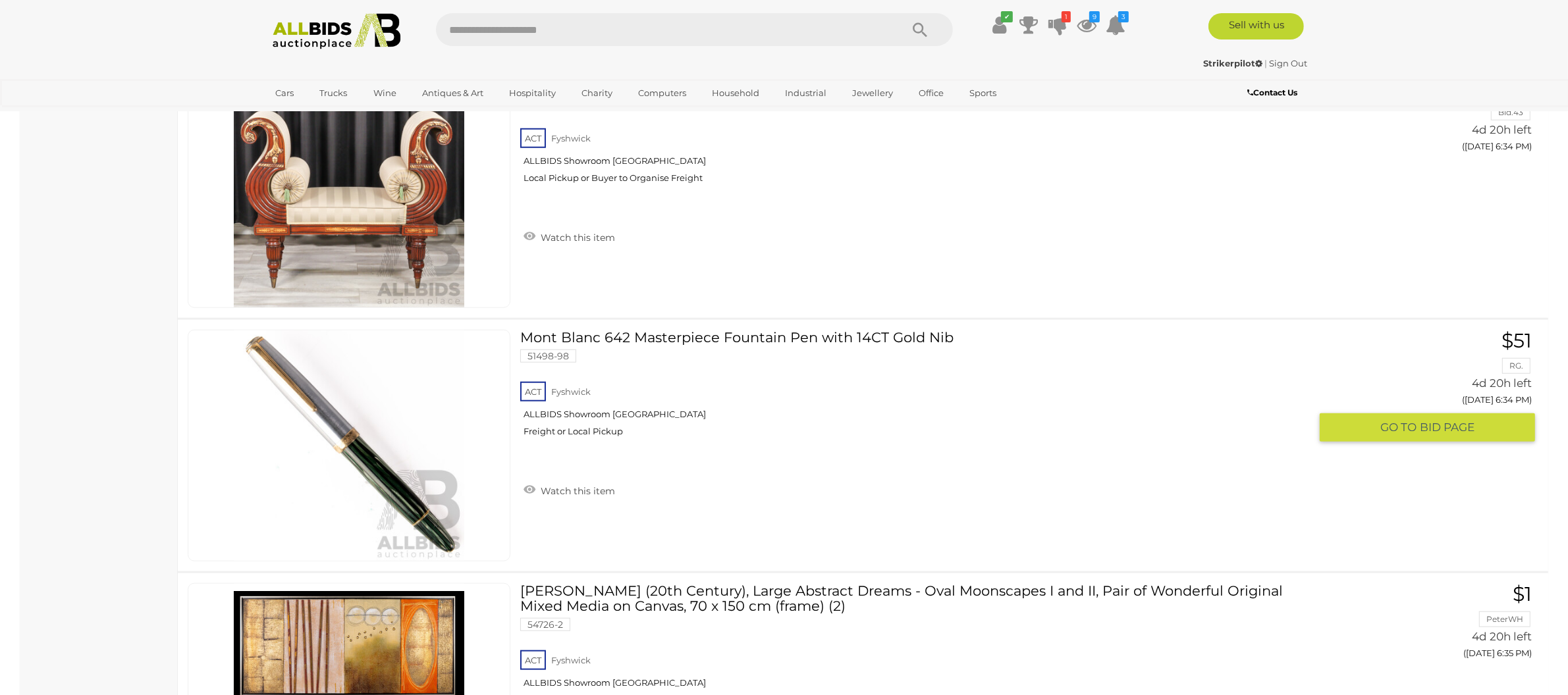
drag, startPoint x: 593, startPoint y: 477, endPoint x: 584, endPoint y: 465, distance: 15.0
click at [593, 480] on link "Watch this item" at bounding box center [569, 490] width 98 height 19
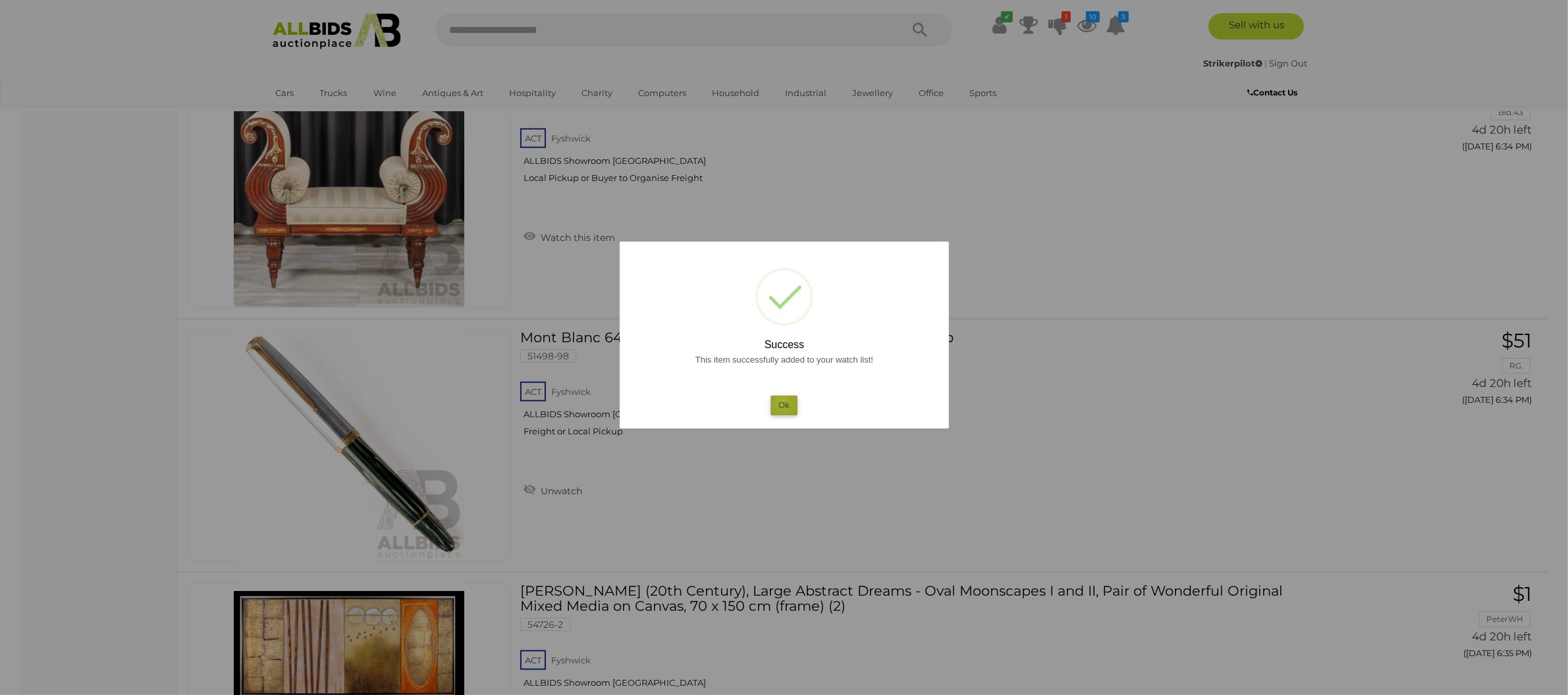
click at [781, 402] on button "Ok" at bounding box center [784, 405] width 27 height 19
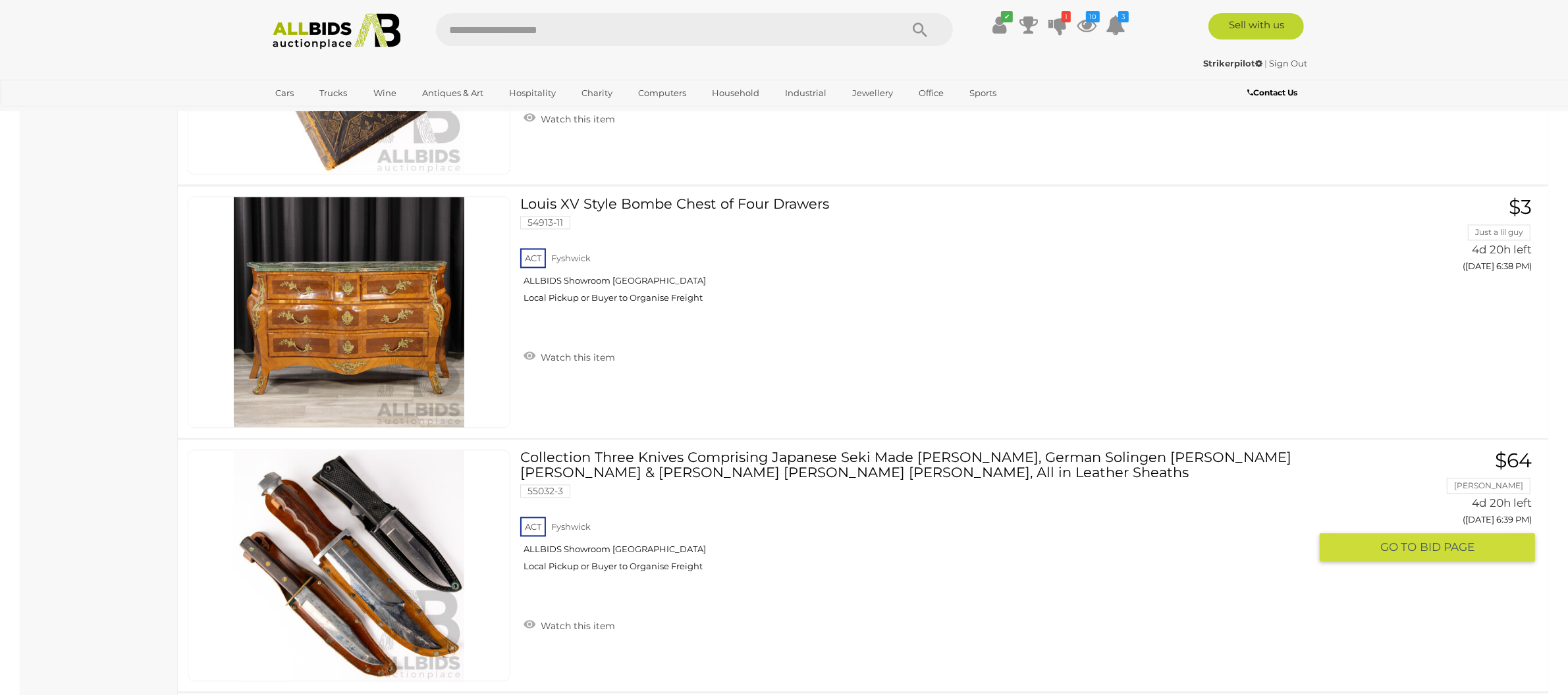
scroll to position [16179, 0]
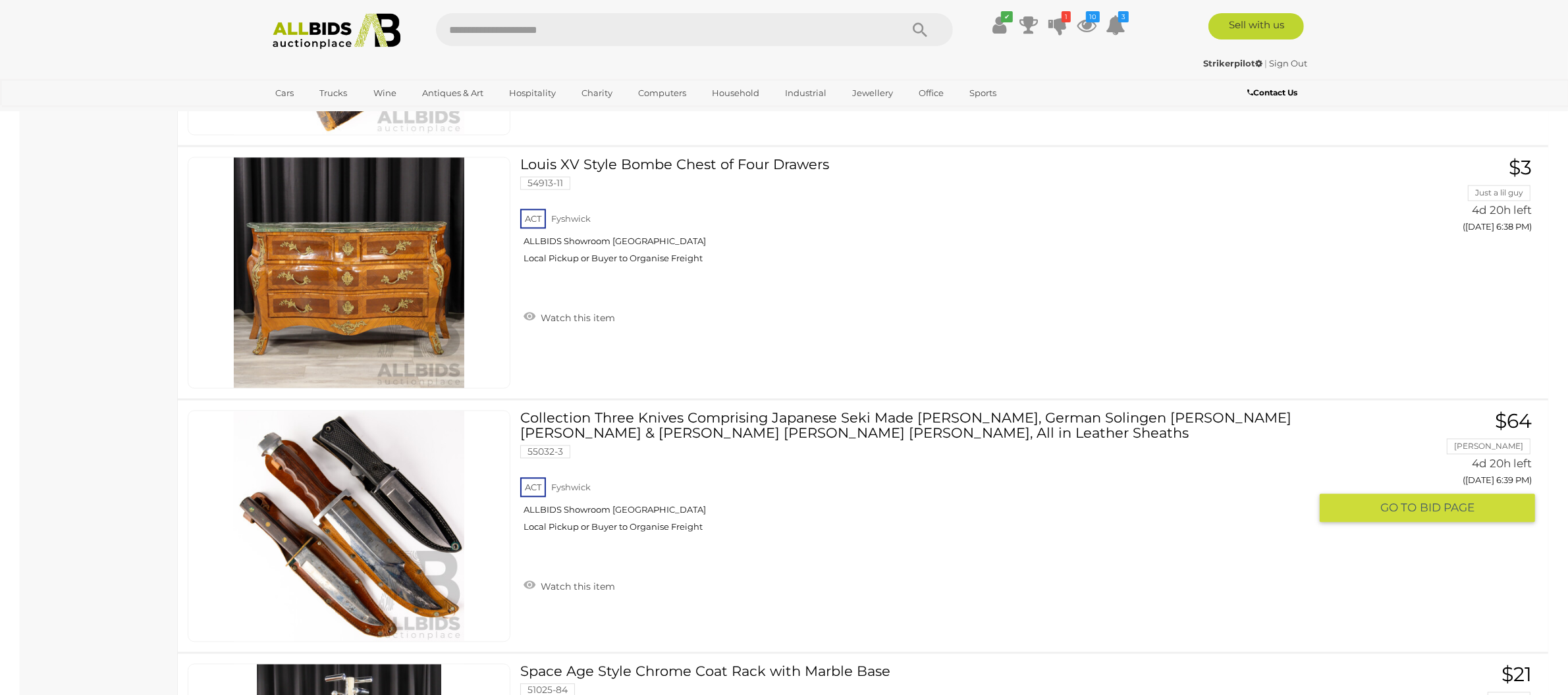
click at [581, 575] on link "Watch this item" at bounding box center [569, 584] width 98 height 19
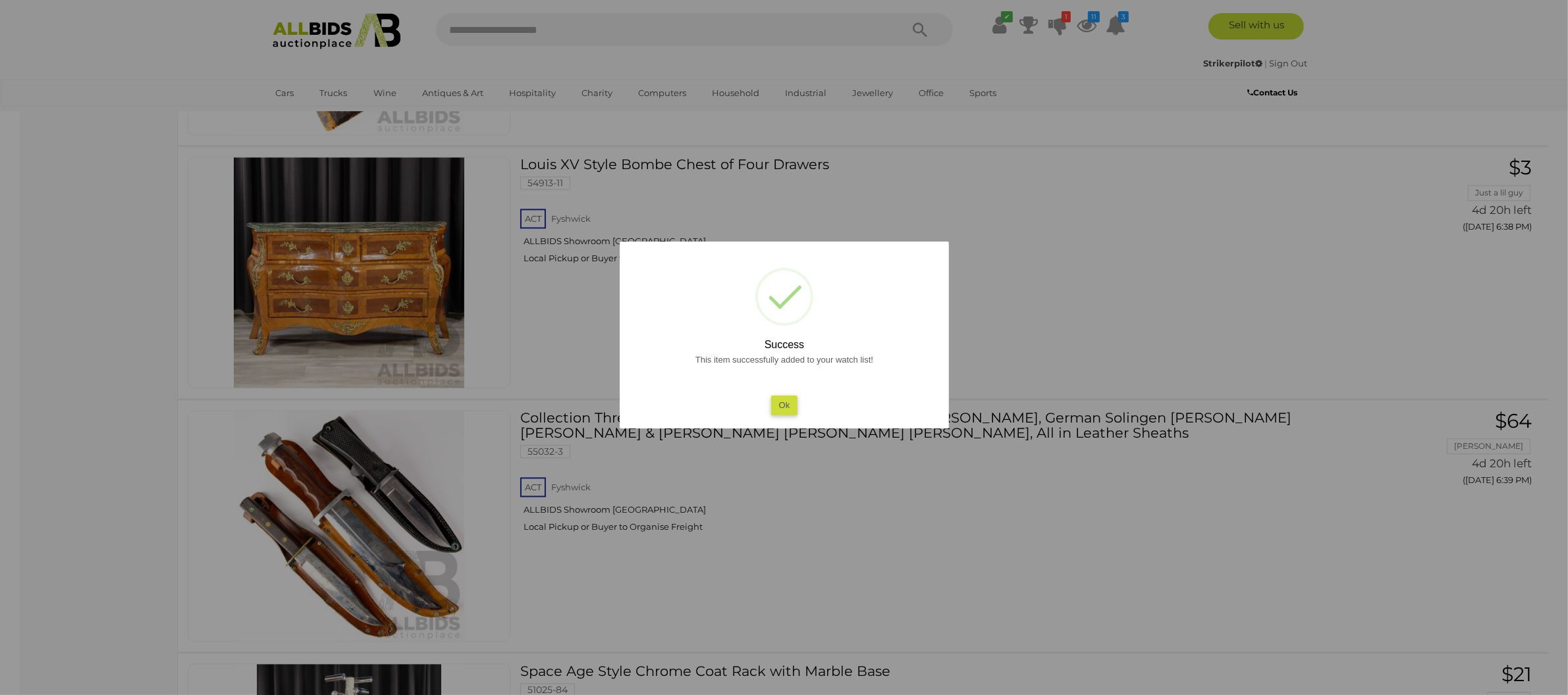
scroll to position [16501, 0]
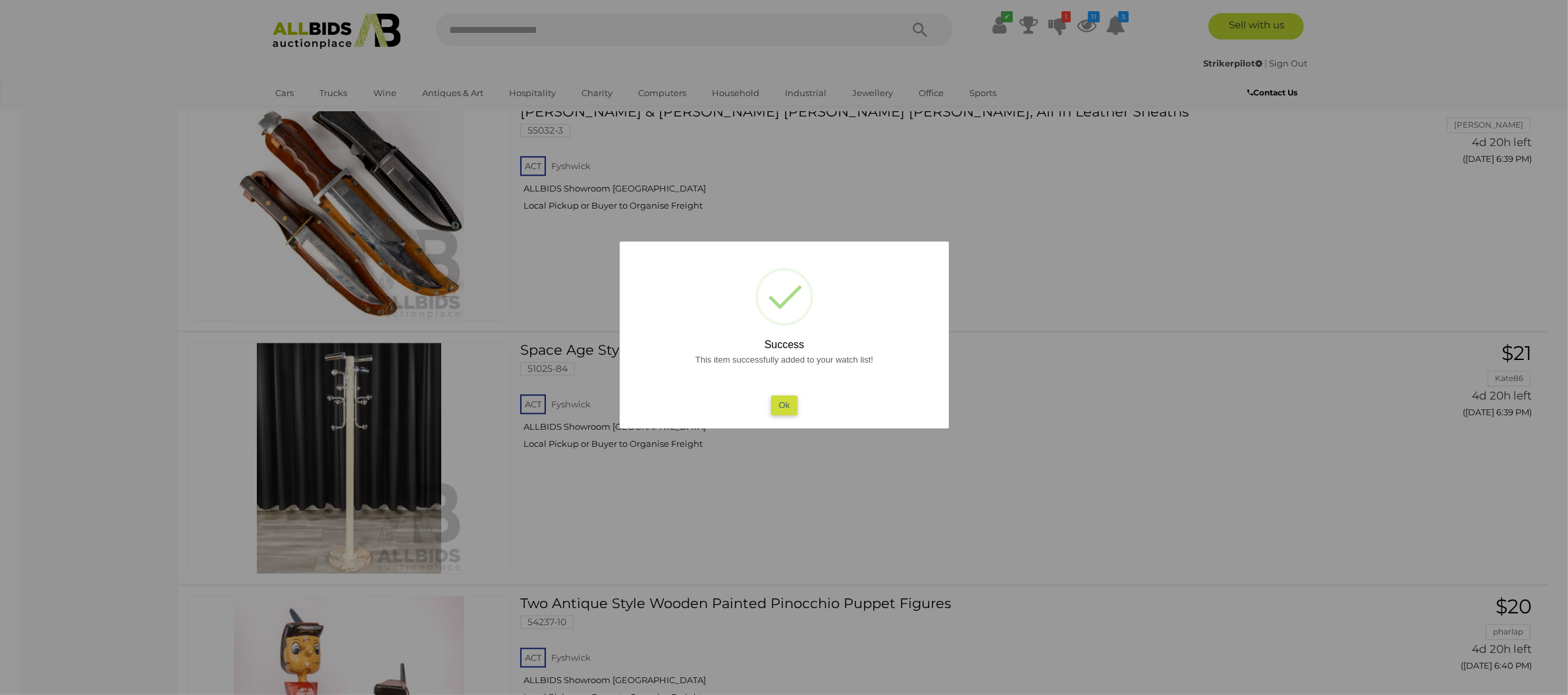
click at [784, 408] on button "Ok" at bounding box center [784, 405] width 27 height 19
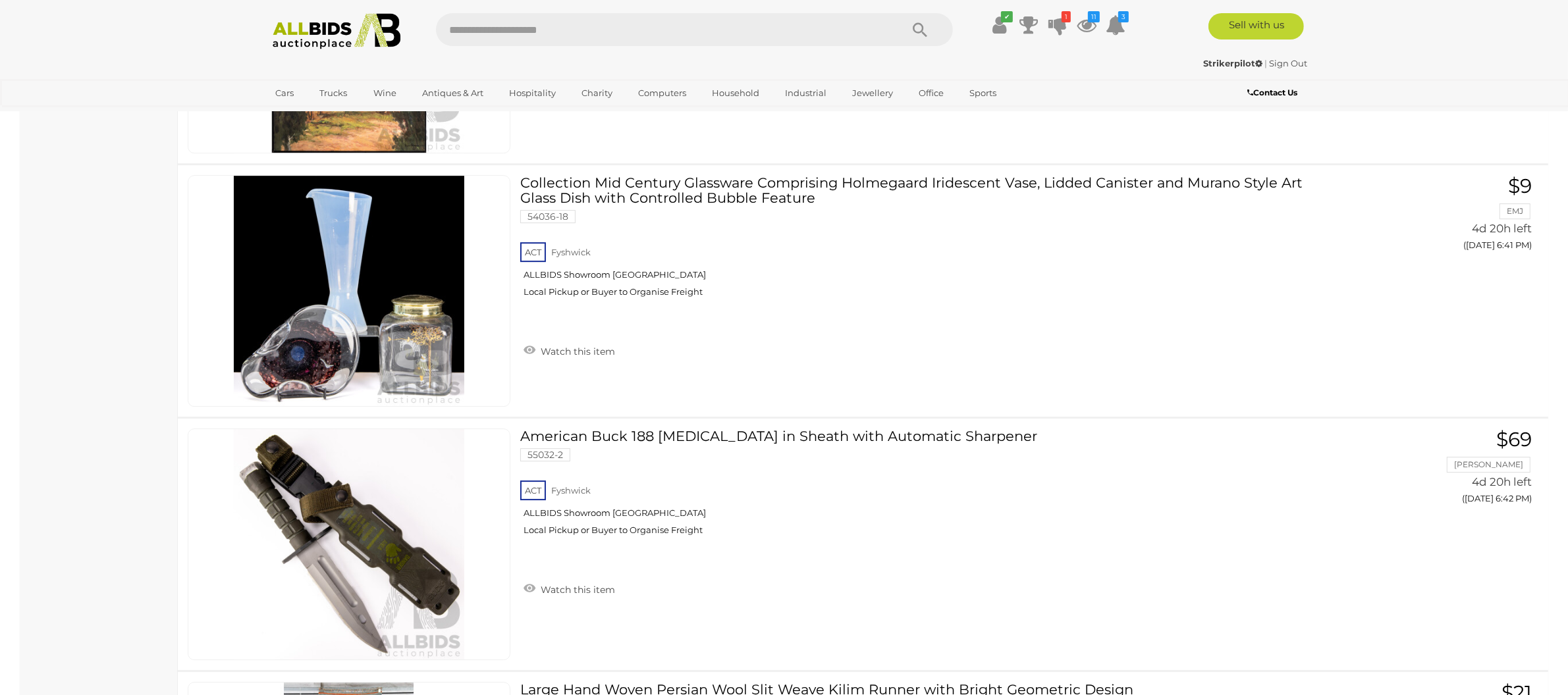
scroll to position [17941, 0]
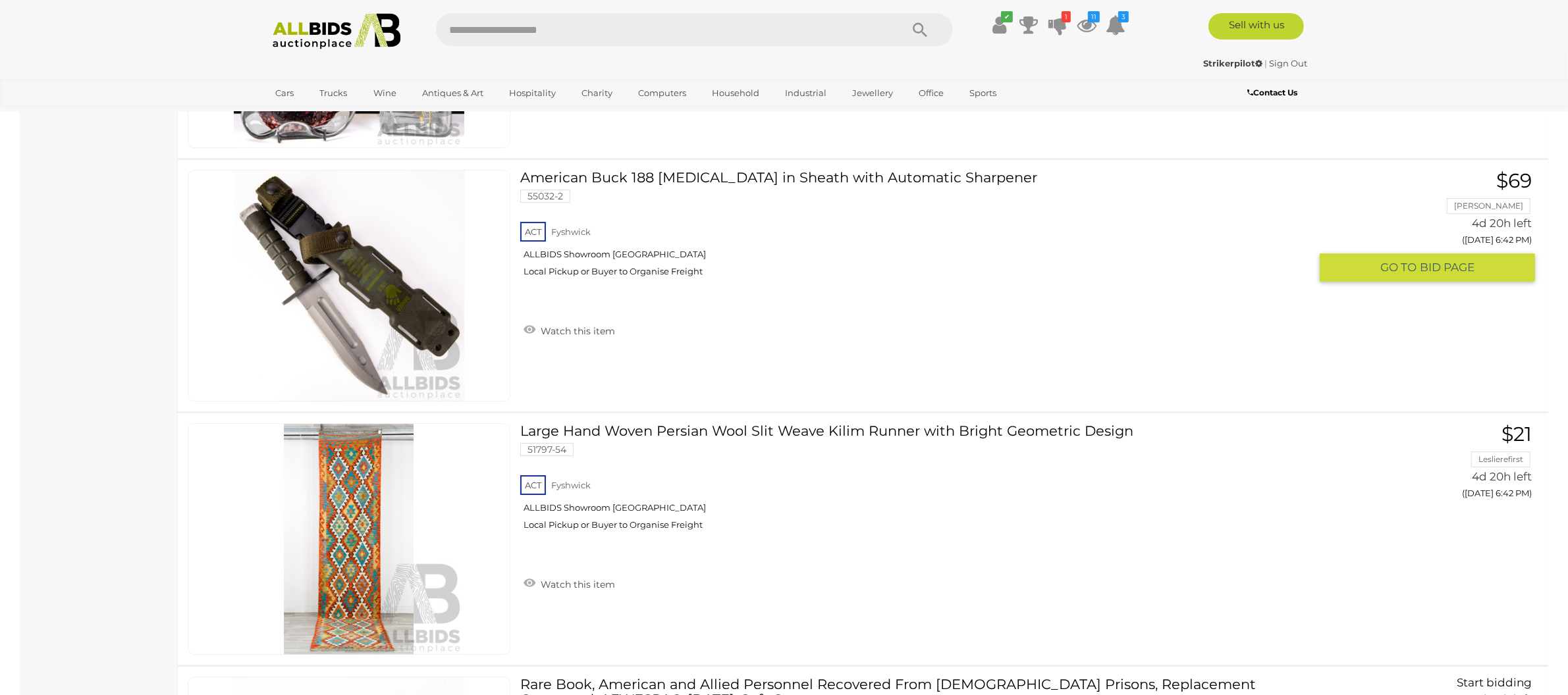
drag, startPoint x: 578, startPoint y: 320, endPoint x: 578, endPoint y: 342, distance: 22.0
click at [578, 320] on link "Watch this item" at bounding box center [569, 329] width 98 height 19
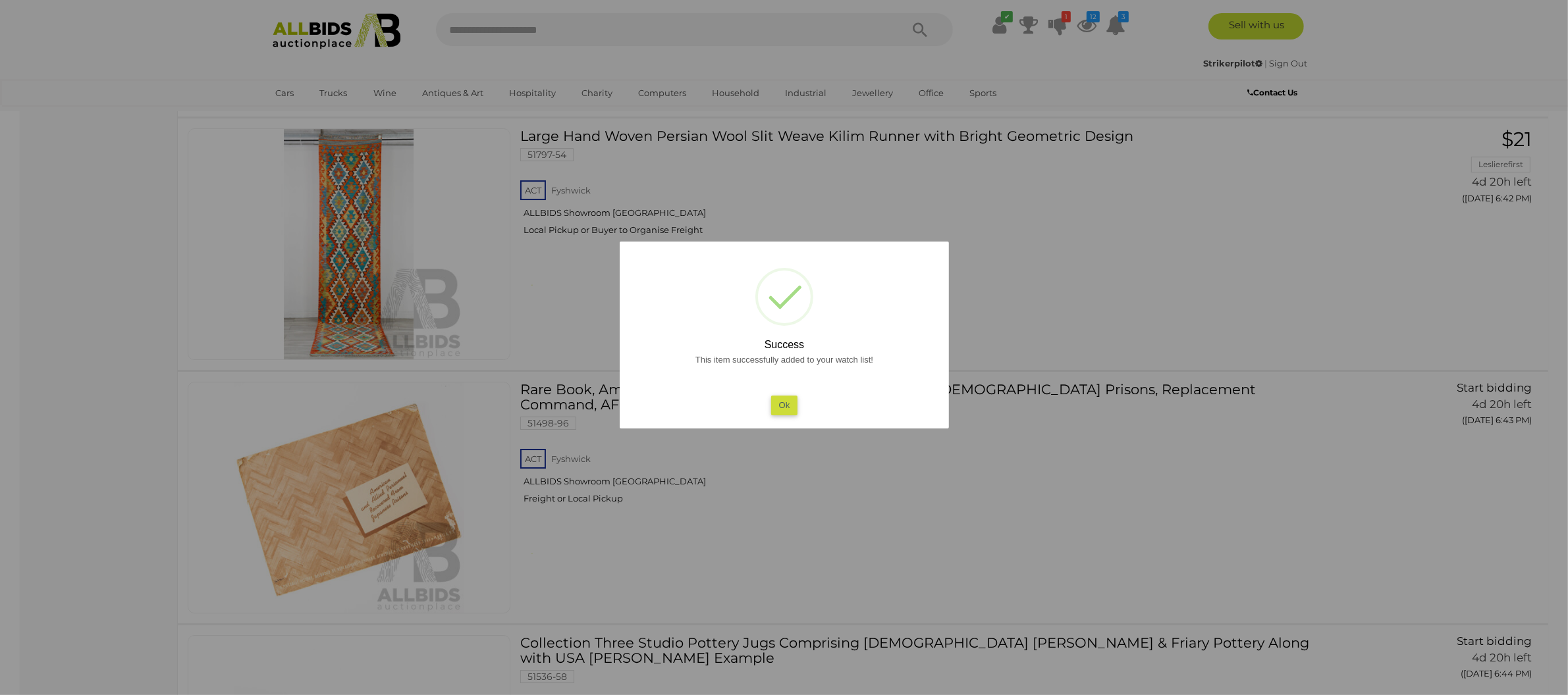
scroll to position [18425, 0]
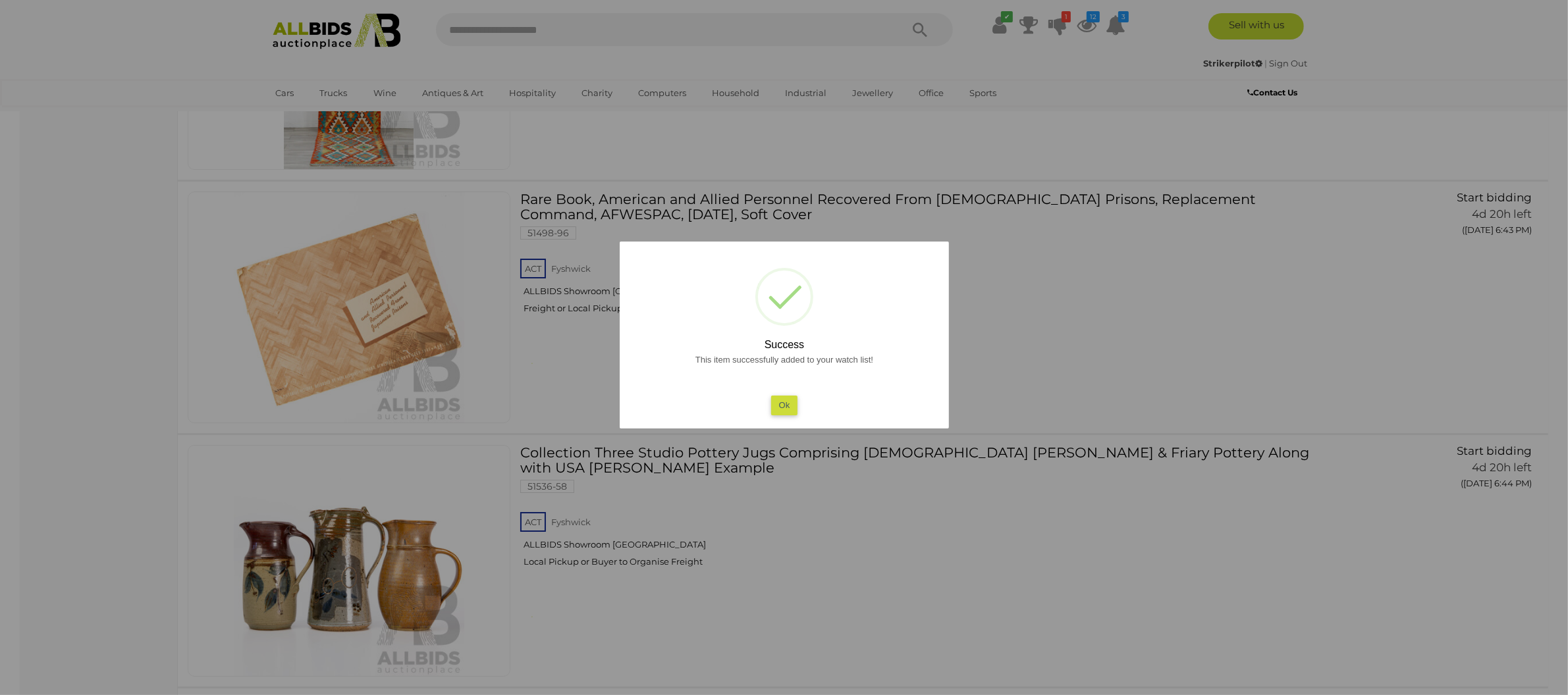
click at [785, 406] on button "Ok" at bounding box center [784, 405] width 27 height 19
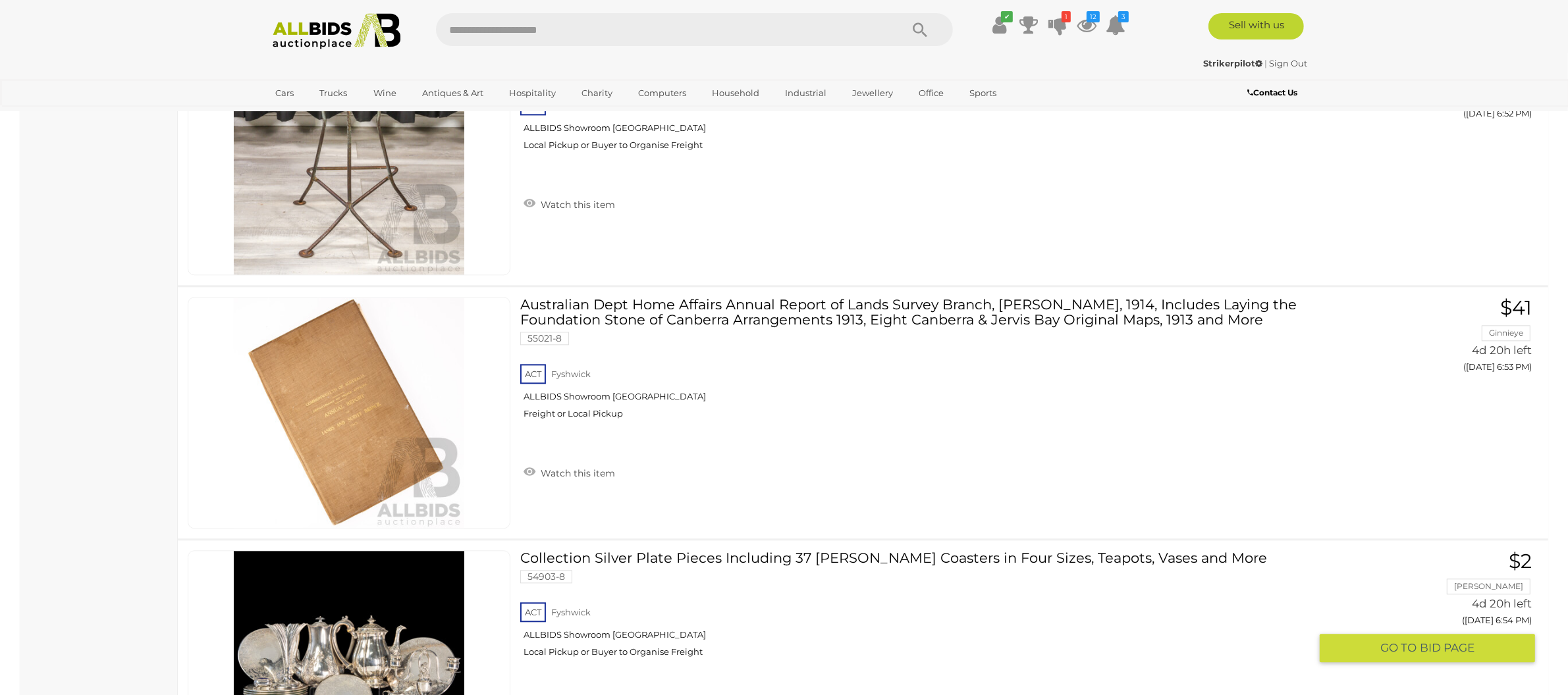
scroll to position [23006, 0]
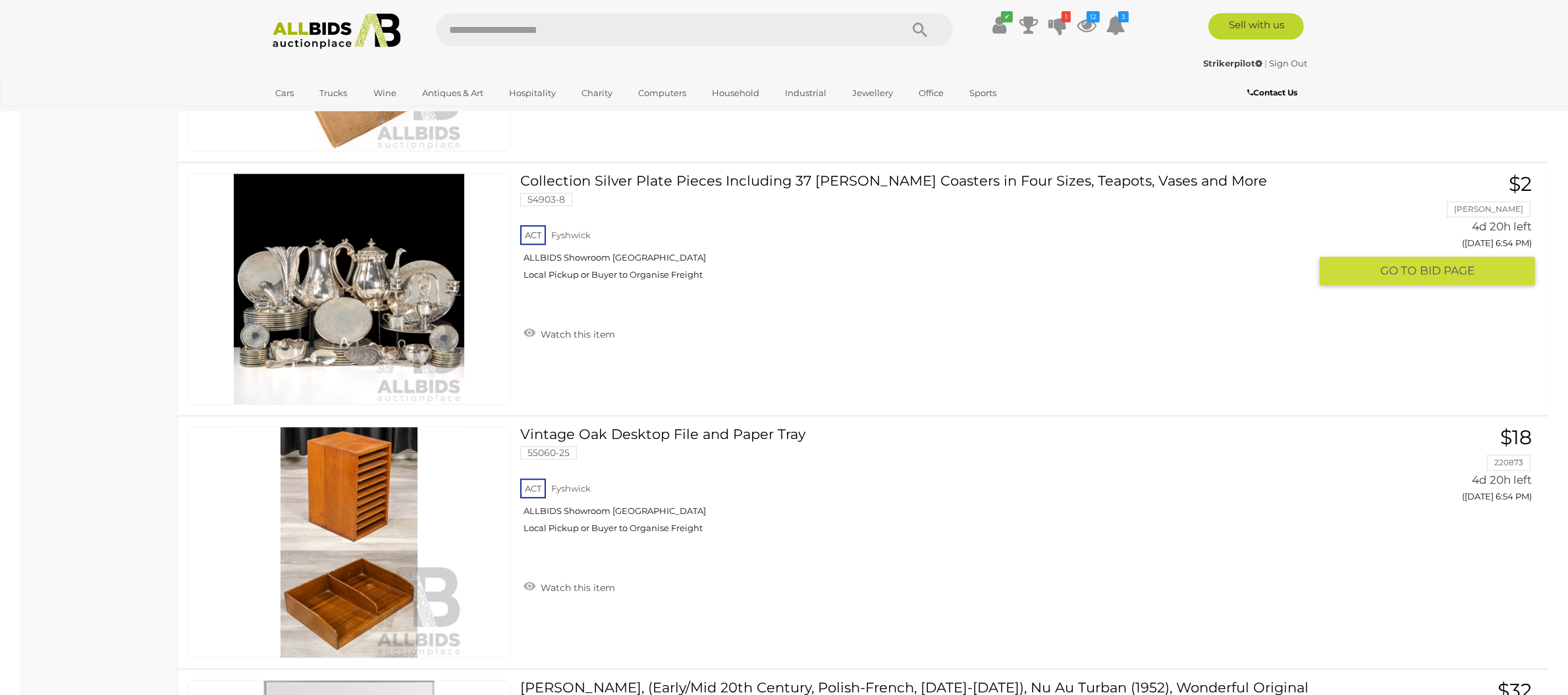
click at [430, 320] on img at bounding box center [348, 289] width 231 height 231
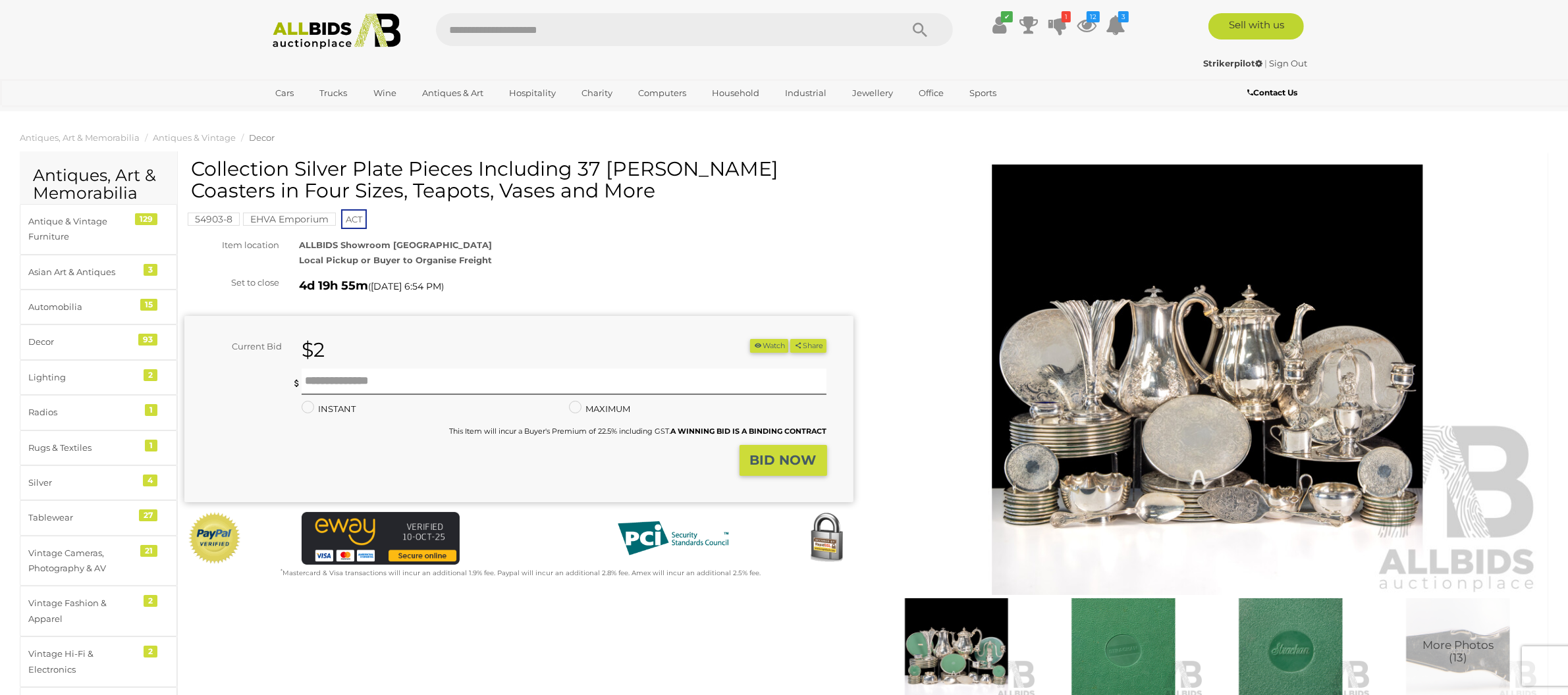
click at [1173, 315] on img at bounding box center [1207, 380] width 669 height 431
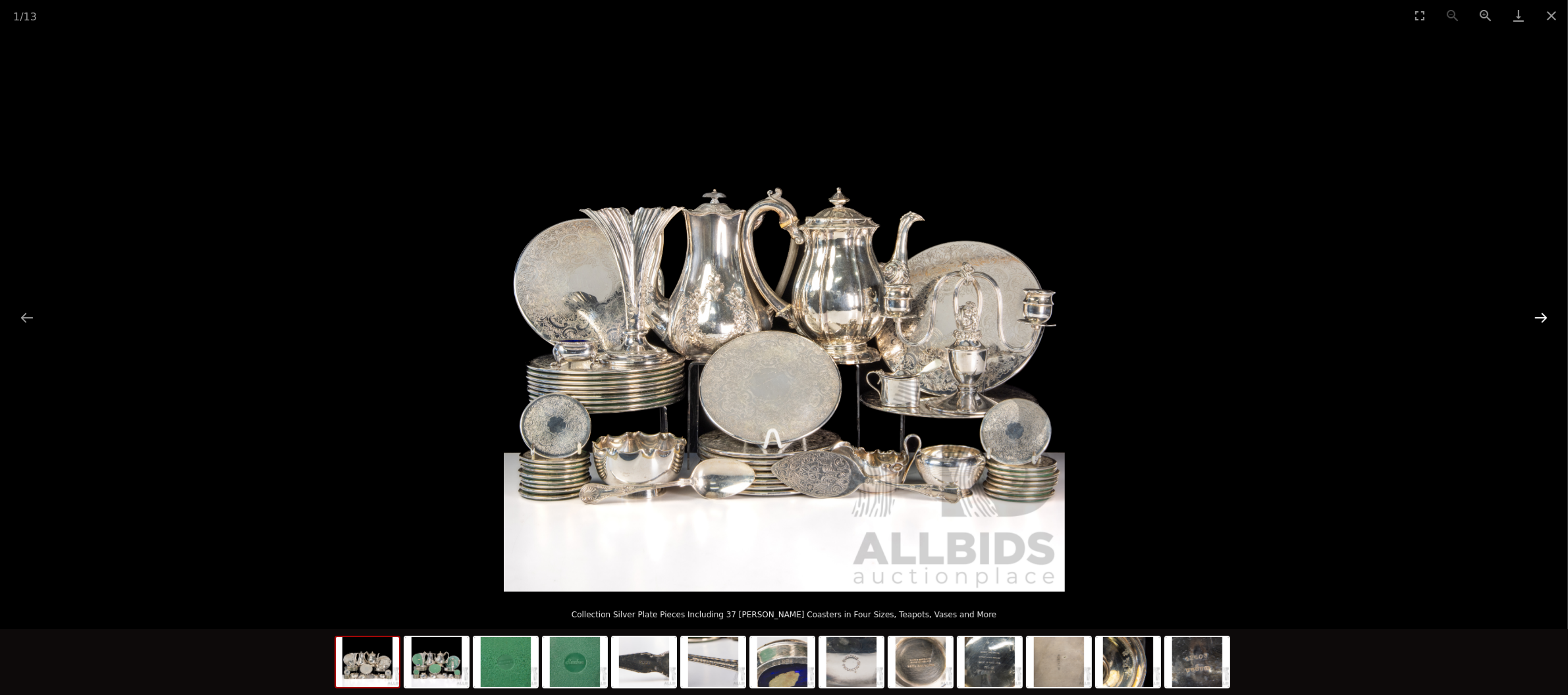
click at [1541, 309] on button "Next slide" at bounding box center [1541, 317] width 28 height 25
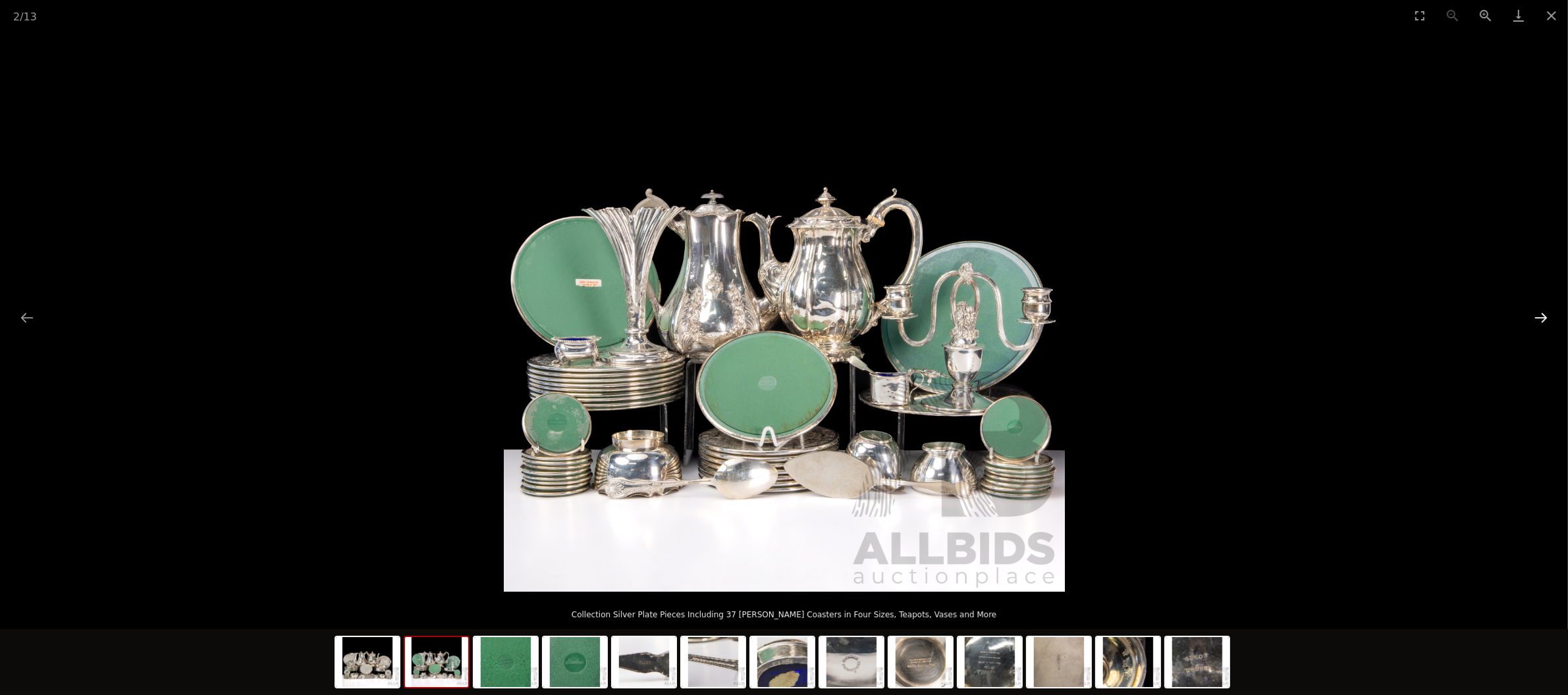
click at [1541, 309] on button "Next slide" at bounding box center [1541, 317] width 28 height 25
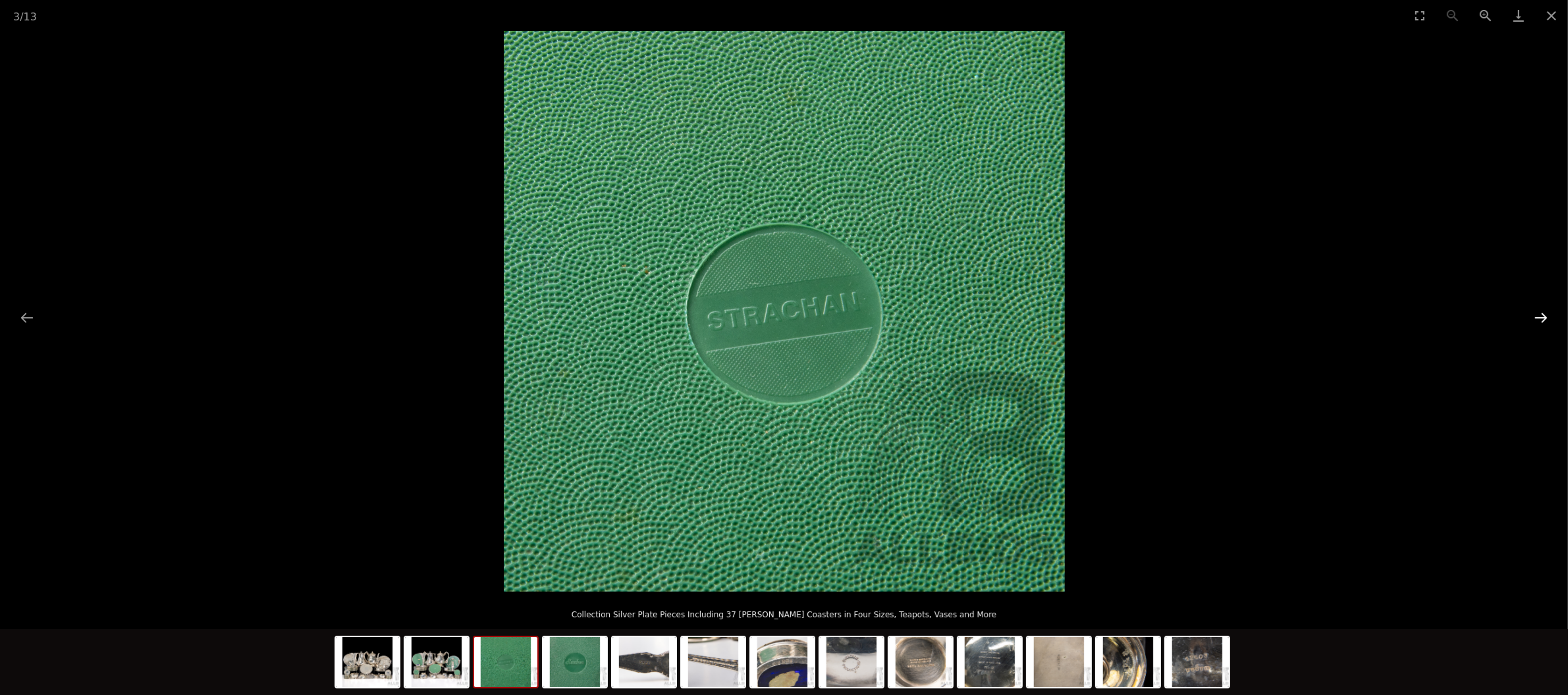
click at [1541, 309] on button "Next slide" at bounding box center [1541, 317] width 28 height 25
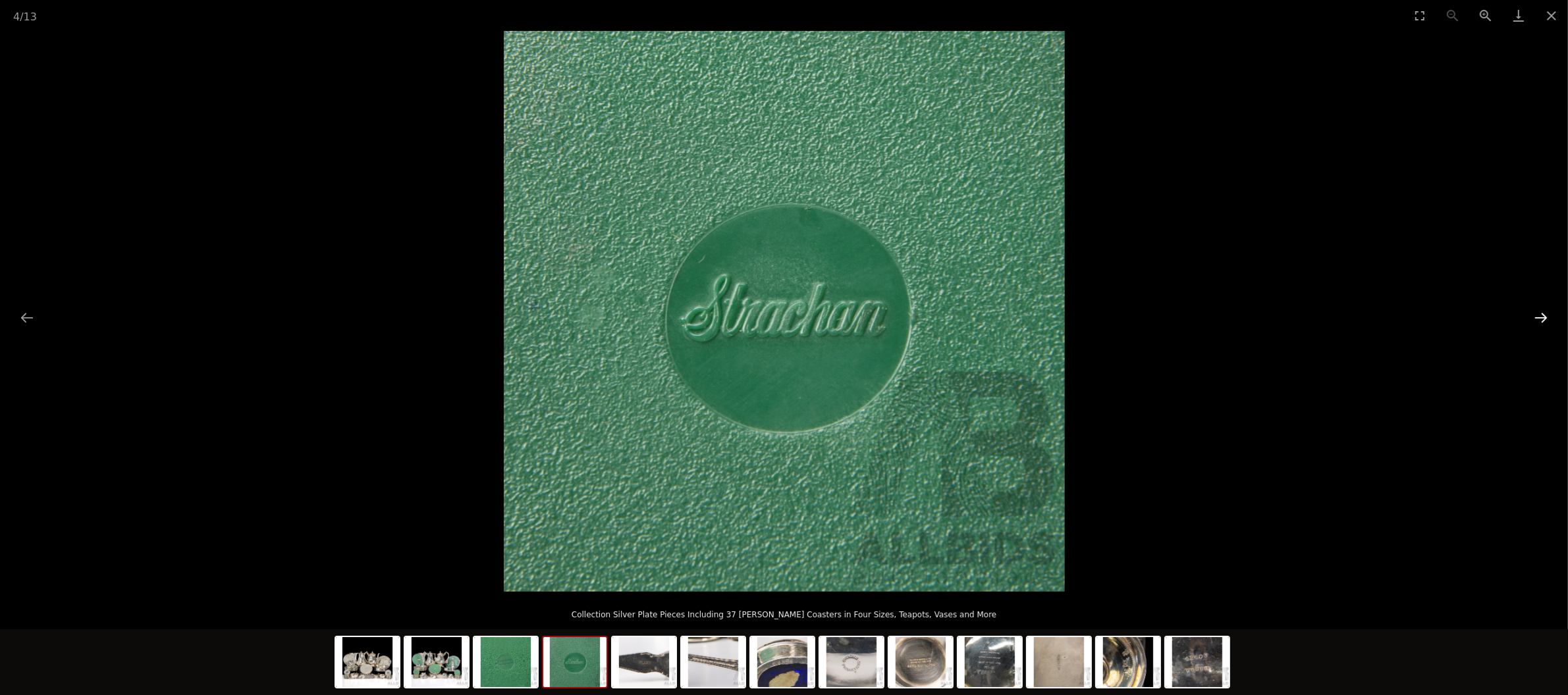
click at [1541, 309] on button "Next slide" at bounding box center [1541, 317] width 28 height 25
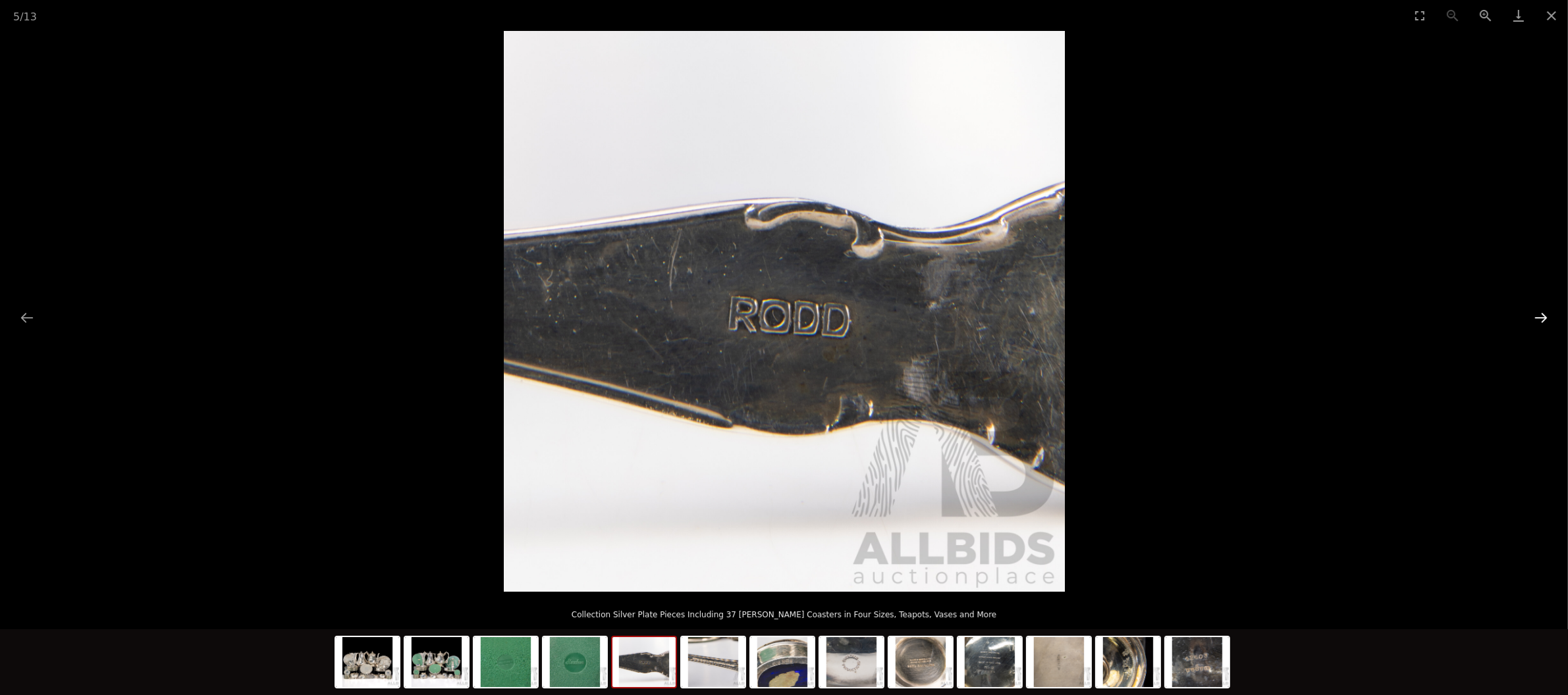
click at [1541, 309] on button "Next slide" at bounding box center [1541, 317] width 28 height 25
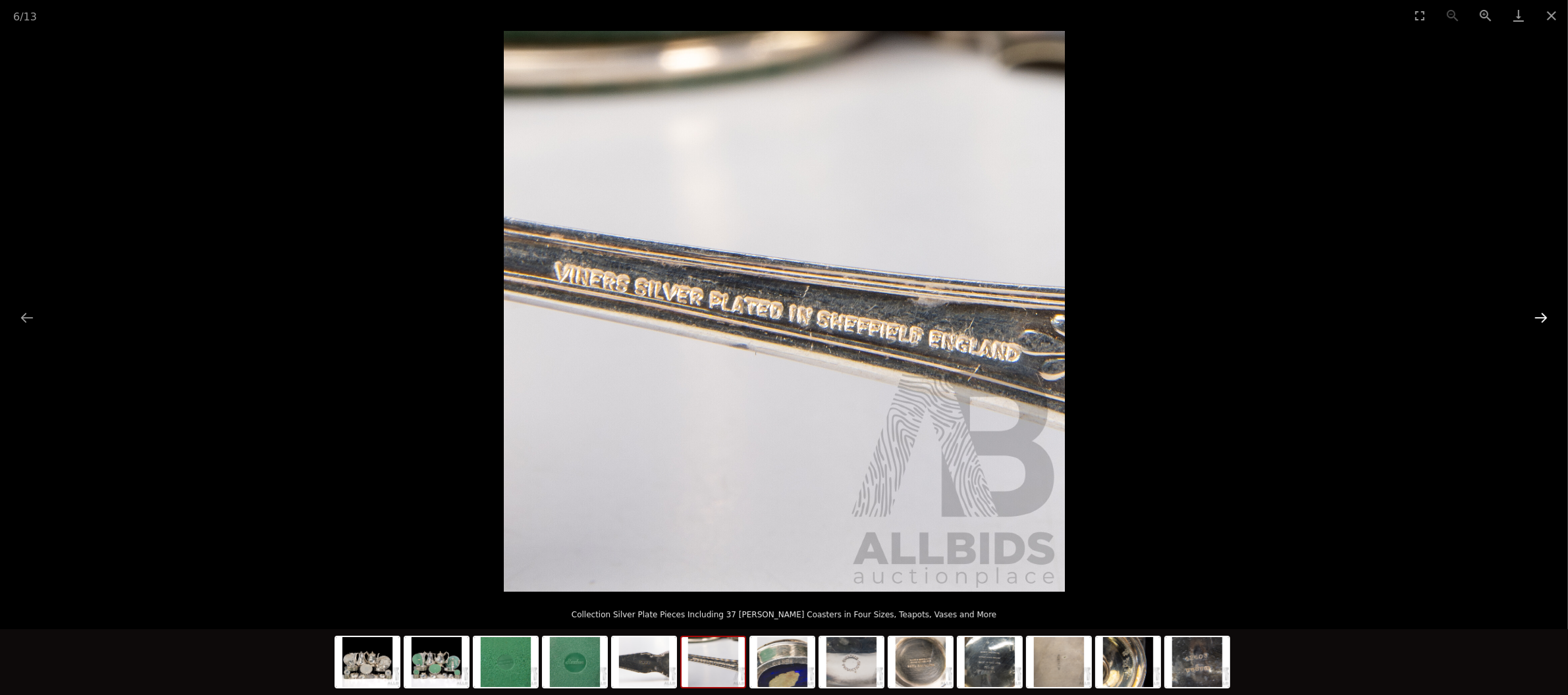
click at [1541, 309] on button "Next slide" at bounding box center [1541, 317] width 28 height 25
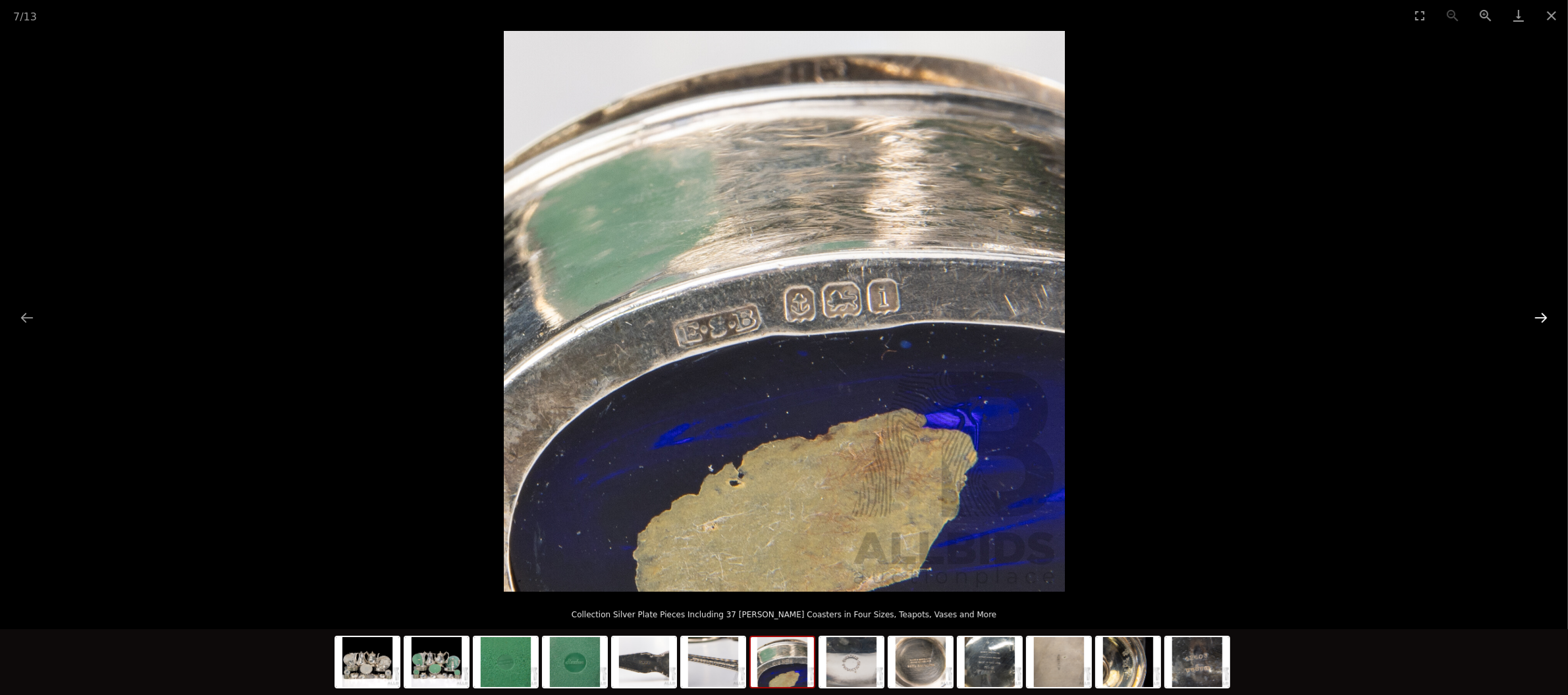
click at [1541, 309] on button "Next slide" at bounding box center [1541, 317] width 28 height 25
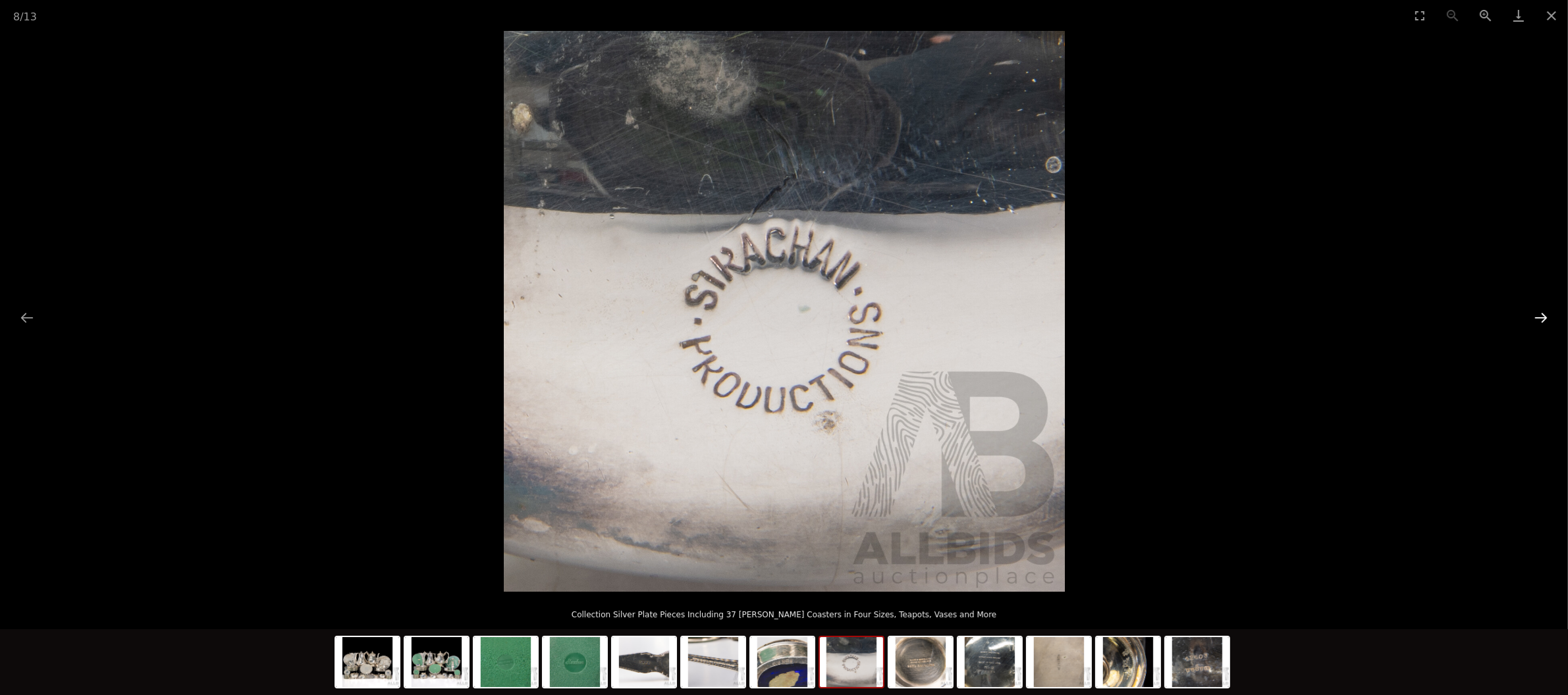
click at [1541, 309] on button "Next slide" at bounding box center [1541, 317] width 28 height 25
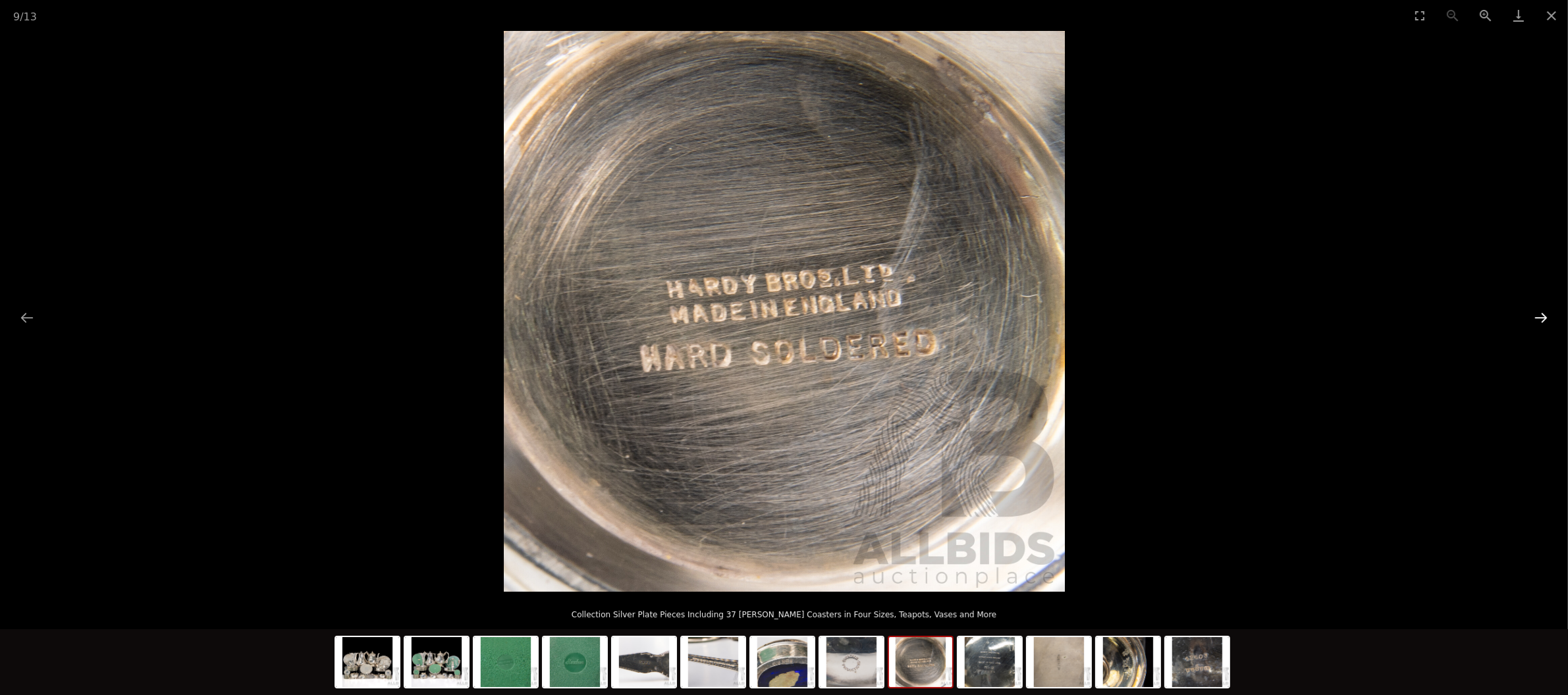
click at [1541, 309] on button "Next slide" at bounding box center [1541, 317] width 28 height 25
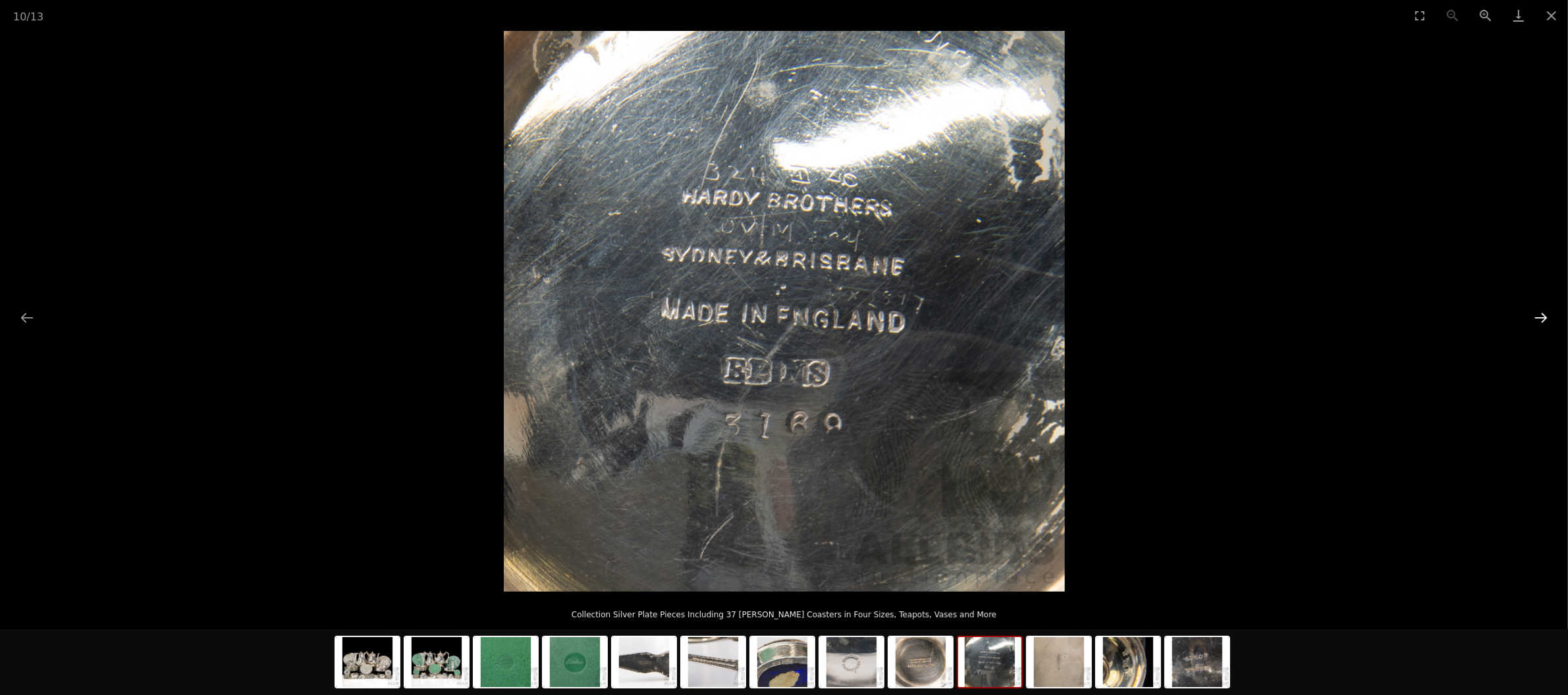
click at [1541, 309] on button "Next slide" at bounding box center [1541, 317] width 28 height 25
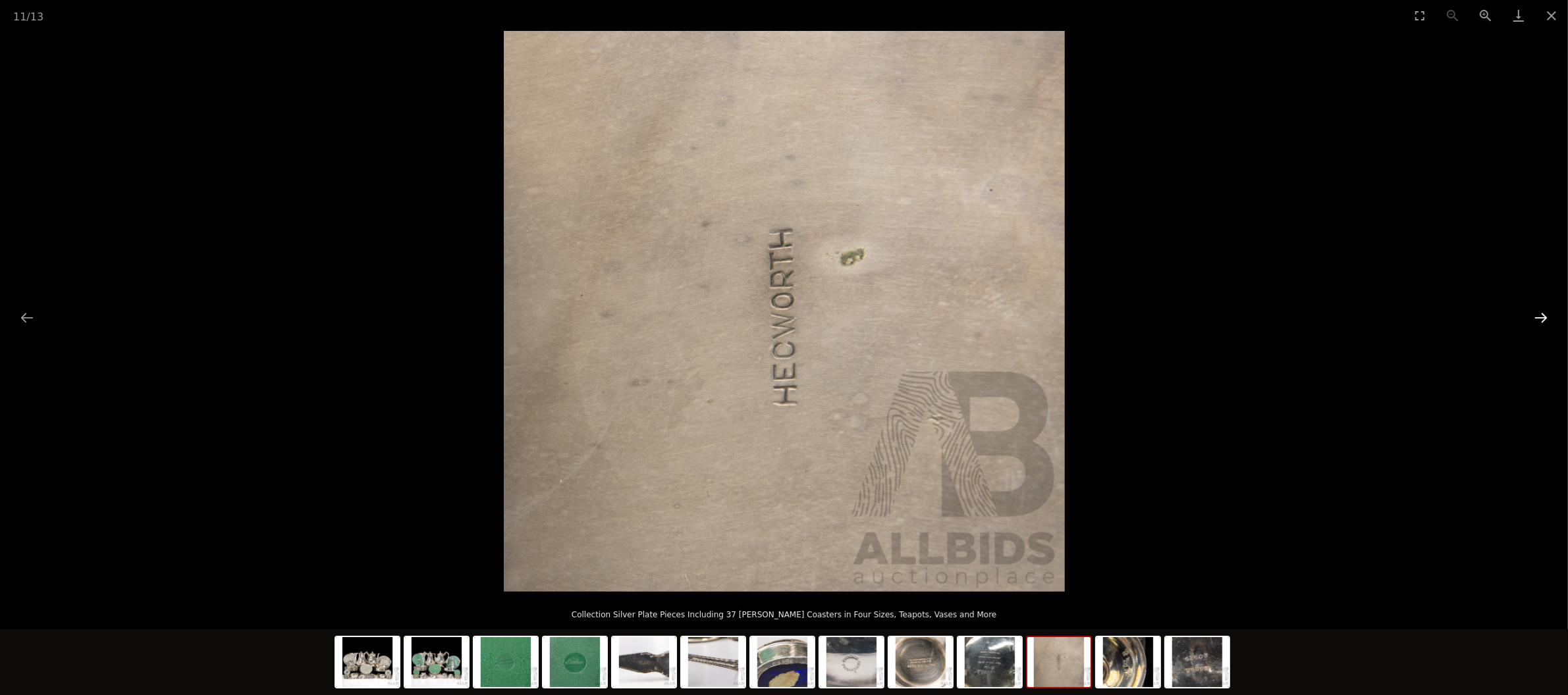
click at [1541, 309] on button "Next slide" at bounding box center [1541, 317] width 28 height 25
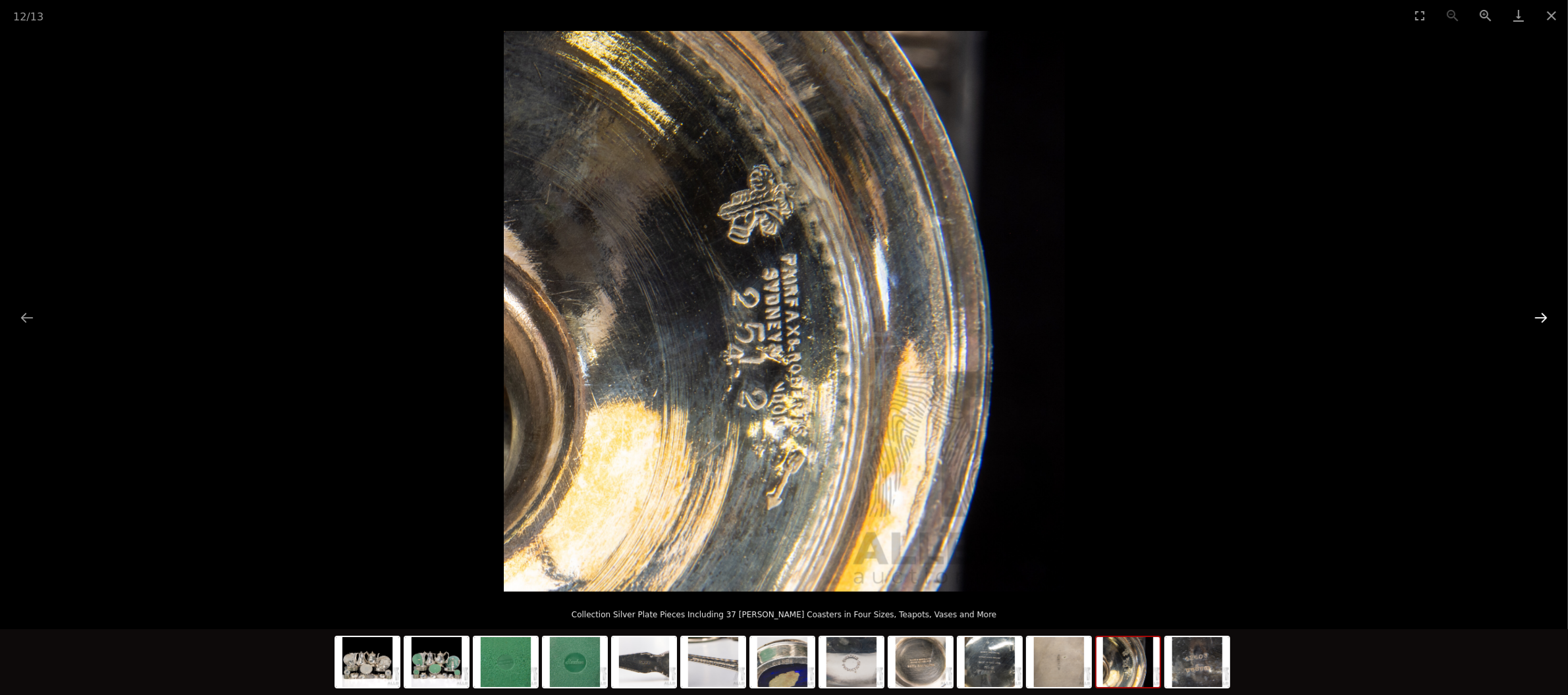
click at [1541, 309] on button "Next slide" at bounding box center [1541, 317] width 28 height 25
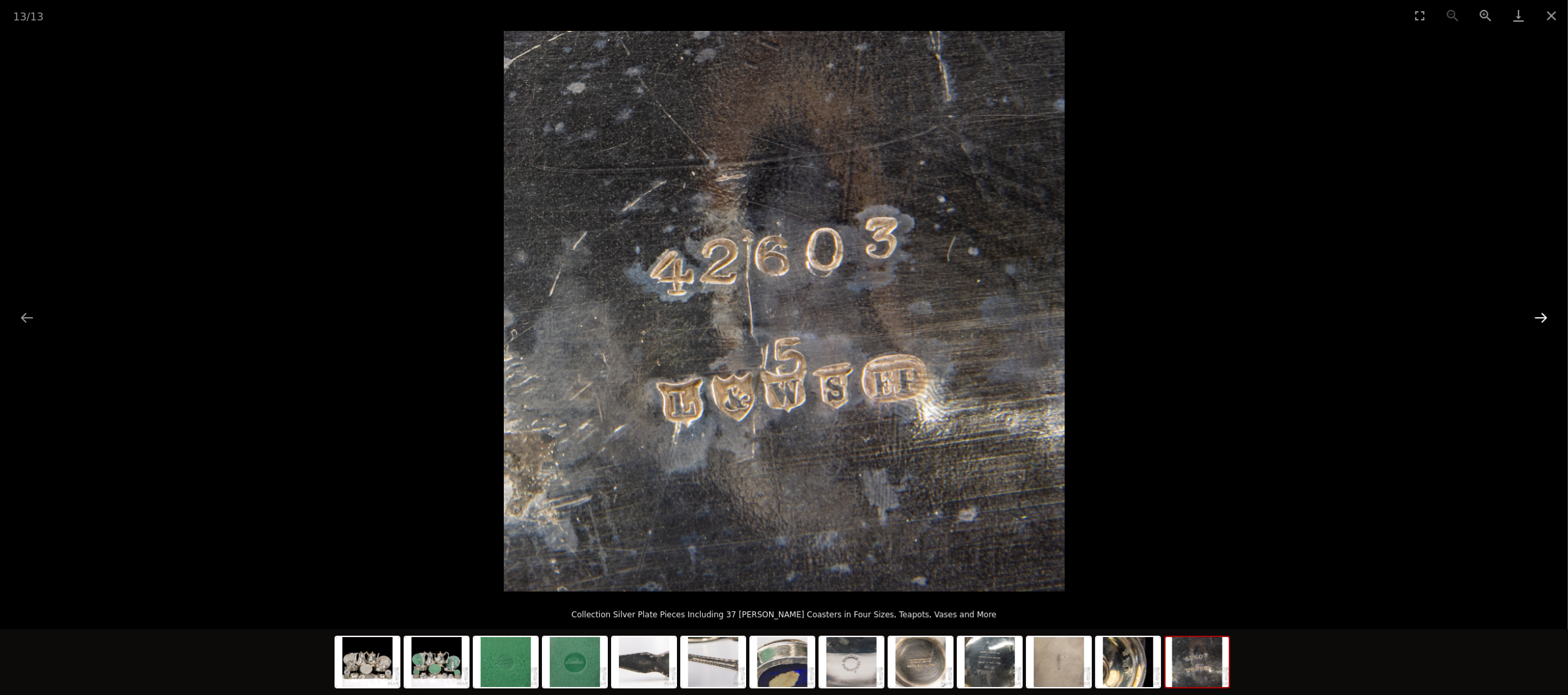
click at [1541, 309] on button "Next slide" at bounding box center [1541, 317] width 28 height 25
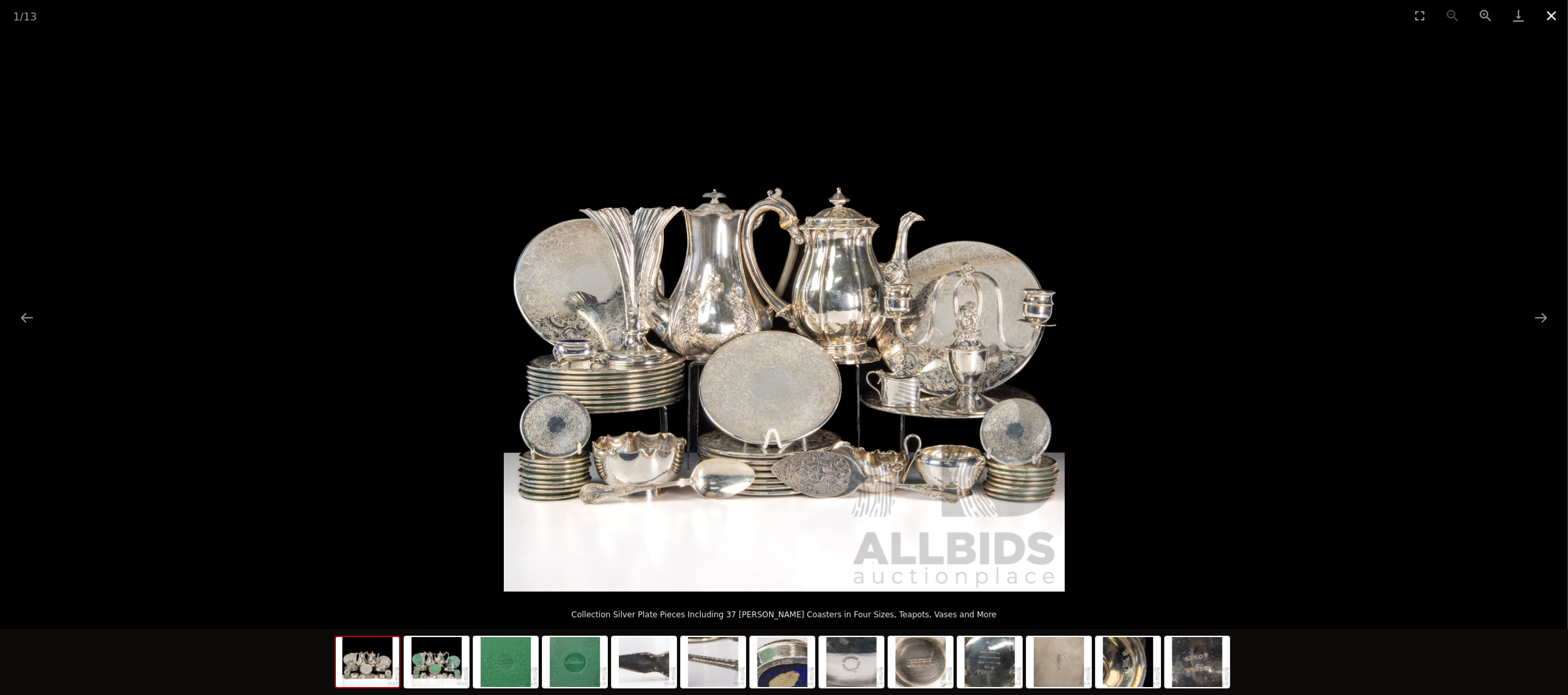
click at [1554, 16] on button "Close gallery" at bounding box center [1551, 15] width 33 height 31
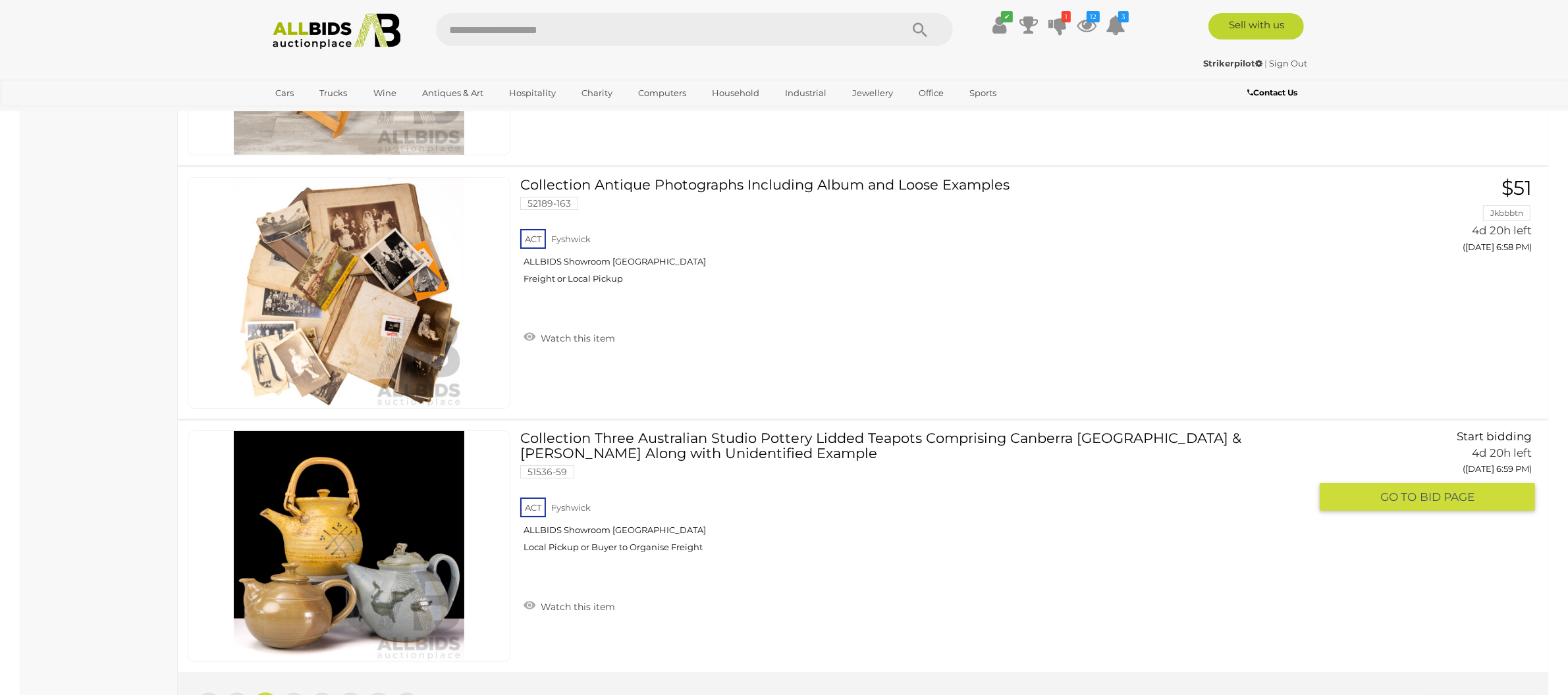
scroll to position [25293, 0]
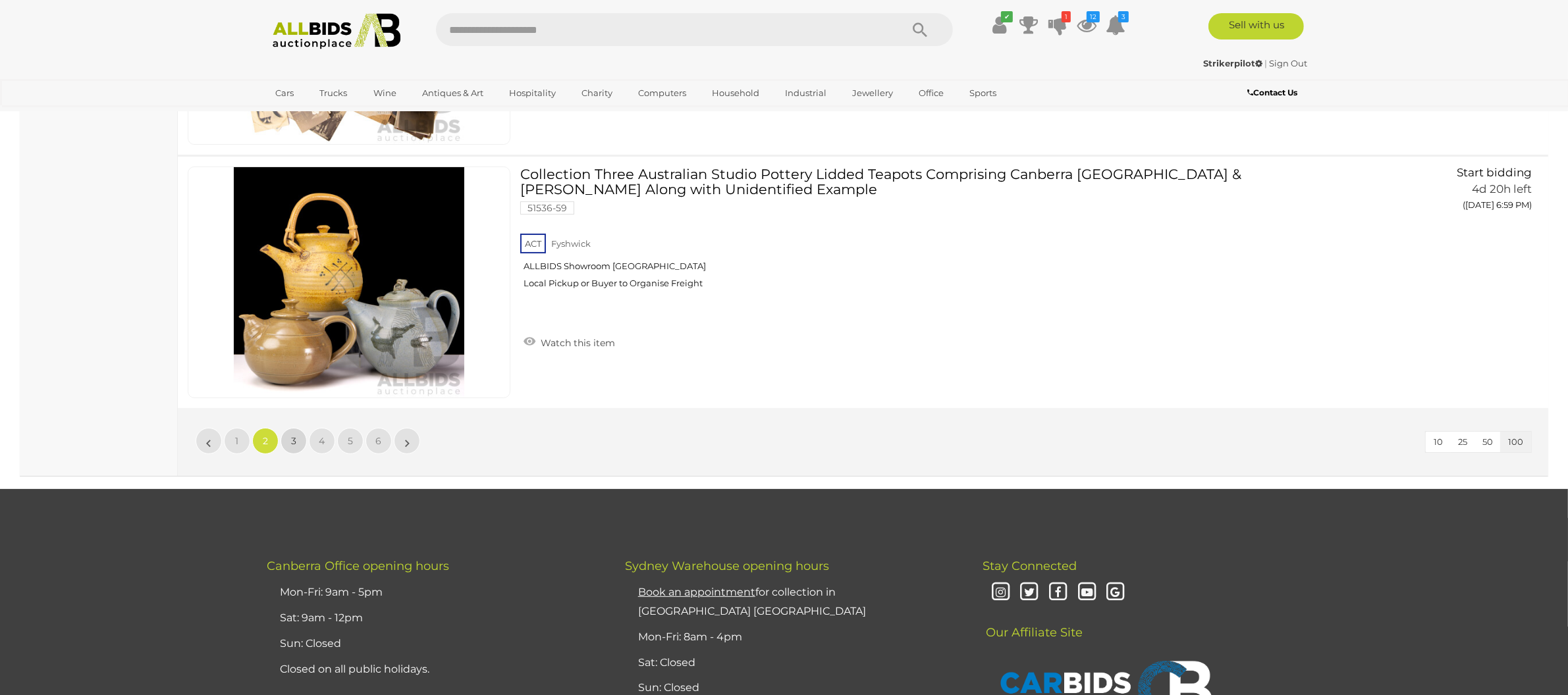
click at [302, 430] on link "3" at bounding box center [293, 441] width 26 height 26
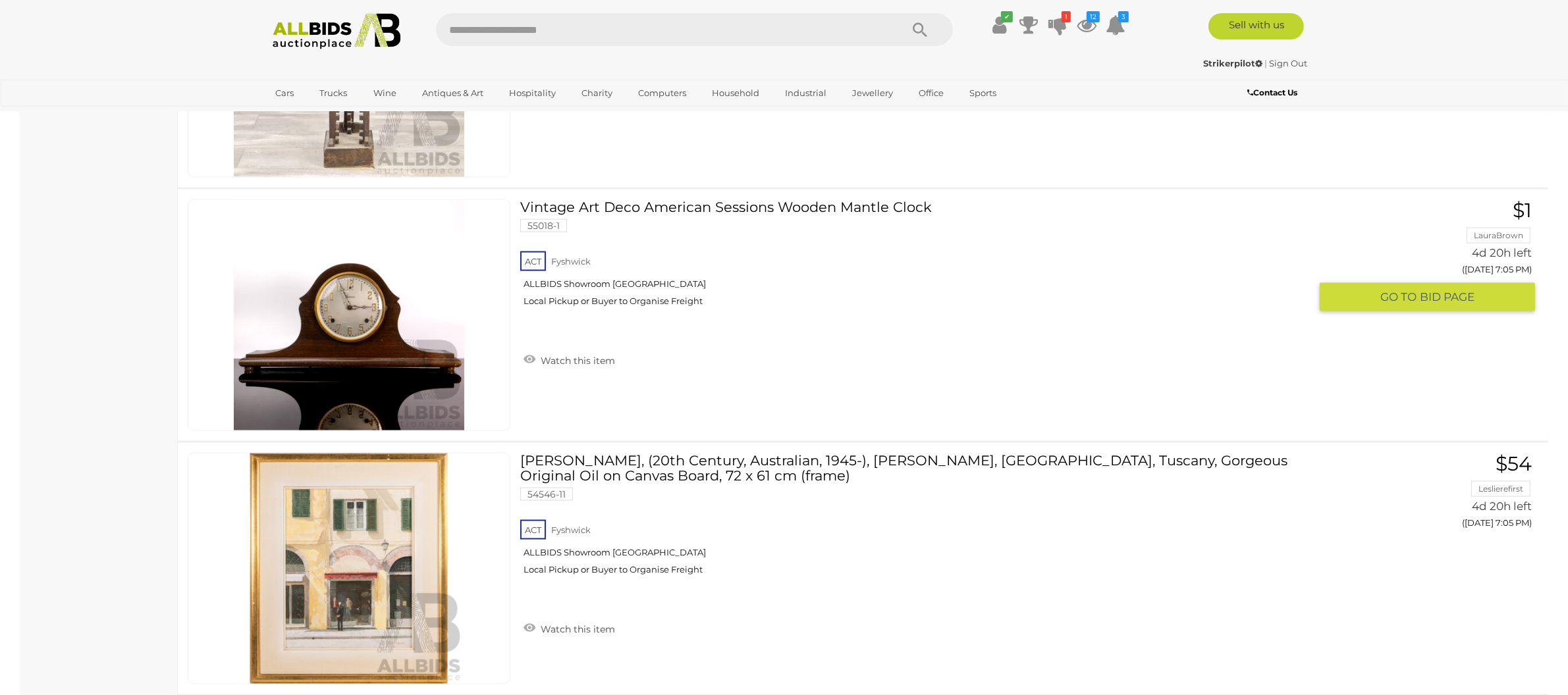
scroll to position [2357, 0]
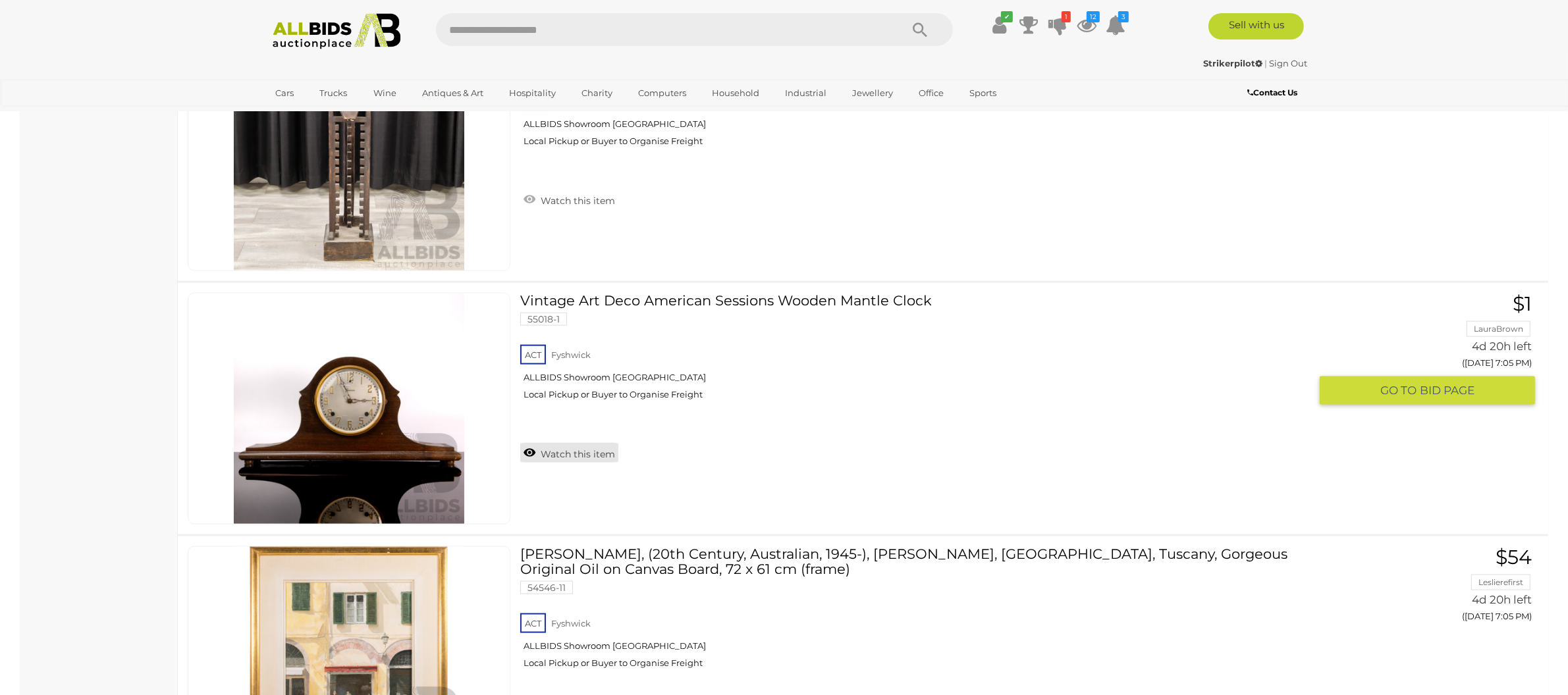
click at [585, 443] on link "Watch this item" at bounding box center [569, 452] width 98 height 19
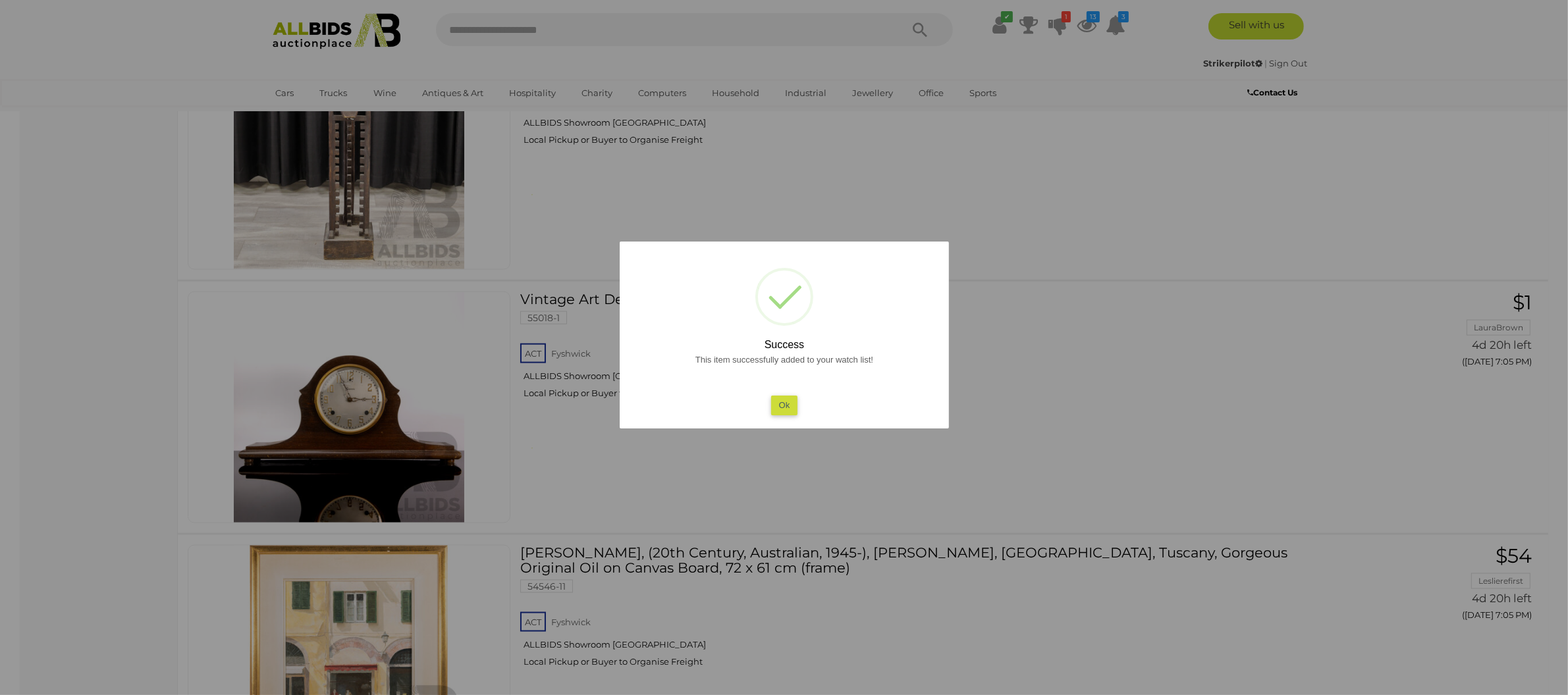
scroll to position [2597, 0]
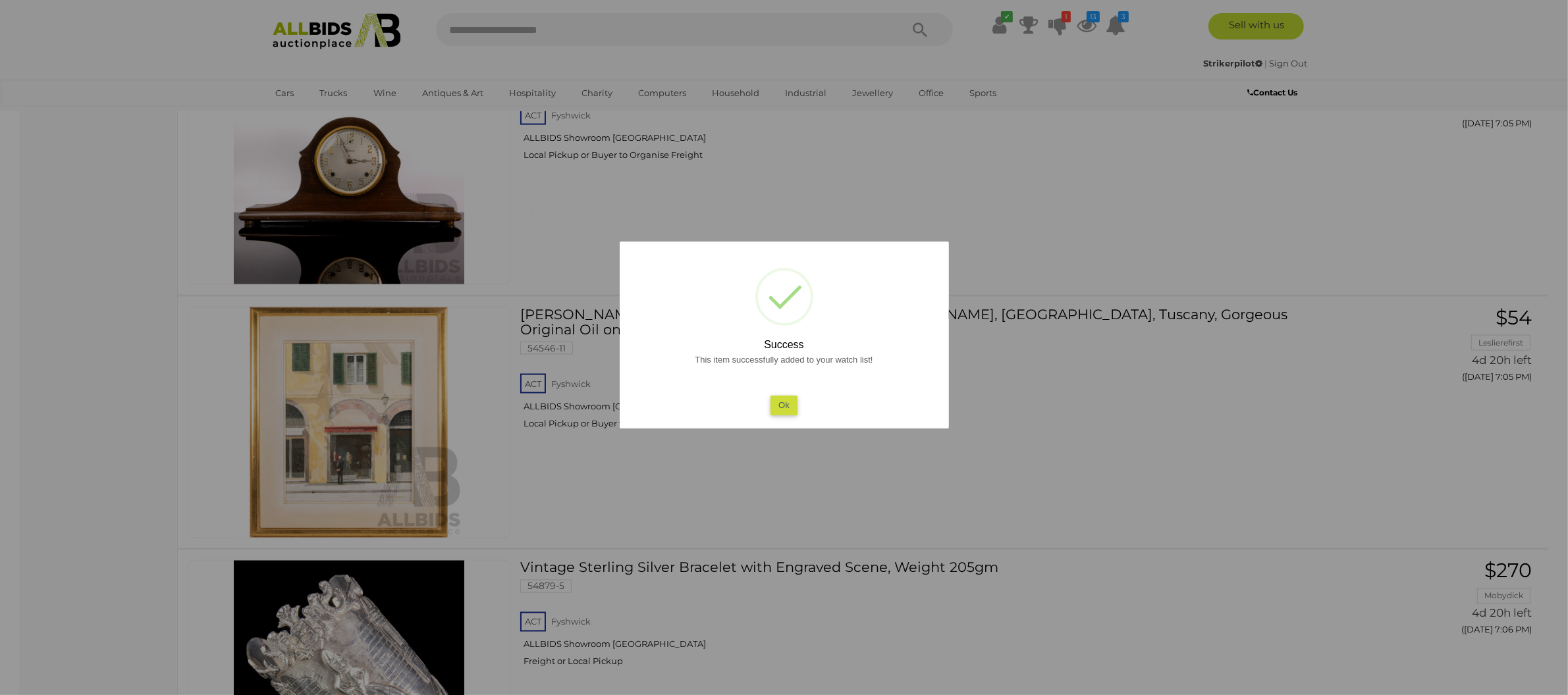
click at [787, 398] on button "Ok" at bounding box center [784, 405] width 27 height 19
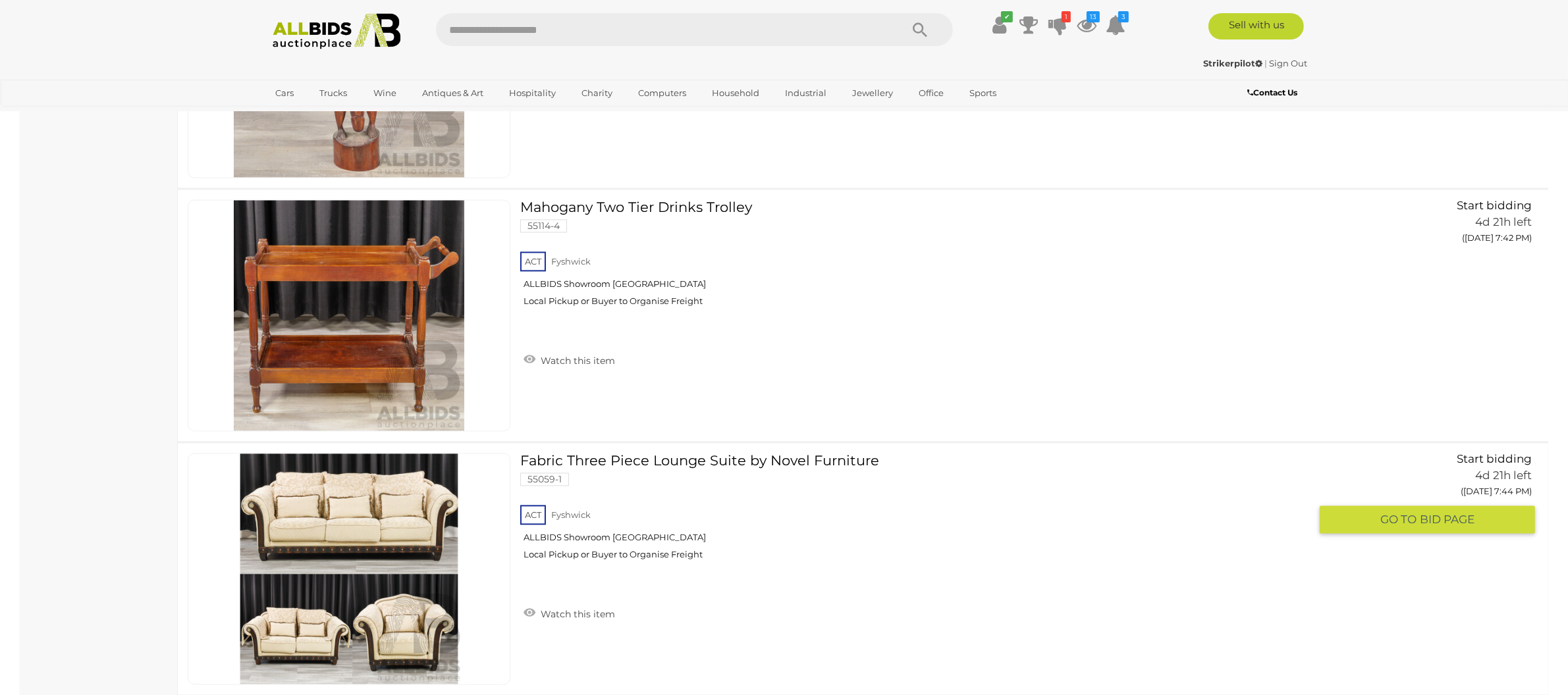
scroll to position [16010, 0]
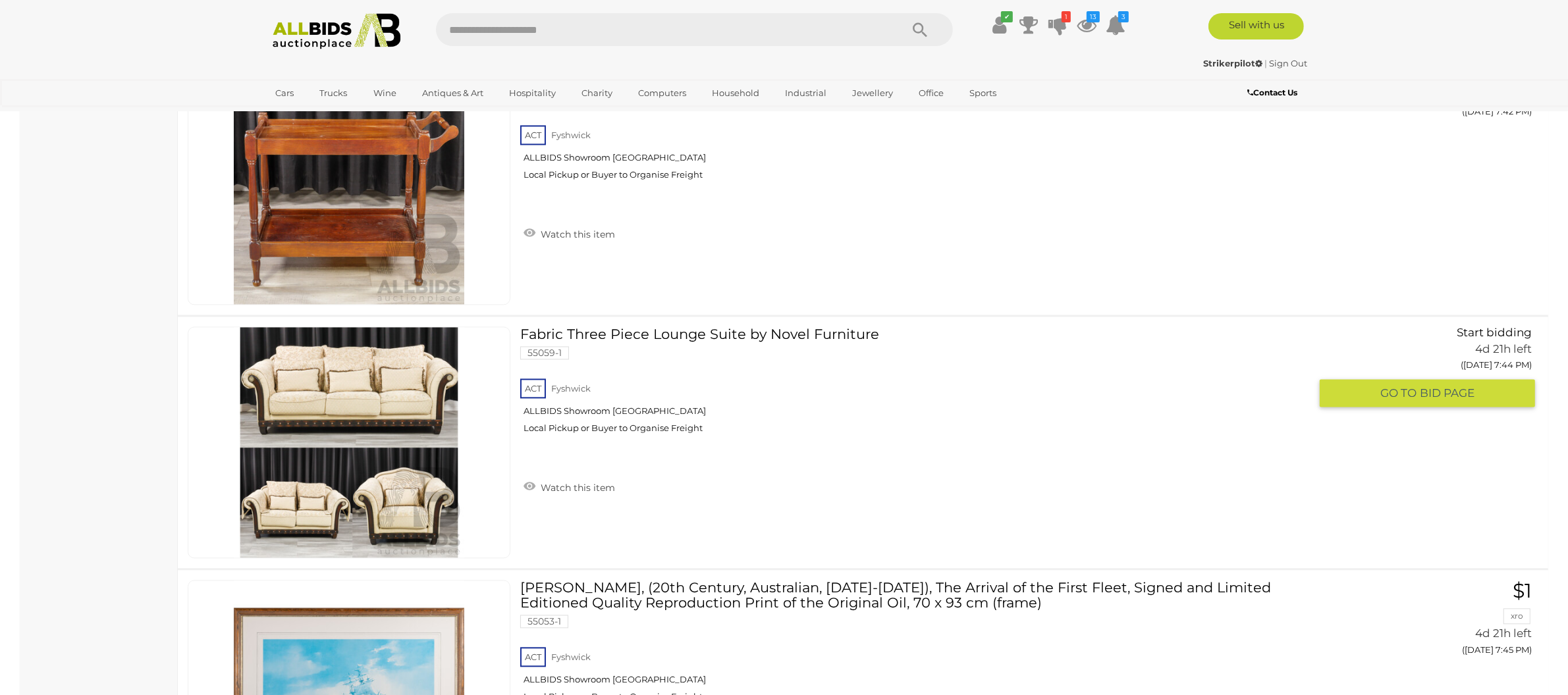
click at [369, 350] on link at bounding box center [349, 442] width 323 height 232
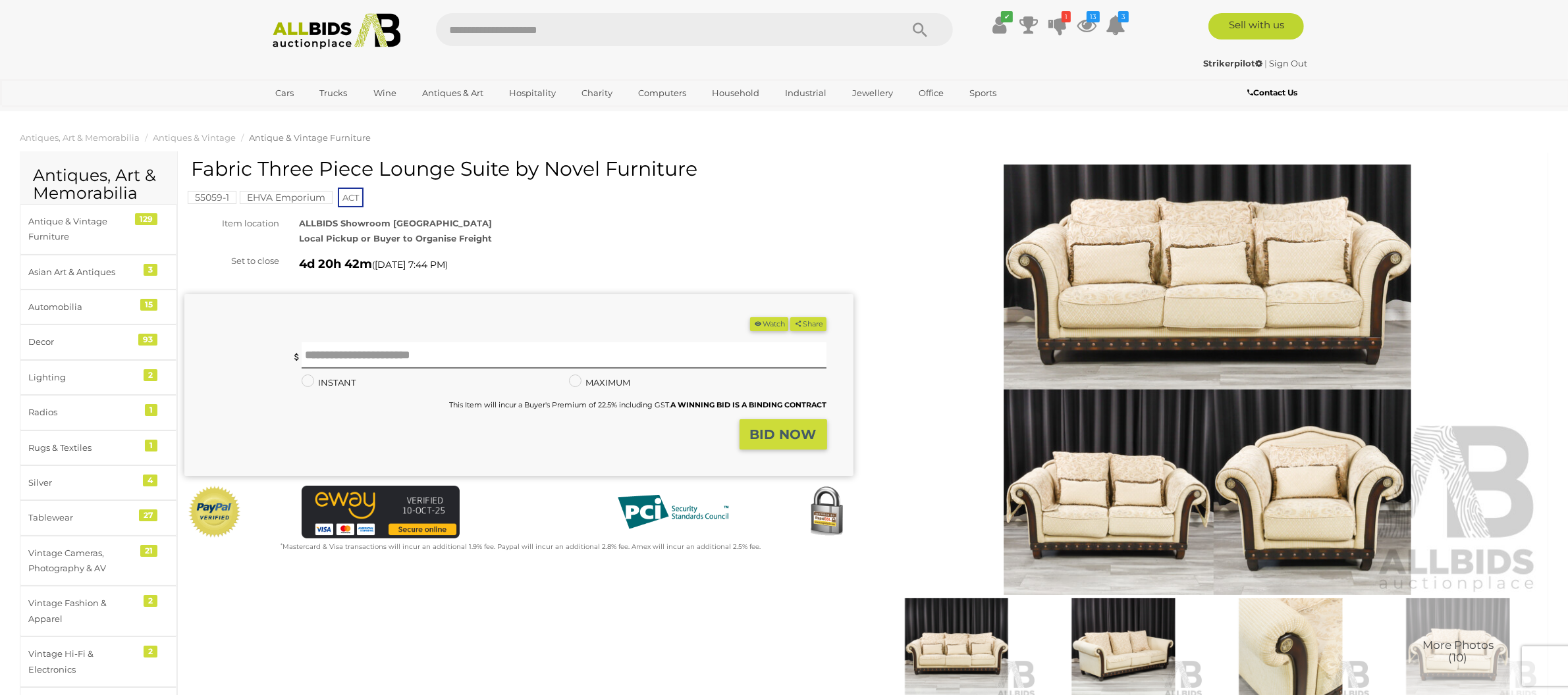
click at [1119, 246] on img at bounding box center [1207, 380] width 669 height 431
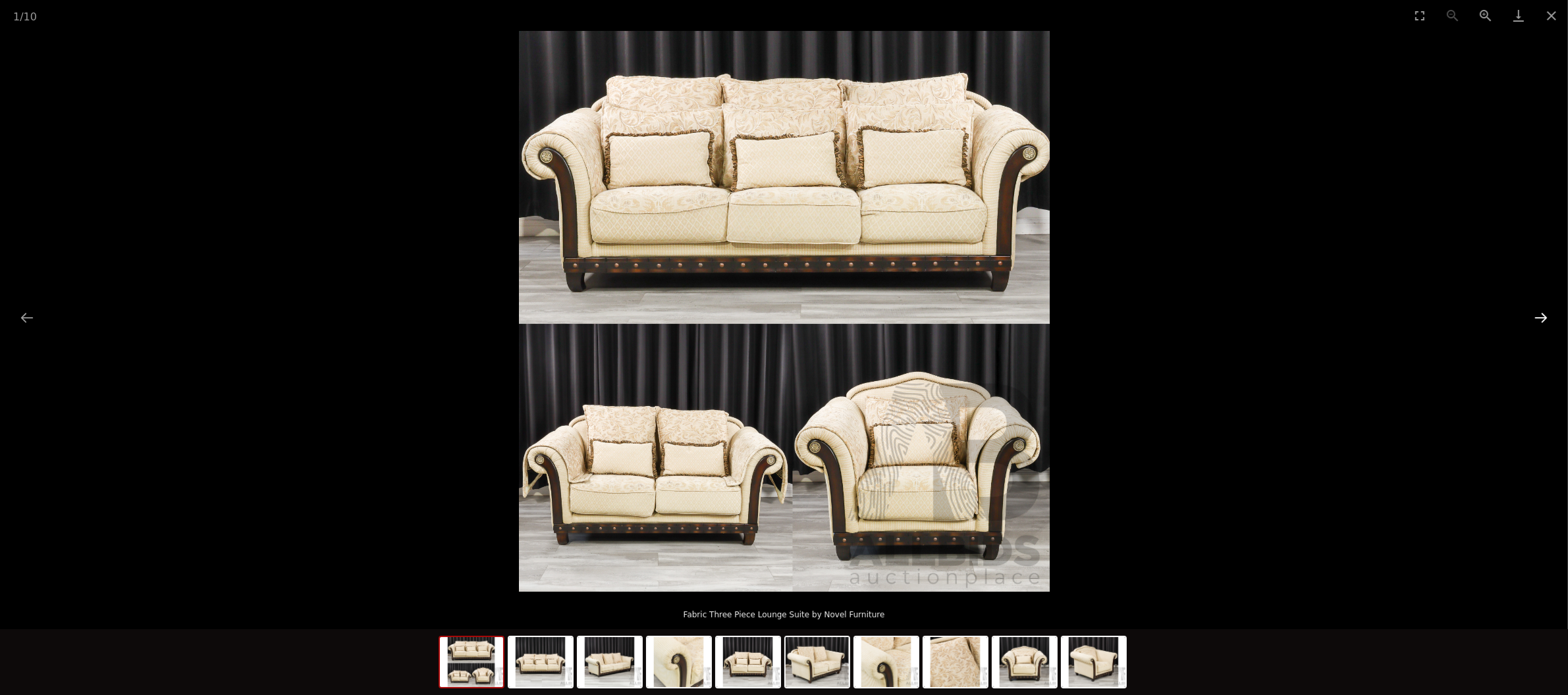
click at [1545, 320] on button "Next slide" at bounding box center [1541, 317] width 28 height 25
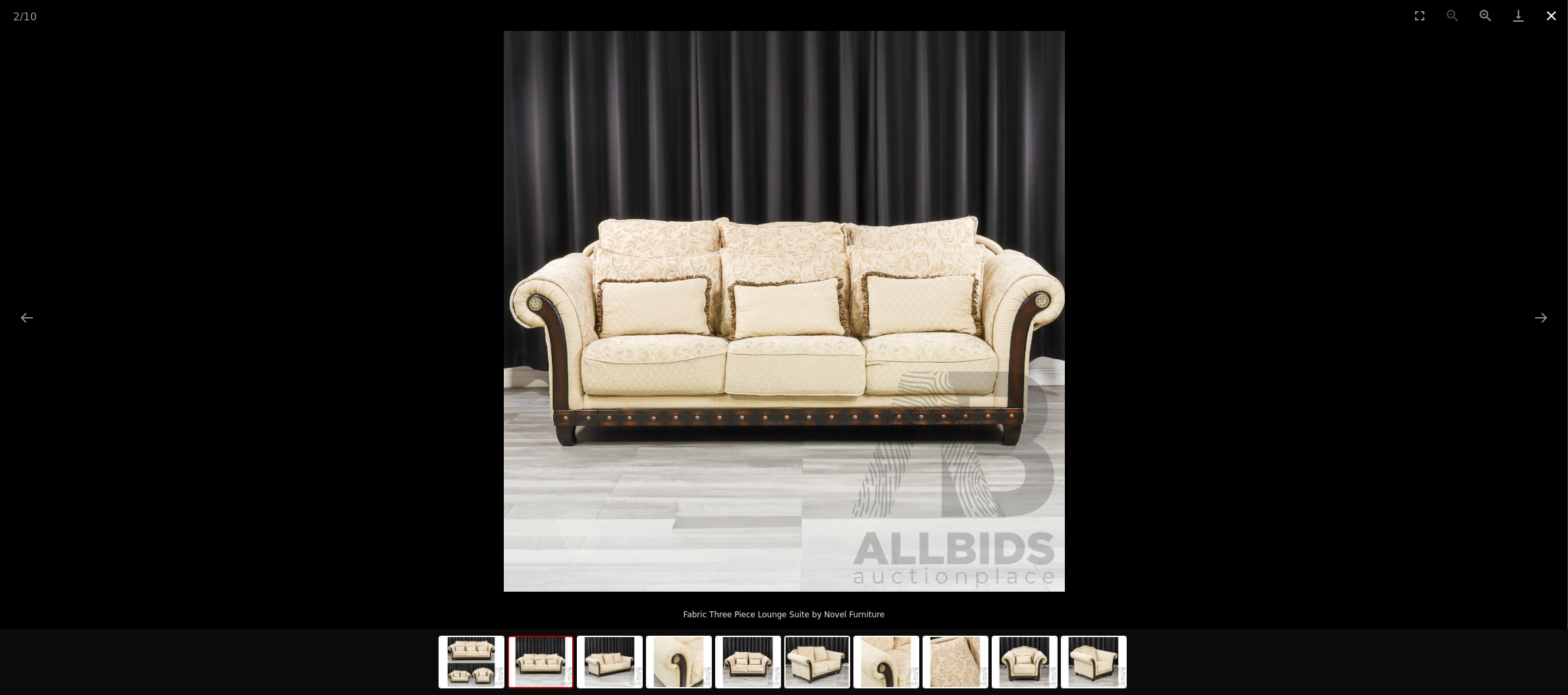
click at [1548, 13] on button "Close gallery" at bounding box center [1551, 15] width 33 height 31
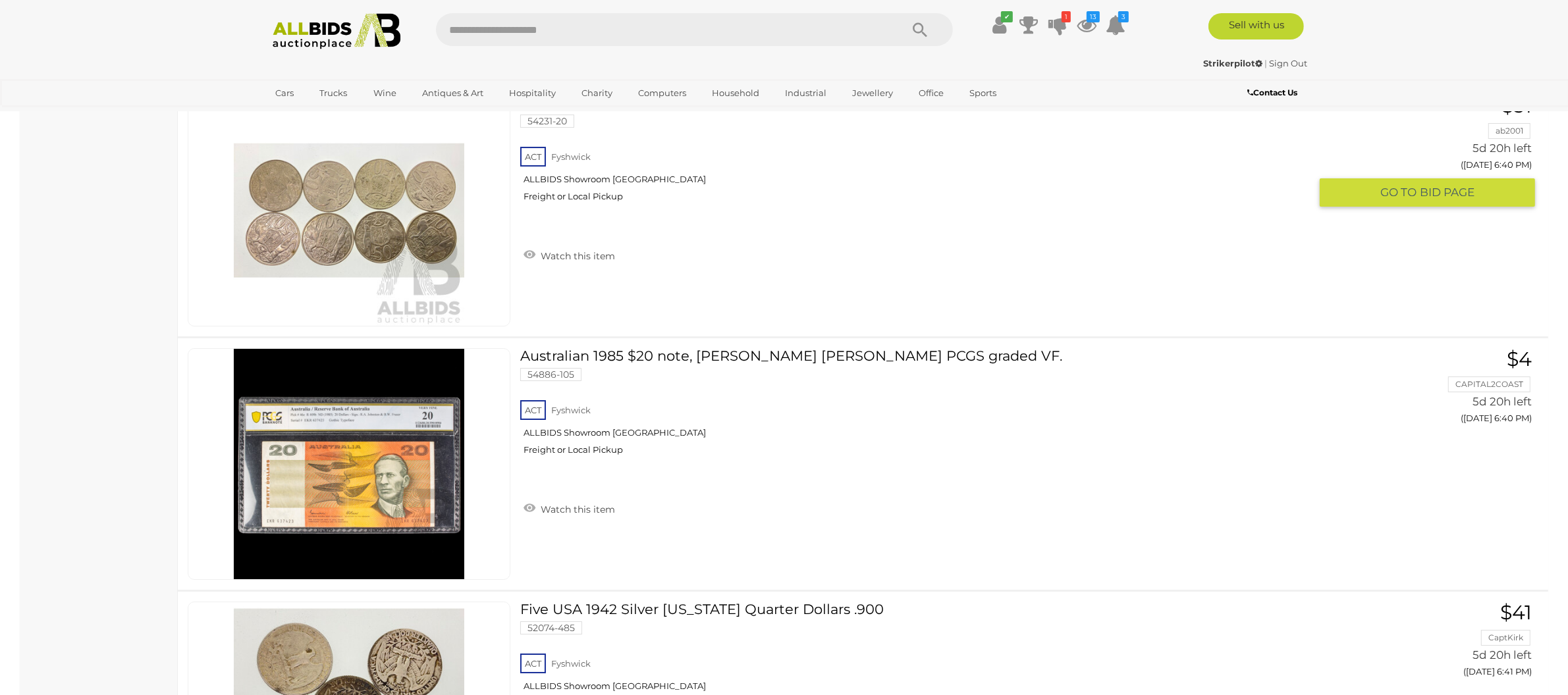
scroll to position [25299, 0]
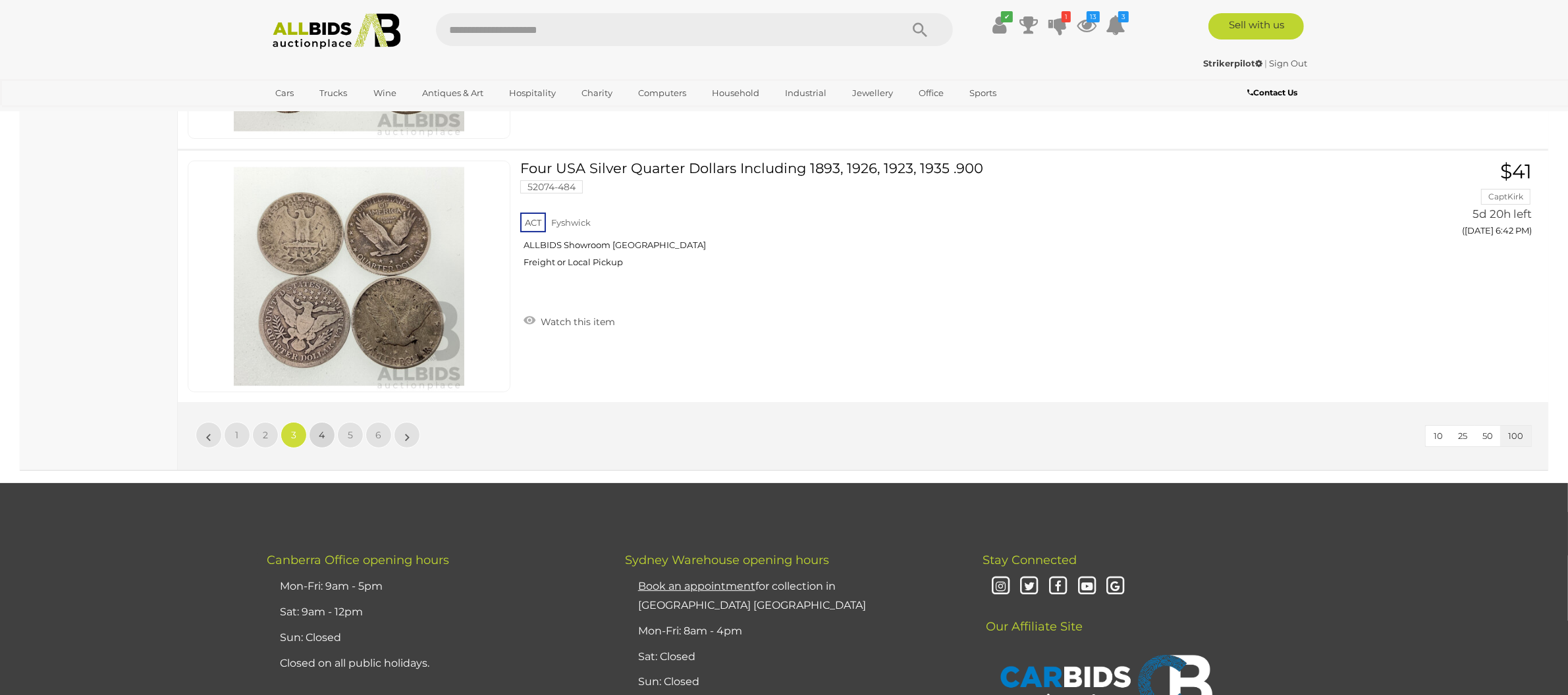
click at [326, 424] on link "4" at bounding box center [321, 435] width 26 height 26
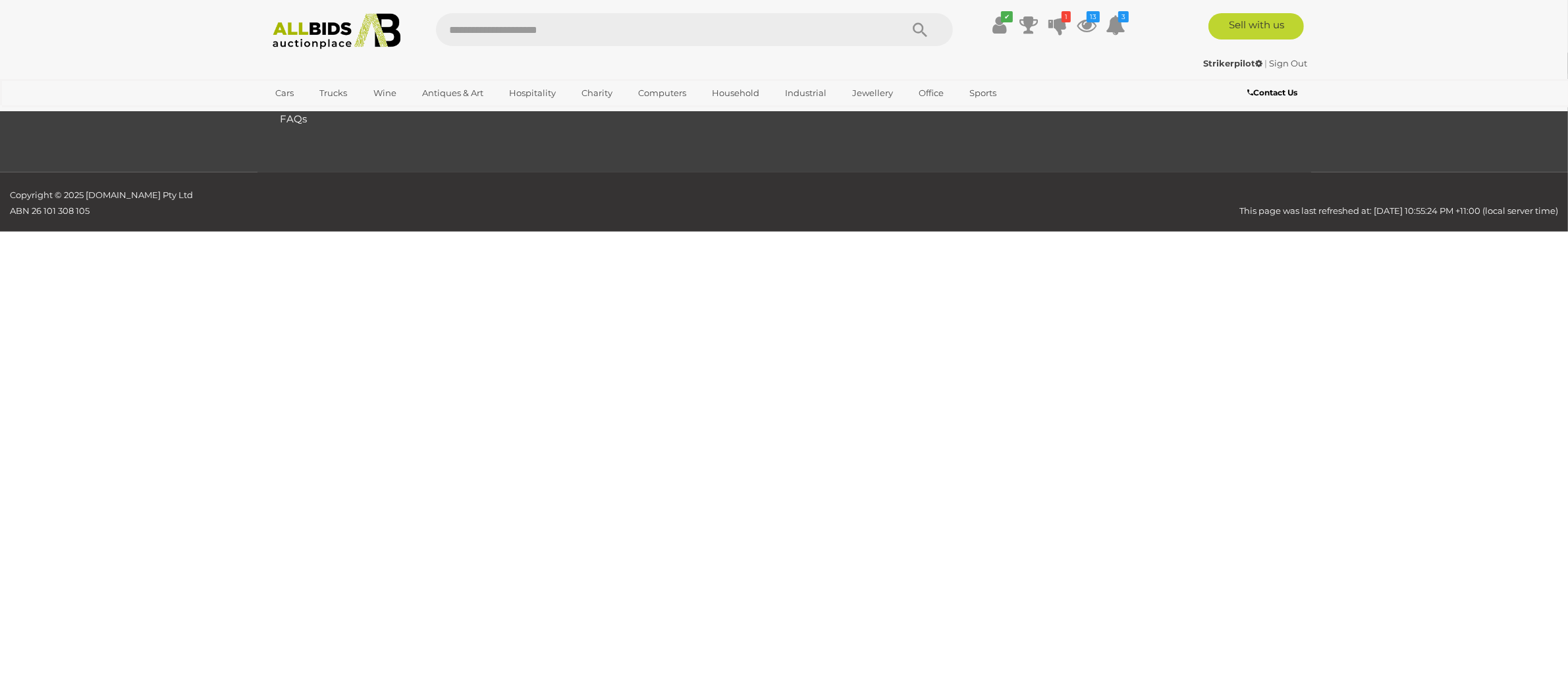
scroll to position [210, 0]
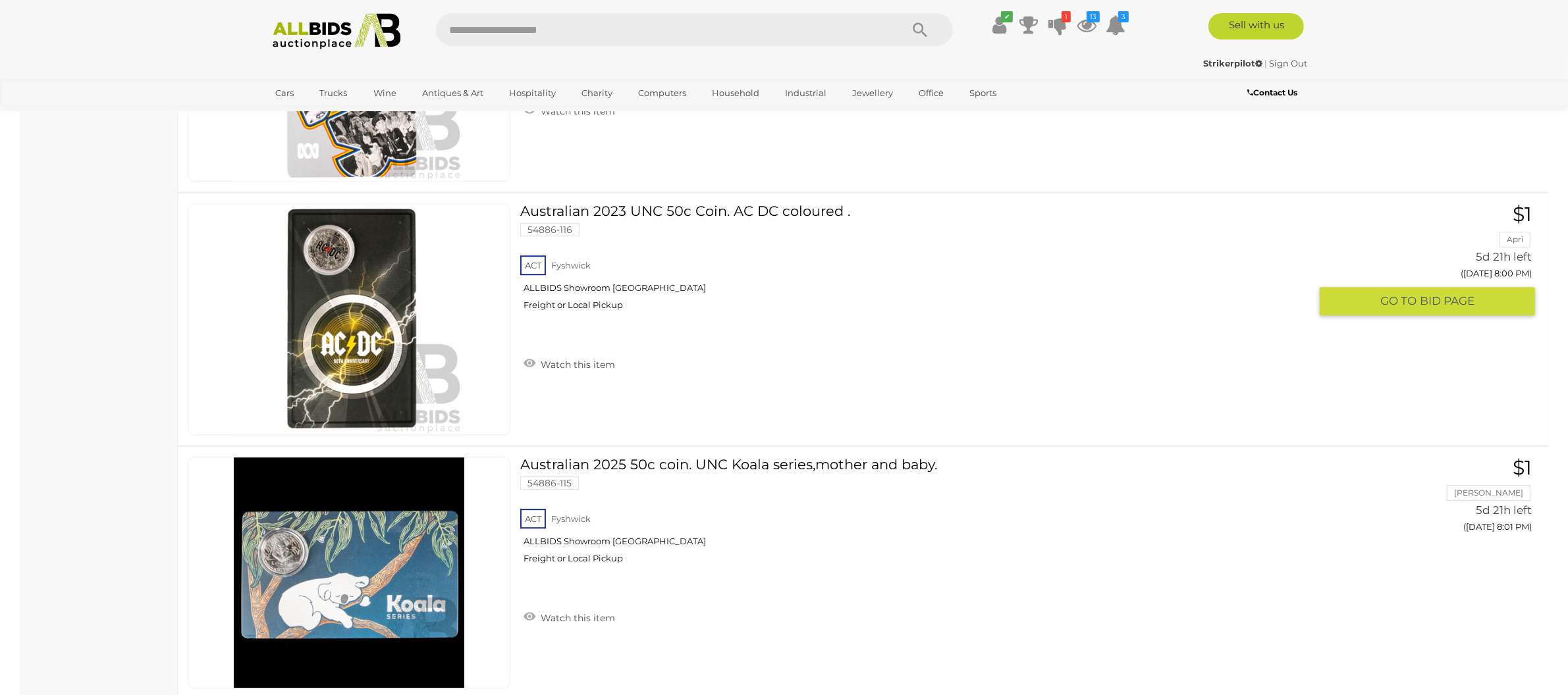
scroll to position [17203, 0]
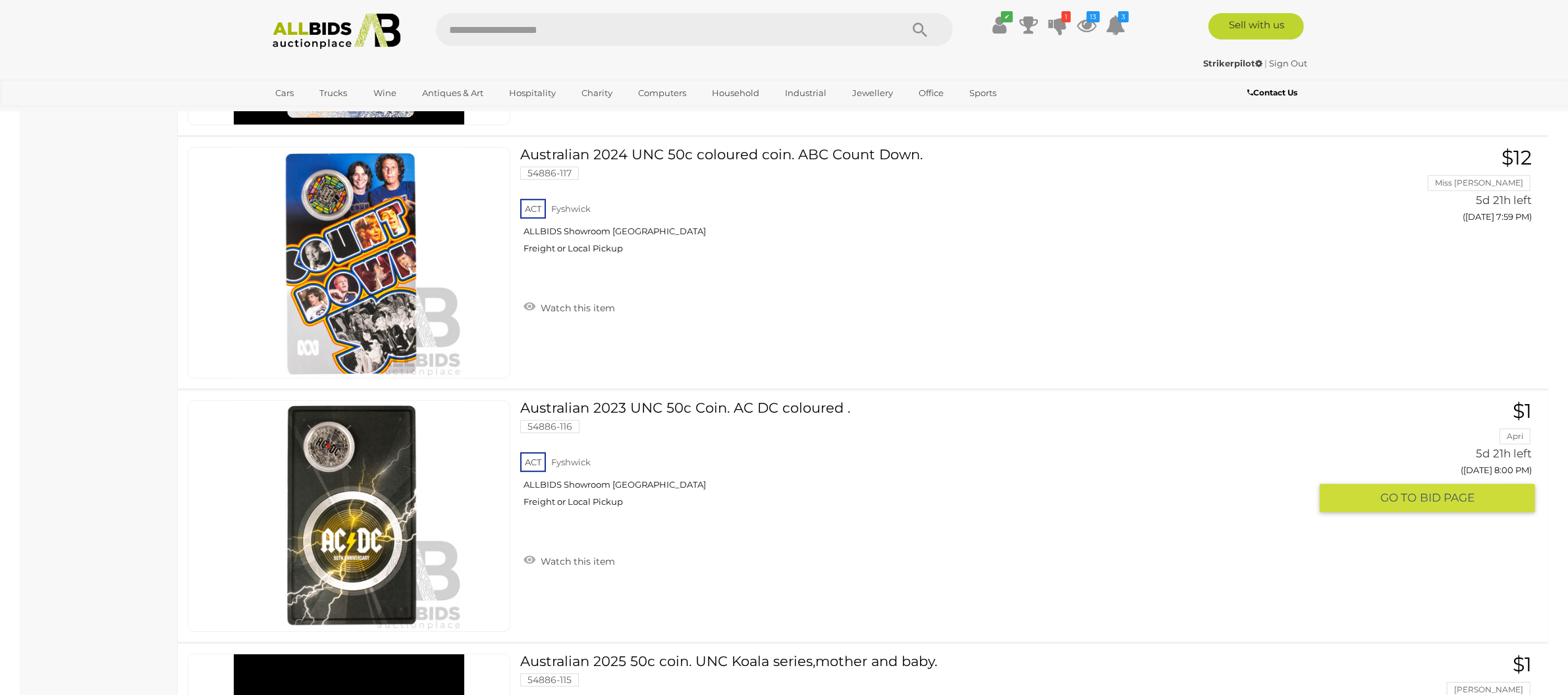
click at [347, 517] on img at bounding box center [348, 516] width 231 height 231
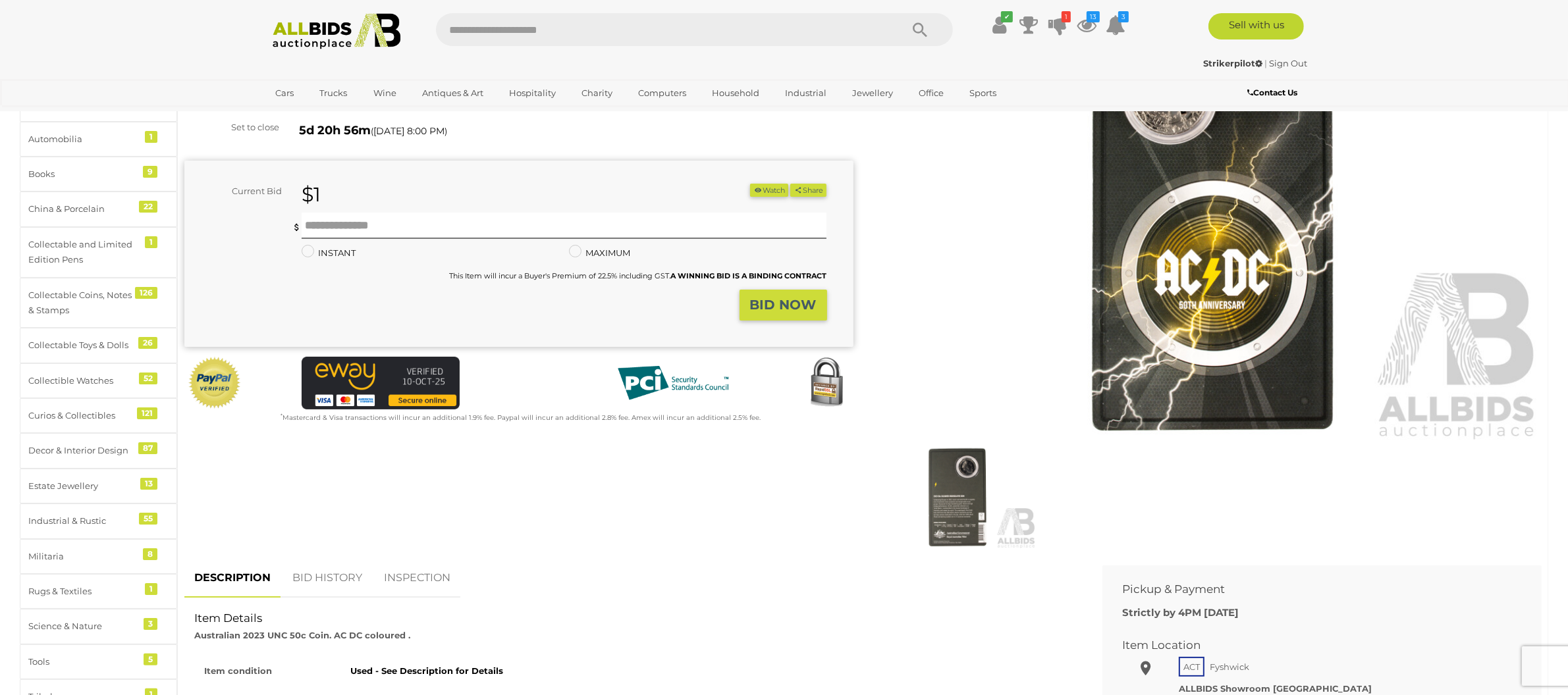
scroll to position [168, 0]
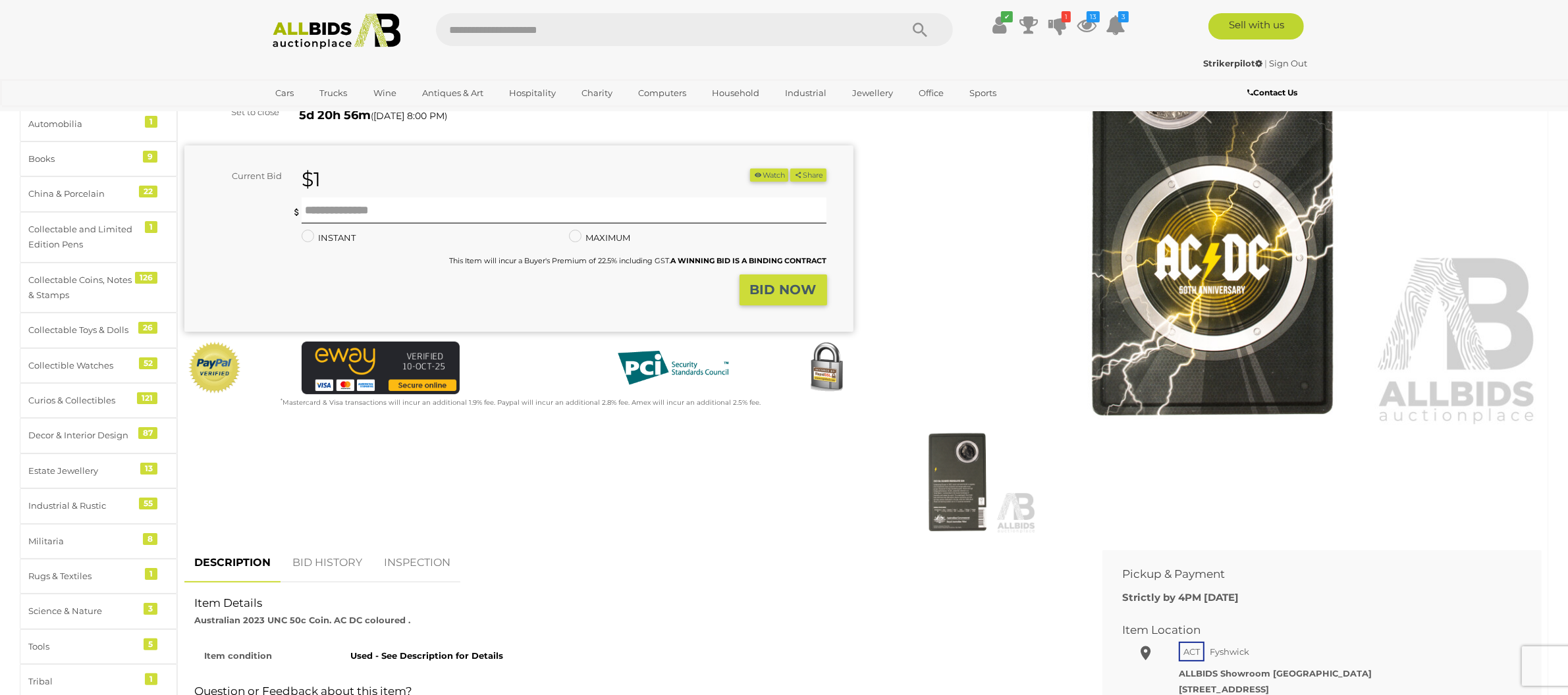
click at [955, 497] on img at bounding box center [957, 482] width 161 height 103
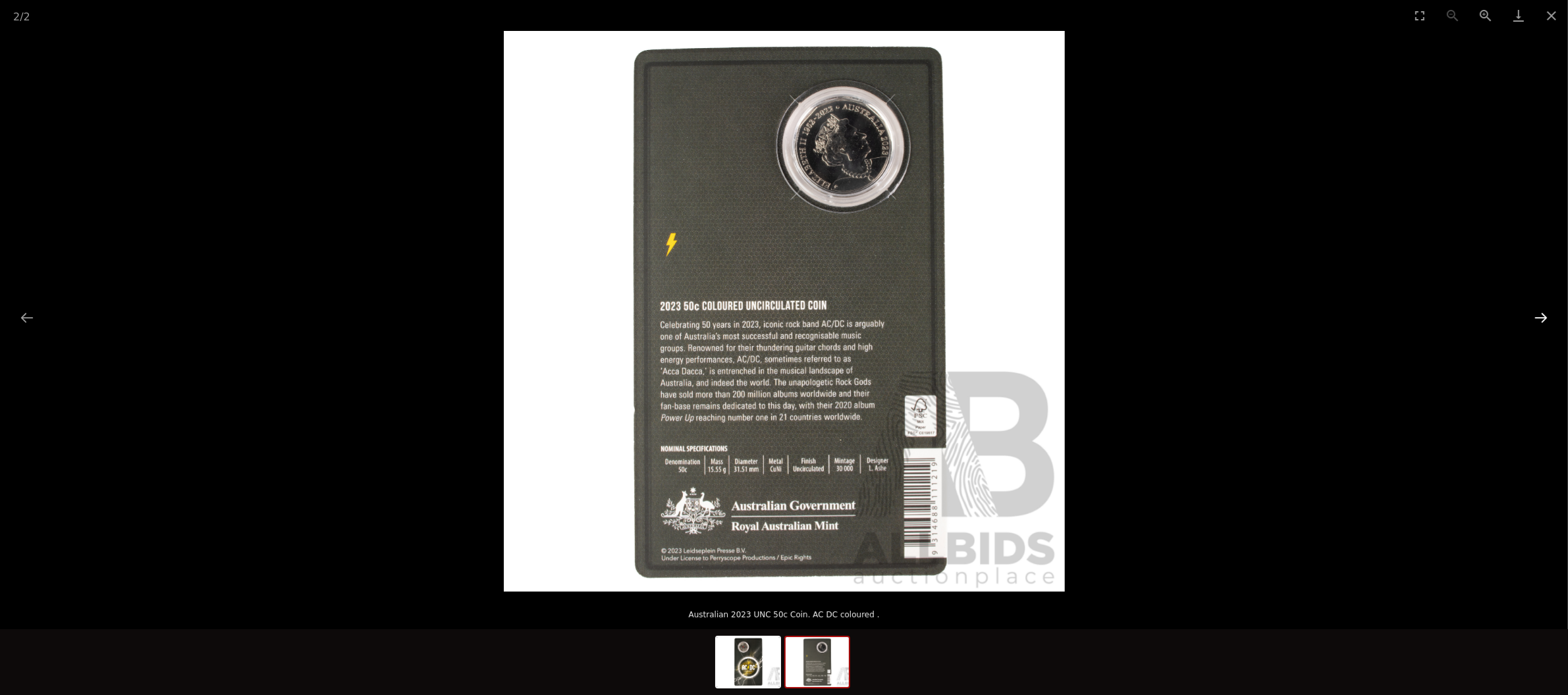
click at [1538, 318] on button "Next slide" at bounding box center [1541, 317] width 28 height 25
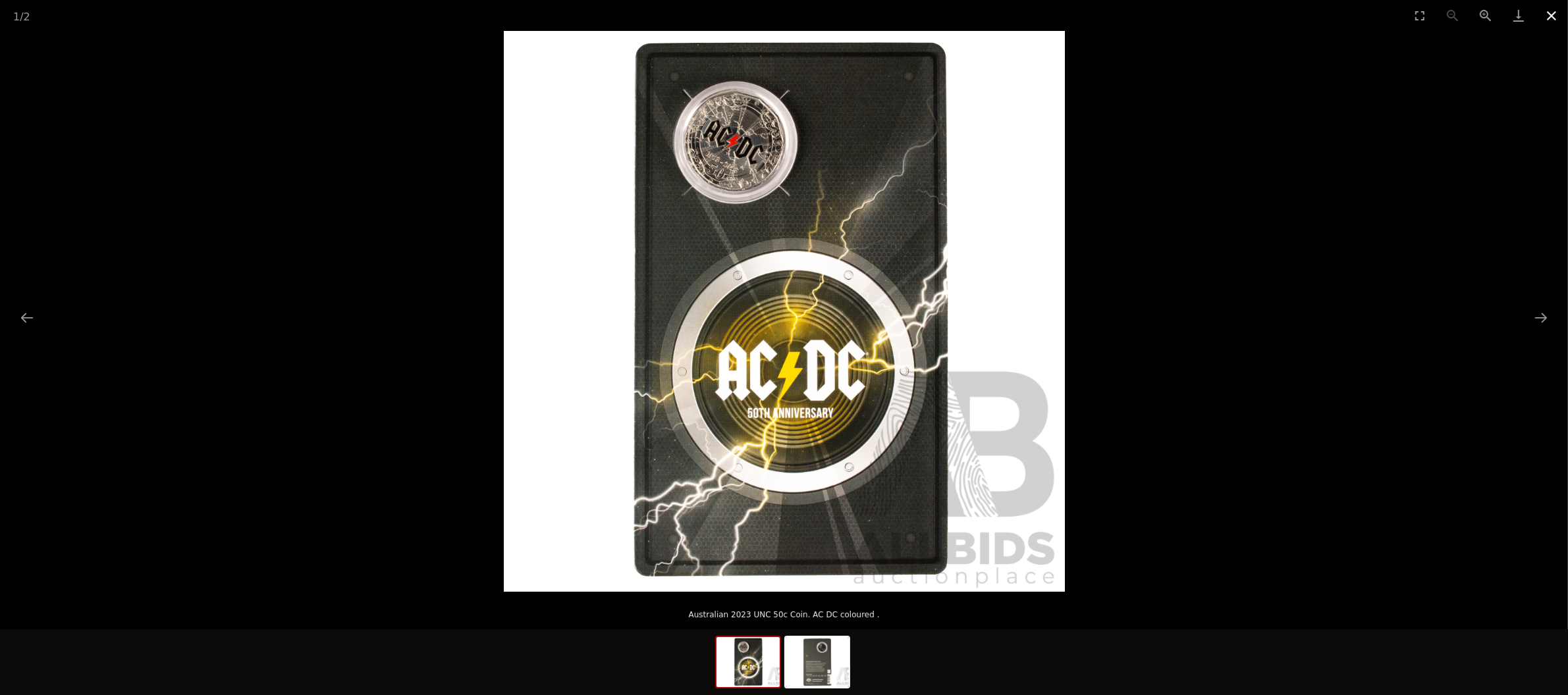
click at [1549, 14] on button "Close gallery" at bounding box center [1551, 15] width 33 height 31
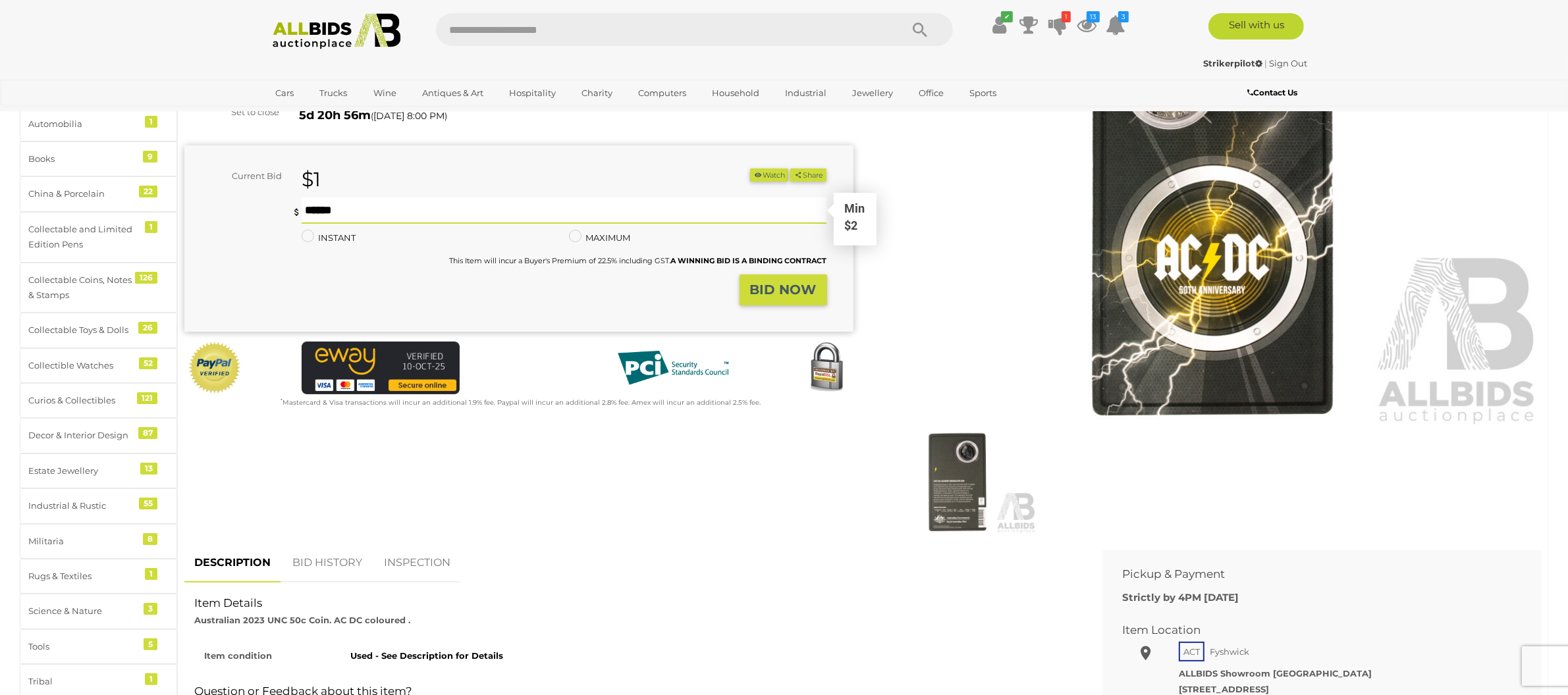
click at [518, 212] on input "text" at bounding box center [564, 211] width 525 height 26
type input "**"
click at [790, 168] on button "Share" at bounding box center [808, 175] width 36 height 14
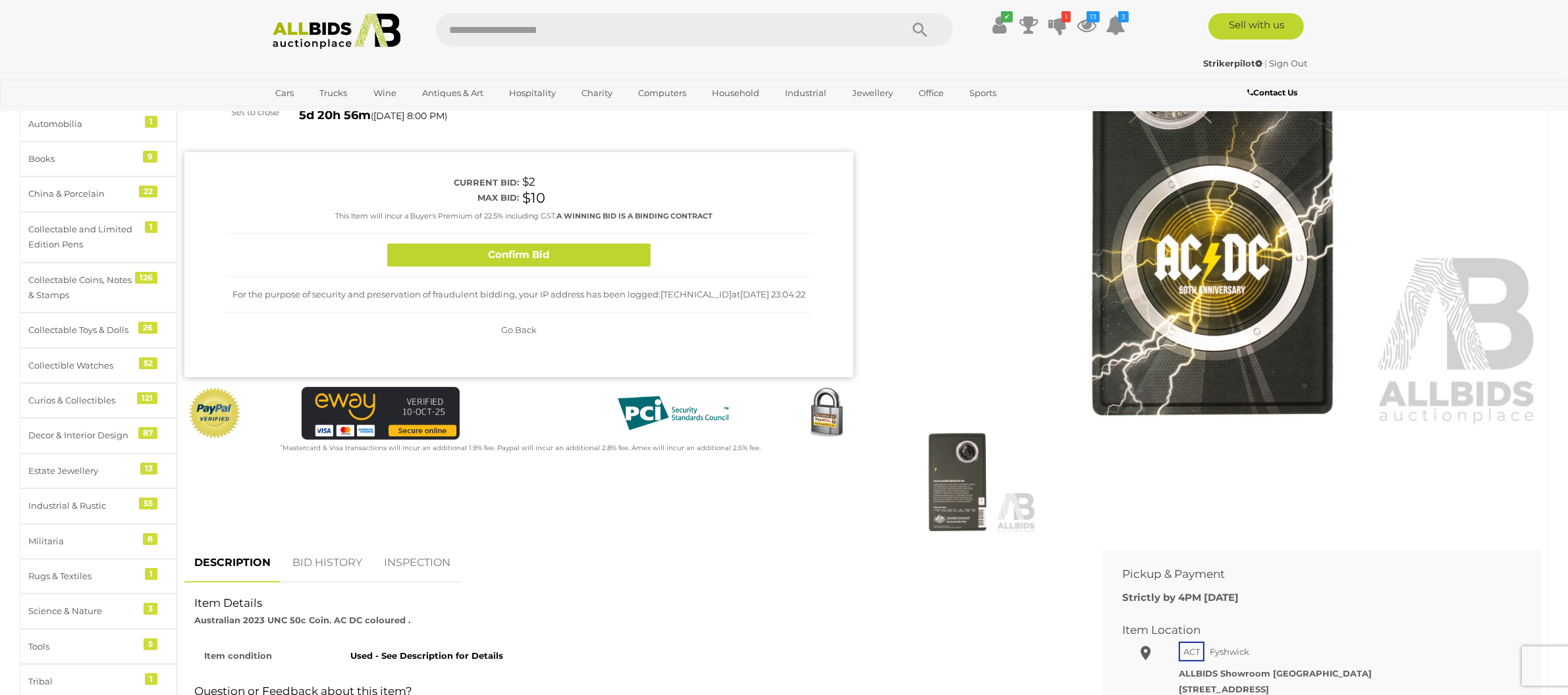
click at [483, 239] on div "Confirm Bid" at bounding box center [518, 254] width 586 height 43
click at [495, 255] on button "Confirm Bid" at bounding box center [518, 254] width 263 height 23
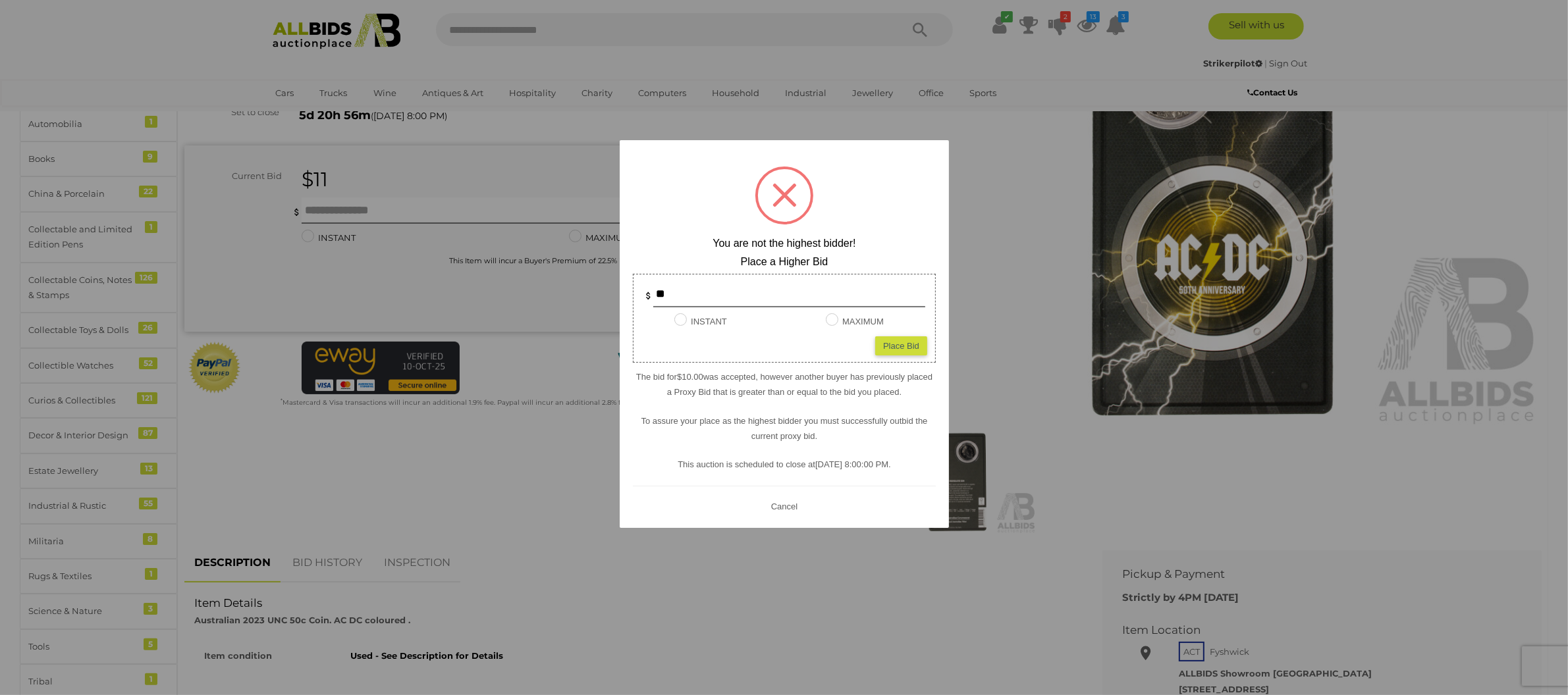
click at [784, 504] on button "Cancel" at bounding box center [783, 506] width 34 height 16
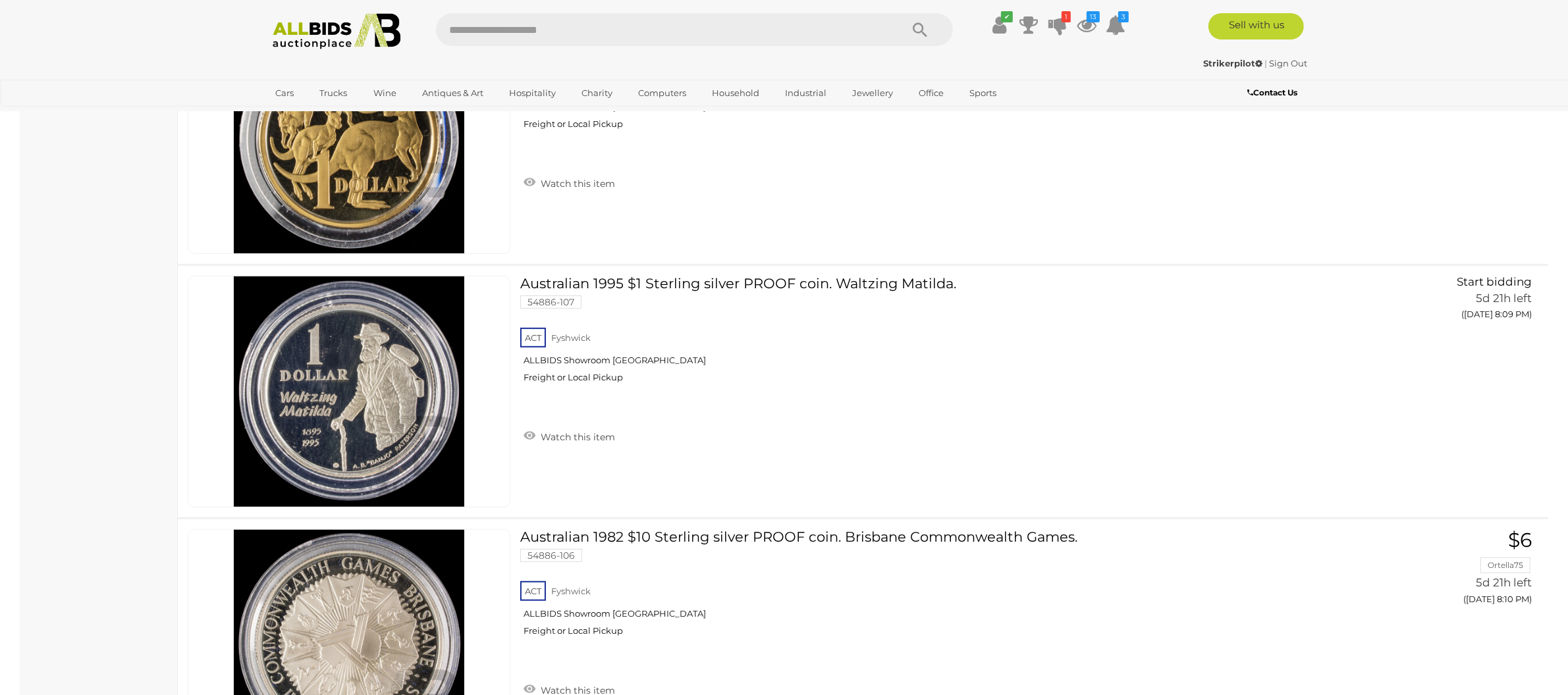
scroll to position [19621, 0]
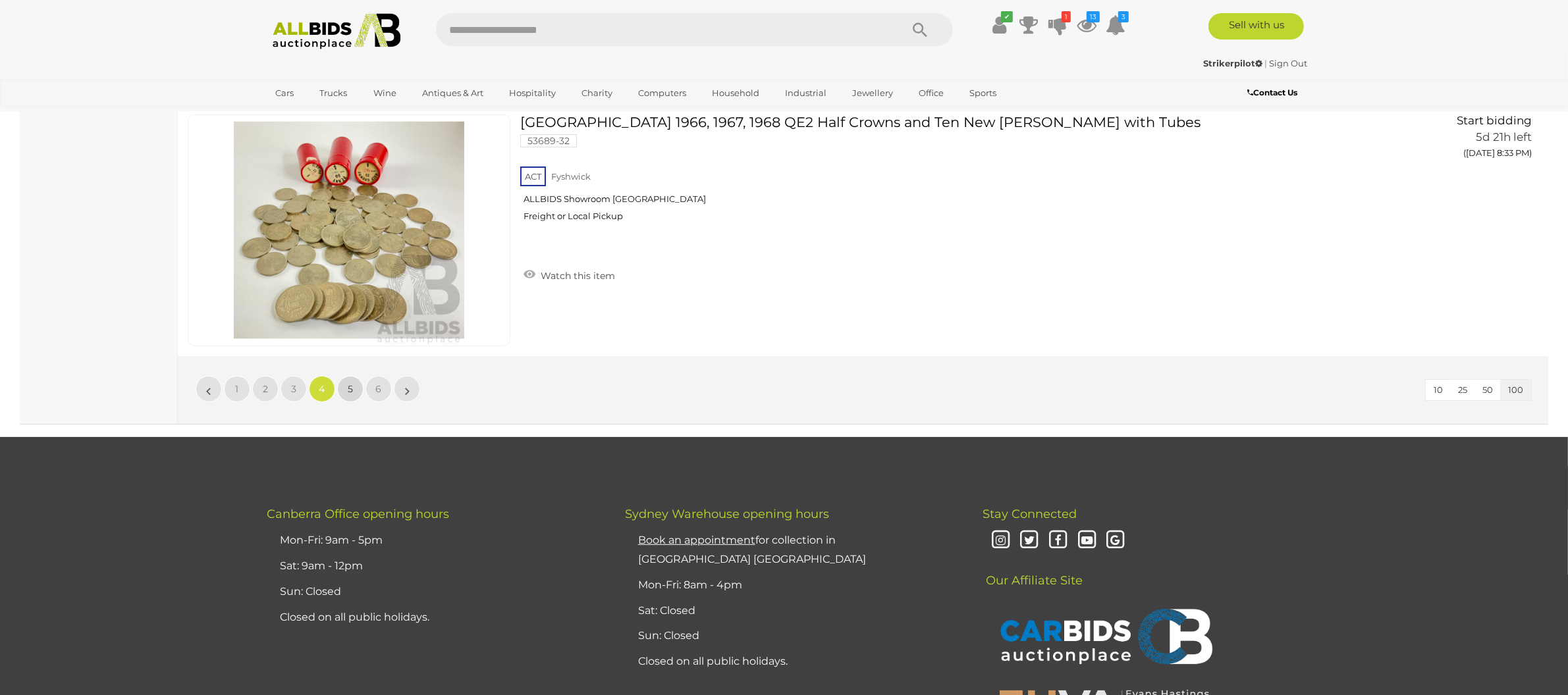
click at [341, 376] on link "5" at bounding box center [350, 389] width 26 height 26
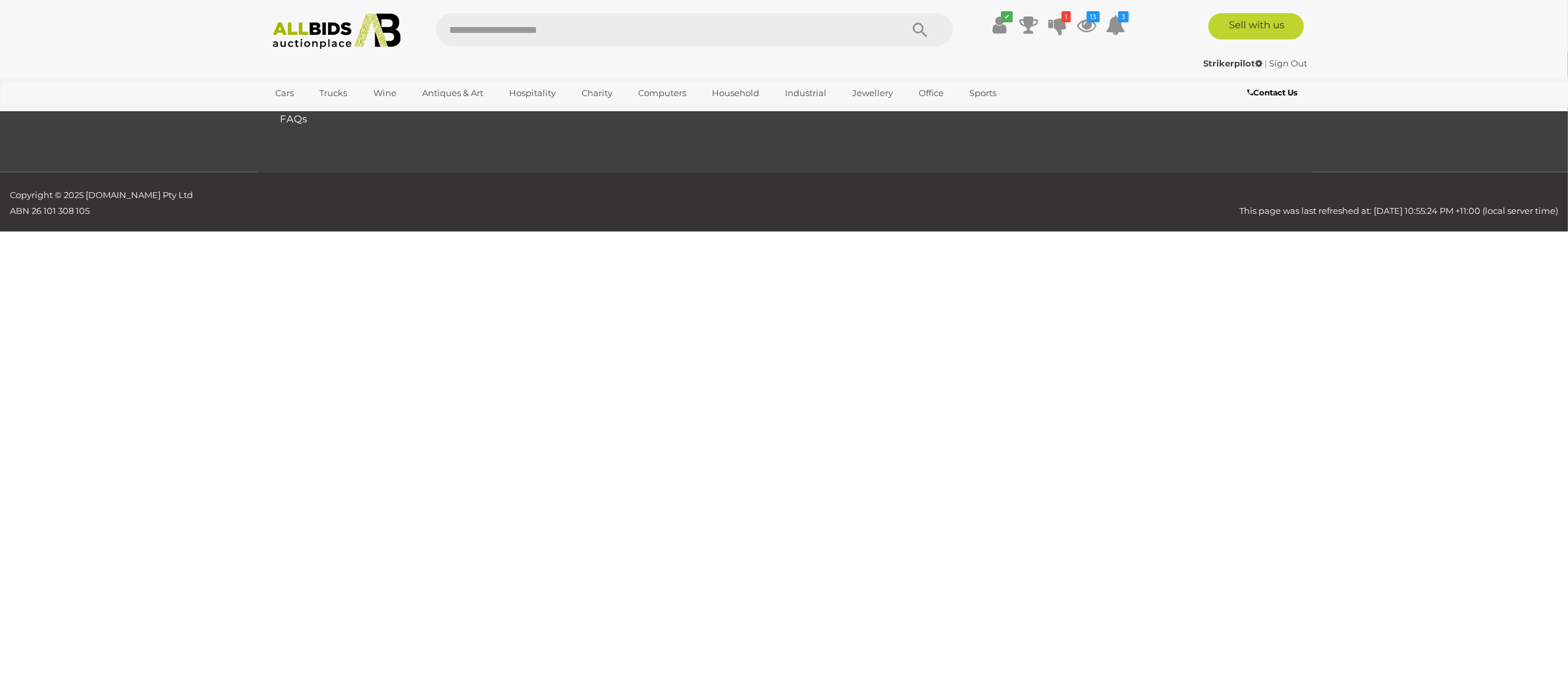
scroll to position [210, 0]
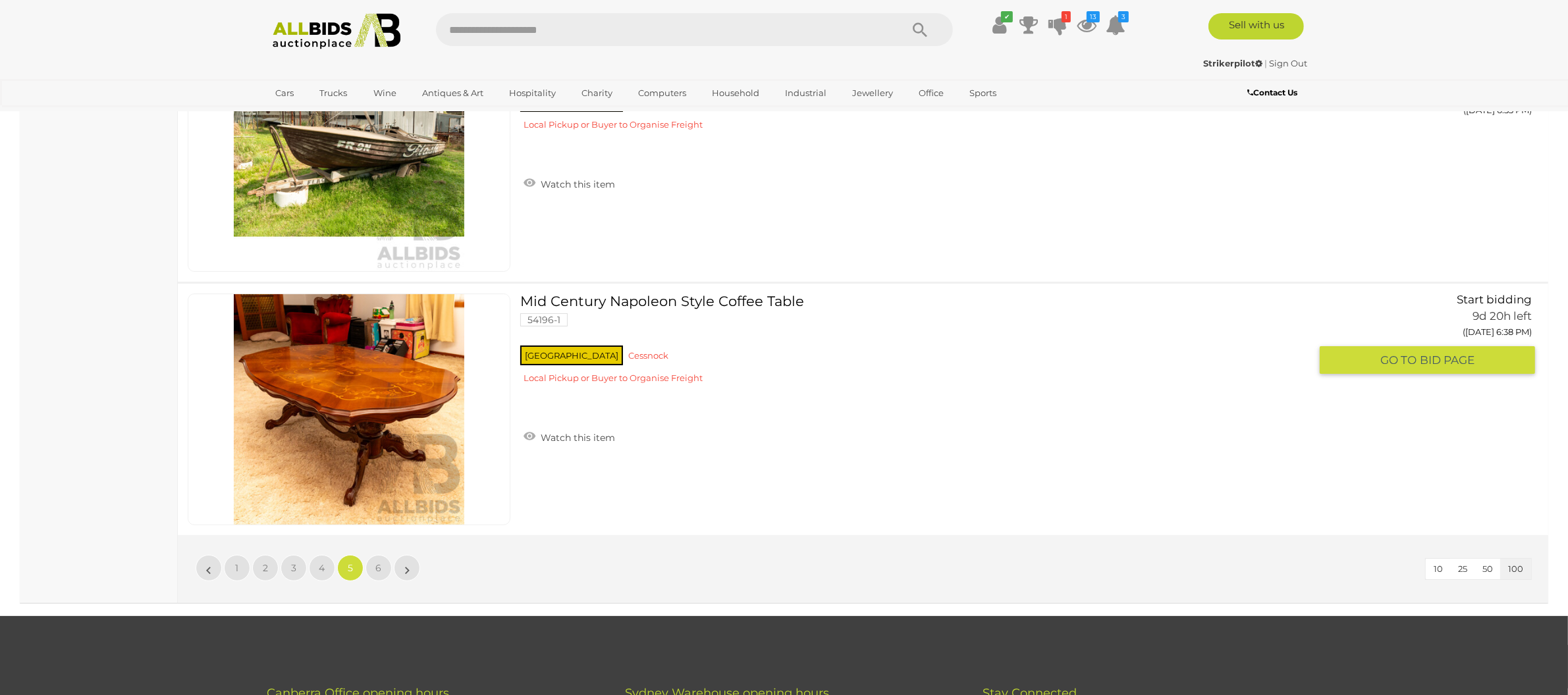
scroll to position [25180, 0]
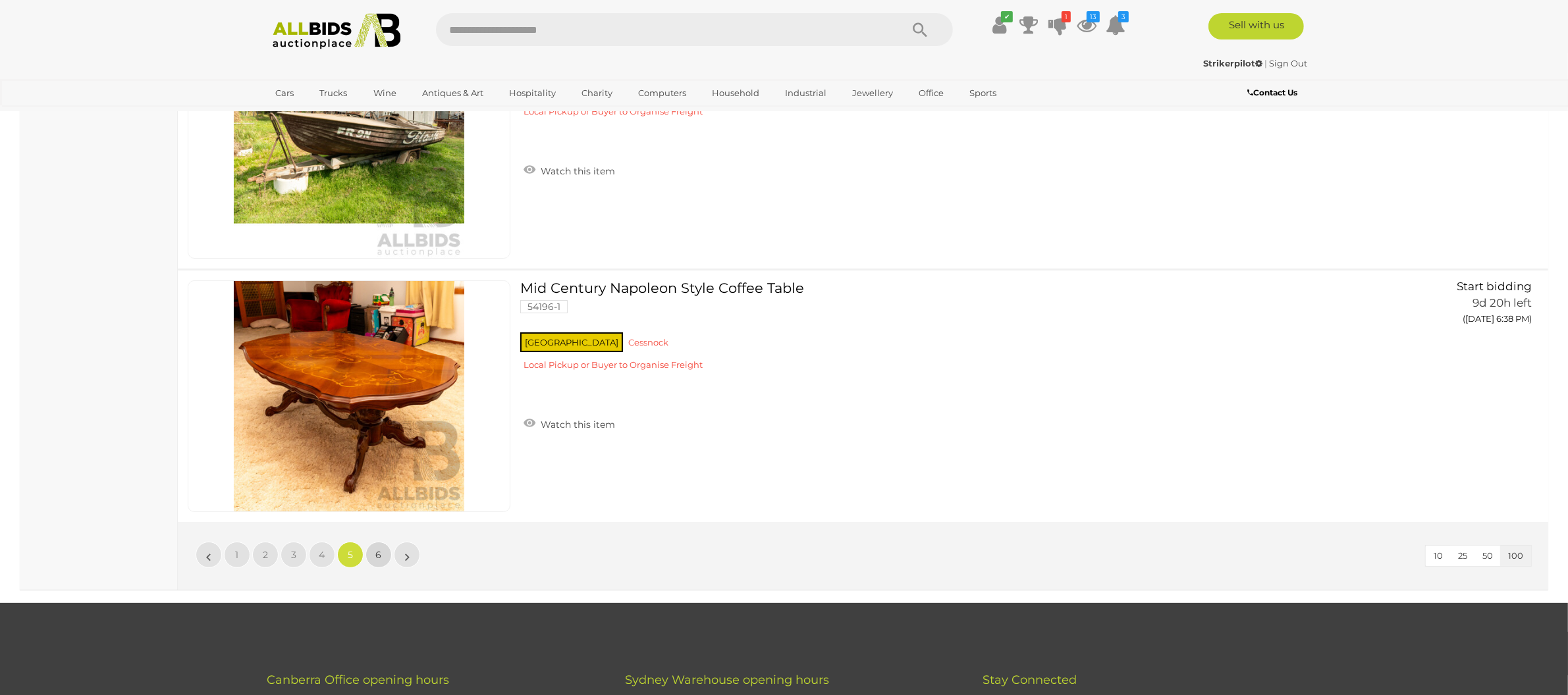
click at [379, 549] on span "6" at bounding box center [379, 555] width 6 height 12
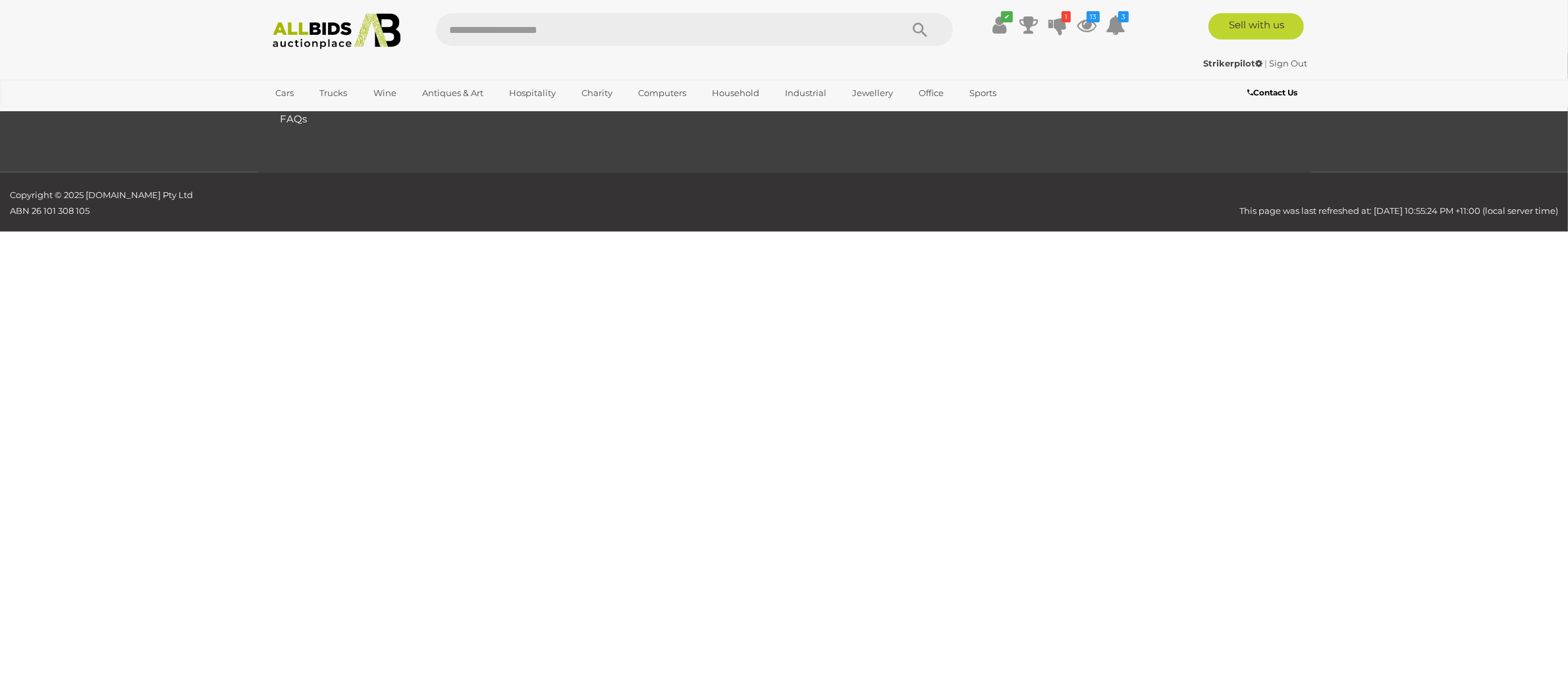
scroll to position [210, 0]
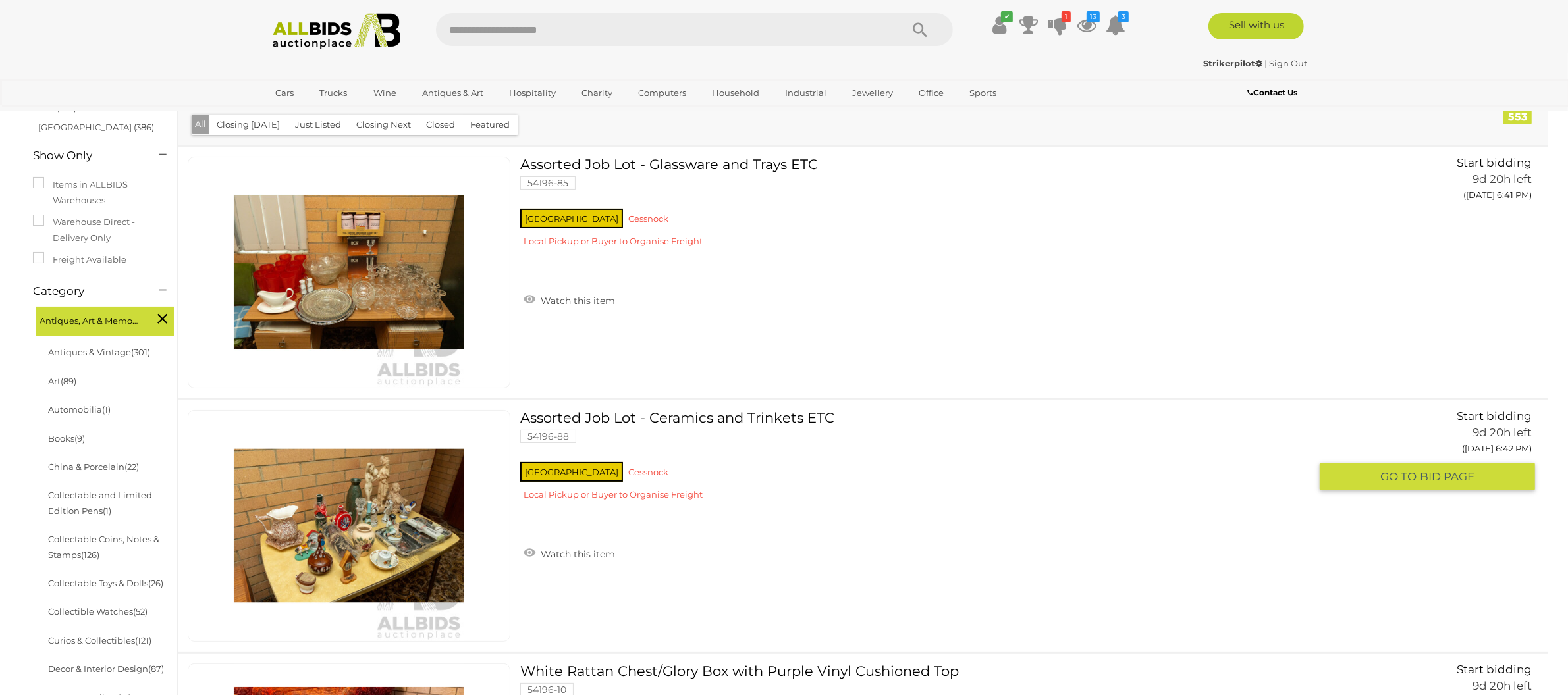
scroll to position [216, 0]
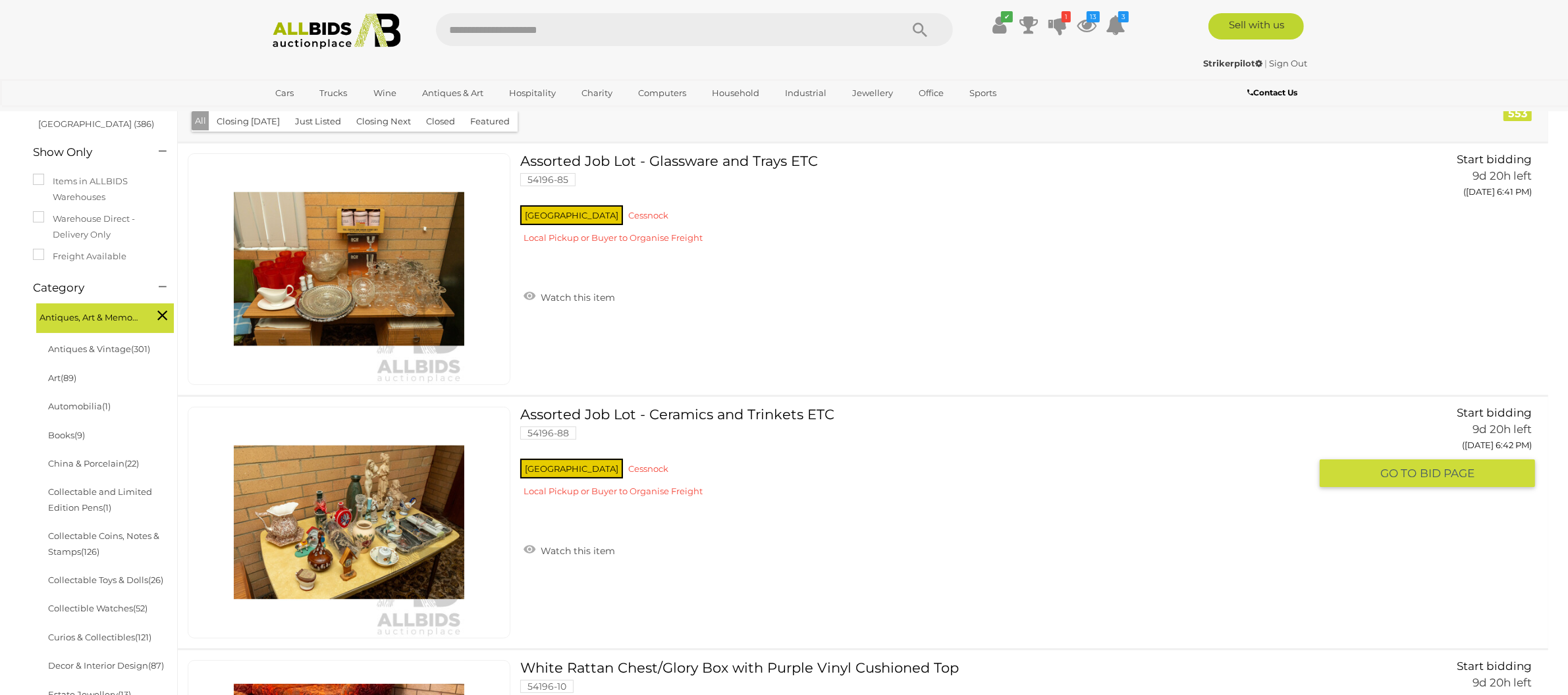
click at [341, 539] on img at bounding box center [348, 523] width 231 height 231
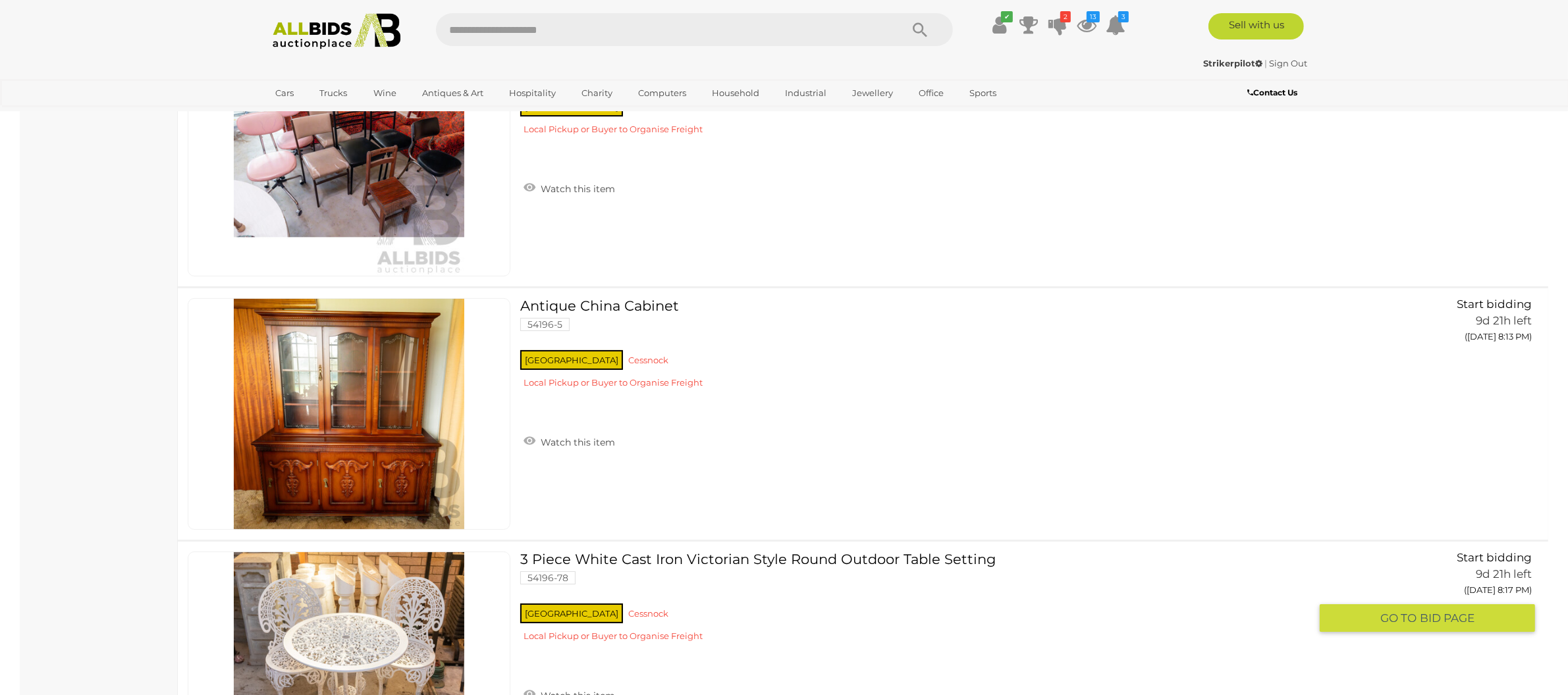
scroll to position [6662, 0]
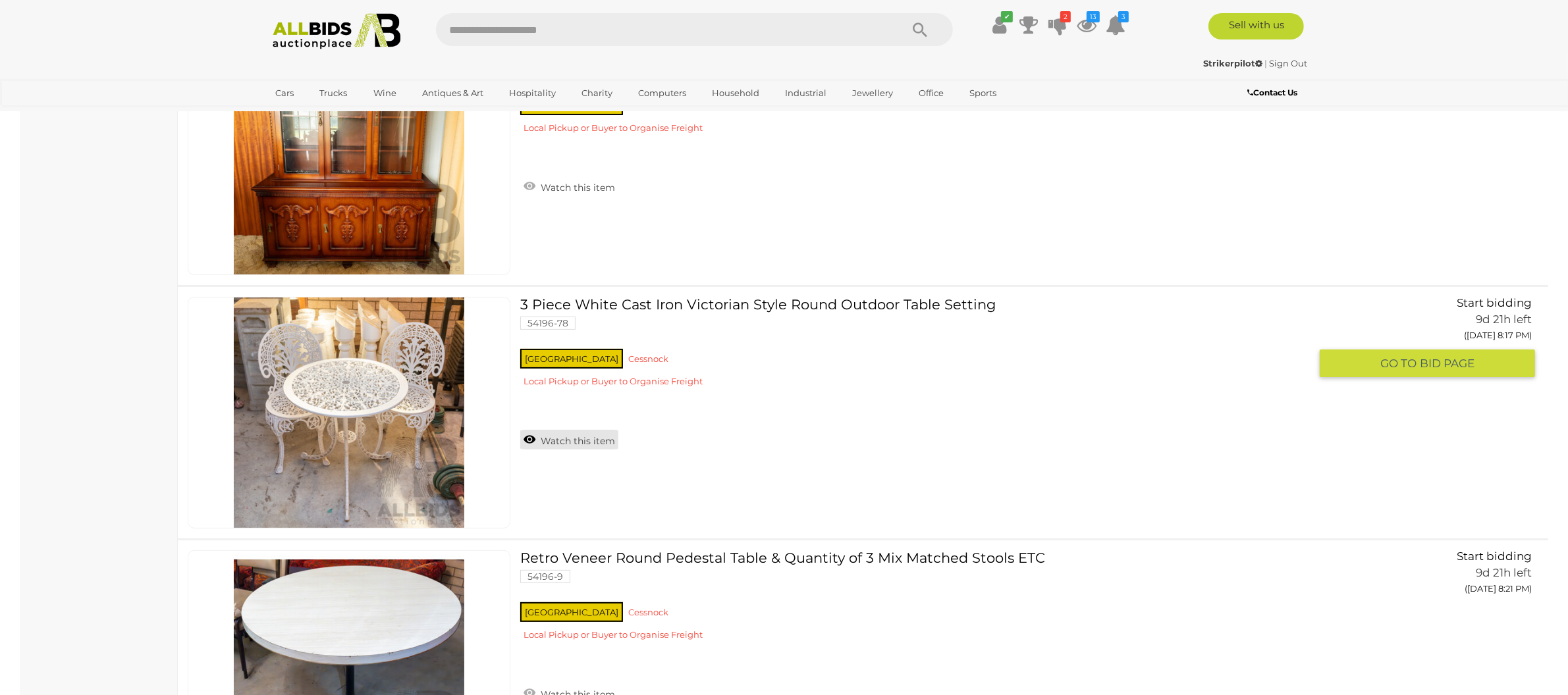
click at [568, 430] on link "Watch this item" at bounding box center [569, 439] width 98 height 19
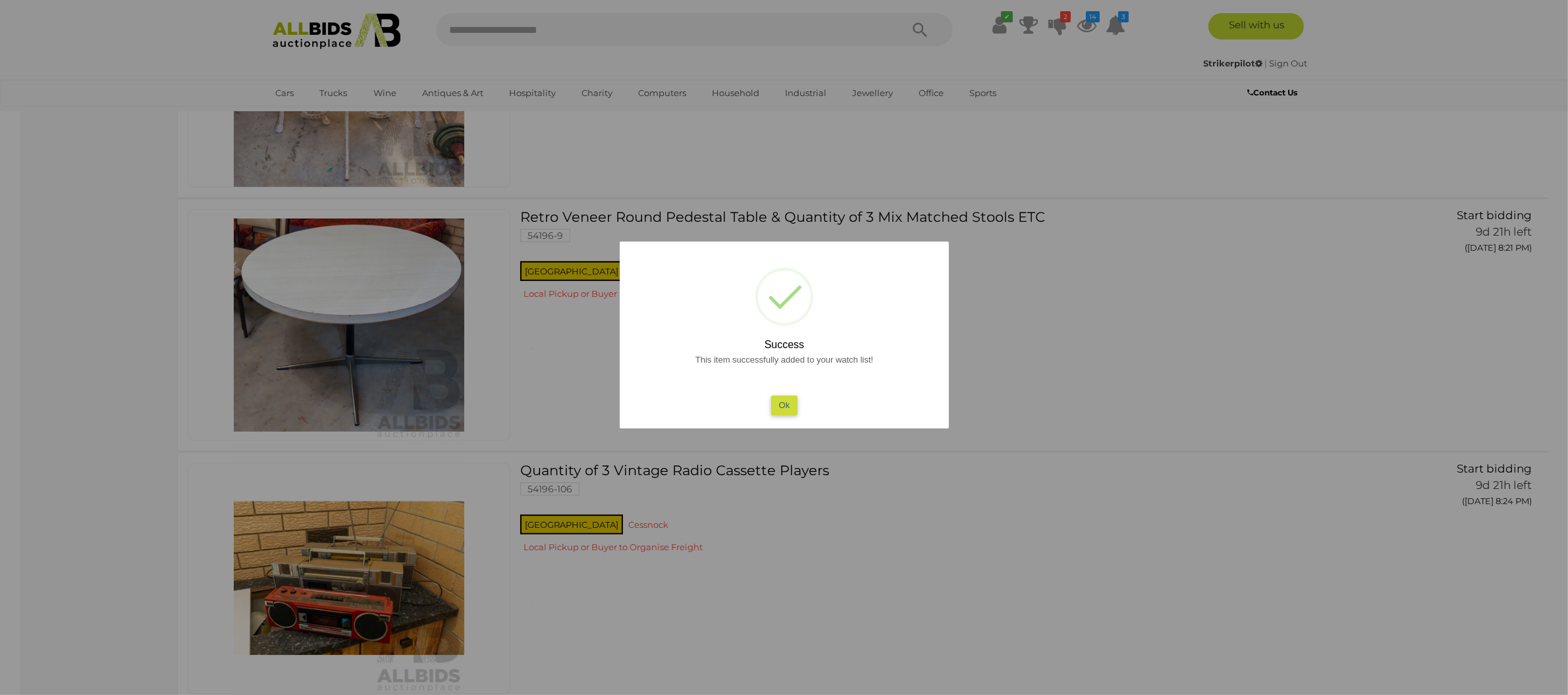
scroll to position [7006, 0]
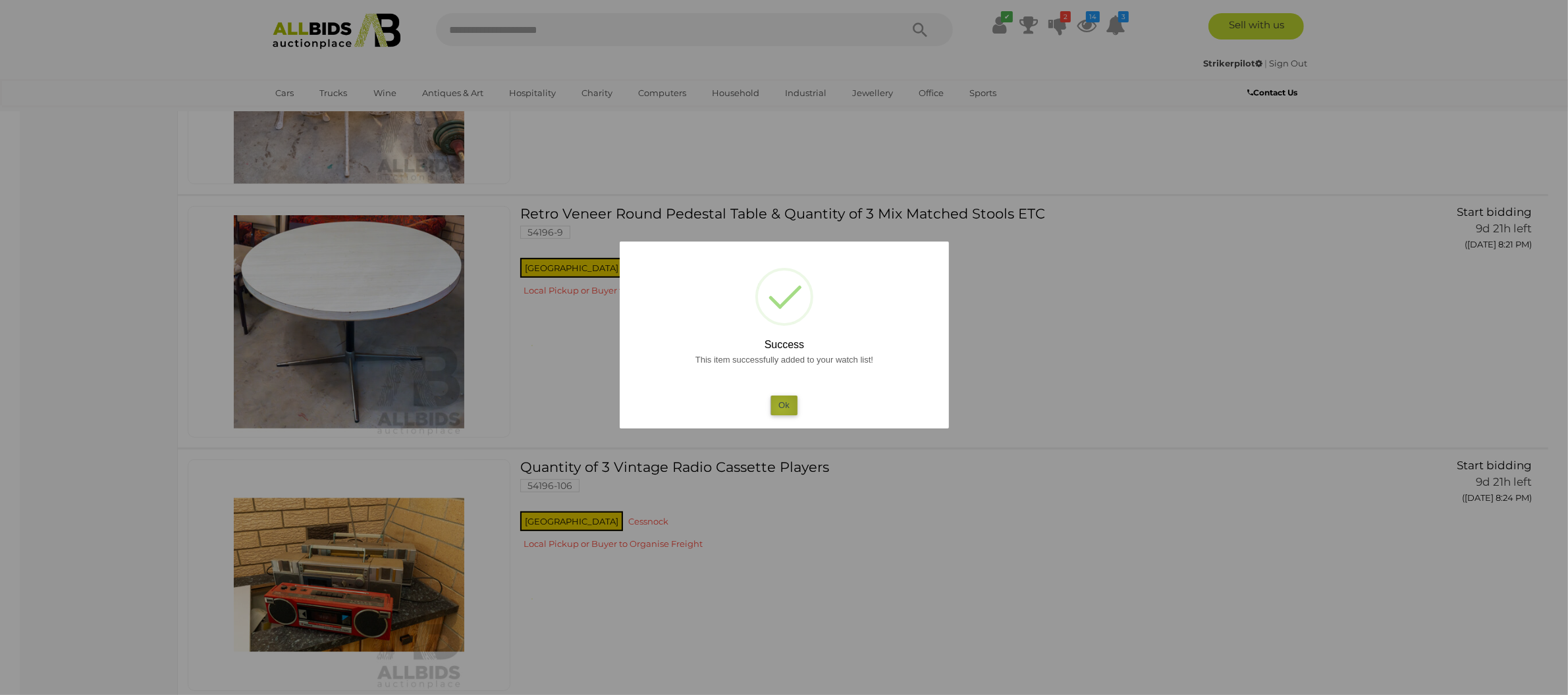
click at [781, 408] on button "Ok" at bounding box center [784, 405] width 27 height 19
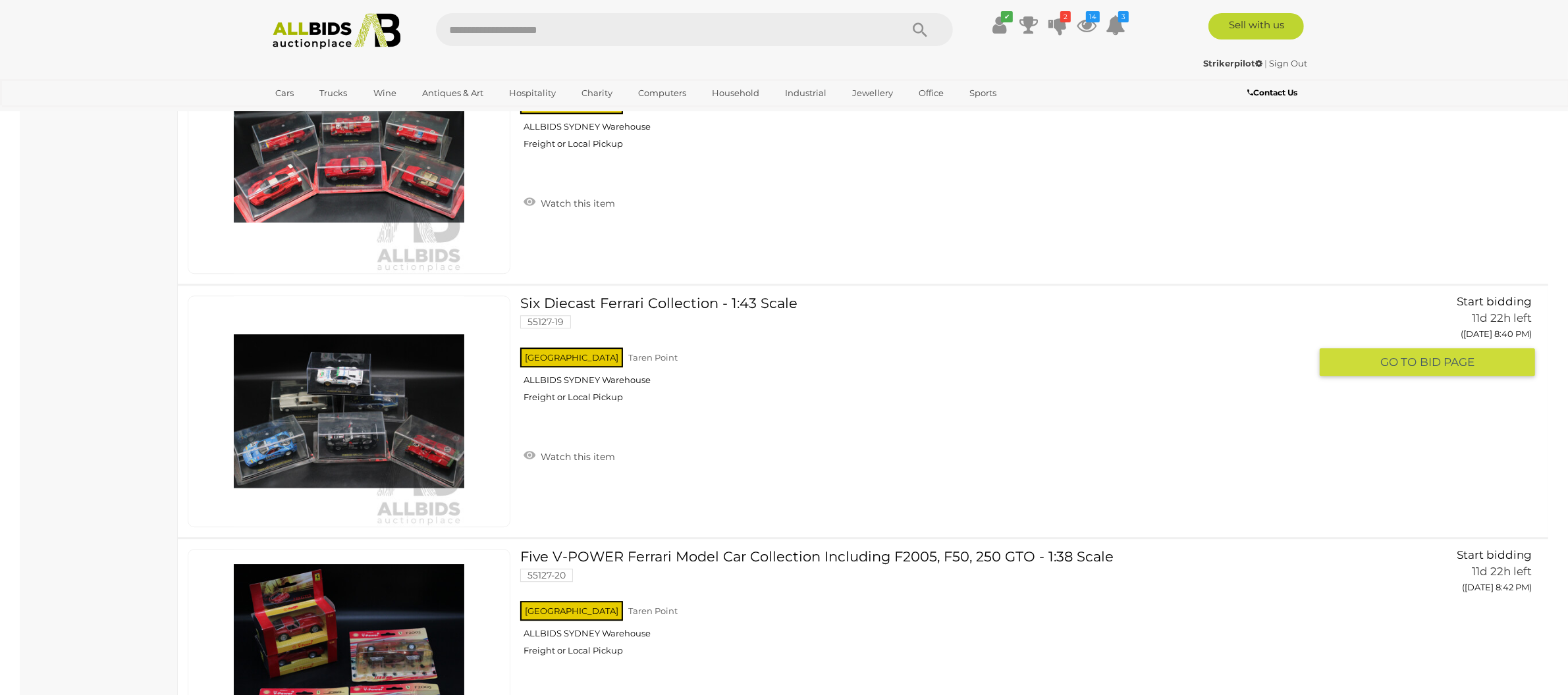
scroll to position [11385, 0]
